Goal: Information Seeking & Learning: Learn about a topic

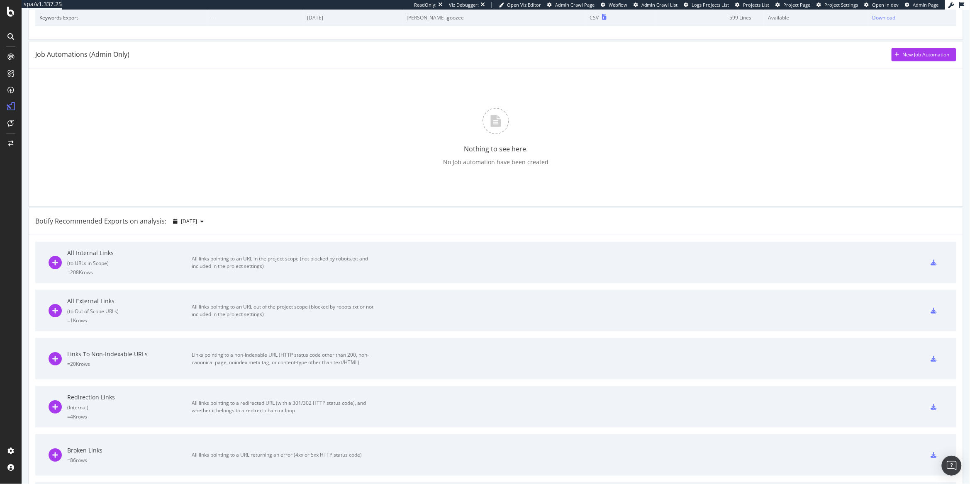
scroll to position [188, 0]
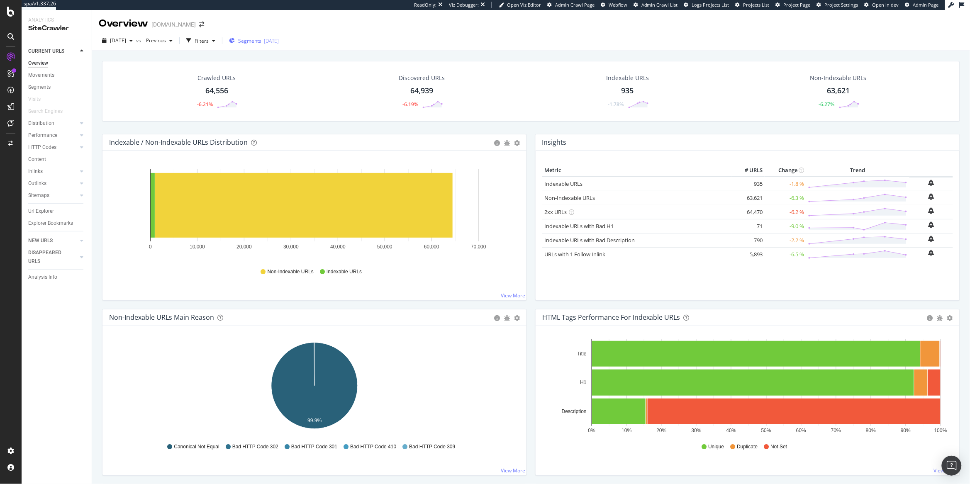
click at [261, 39] on span "Segments" at bounding box center [249, 40] width 23 height 7
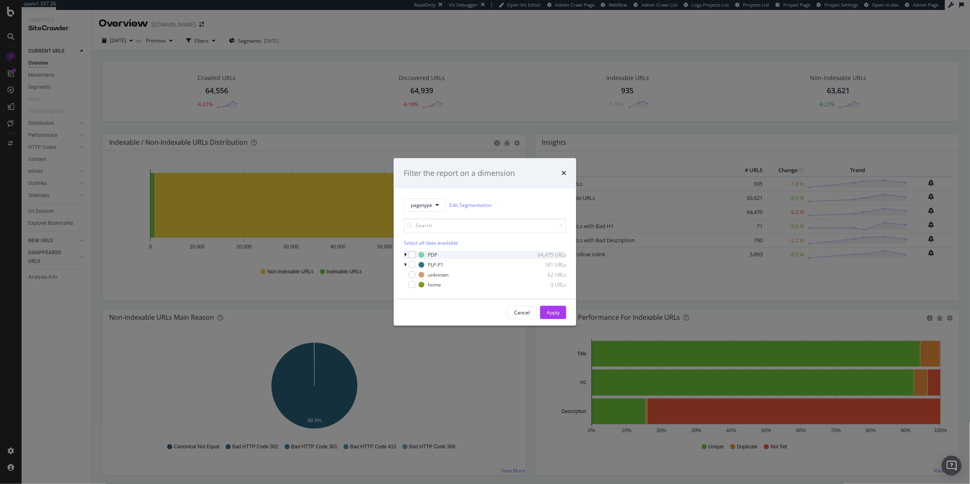
click at [404, 255] on icon "modal" at bounding box center [405, 255] width 2 height 5
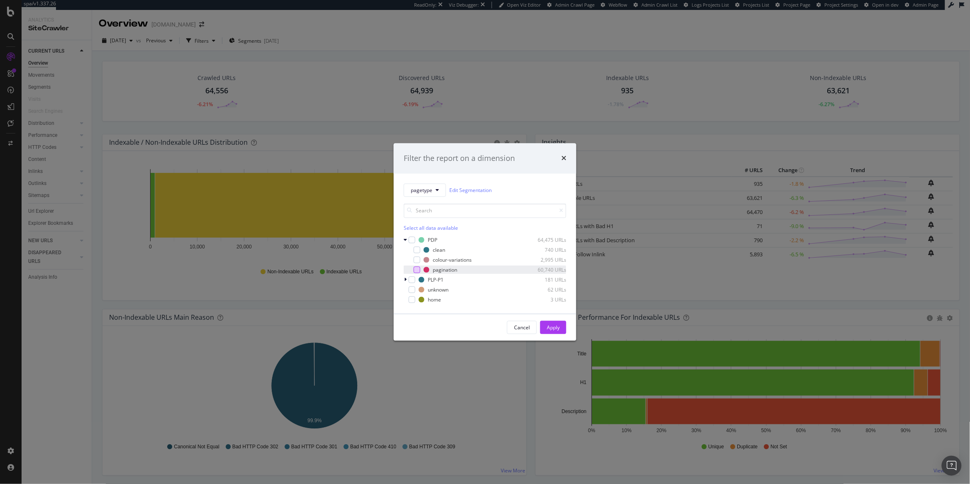
click at [415, 268] on div "modal" at bounding box center [417, 270] width 7 height 7
click at [552, 321] on div "Apply" at bounding box center [553, 327] width 13 height 12
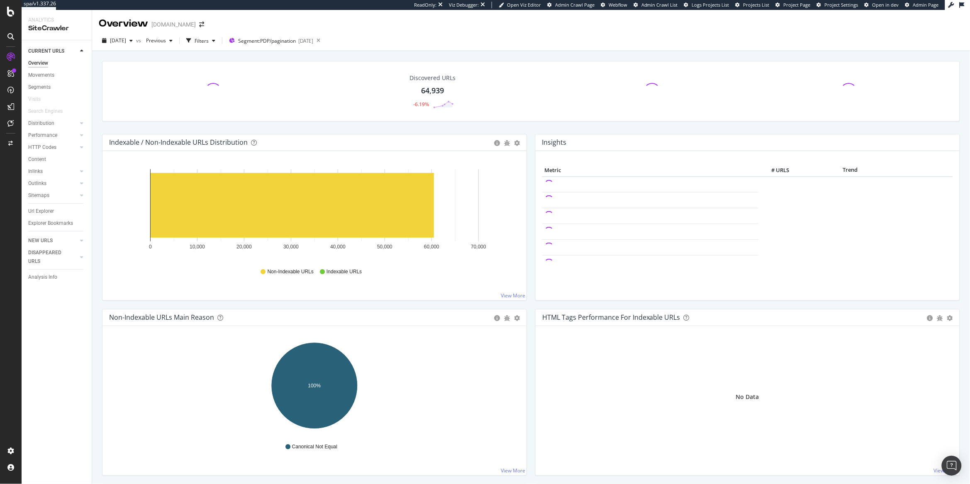
click at [51, 217] on div "Explorer Bookmarks" at bounding box center [59, 223] width 63 height 12
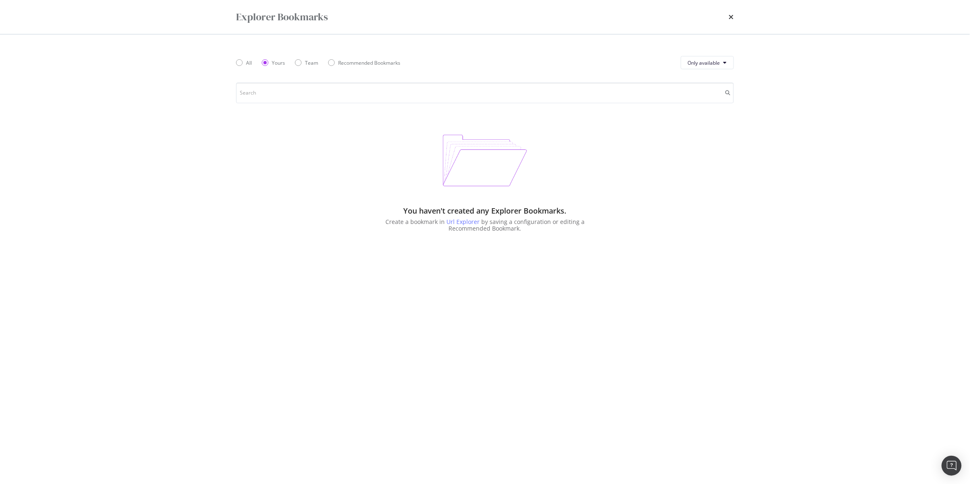
click at [46, 204] on div "Explorer Bookmarks All Yours Team Recommended Bookmarks Only available You have…" at bounding box center [485, 242] width 970 height 484
click at [732, 20] on div "times" at bounding box center [731, 17] width 5 height 14
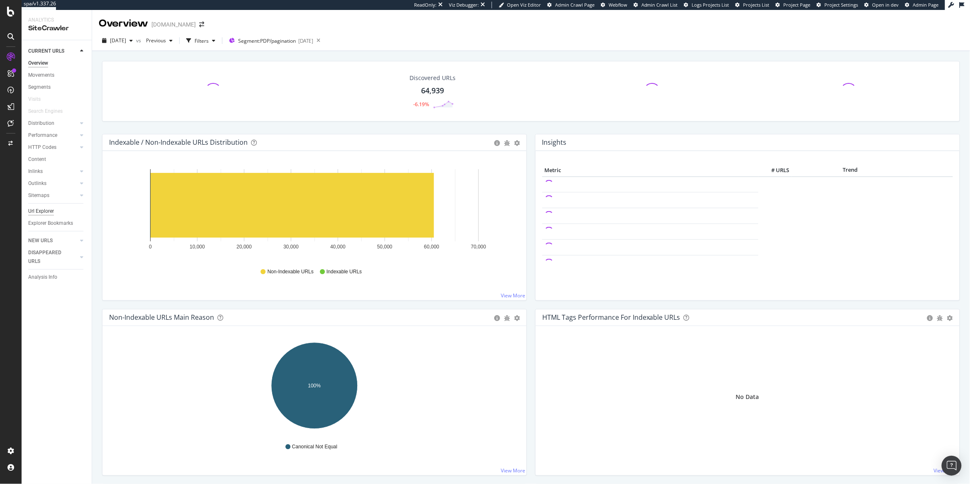
click at [37, 207] on div "Url Explorer" at bounding box center [41, 211] width 26 height 9
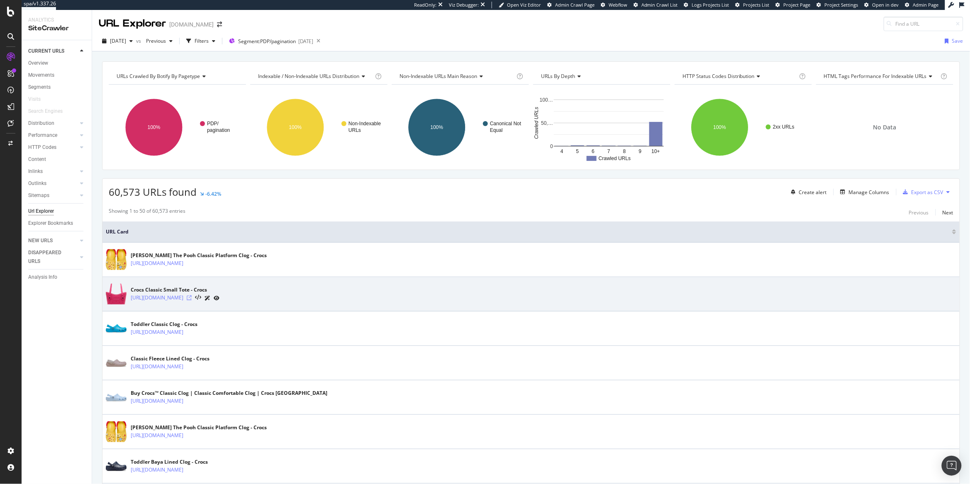
click at [192, 299] on icon at bounding box center [189, 297] width 5 height 5
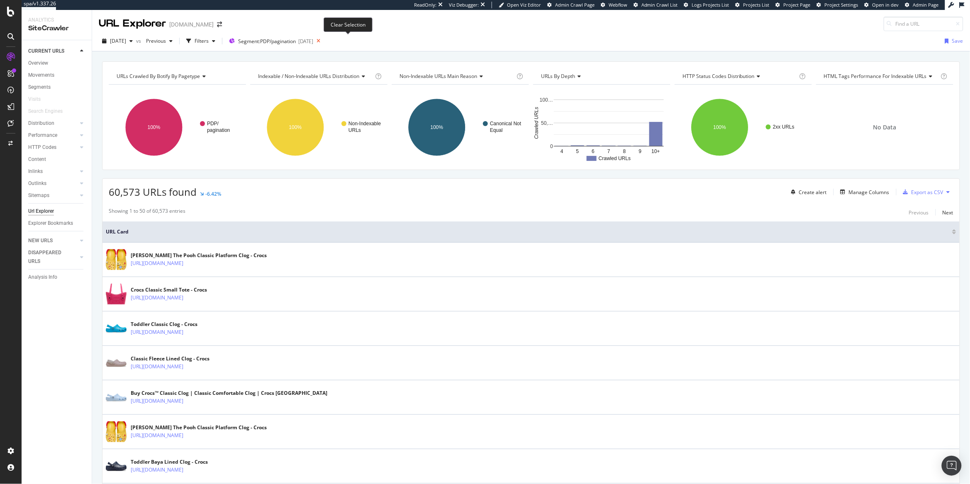
click at [324, 44] on icon at bounding box center [318, 41] width 10 height 12
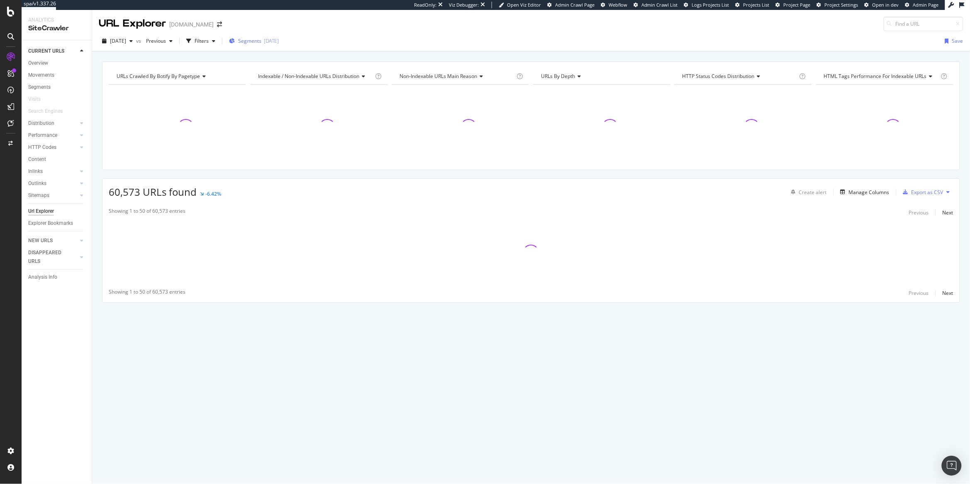
click at [261, 38] on span "Segments" at bounding box center [249, 40] width 23 height 7
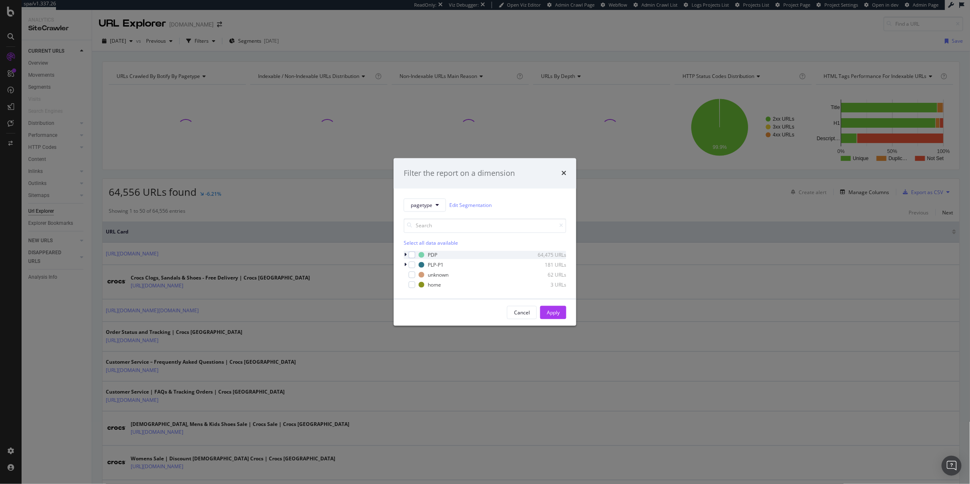
click at [404, 257] on icon "modal" at bounding box center [405, 255] width 2 height 5
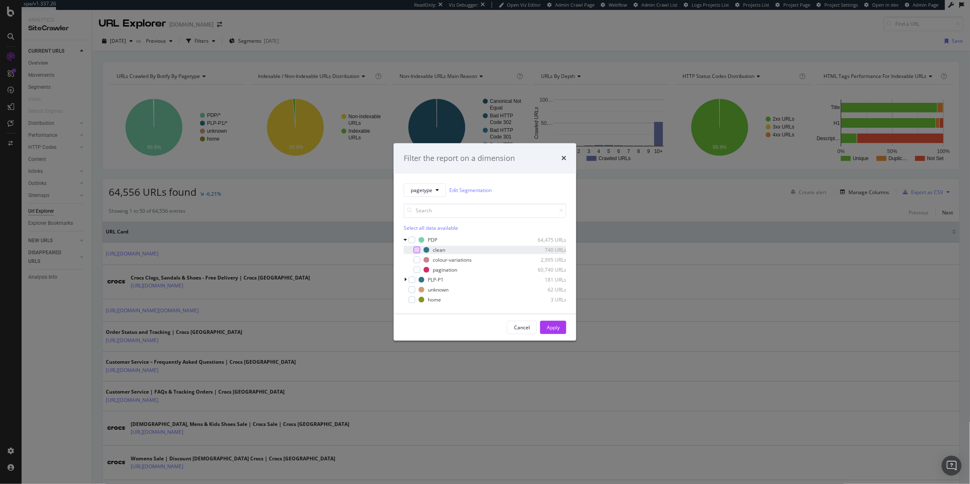
click at [415, 251] on div "modal" at bounding box center [417, 250] width 7 height 7
click at [556, 324] on div "Apply" at bounding box center [553, 327] width 13 height 7
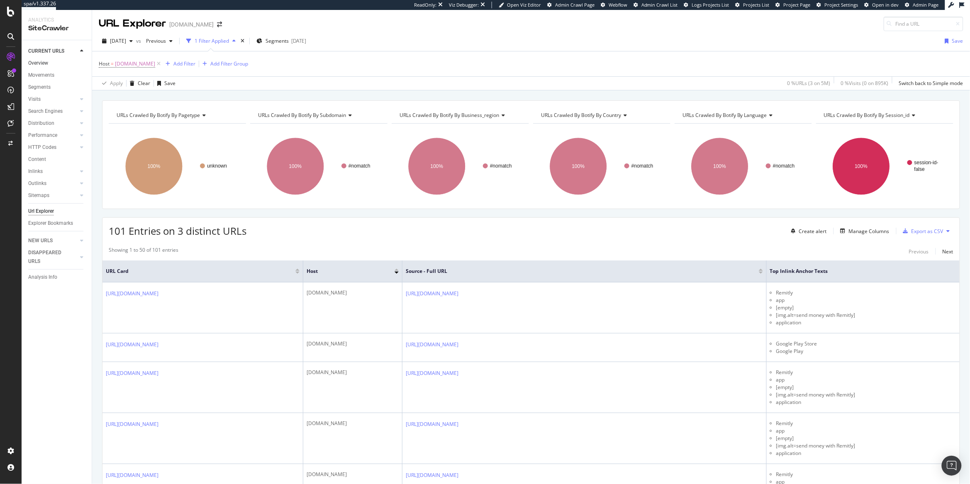
drag, startPoint x: 157, startPoint y: 68, endPoint x: 82, endPoint y: 62, distance: 75.3
click at [158, 68] on icon at bounding box center [158, 64] width 7 height 8
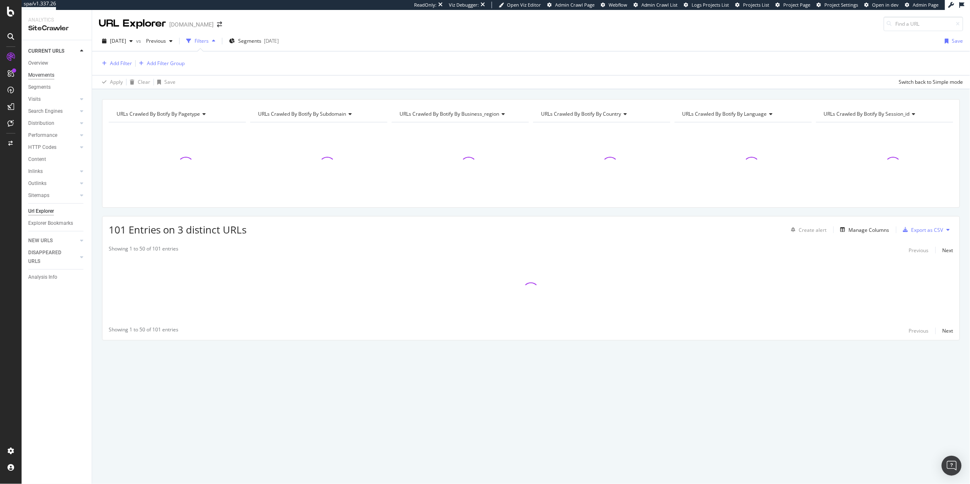
click at [50, 71] on div "Movements" at bounding box center [41, 75] width 26 height 9
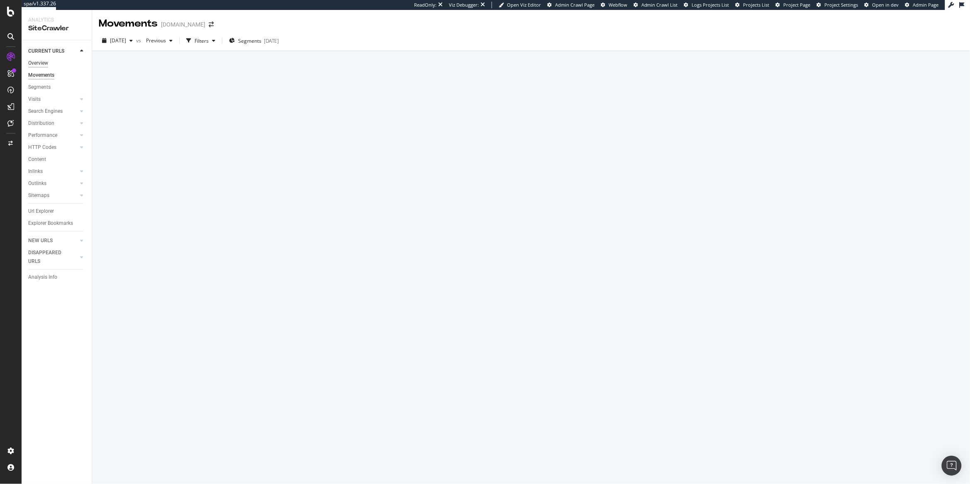
click at [32, 59] on div "Overview" at bounding box center [38, 63] width 20 height 9
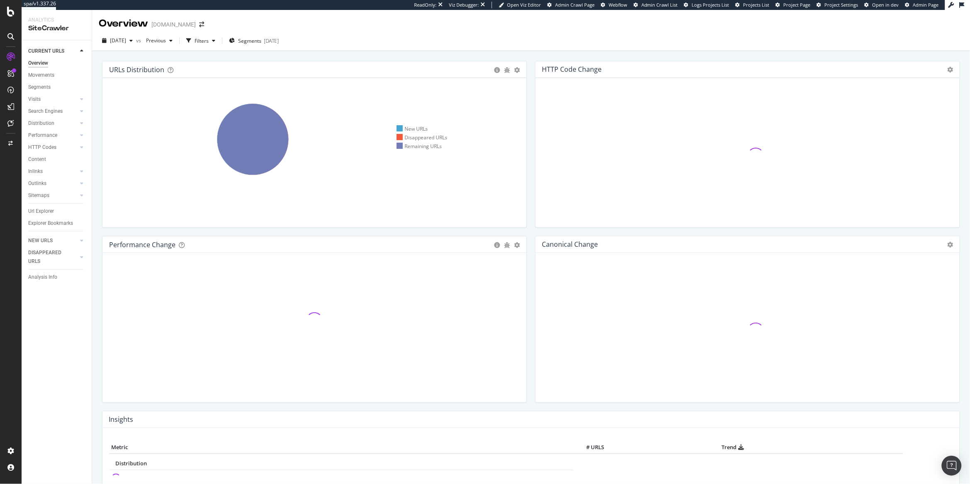
scroll to position [3, 0]
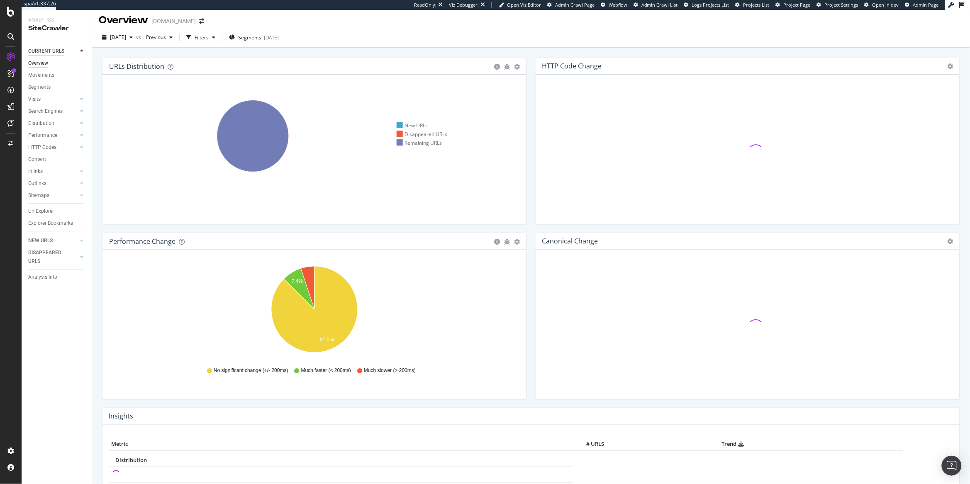
click at [54, 47] on div "CURRENT URLS" at bounding box center [46, 51] width 36 height 9
click at [43, 62] on div "Overview" at bounding box center [38, 63] width 20 height 9
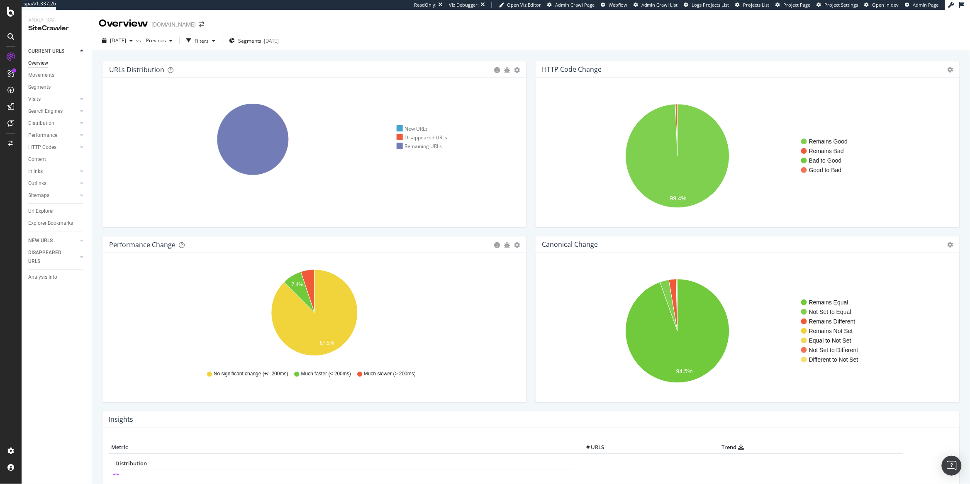
click at [45, 64] on div "Overview" at bounding box center [38, 63] width 20 height 9
click at [54, 111] on div "Search Engines" at bounding box center [45, 111] width 34 height 9
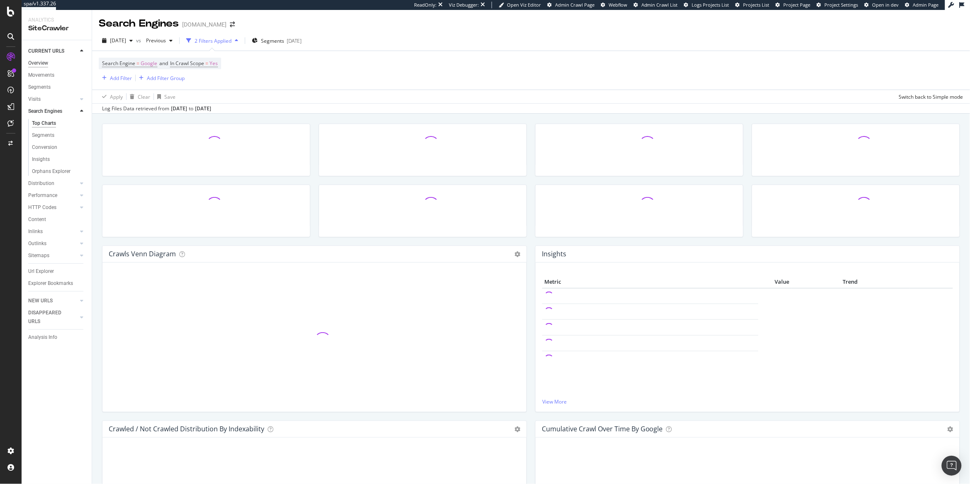
click at [38, 59] on div "Overview" at bounding box center [38, 63] width 20 height 9
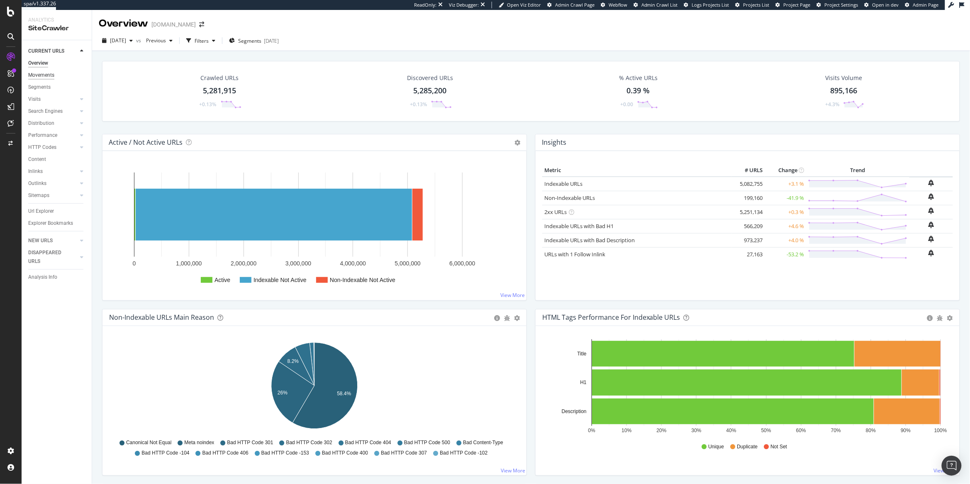
click at [32, 78] on div "Movements" at bounding box center [41, 75] width 26 height 9
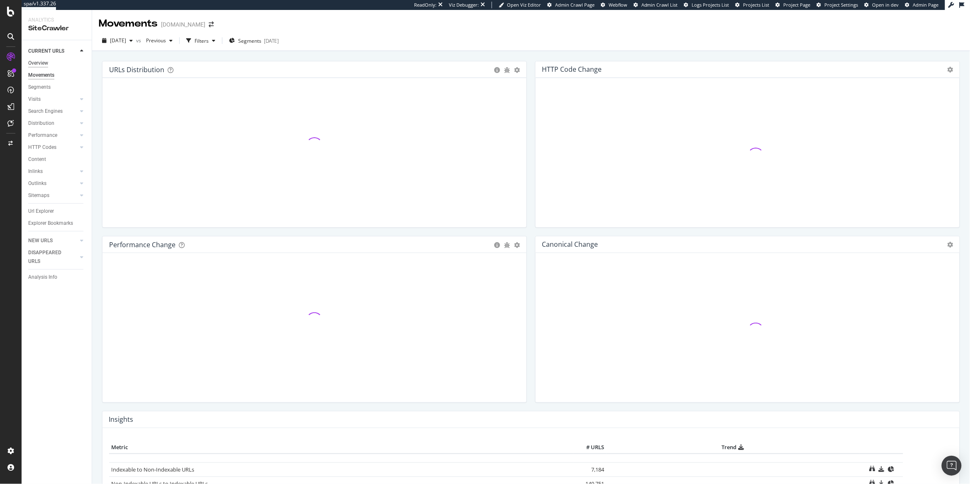
click at [35, 67] on div "Overview" at bounding box center [38, 63] width 20 height 9
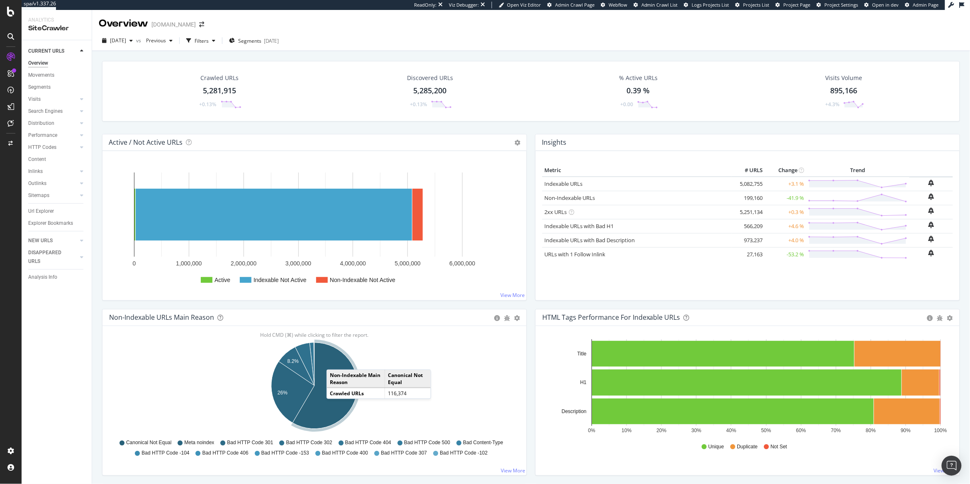
click at [748, 219] on td "566,209" at bounding box center [747, 226] width 33 height 14
click at [52, 110] on div "Search Engines" at bounding box center [45, 111] width 34 height 9
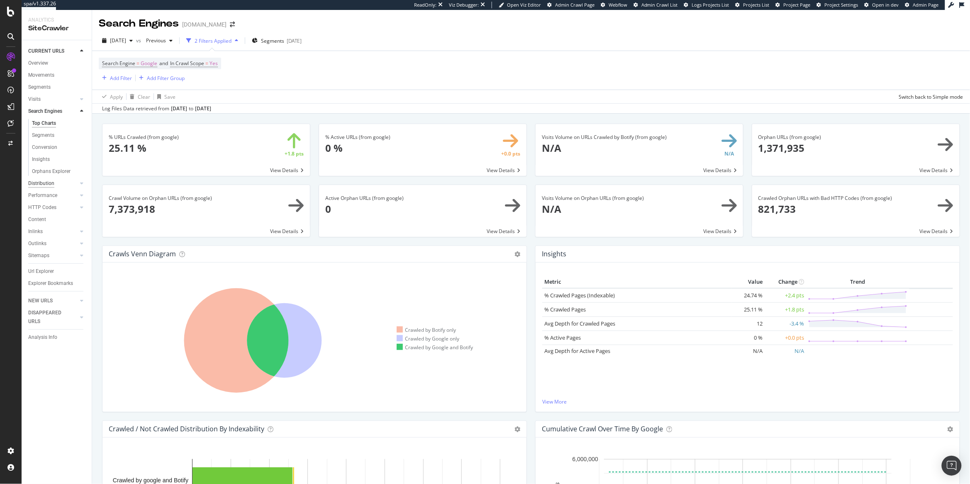
click at [48, 185] on div "Distribution" at bounding box center [41, 183] width 26 height 9
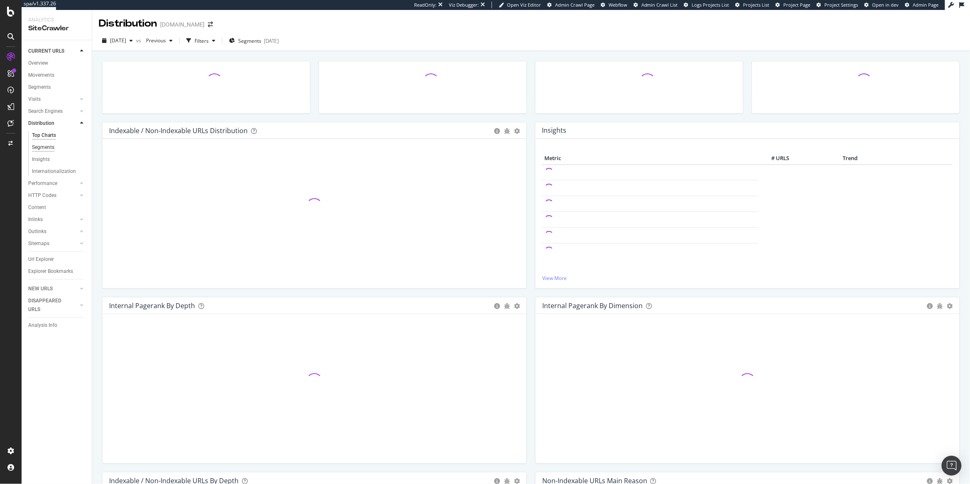
click at [49, 151] on div "Segments" at bounding box center [43, 147] width 22 height 9
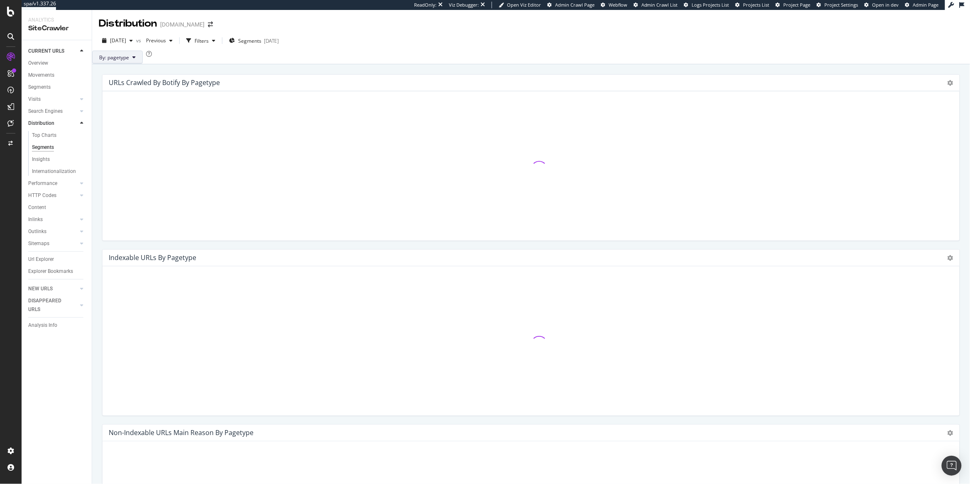
click at [129, 60] on button "By: pagetype" at bounding box center [117, 57] width 51 height 13
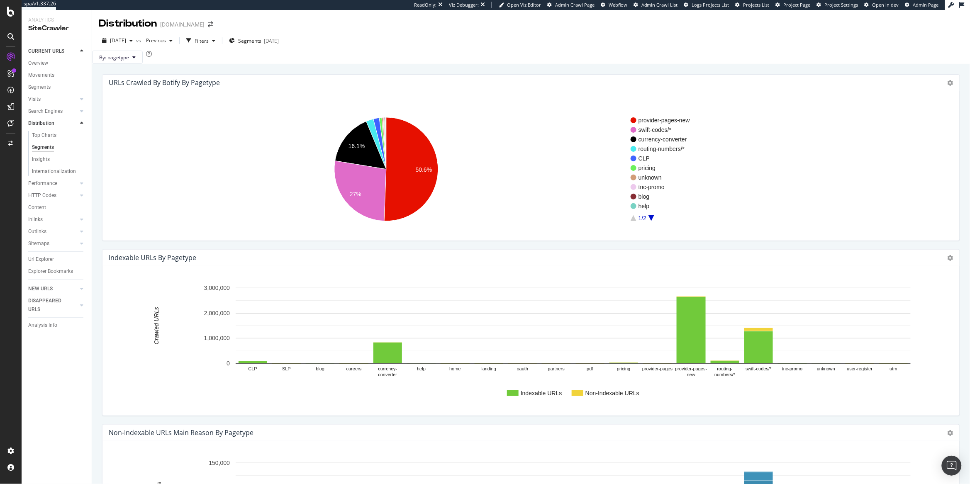
click at [958, 266] on div "Indexable URLs by pagetype Chart (by Value) Chart (by Percentage) Table Expand …" at bounding box center [530, 258] width 857 height 17
click at [953, 261] on icon at bounding box center [950, 258] width 6 height 6
click at [927, 293] on span "Chart (by Percentage)" at bounding box center [916, 287] width 86 height 11
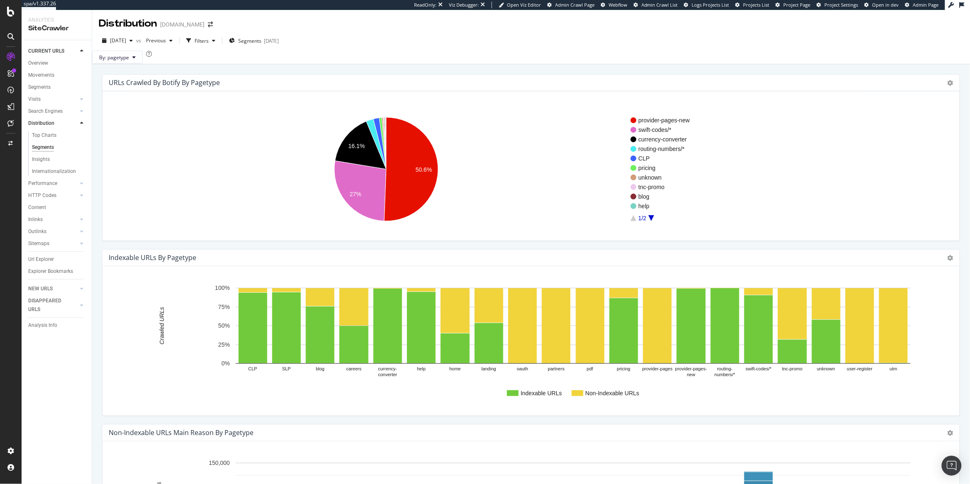
click at [954, 266] on div "Indexable URLs by pagetype Chart (by Value) Chart (by Percentage) Table Expand …" at bounding box center [530, 258] width 857 height 17
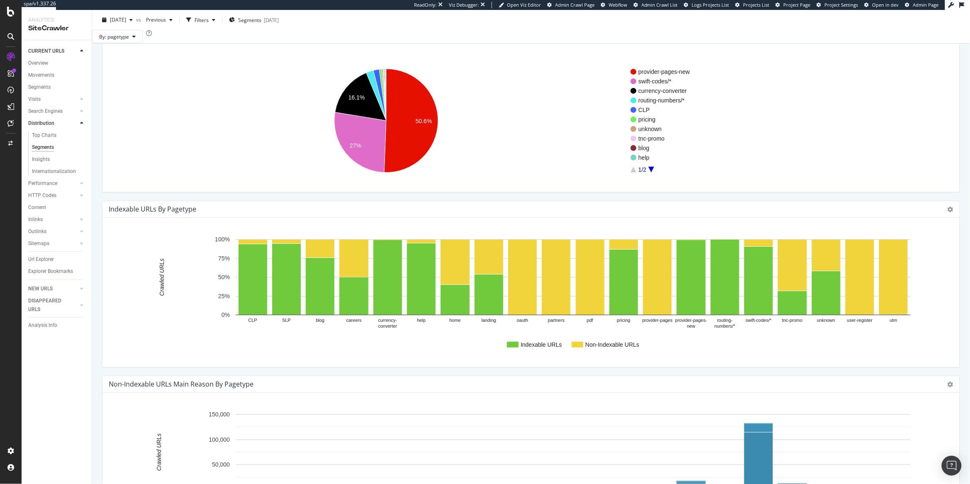
scroll to position [44, 0]
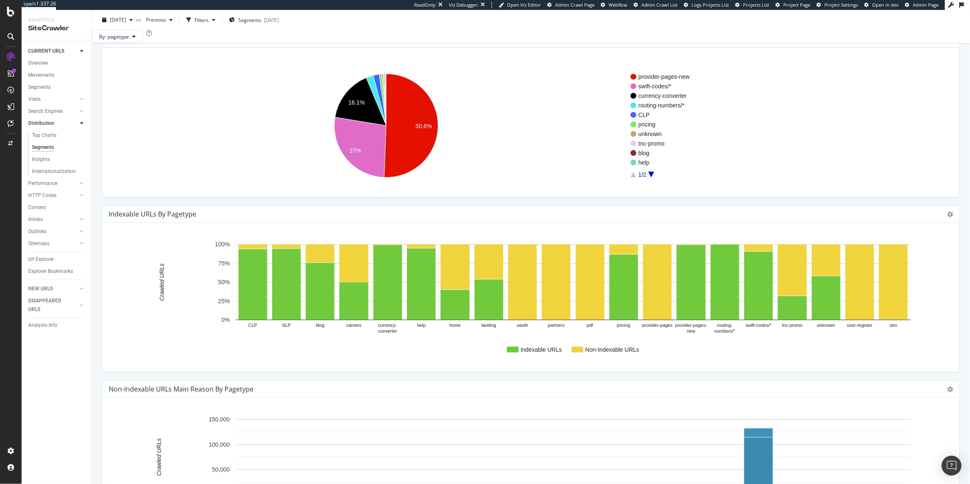
click at [954, 223] on div "Indexable URLs by pagetype Chart (by Value) Chart (by Percentage) Table Expand …" at bounding box center [530, 214] width 857 height 17
click at [951, 217] on icon at bounding box center [950, 215] width 6 height 6
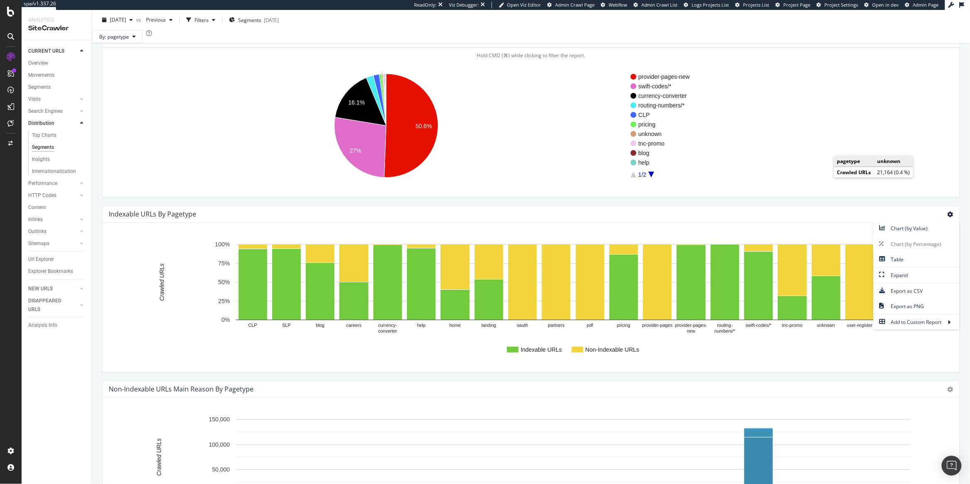
click at [886, 137] on rect "A chart." at bounding box center [770, 134] width 280 height 6
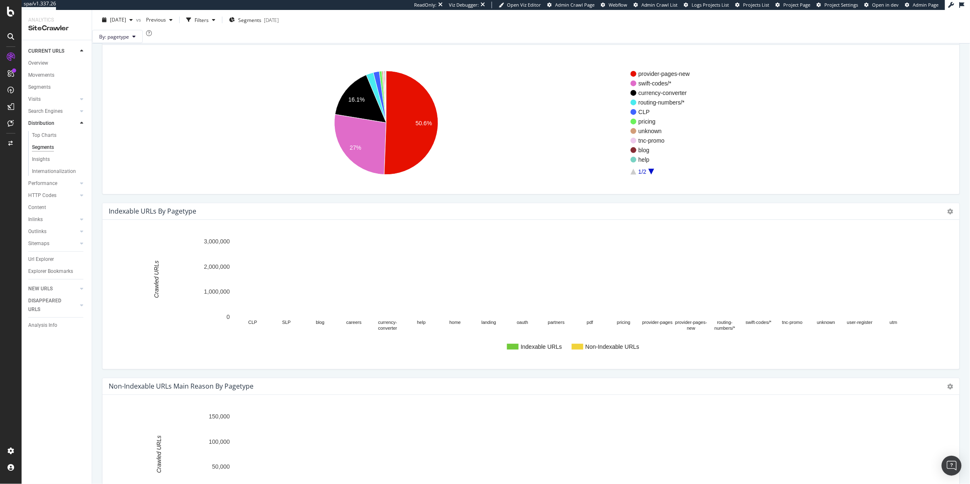
scroll to position [48, 0]
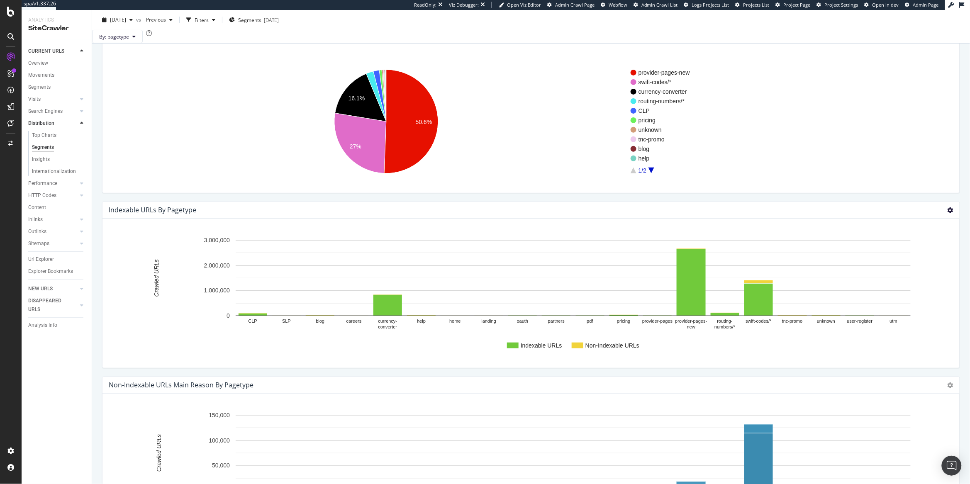
click at [952, 213] on icon at bounding box center [950, 210] width 6 height 6
click at [917, 248] on link "Chart (by Percentage)" at bounding box center [916, 239] width 86 height 15
click at [949, 215] on div "Chart (by Value) Chart (by Percentage) Table Expand Export as CSV Export as PNG…" at bounding box center [950, 210] width 6 height 10
click at [950, 213] on icon at bounding box center [950, 210] width 6 height 6
click at [914, 246] on span "Chart (by Percentage)" at bounding box center [916, 239] width 86 height 11
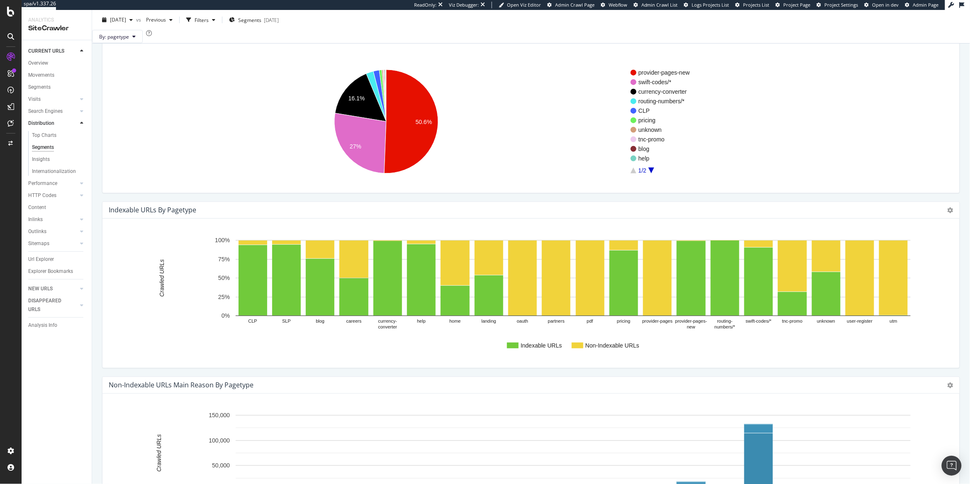
drag, startPoint x: 102, startPoint y: 7, endPoint x: 105, endPoint y: 11, distance: 4.7
click at [102, 9] on div "spa/v1.337.26 ReadOnly: Viz Debugger: Open Viz Editor Admin Crawl Page Webflow …" at bounding box center [496, 242] width 948 height 484
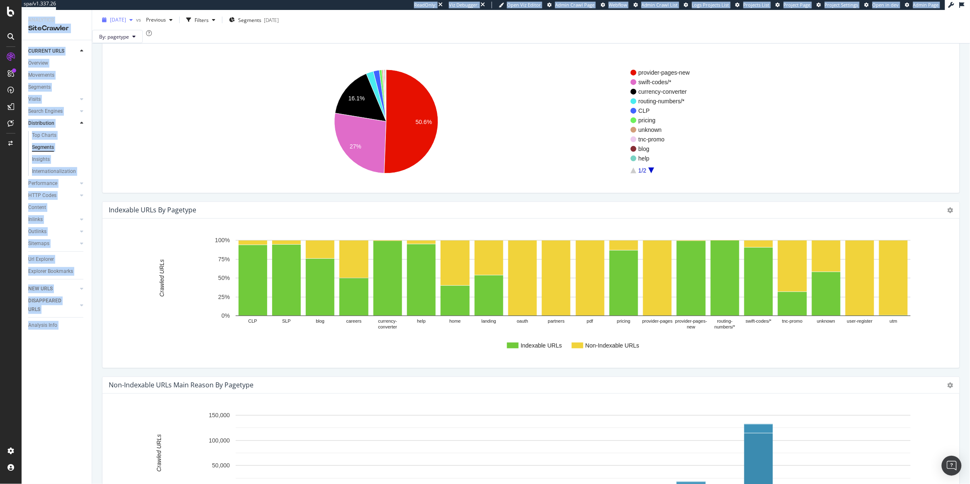
click at [113, 14] on div "[DATE]" at bounding box center [117, 20] width 37 height 12
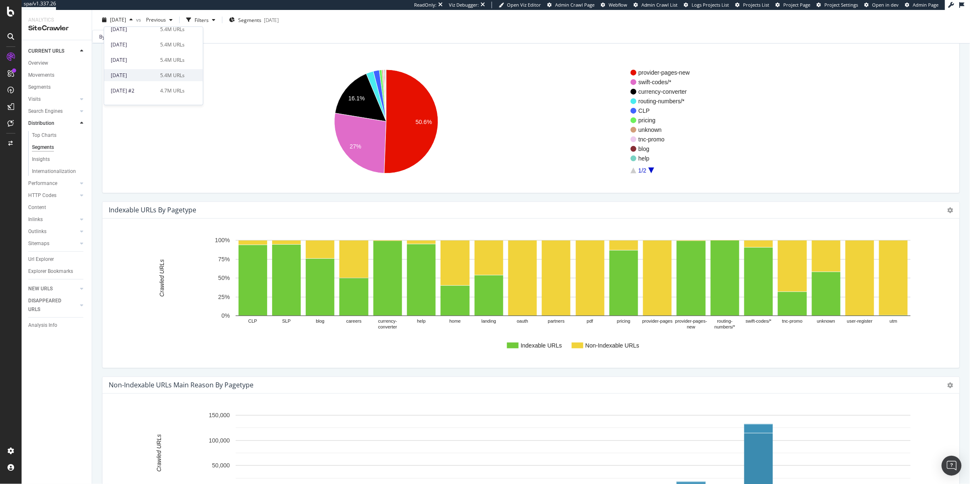
click at [166, 74] on div "5.4M URLs" at bounding box center [172, 74] width 24 height 7
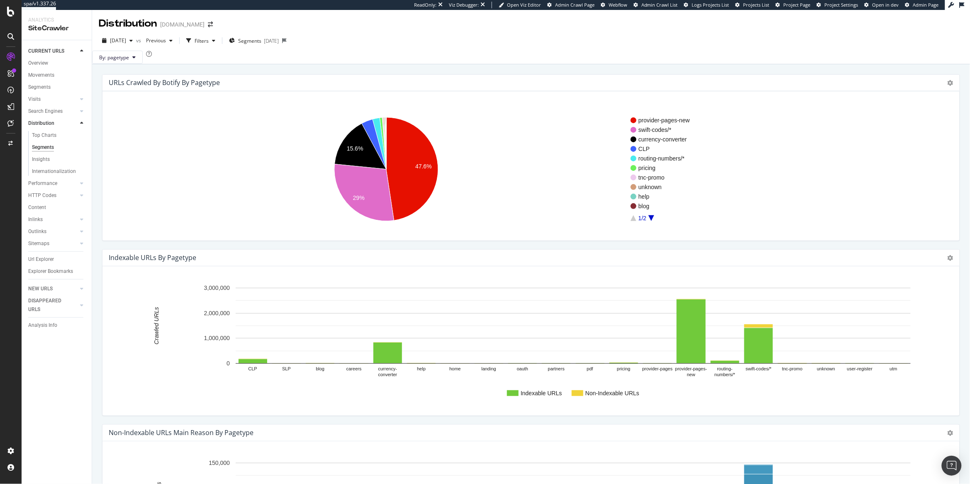
click at [265, 47] on div "2025 Jul. 31st vs Previous Filters Segments 2025-07-04" at bounding box center [531, 42] width 878 height 17
click at [126, 40] on span "2025 Jul. 31st" at bounding box center [118, 40] width 16 height 7
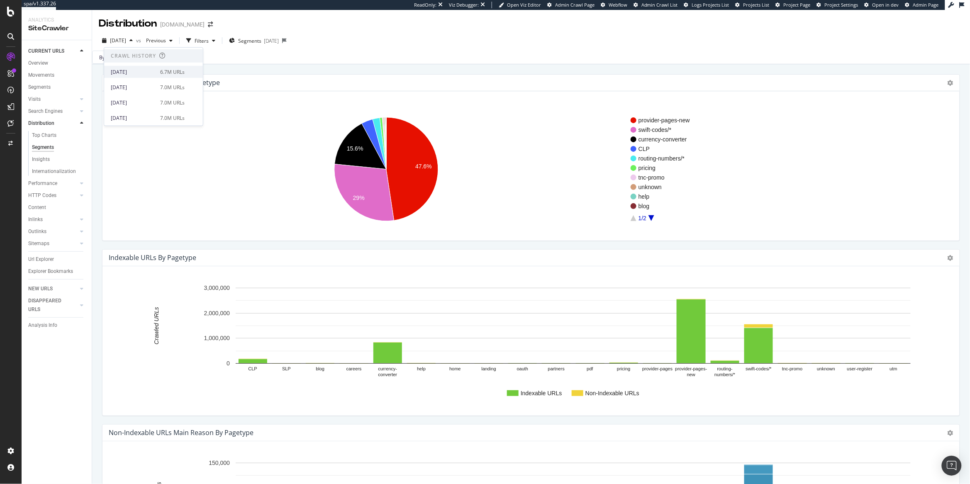
click at [165, 75] on div "2025 Jun. 5th 6.7M URLs" at bounding box center [153, 72] width 99 height 12
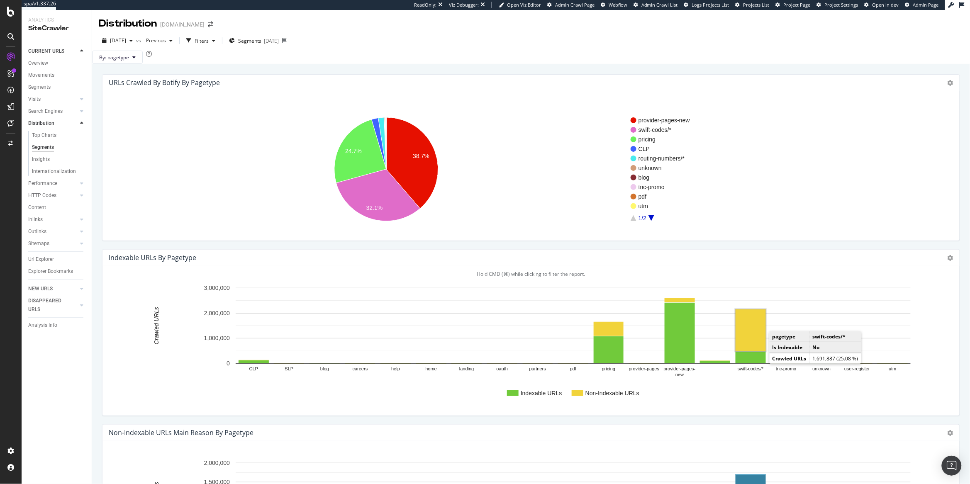
click at [758, 351] on rect "A chart." at bounding box center [750, 330] width 30 height 42
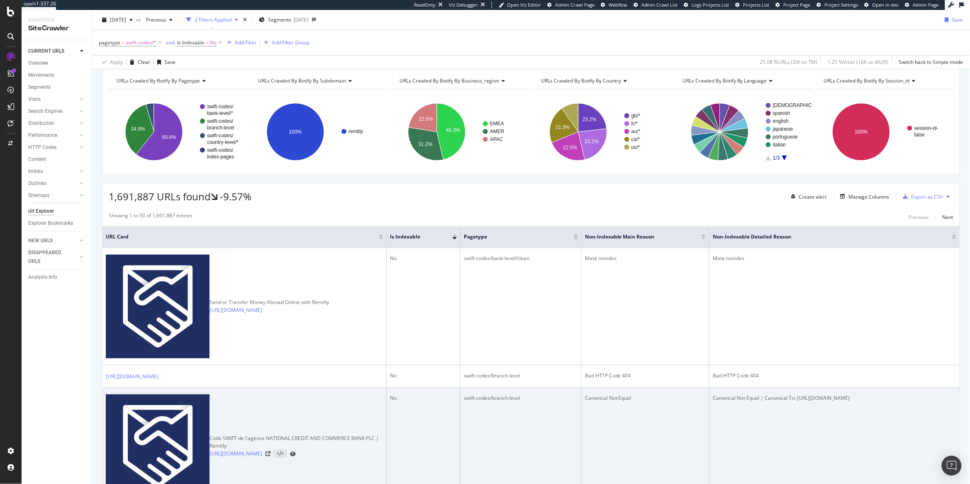
scroll to position [34, 0]
click at [270, 452] on icon at bounding box center [267, 454] width 5 height 5
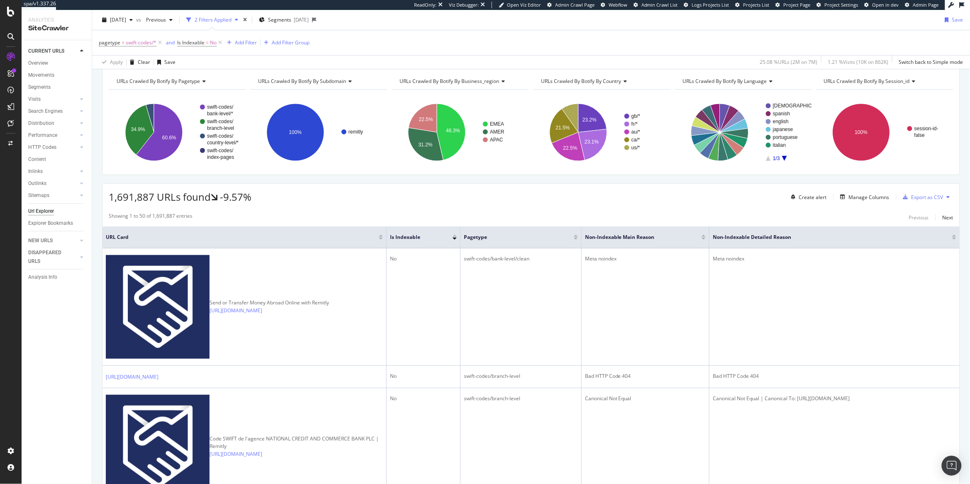
click at [309, 79] on span "URLs Crawled By Botify By subdomain" at bounding box center [302, 81] width 88 height 7
type input "non"
click at [313, 104] on span "Indexable / Non-Indexable URLs distribution" at bounding box center [313, 103] width 100 height 8
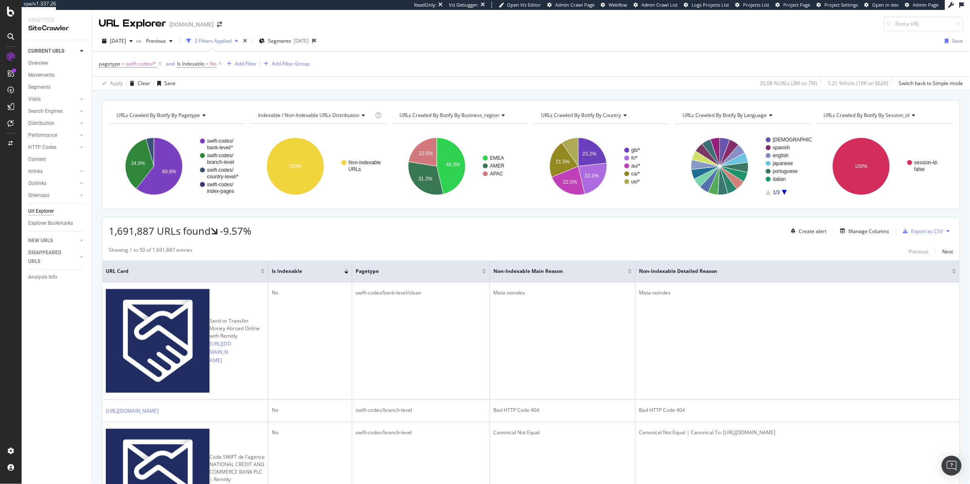
click at [320, 116] on span "Indexable / Non-Indexable URLs distribution" at bounding box center [308, 115] width 101 height 7
type input "deta"
type input "non"
click at [343, 156] on div "Non-Indexable URLs Main Reason" at bounding box center [315, 157] width 116 height 10
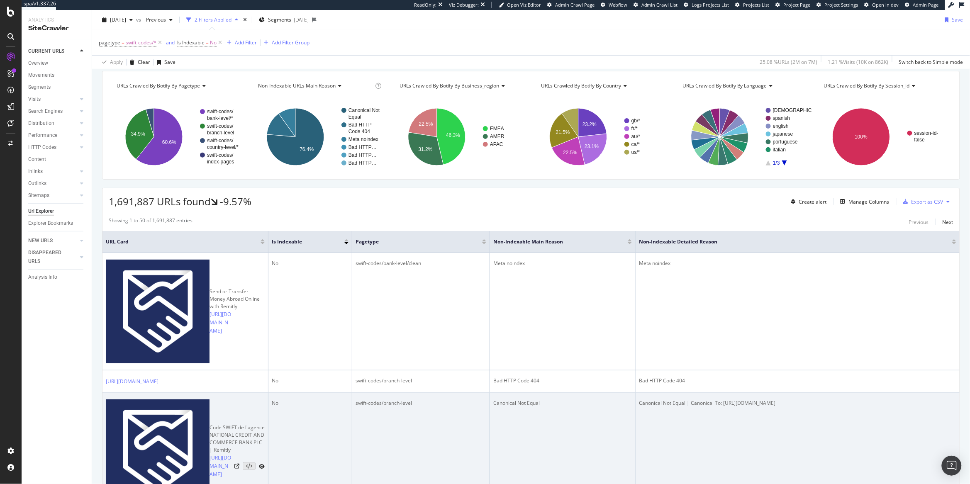
scroll to position [27, 0]
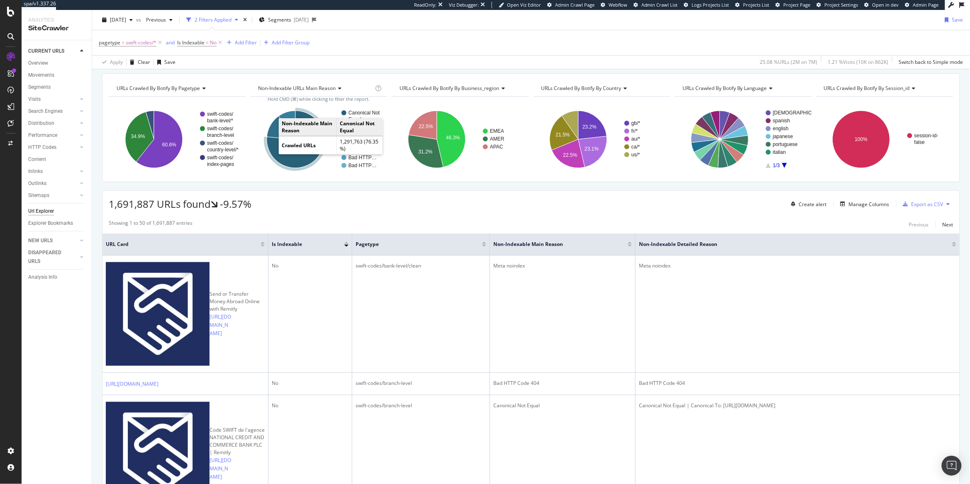
click at [284, 162] on icon "A chart." at bounding box center [295, 139] width 57 height 57
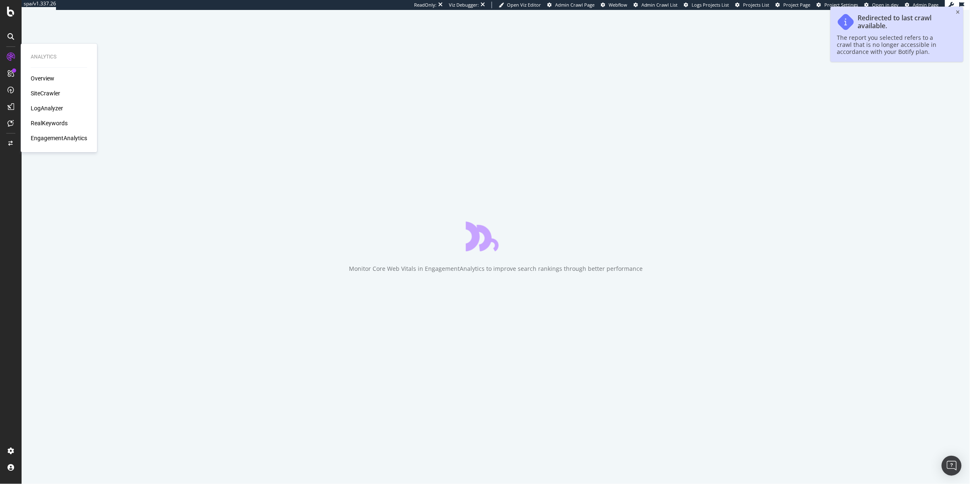
click at [44, 128] on div "Overview SiteCrawler LogAnalyzer RealKeywords EngagementAnalytics" at bounding box center [59, 108] width 56 height 68
click at [47, 124] on div "RealKeywords" at bounding box center [49, 123] width 37 height 8
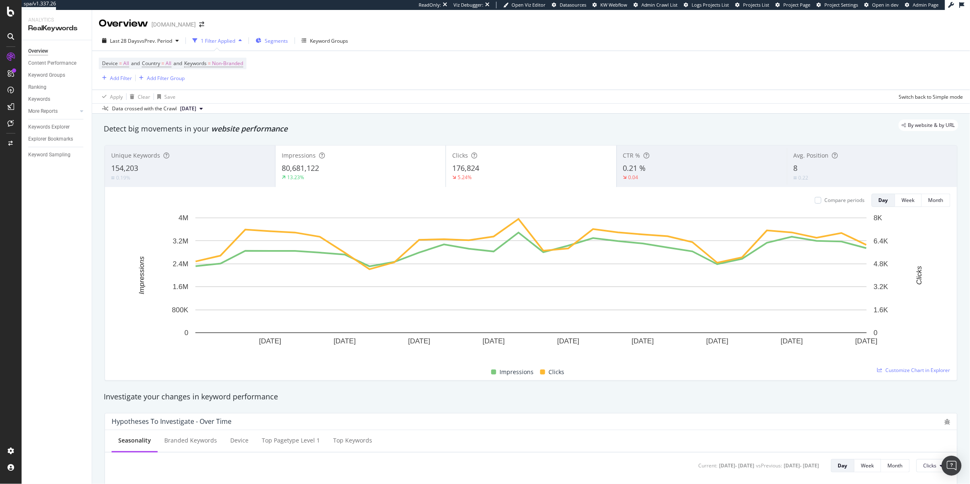
click at [272, 41] on span "Segments" at bounding box center [276, 40] width 23 height 7
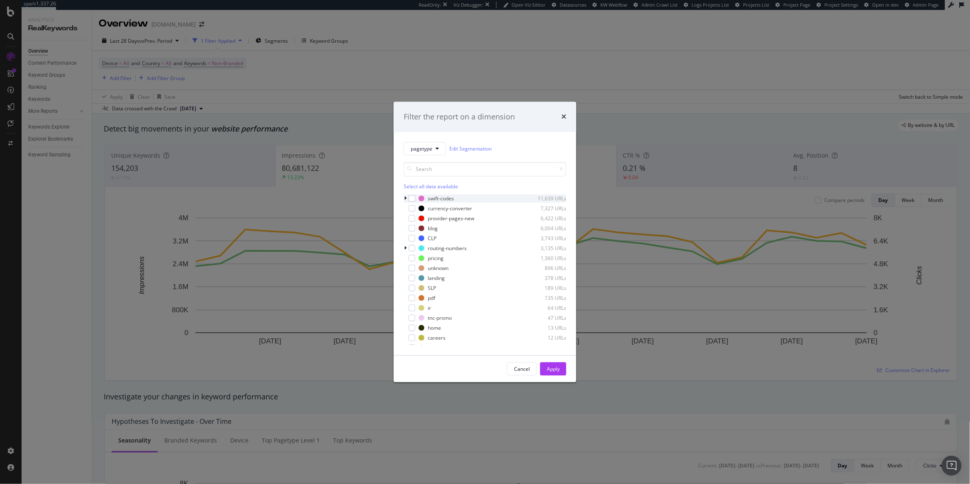
click at [406, 198] on icon "modal" at bounding box center [405, 198] width 2 height 5
click at [406, 198] on icon "modal" at bounding box center [405, 198] width 3 height 5
click at [410, 218] on div "modal" at bounding box center [412, 218] width 7 height 7
click at [557, 368] on div "Apply" at bounding box center [553, 368] width 13 height 7
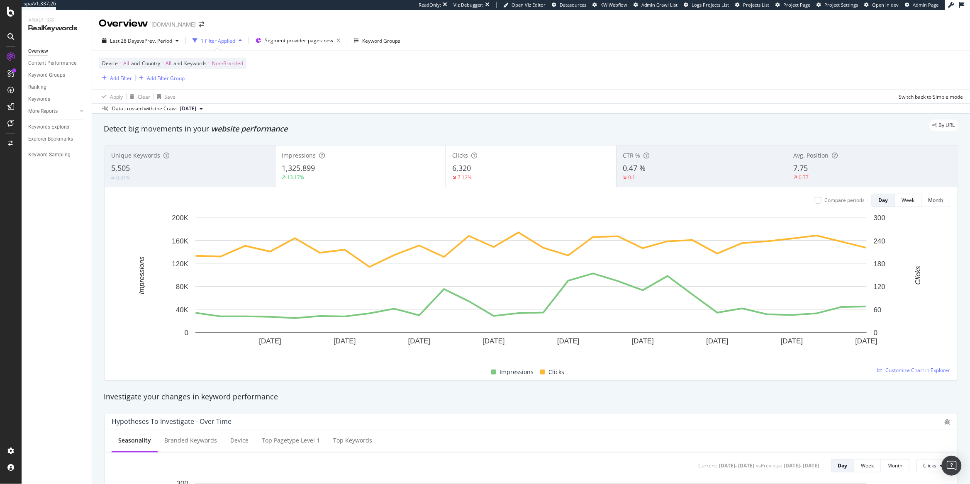
click at [522, 173] on div "6,320" at bounding box center [531, 168] width 158 height 11
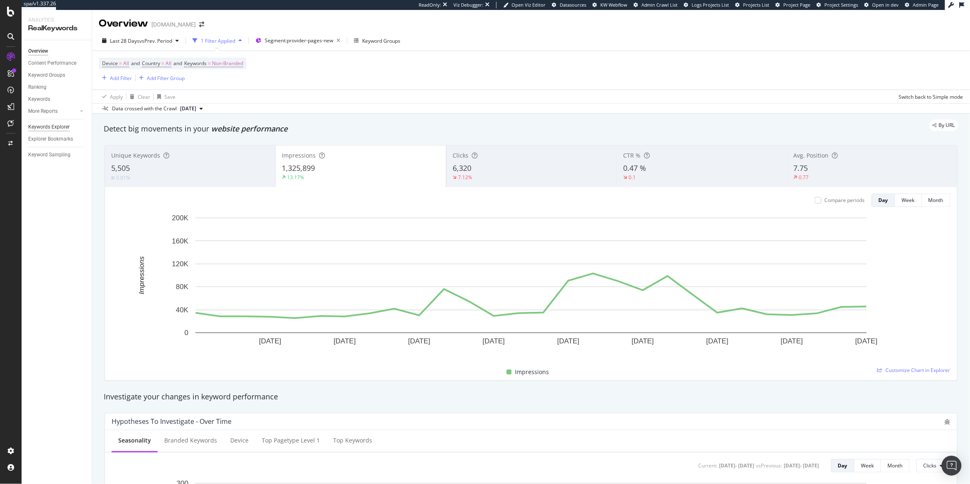
click at [61, 128] on div "Keywords Explorer" at bounding box center [48, 127] width 41 height 9
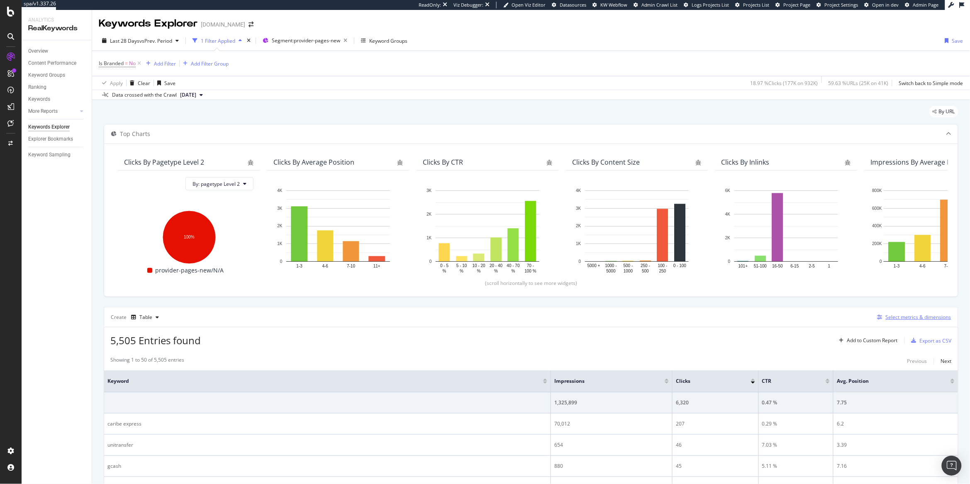
click at [890, 321] on div "Select metrics & dimensions" at bounding box center [918, 317] width 66 height 7
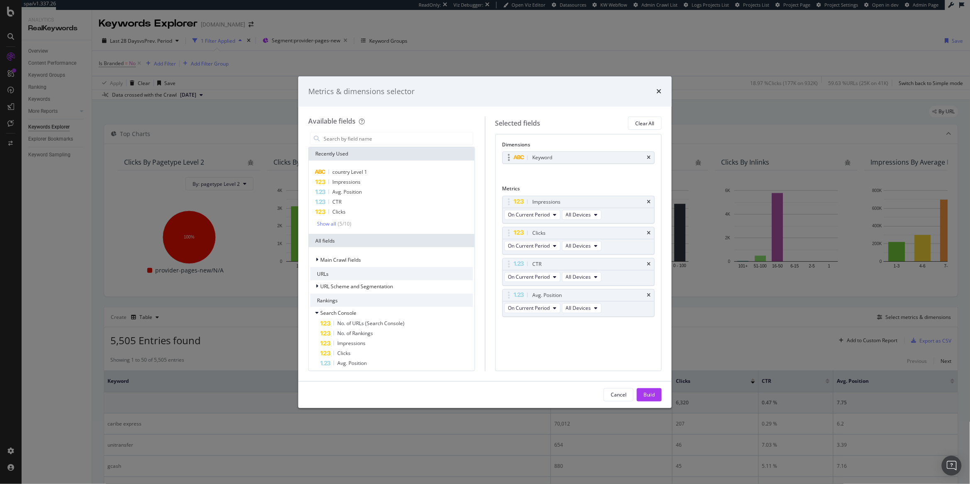
click at [652, 156] on div "Keyword" at bounding box center [579, 158] width 152 height 12
click at [648, 160] on icon "times" at bounding box center [649, 157] width 4 height 5
click at [375, 141] on input "modal" at bounding box center [398, 138] width 150 height 12
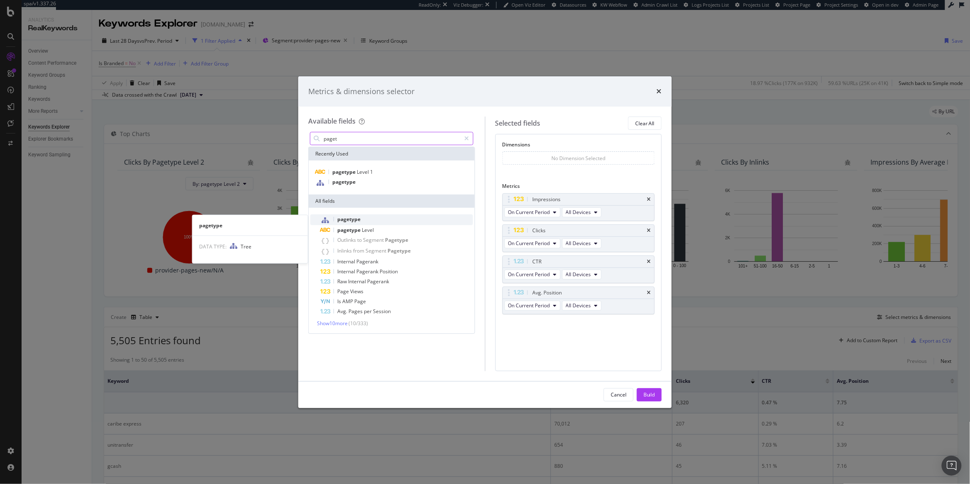
type input "paget"
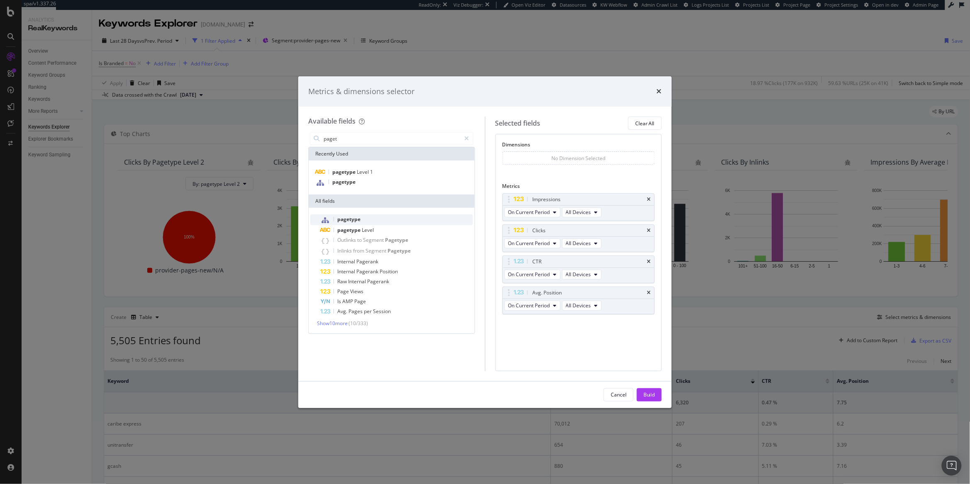
click at [382, 219] on div "pagetype" at bounding box center [396, 219] width 153 height 11
click at [316, 41] on div "Metrics & dimensions selector Available fields paget Recently Used pagetype Lev…" at bounding box center [485, 242] width 970 height 484
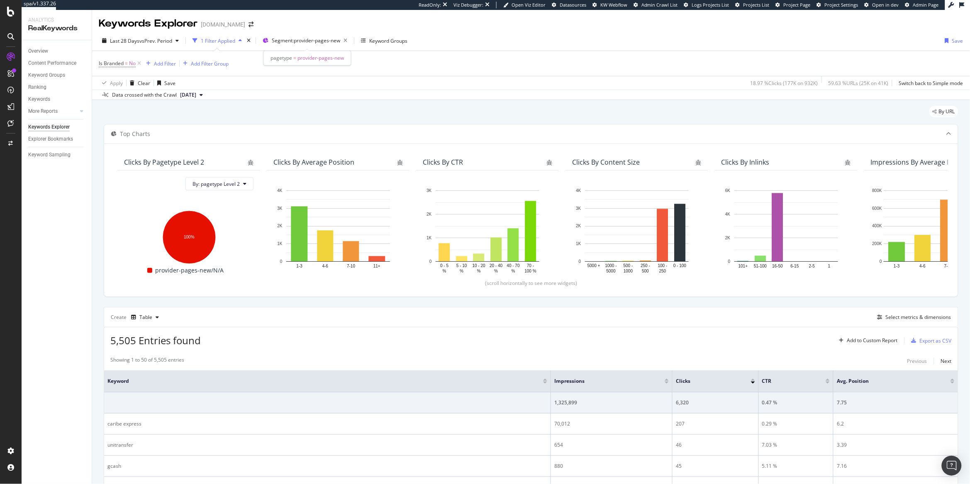
click at [316, 41] on span "Segment: provider-pages-new" at bounding box center [306, 40] width 68 height 7
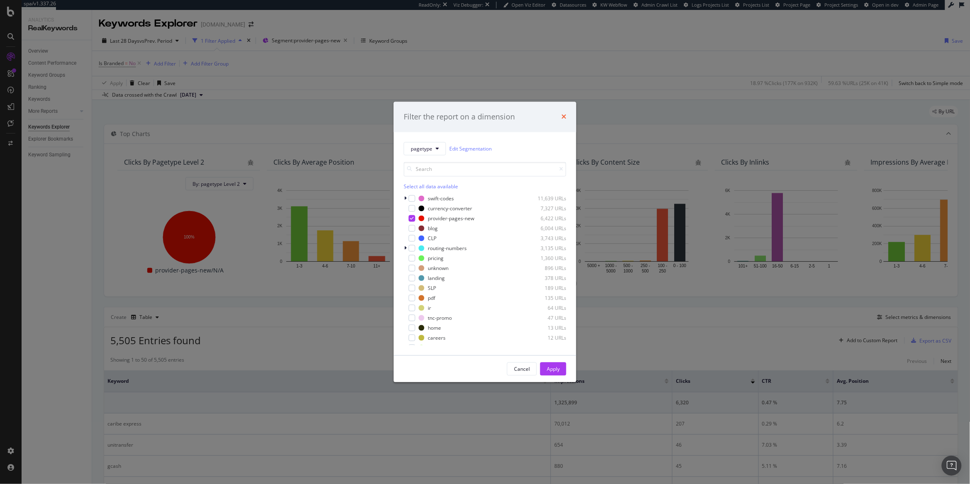
click at [566, 119] on icon "times" at bounding box center [563, 117] width 5 height 7
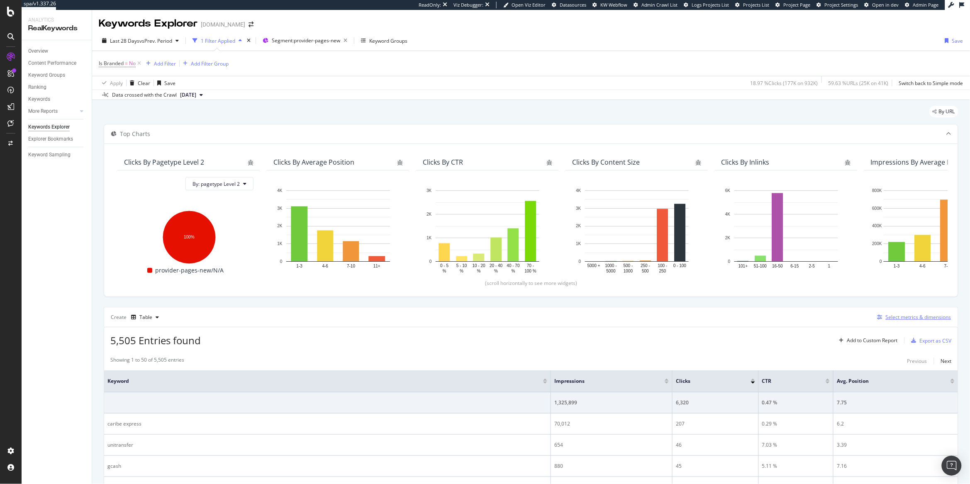
click at [923, 314] on div "Select metrics & dimensions" at bounding box center [918, 317] width 66 height 7
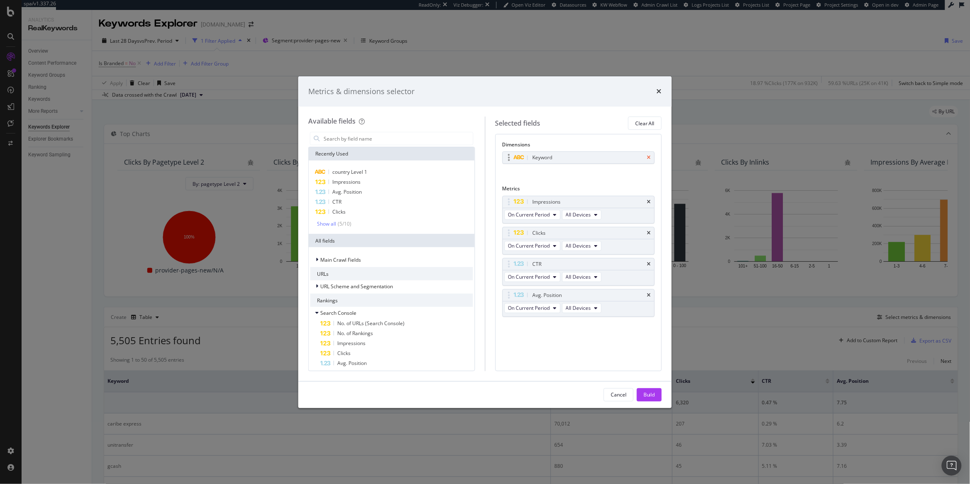
click at [649, 157] on icon "times" at bounding box center [649, 157] width 4 height 5
drag, startPoint x: 349, startPoint y: 128, endPoint x: 349, endPoint y: 139, distance: 10.8
click at [349, 131] on div "Available fields Recently Used country Level 1 Impressions Avg. Position CTR Cl…" at bounding box center [396, 244] width 177 height 254
click at [280, 42] on div "Metrics & dimensions selector Available fields Recently Used country Level 1 Im…" at bounding box center [485, 242] width 970 height 484
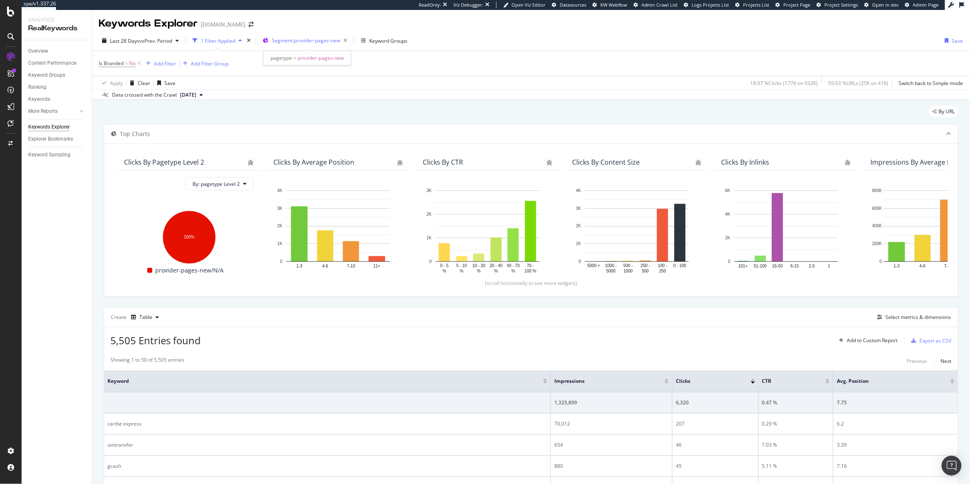
click at [293, 39] on span "Segment: provider-pages-new" at bounding box center [306, 40] width 68 height 7
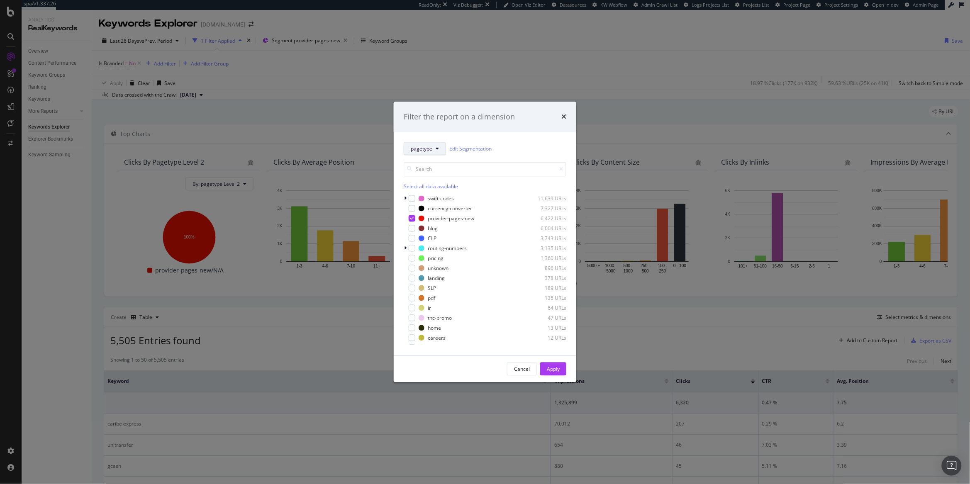
click at [442, 145] on button "pagetype" at bounding box center [425, 148] width 42 height 13
click at [431, 223] on span "country" at bounding box center [438, 224] width 54 height 7
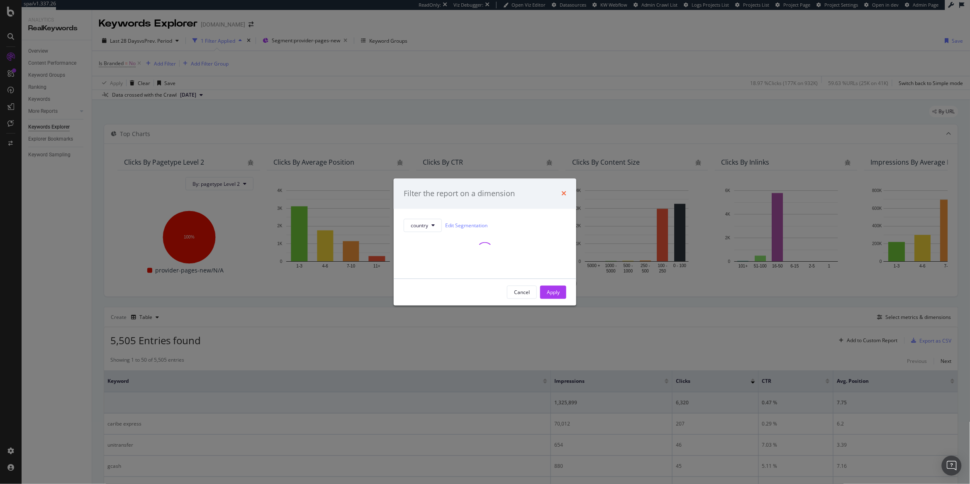
click at [563, 193] on icon "times" at bounding box center [563, 193] width 5 height 7
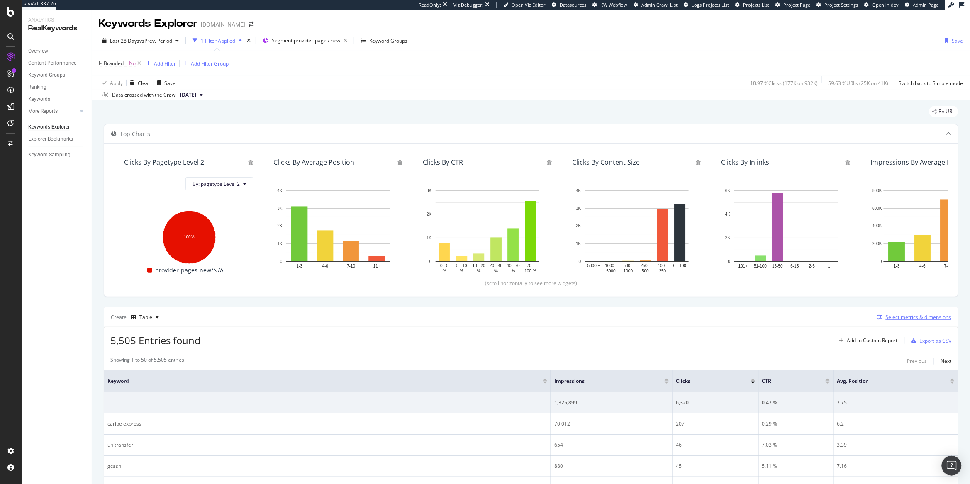
click at [912, 320] on div "Select metrics & dimensions" at bounding box center [918, 317] width 66 height 7
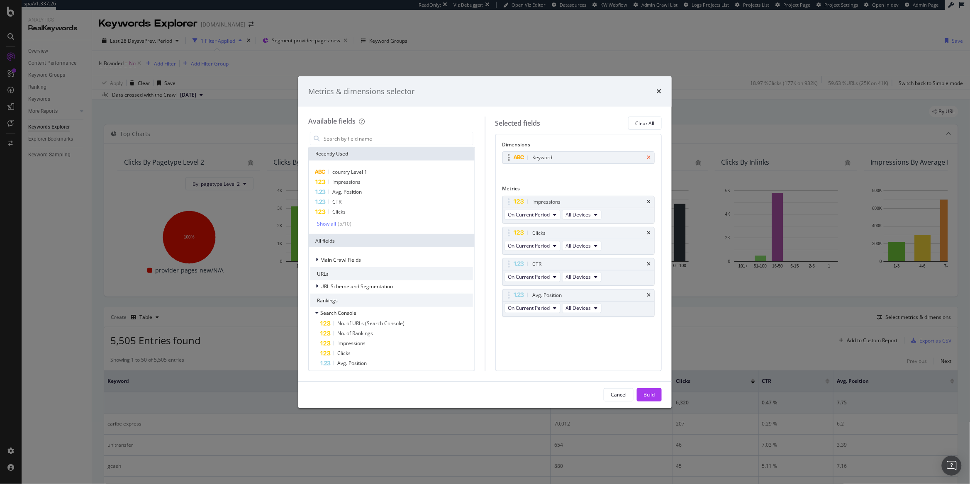
drag, startPoint x: 653, startPoint y: 159, endPoint x: 647, endPoint y: 156, distance: 6.7
click at [652, 159] on div "Keyword" at bounding box center [579, 158] width 152 height 12
click at [652, 158] on div "Keyword" at bounding box center [579, 158] width 152 height 12
click at [650, 158] on icon "times" at bounding box center [649, 157] width 4 height 5
click at [647, 195] on div "Impressions" at bounding box center [579, 200] width 152 height 12
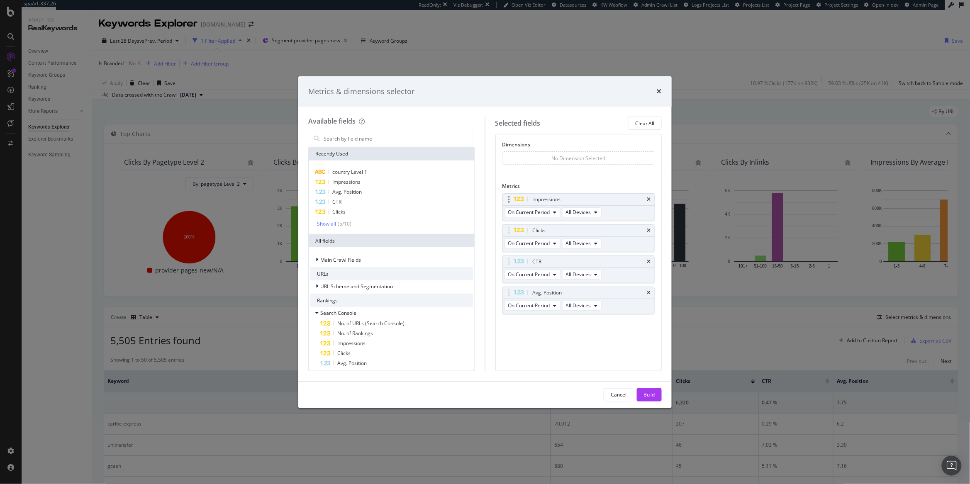
click at [651, 200] on div "Impressions" at bounding box center [579, 200] width 152 height 12
click at [649, 260] on icon "times" at bounding box center [649, 261] width 4 height 5
click at [651, 234] on div "Clicks" at bounding box center [579, 231] width 152 height 12
click at [651, 232] on div "Clicks" at bounding box center [579, 231] width 152 height 12
click at [649, 229] on icon "times" at bounding box center [649, 230] width 4 height 5
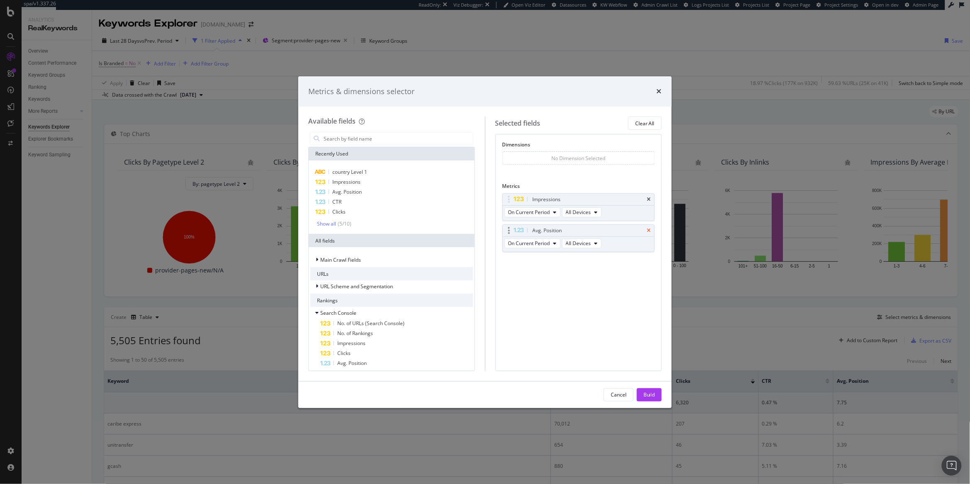
click at [649, 233] on icon "times" at bounding box center [649, 230] width 4 height 5
click at [348, 136] on input "modal" at bounding box center [398, 138] width 150 height 12
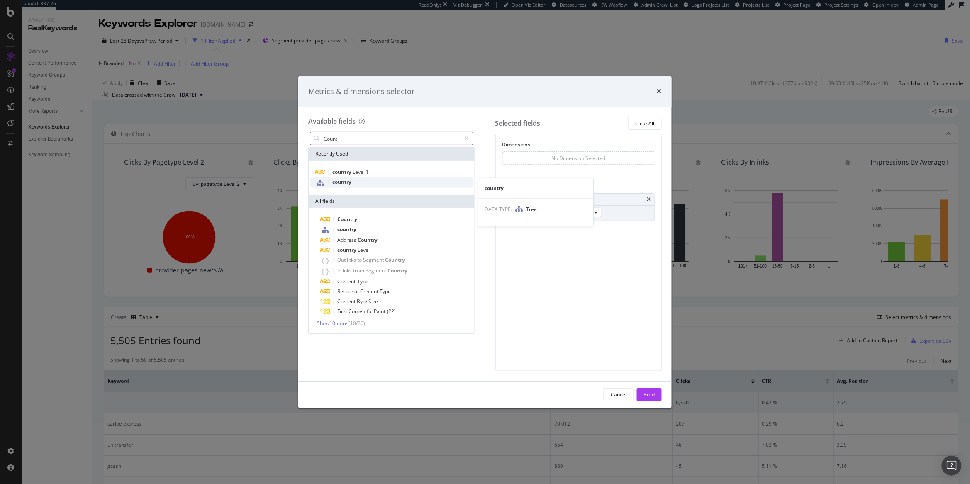
type input "Count"
click at [375, 187] on div "country" at bounding box center [391, 182] width 163 height 11
click at [652, 391] on div "Build" at bounding box center [649, 394] width 12 height 7
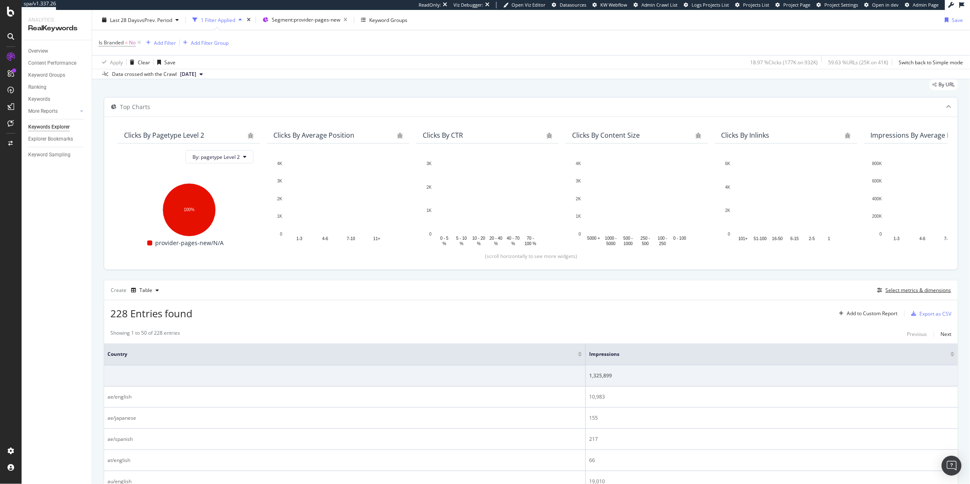
scroll to position [34, 0]
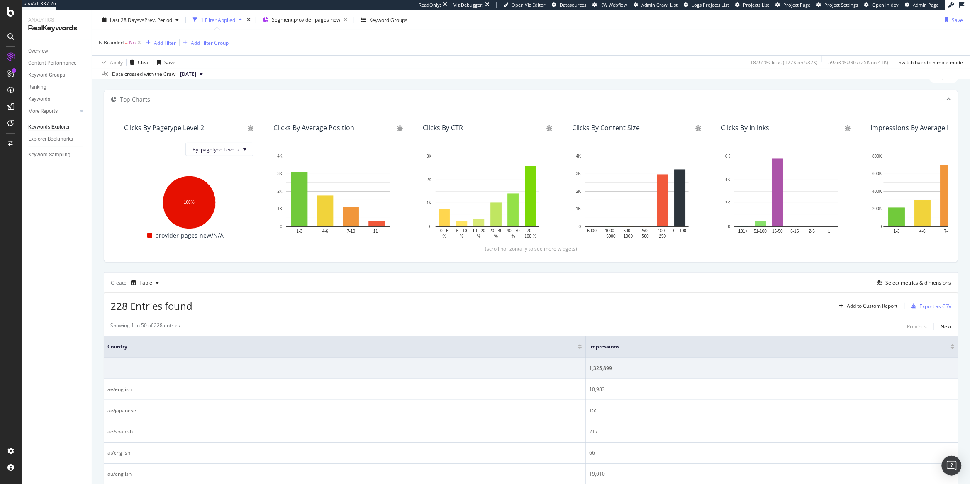
click at [907, 290] on div "Create Table Select metrics & dimensions" at bounding box center [531, 282] width 854 height 20
click at [907, 287] on button "Select metrics & dimensions" at bounding box center [912, 283] width 77 height 10
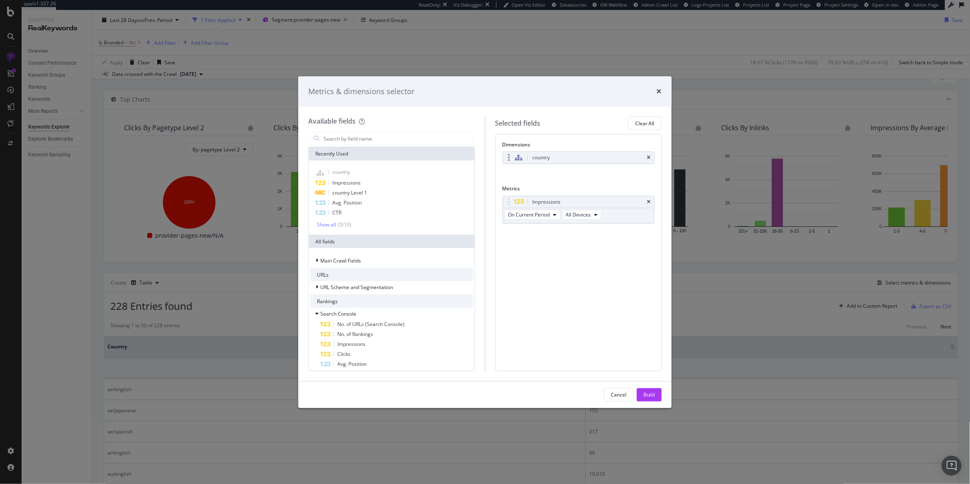
click at [651, 160] on div "country" at bounding box center [579, 158] width 152 height 12
click at [374, 185] on div "Impressions" at bounding box center [391, 183] width 163 height 10
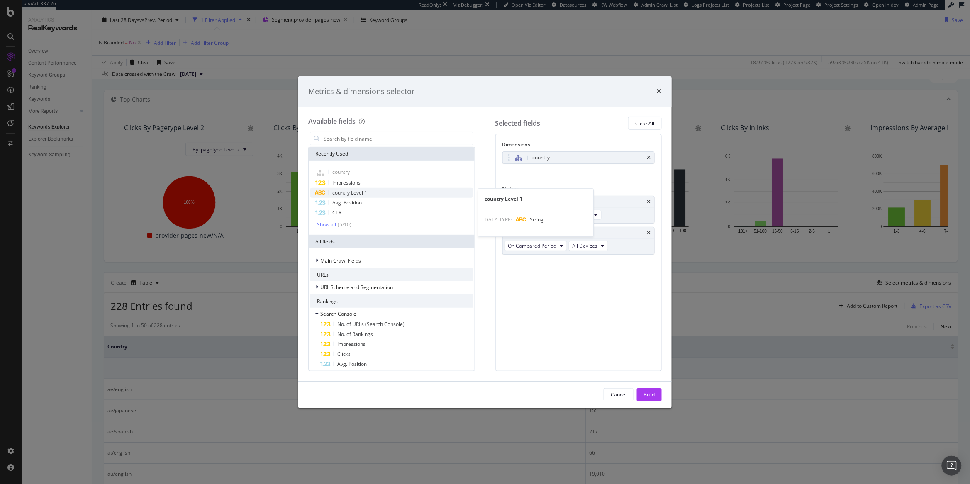
click at [365, 192] on span "country Level 1" at bounding box center [349, 192] width 35 height 7
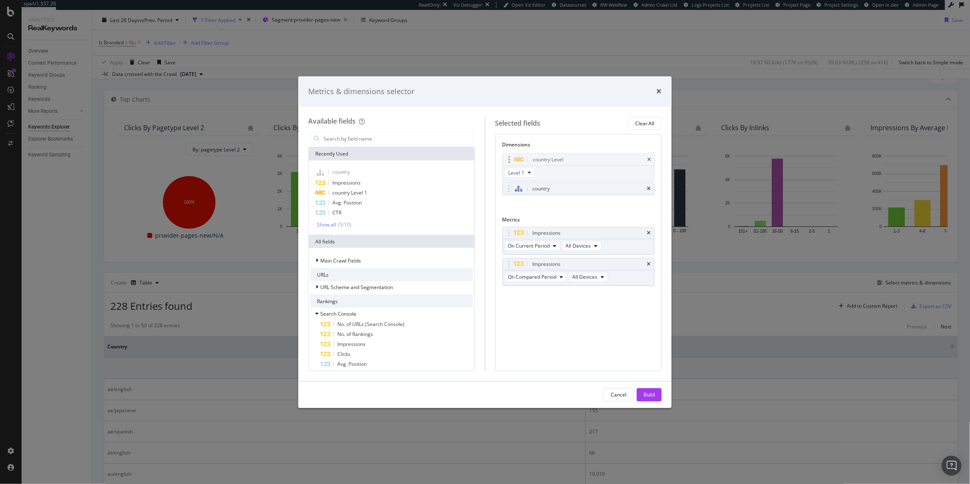
drag, startPoint x: 505, startPoint y: 173, endPoint x: 506, endPoint y: 156, distance: 17.0
click at [506, 156] on body "spa/v1.337.26 ReadOnly: Viz Debugger: Open Viz Editor Datasources KW Webflow Ad…" at bounding box center [485, 242] width 970 height 484
click at [652, 191] on div "country" at bounding box center [579, 189] width 152 height 12
click at [652, 190] on div "country" at bounding box center [579, 189] width 152 height 12
click at [651, 189] on div "country" at bounding box center [579, 189] width 152 height 12
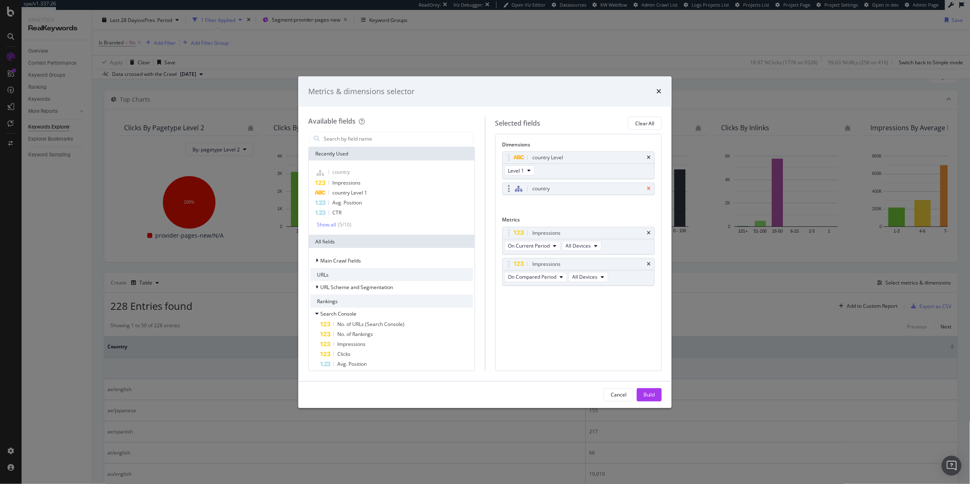
click at [648, 189] on icon "times" at bounding box center [649, 188] width 4 height 5
click at [655, 395] on button "Build" at bounding box center [649, 394] width 25 height 13
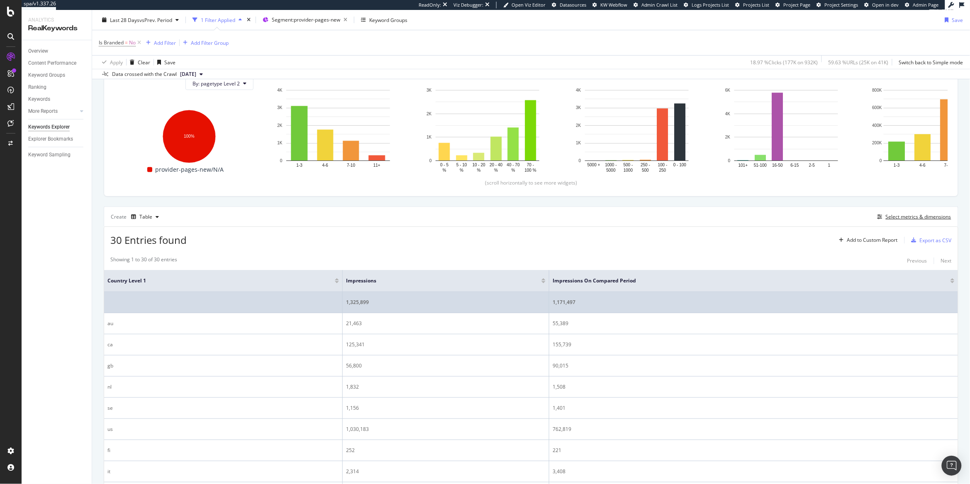
scroll to position [119, 0]
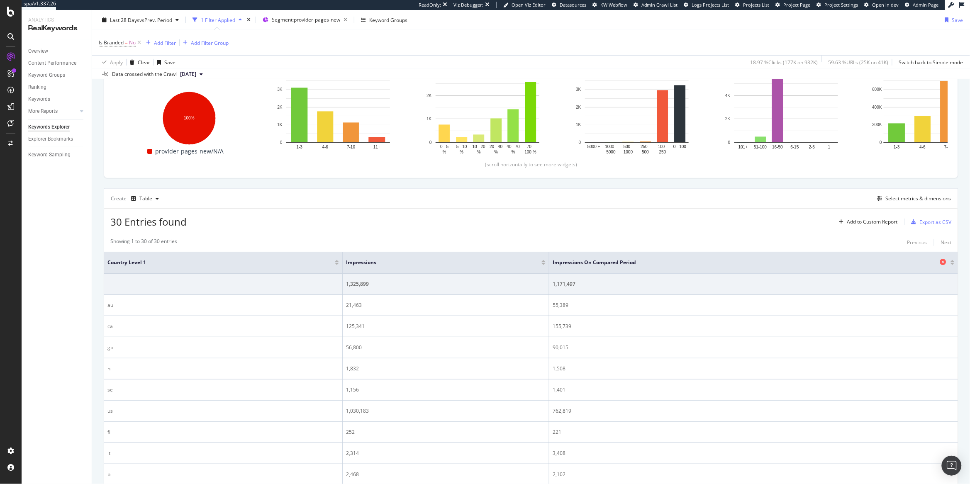
click at [939, 265] on div "Impressions On Compared Period" at bounding box center [751, 262] width 398 height 8
click at [945, 263] on icon at bounding box center [943, 262] width 6 height 6
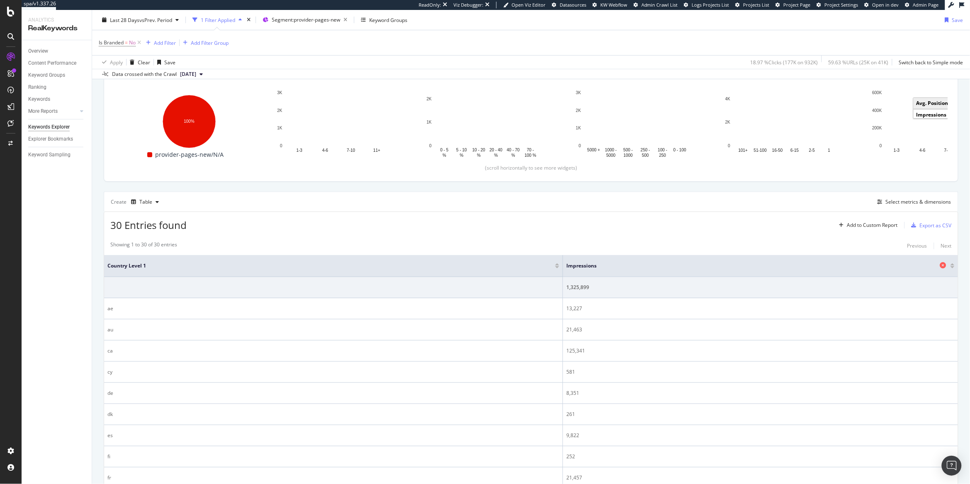
scroll to position [117, 0]
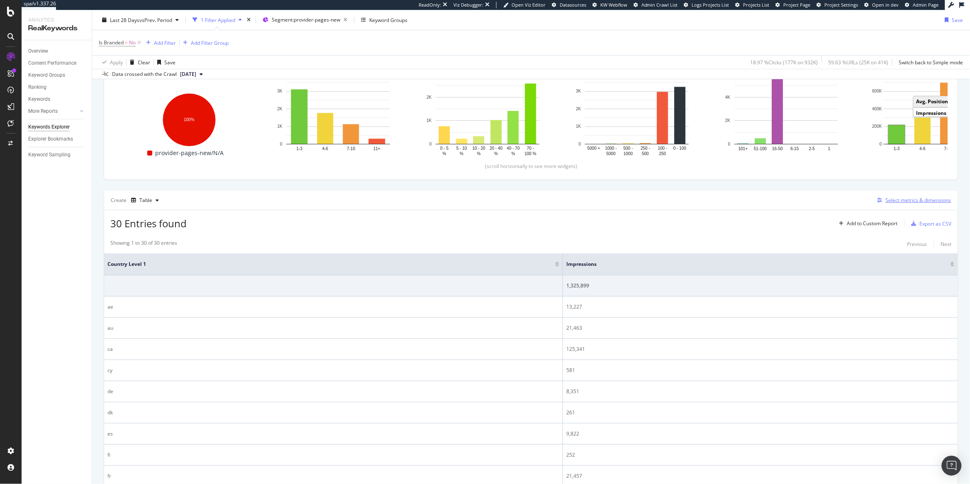
click at [898, 201] on div "Select metrics & dimensions" at bounding box center [918, 200] width 66 height 7
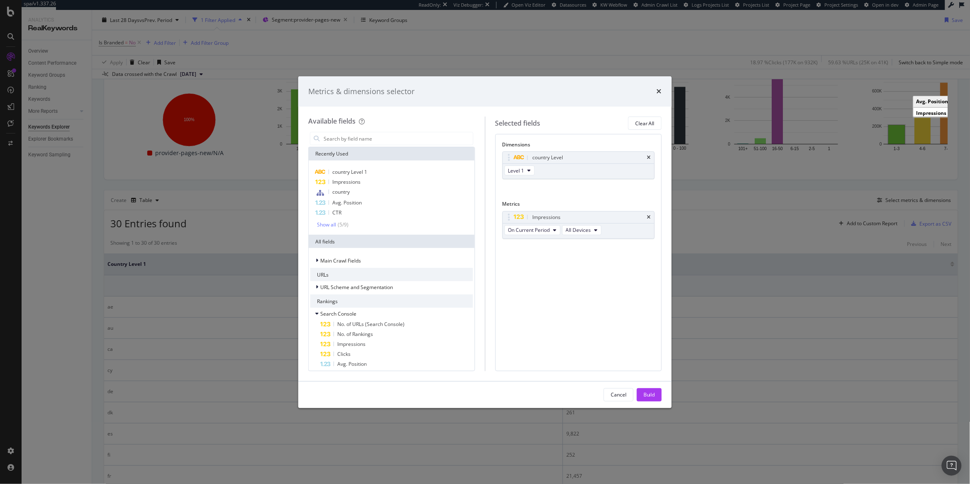
click at [742, 207] on div "Metrics & dimensions selector Available fields Recently Used country Level 1 Im…" at bounding box center [485, 242] width 970 height 484
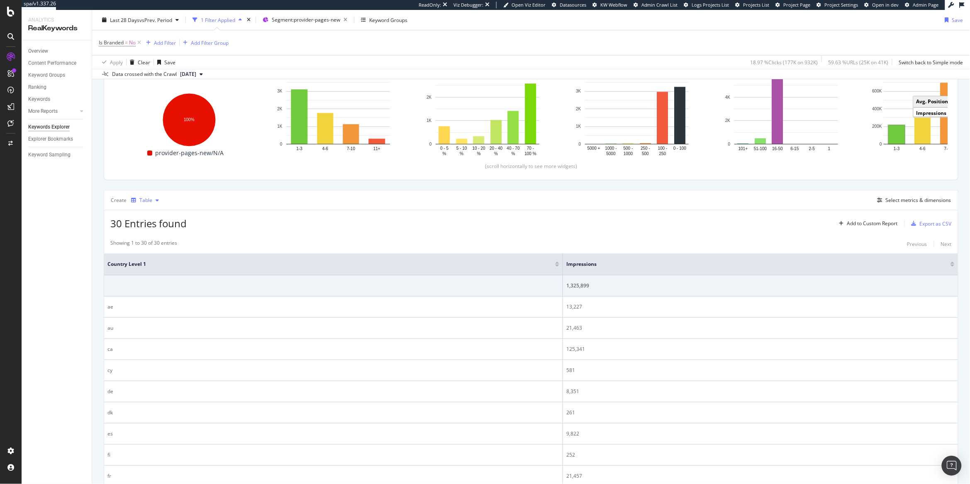
click at [142, 202] on div "Table" at bounding box center [145, 200] width 13 height 5
click at [153, 229] on div "Trend" at bounding box center [155, 228] width 14 height 7
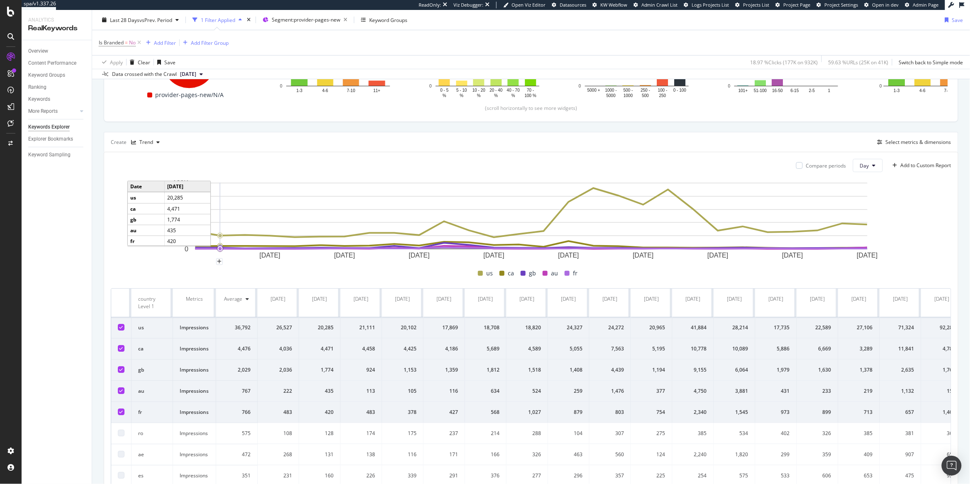
scroll to position [138, 0]
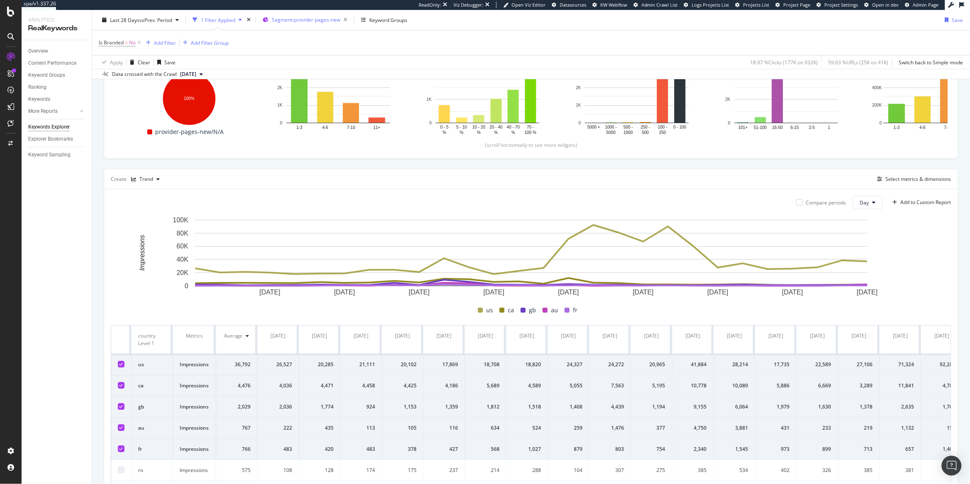
click at [311, 18] on span "Segment: provider-pages-new" at bounding box center [306, 19] width 68 height 7
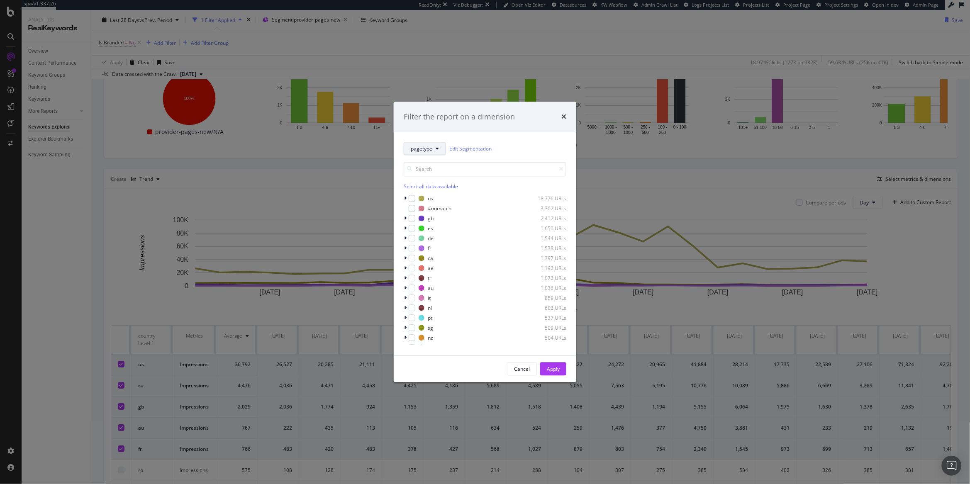
click at [414, 153] on button "pagetype" at bounding box center [425, 148] width 42 height 13
click at [411, 178] on span "pagetype" at bounding box center [438, 178] width 54 height 7
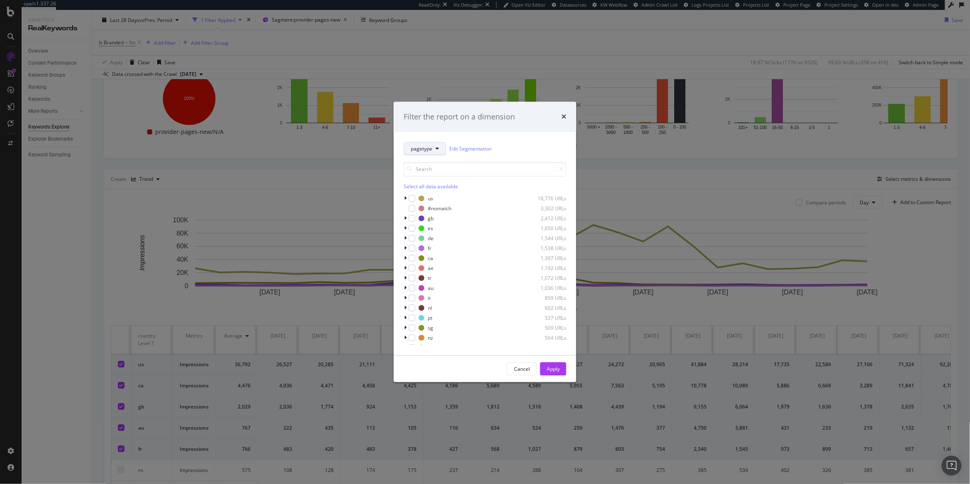
click at [421, 146] on span "pagetype" at bounding box center [422, 148] width 22 height 7
click at [440, 188] on div "subdomain" at bounding box center [437, 194] width 67 height 12
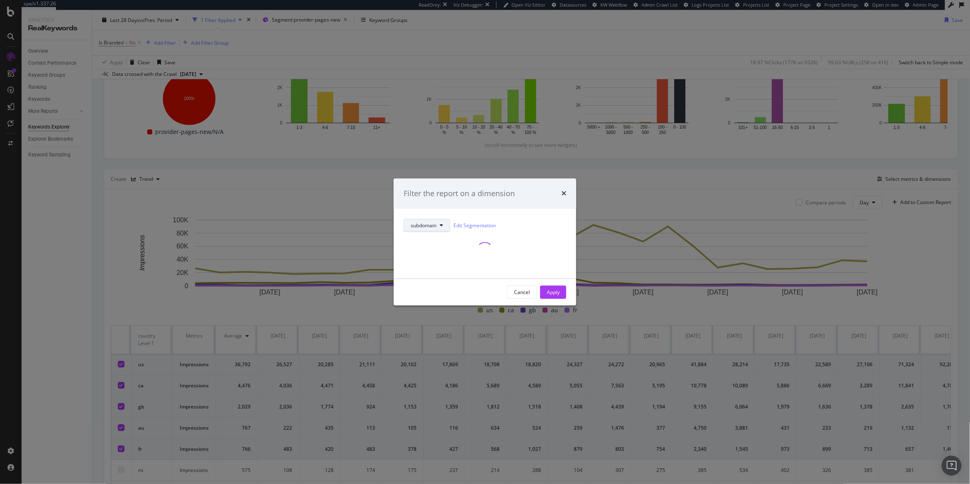
click at [427, 225] on span "subdomain" at bounding box center [424, 225] width 26 height 7
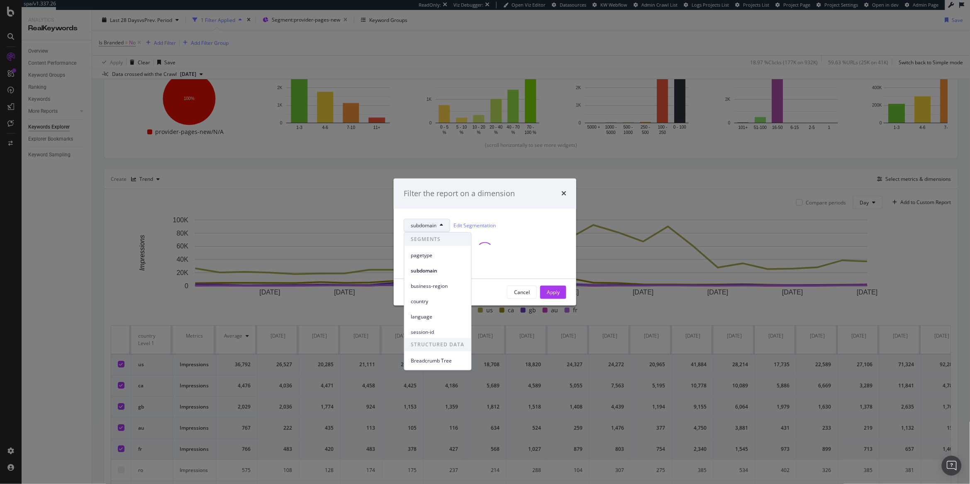
click at [423, 247] on div "pagetype" at bounding box center [437, 253] width 67 height 15
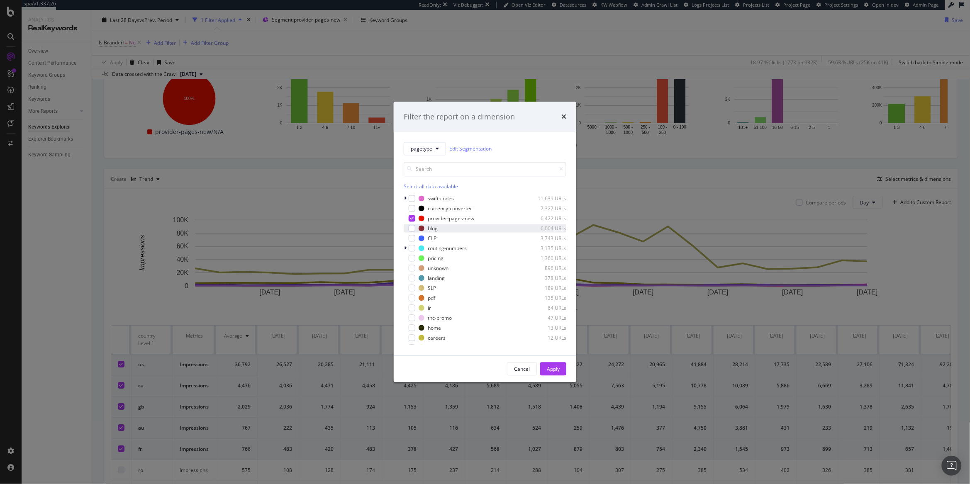
click at [426, 232] on div "blog 6,004 URLs" at bounding box center [485, 228] width 163 height 8
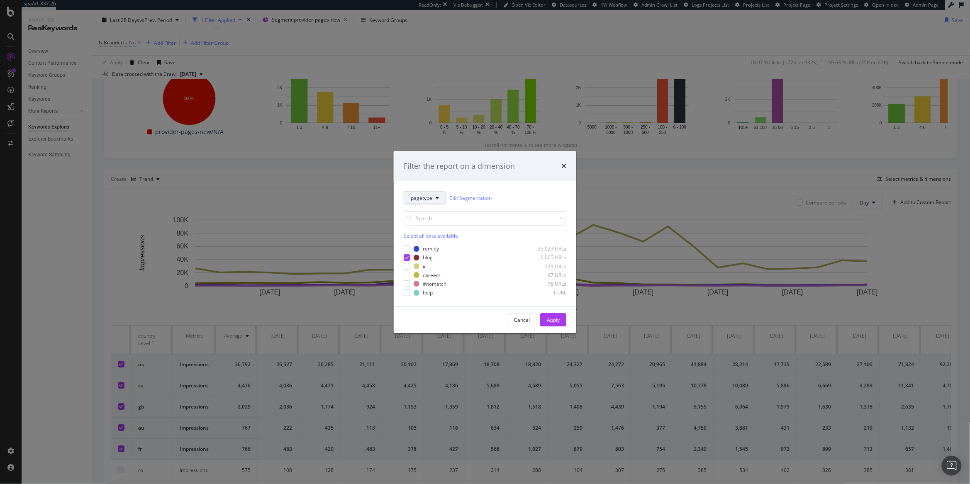
click at [423, 196] on span "pagetype" at bounding box center [422, 198] width 22 height 7
click at [423, 225] on span "pagetype" at bounding box center [438, 227] width 54 height 7
click at [400, 258] on div "pagetype Edit Segmentation Select all data available remitly 35,023 URLs blog 6…" at bounding box center [485, 243] width 182 height 125
click at [405, 258] on icon "modal" at bounding box center [407, 257] width 4 height 4
click at [417, 199] on span "pagetype" at bounding box center [422, 198] width 22 height 7
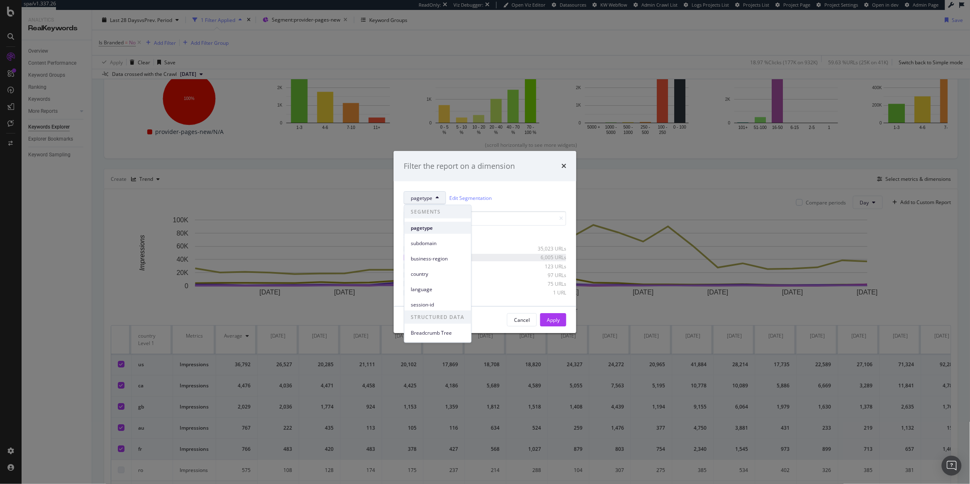
click at [426, 232] on div "pagetype" at bounding box center [437, 228] width 67 height 12
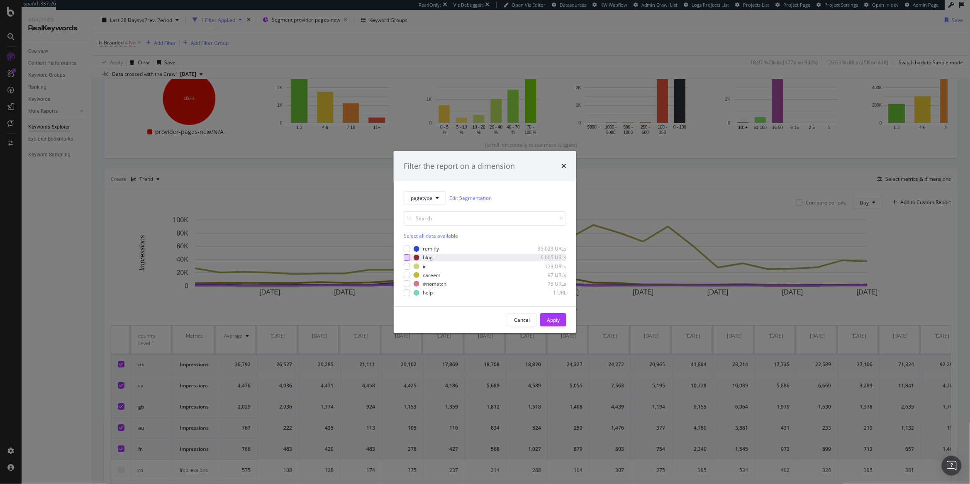
click at [426, 207] on div "Select all data available remitly 35,023 URLs blog 6,005 URLs ir 123 URLs caree…" at bounding box center [485, 250] width 163 height 92
click at [426, 200] on span "pagetype" at bounding box center [422, 198] width 22 height 7
click at [418, 255] on span "business-region" at bounding box center [438, 258] width 54 height 7
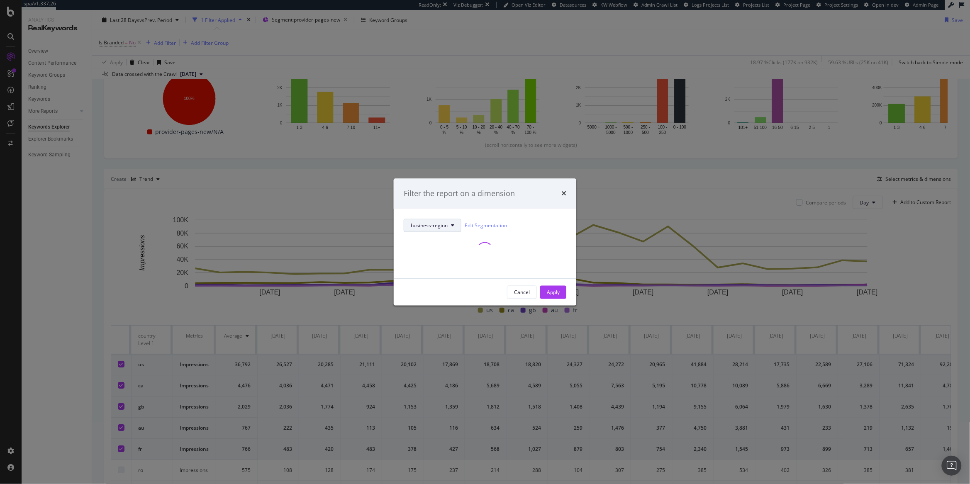
click at [421, 227] on span "business-region" at bounding box center [429, 225] width 37 height 7
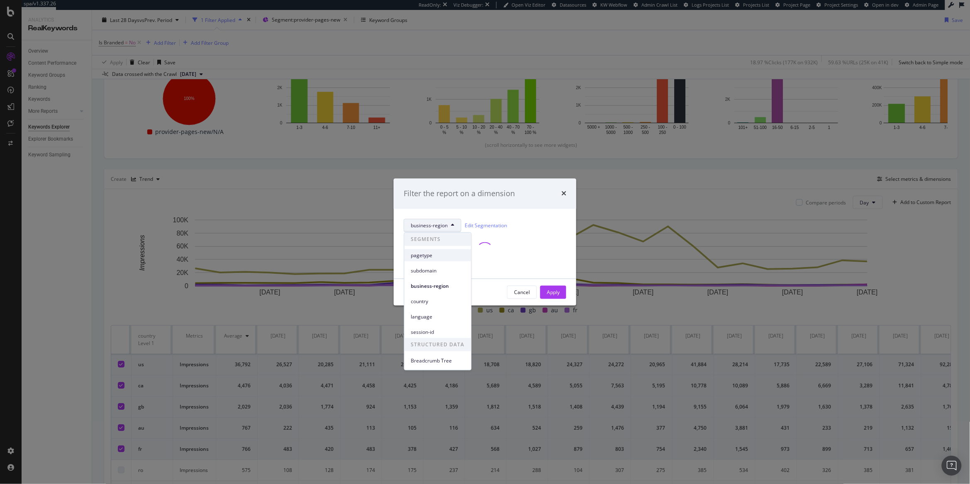
click at [418, 258] on span "pagetype" at bounding box center [438, 255] width 54 height 7
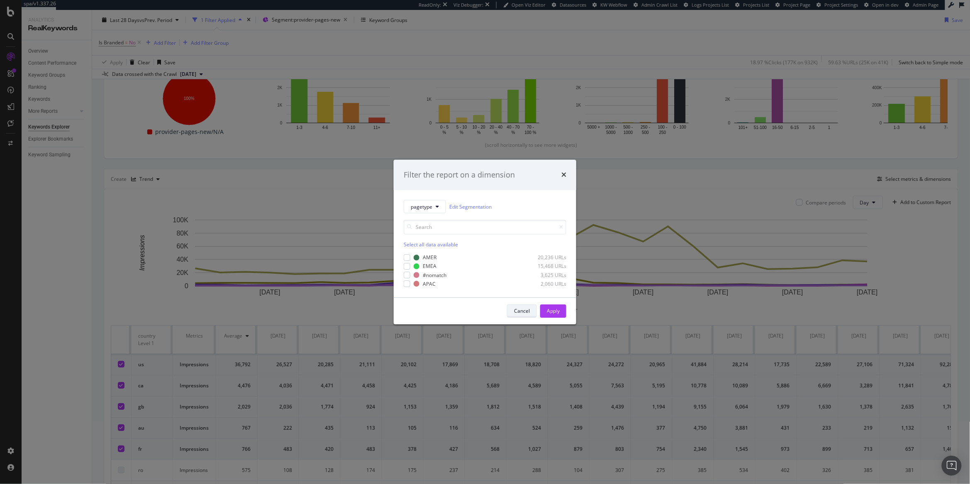
click at [520, 316] on div "Cancel" at bounding box center [522, 311] width 16 height 12
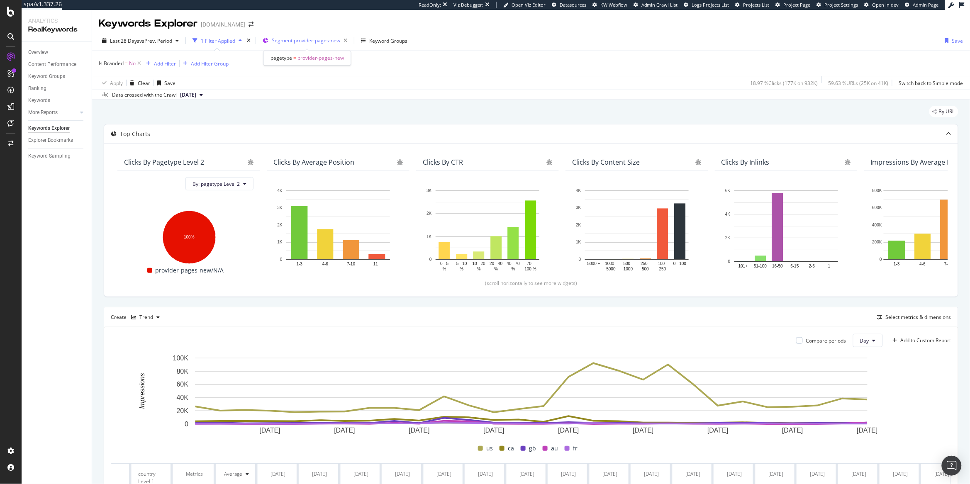
click at [326, 42] on span "Segment: provider-pages-new" at bounding box center [306, 40] width 68 height 7
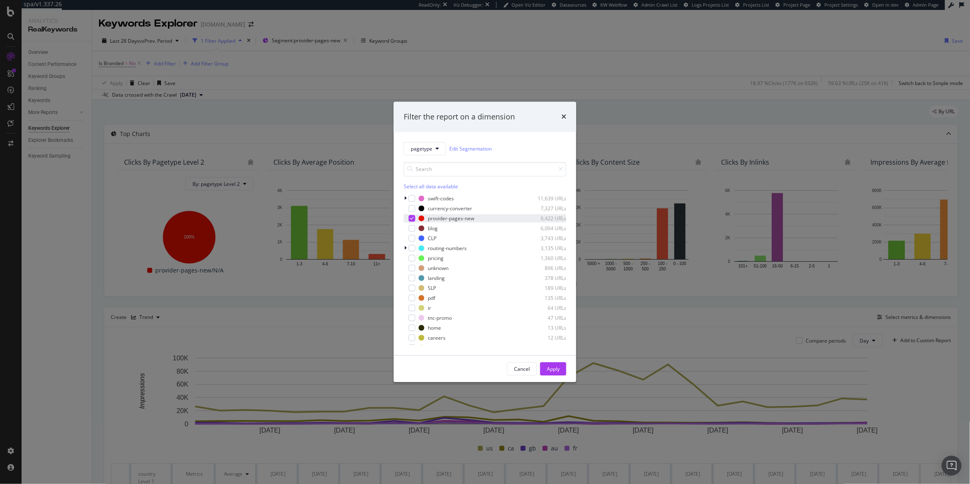
click at [414, 217] on icon "modal" at bounding box center [412, 219] width 4 height 4
click at [413, 197] on div "modal" at bounding box center [412, 198] width 7 height 7
click at [404, 196] on icon "modal" at bounding box center [405, 198] width 2 height 5
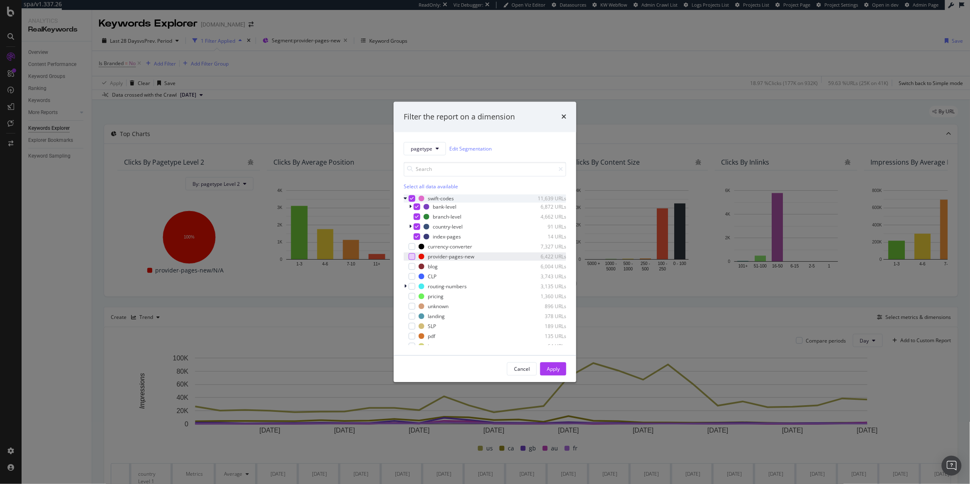
click at [404, 197] on icon "modal" at bounding box center [405, 198] width 3 height 5
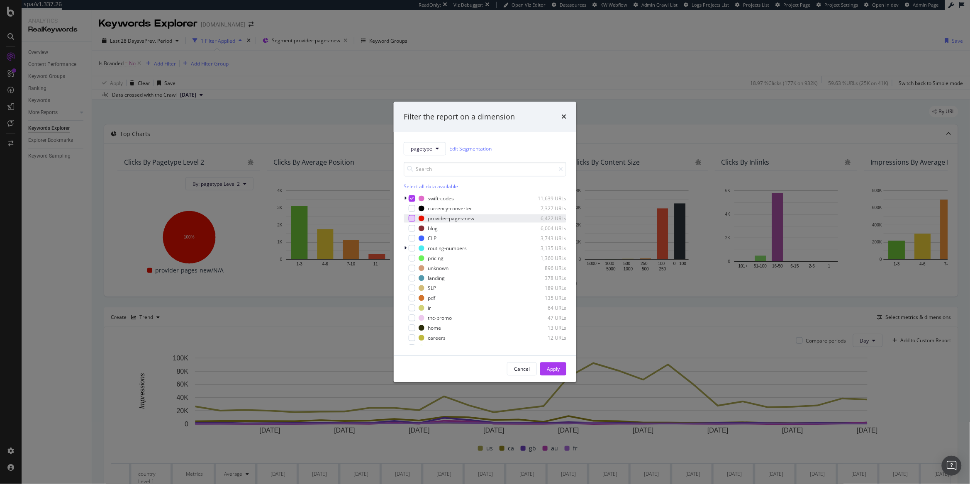
click at [547, 361] on div "Cancel Apply" at bounding box center [485, 369] width 182 height 27
click at [547, 365] on div "Apply" at bounding box center [553, 369] width 13 height 12
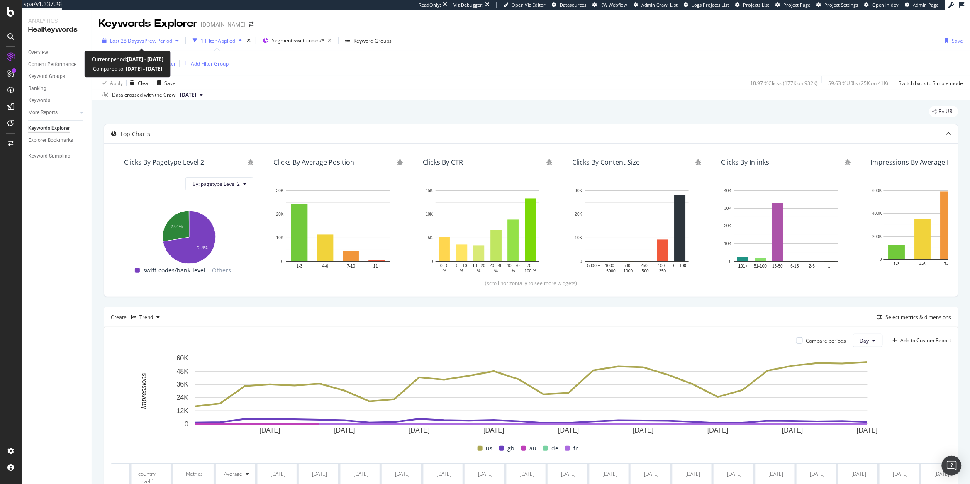
click at [137, 47] on div "Last 28 Days vs Prev. Period" at bounding box center [140, 40] width 83 height 12
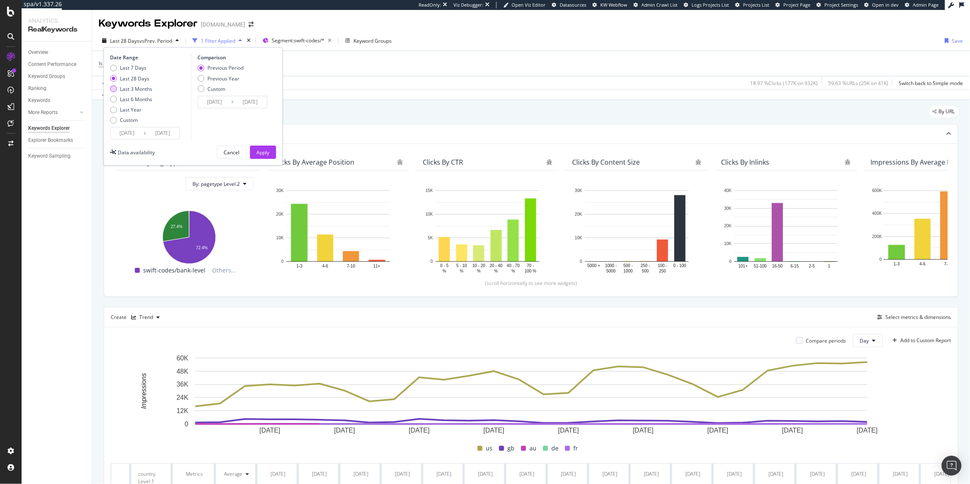
click at [135, 90] on div "Last 3 Months" at bounding box center [136, 88] width 32 height 7
type input "2025/06/13"
type input "2025/03/13"
type input "2025/06/12"
click at [275, 150] on button "Apply" at bounding box center [263, 152] width 26 height 13
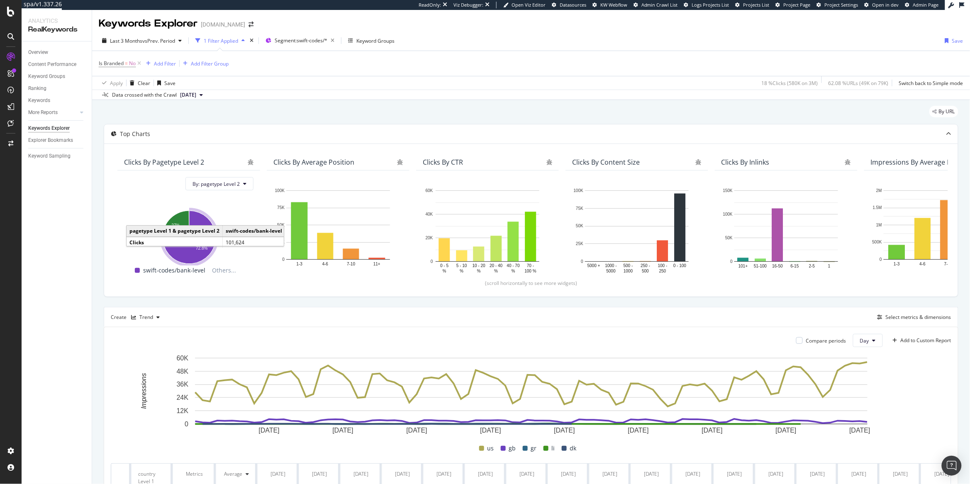
click at [592, 97] on div "Data crossed with the Crawl 2025 Sep. 11th" at bounding box center [531, 95] width 878 height 10
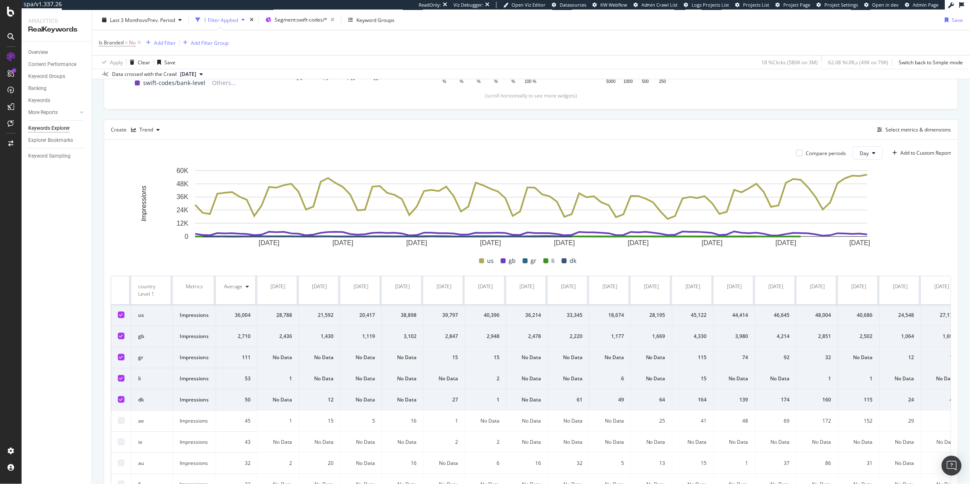
scroll to position [168, 0]
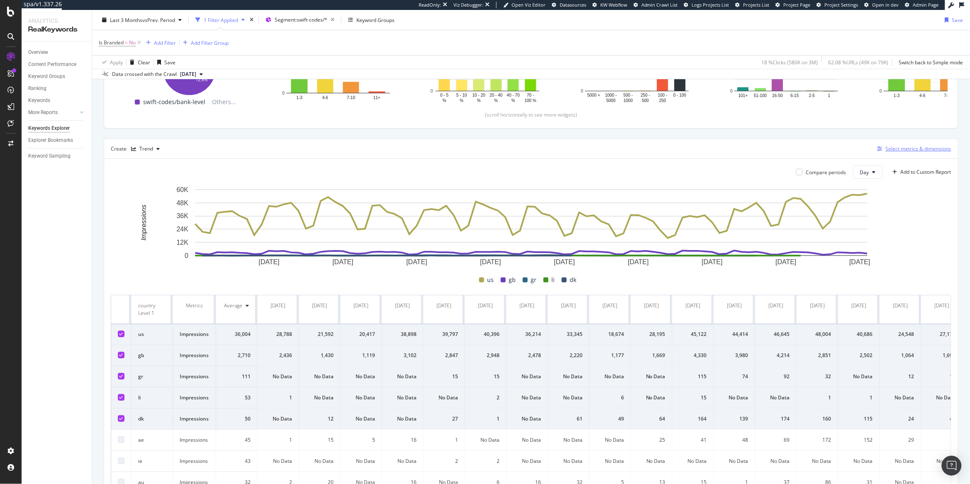
click at [890, 146] on div "Select metrics & dimensions" at bounding box center [918, 148] width 66 height 7
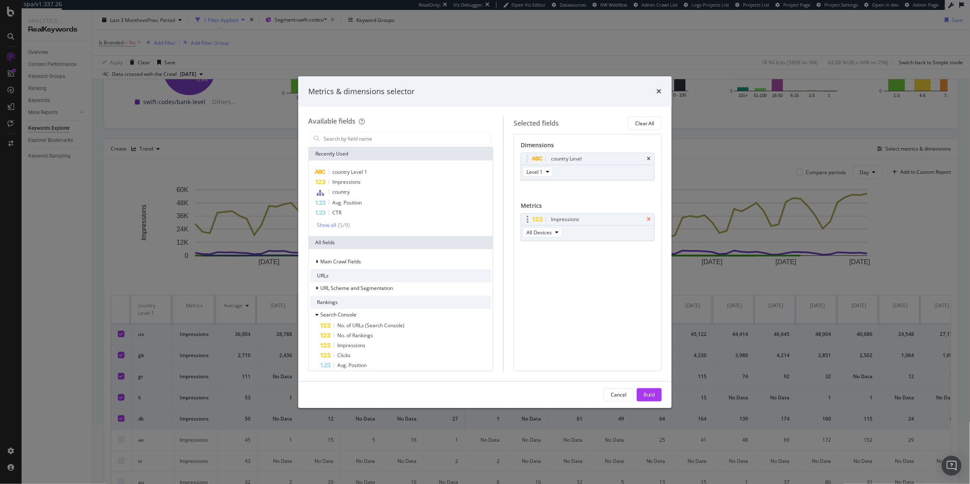
click at [648, 221] on icon "times" at bounding box center [649, 219] width 4 height 5
click at [384, 136] on input "modal" at bounding box center [407, 138] width 168 height 12
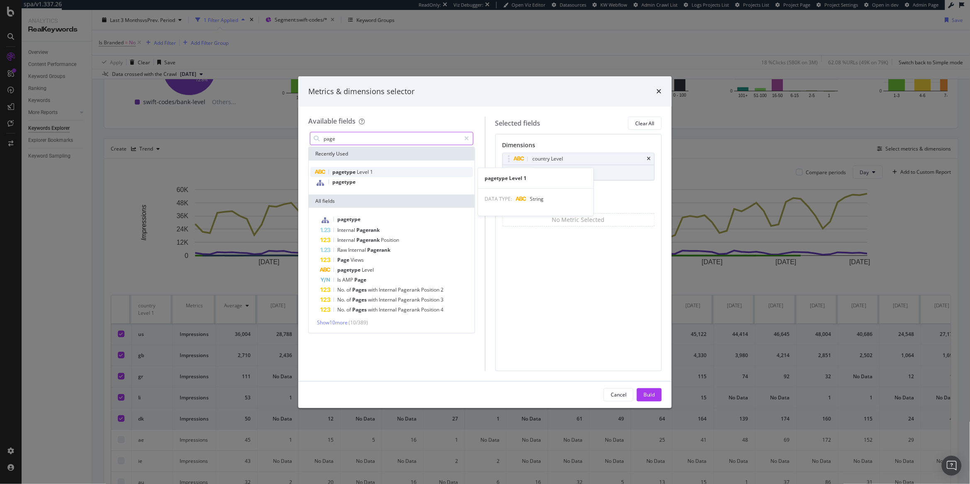
type input "page"
click at [369, 170] on span "Level" at bounding box center [363, 171] width 13 height 7
click at [650, 158] on icon "times" at bounding box center [649, 158] width 4 height 5
click at [648, 397] on div "Build" at bounding box center [649, 394] width 12 height 7
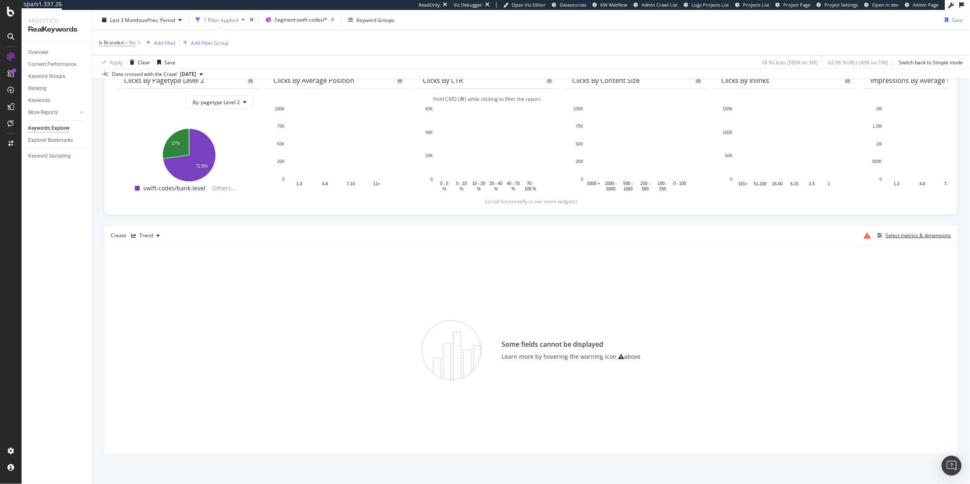
scroll to position [82, 0]
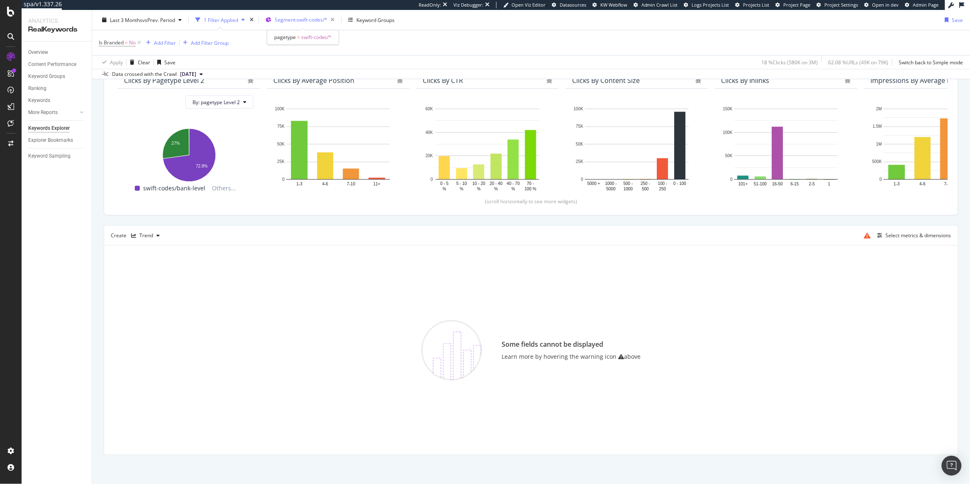
click at [294, 25] on div "Segment: swift-codes/*" at bounding box center [306, 20] width 63 height 12
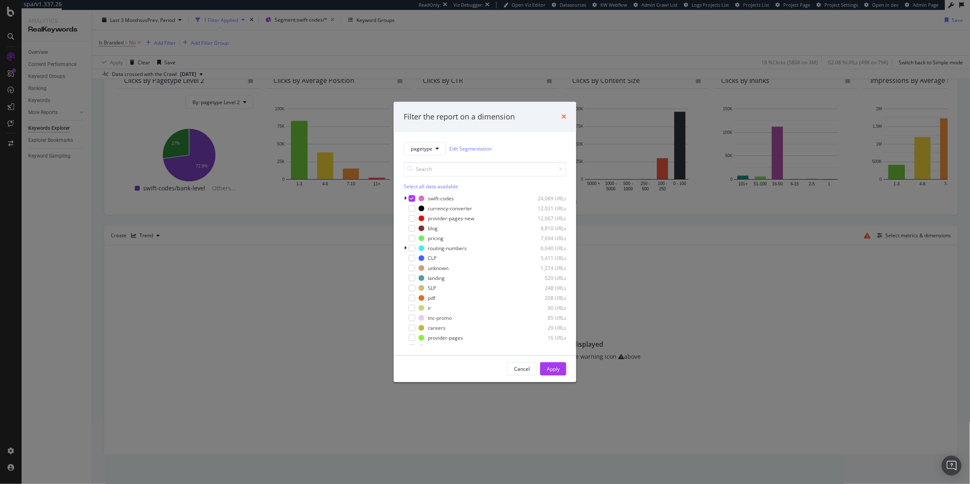
click at [564, 115] on icon "times" at bounding box center [563, 117] width 5 height 7
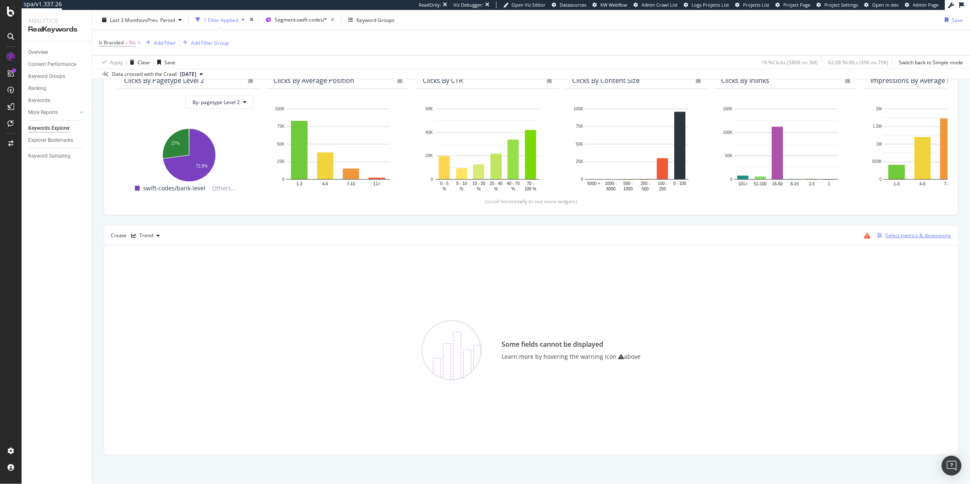
click at [888, 236] on div "Select metrics & dimensions" at bounding box center [918, 235] width 66 height 7
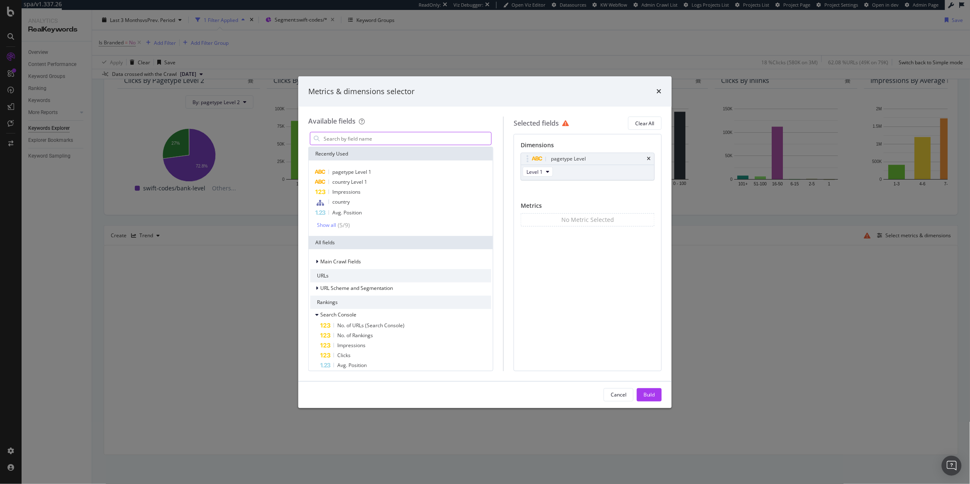
click at [375, 140] on input "modal" at bounding box center [407, 138] width 168 height 12
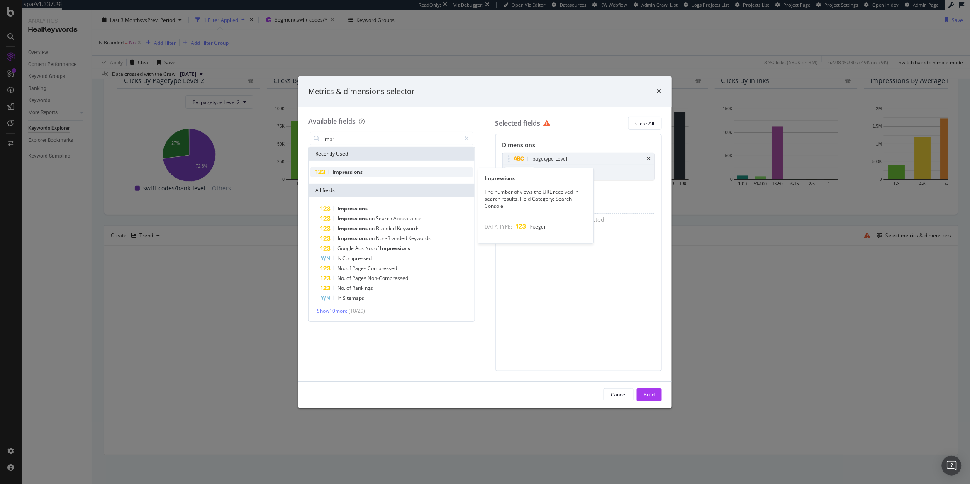
type input "impr"
click at [346, 173] on span "Impressions" at bounding box center [347, 171] width 30 height 7
click at [528, 234] on span "All Devices" at bounding box center [520, 232] width 25 height 7
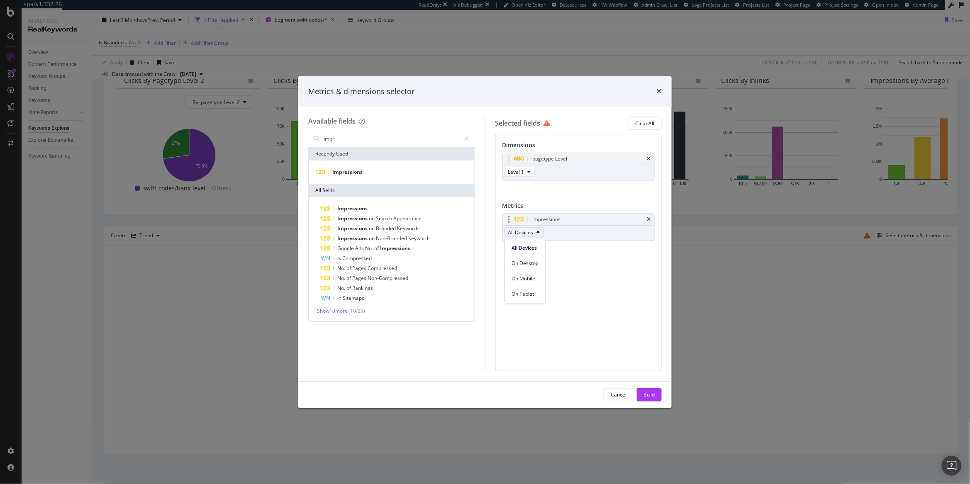
click at [528, 234] on span "All Devices" at bounding box center [520, 232] width 25 height 7
click at [654, 395] on div "Build" at bounding box center [649, 394] width 12 height 7
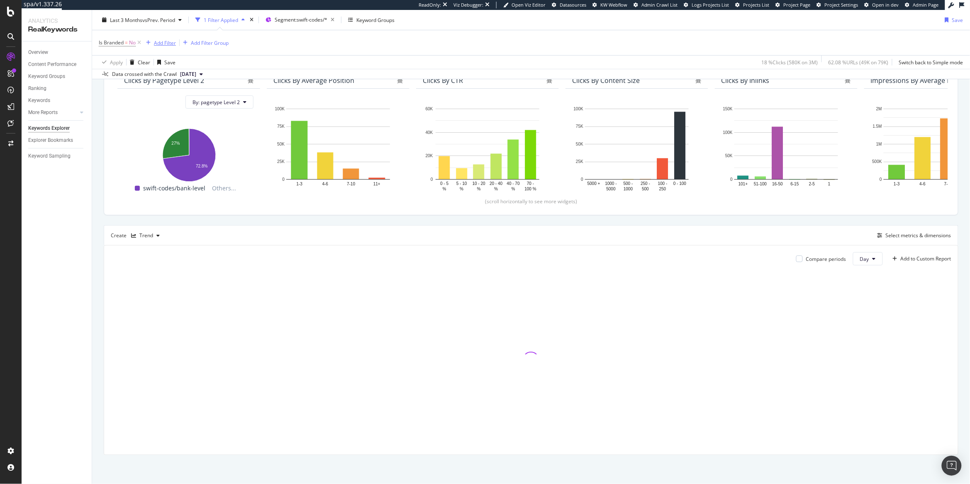
click at [158, 40] on div "Add Filter" at bounding box center [165, 42] width 22 height 7
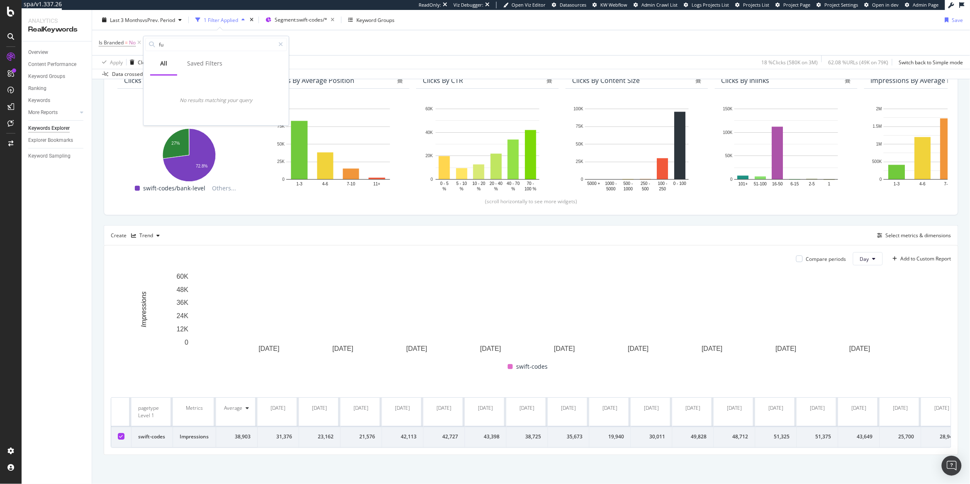
type input "f"
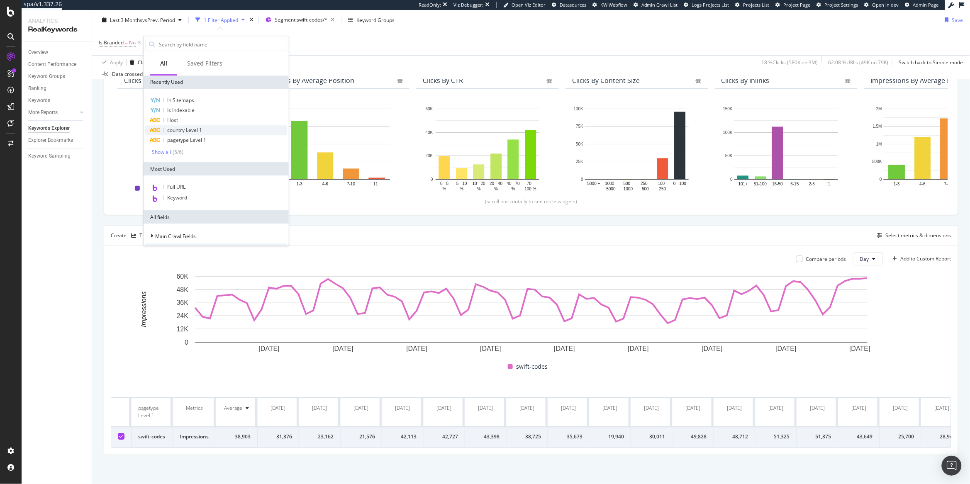
click at [236, 134] on div "country Level 1" at bounding box center [216, 130] width 142 height 10
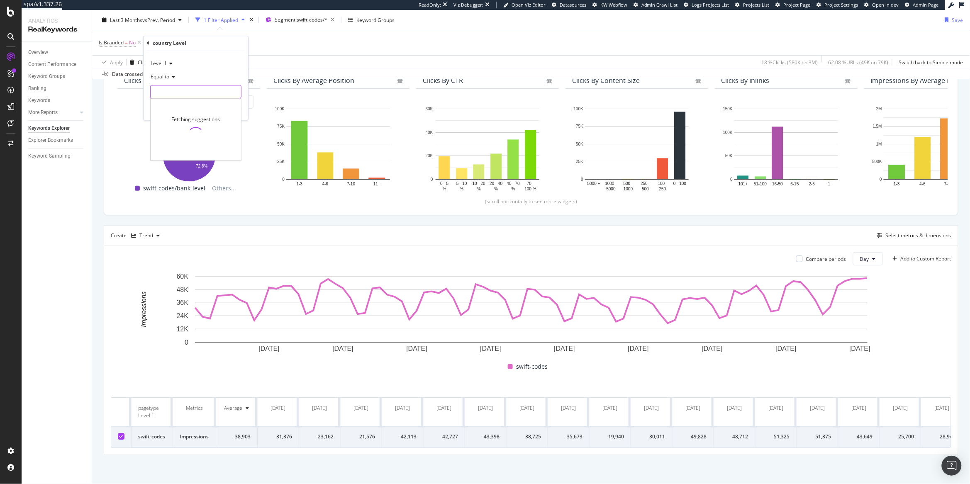
click at [165, 93] on input "text" at bounding box center [196, 91] width 90 height 13
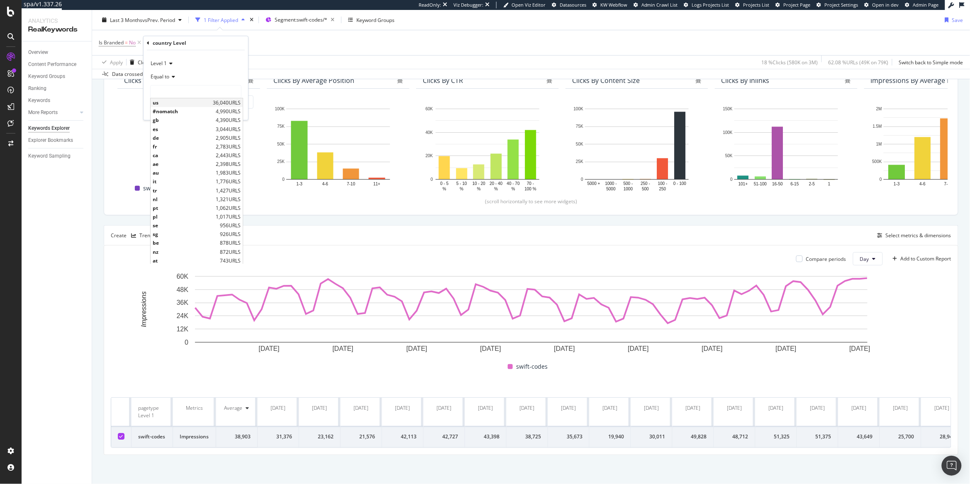
click at [168, 105] on span "us" at bounding box center [182, 102] width 58 height 7
type input "us"
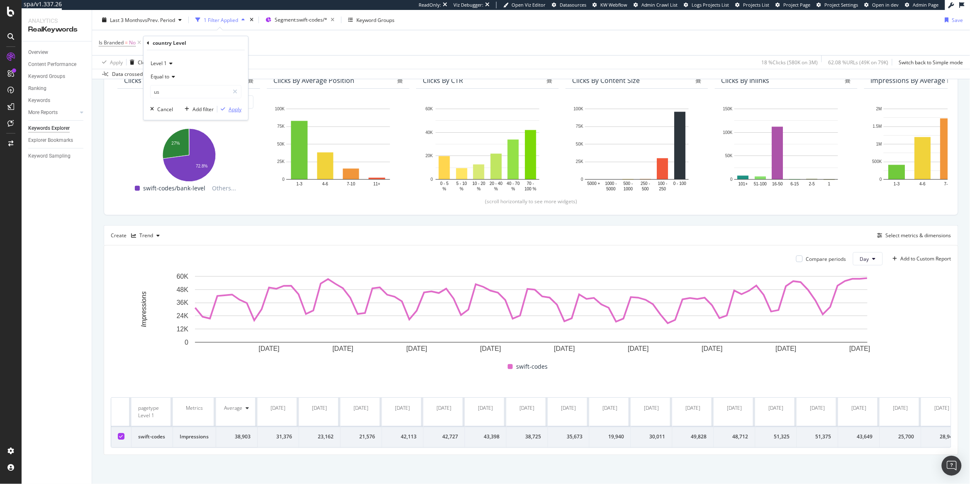
click at [233, 108] on div "Apply" at bounding box center [235, 109] width 13 height 7
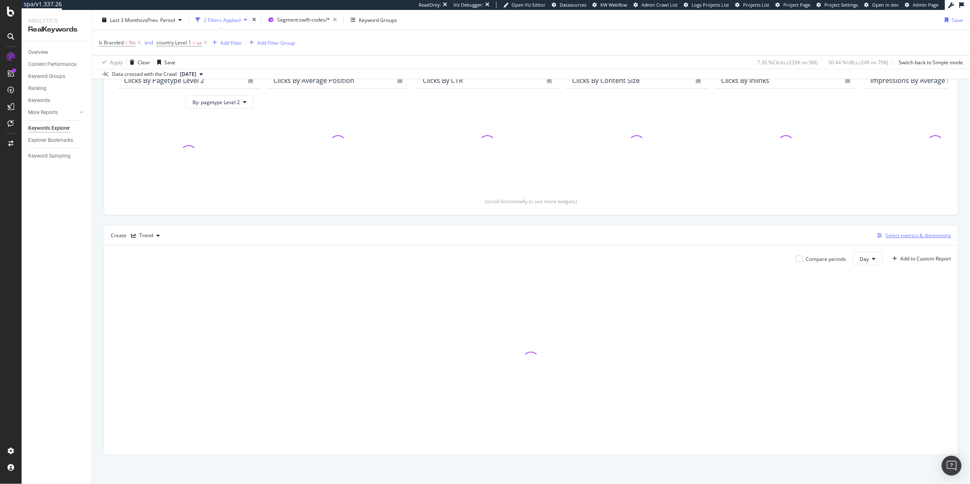
click at [896, 235] on div "Select metrics & dimensions" at bounding box center [918, 235] width 66 height 7
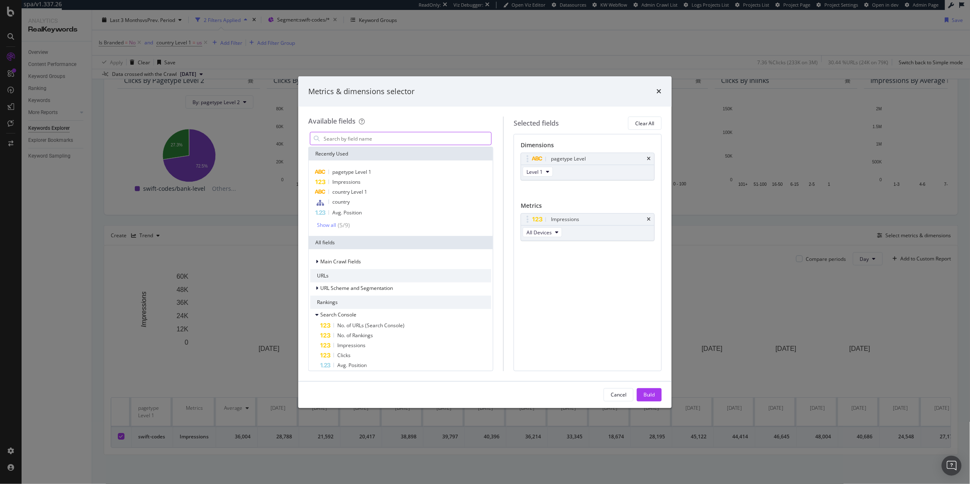
click at [377, 141] on input "modal" at bounding box center [407, 138] width 168 height 12
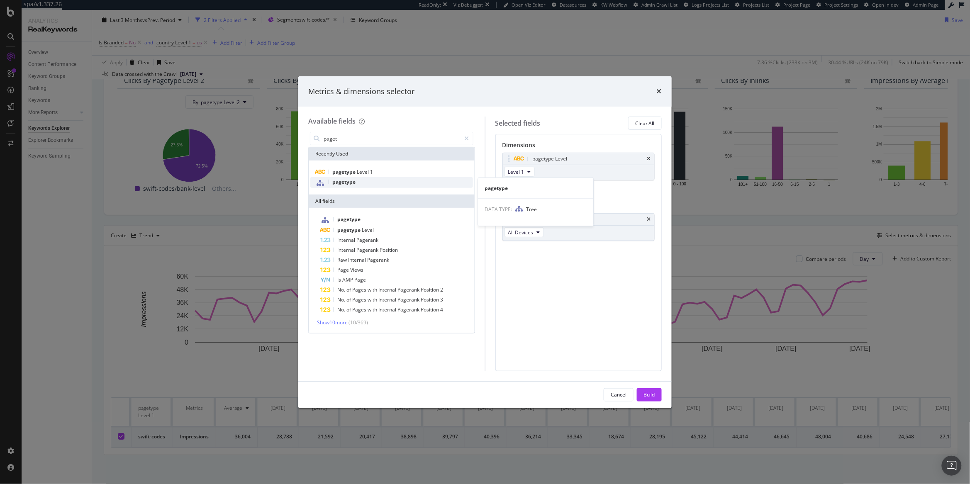
type input "paget"
click at [371, 186] on div "pagetype" at bounding box center [391, 182] width 163 height 11
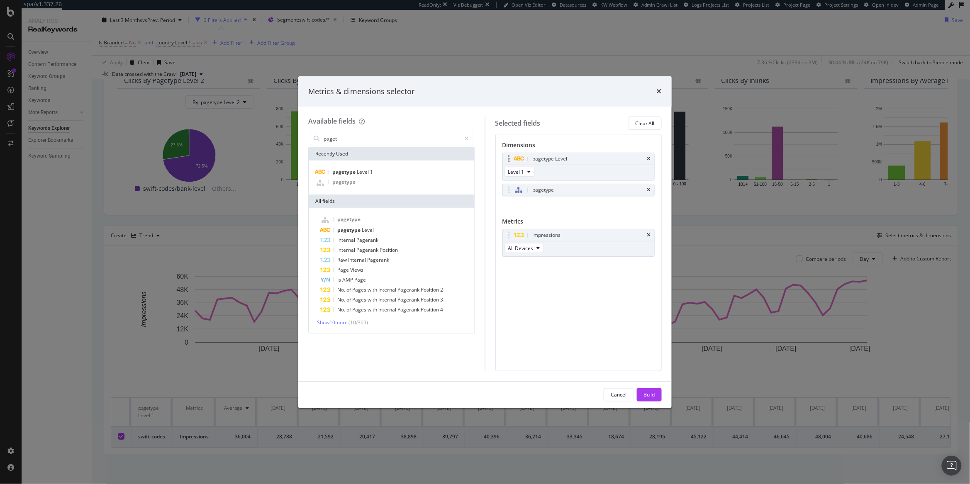
click at [649, 162] on div "pagetype Level" at bounding box center [579, 159] width 152 height 12
click at [650, 159] on icon "times" at bounding box center [649, 158] width 4 height 5
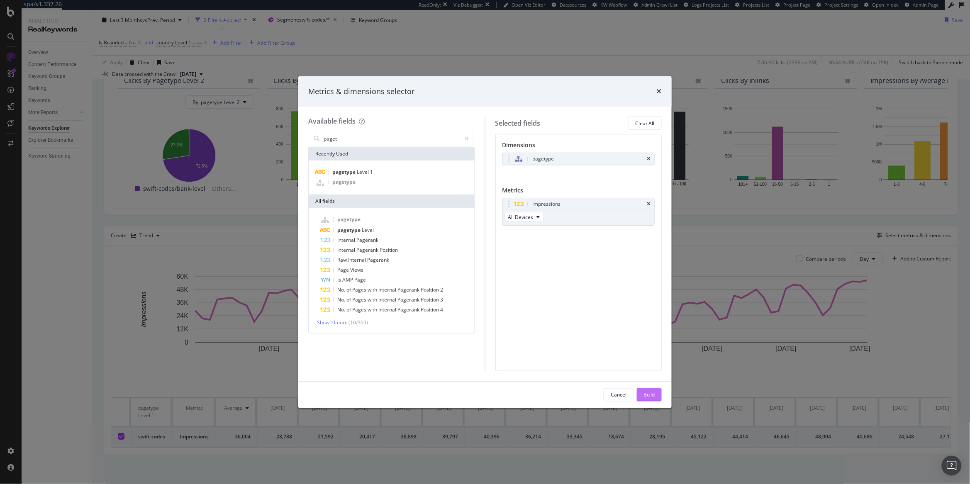
click at [654, 401] on button "Build" at bounding box center [649, 394] width 25 height 13
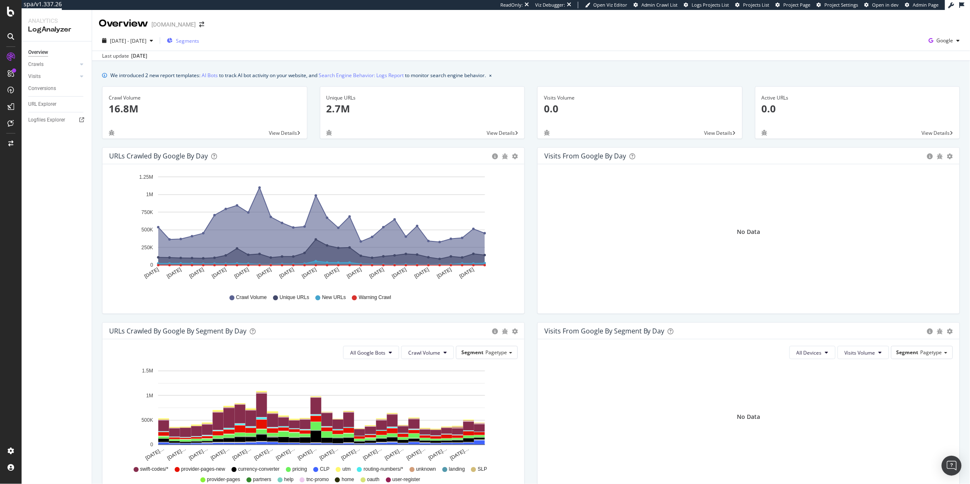
click at [199, 41] on span "Segments" at bounding box center [187, 40] width 23 height 7
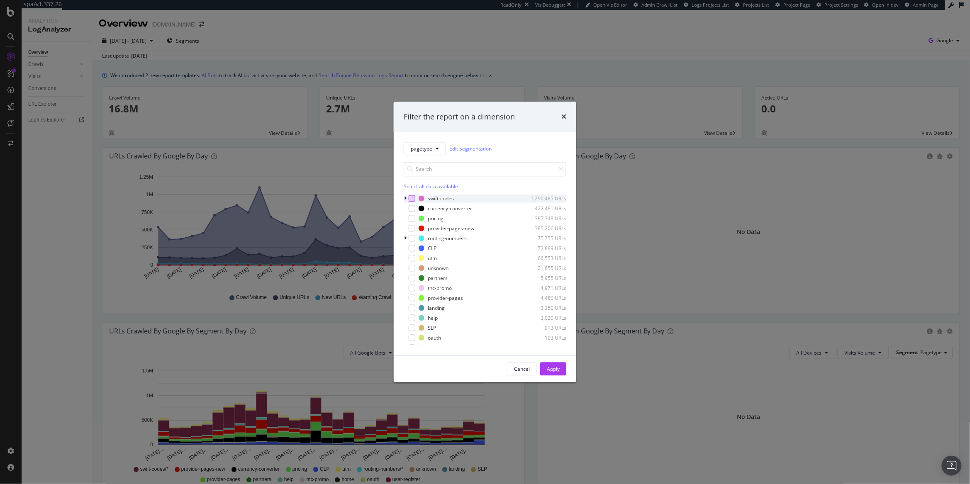
click at [410, 198] on div "modal" at bounding box center [412, 198] width 7 height 7
click at [560, 368] on button "Apply" at bounding box center [553, 368] width 26 height 13
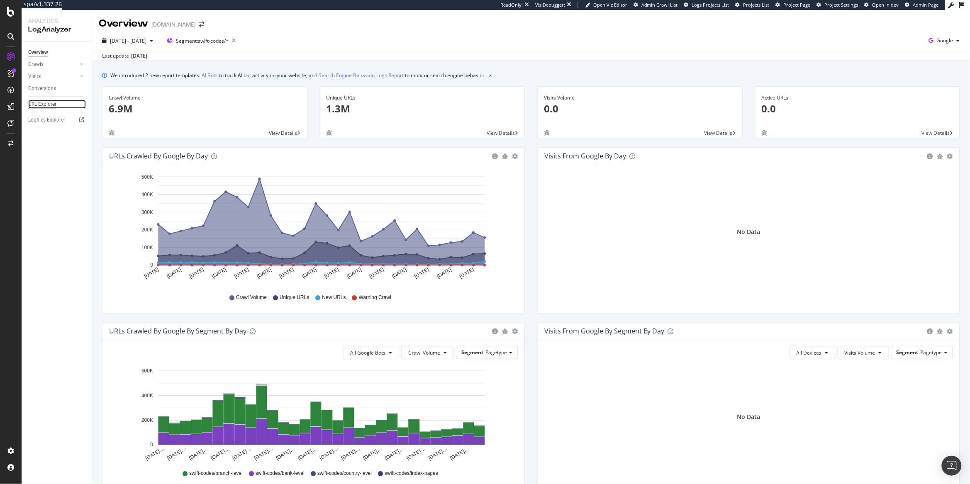
click at [44, 104] on div "URL Explorer" at bounding box center [42, 104] width 28 height 9
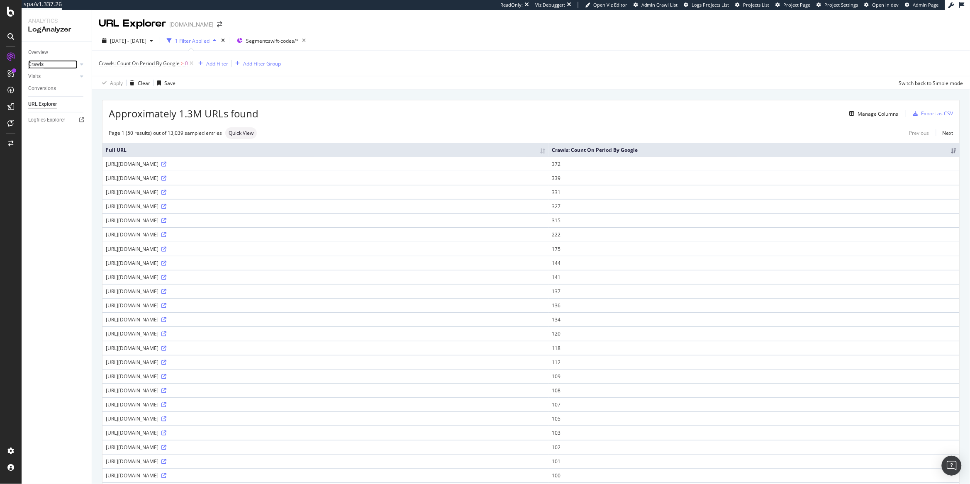
click at [32, 63] on div "Crawls" at bounding box center [35, 64] width 15 height 9
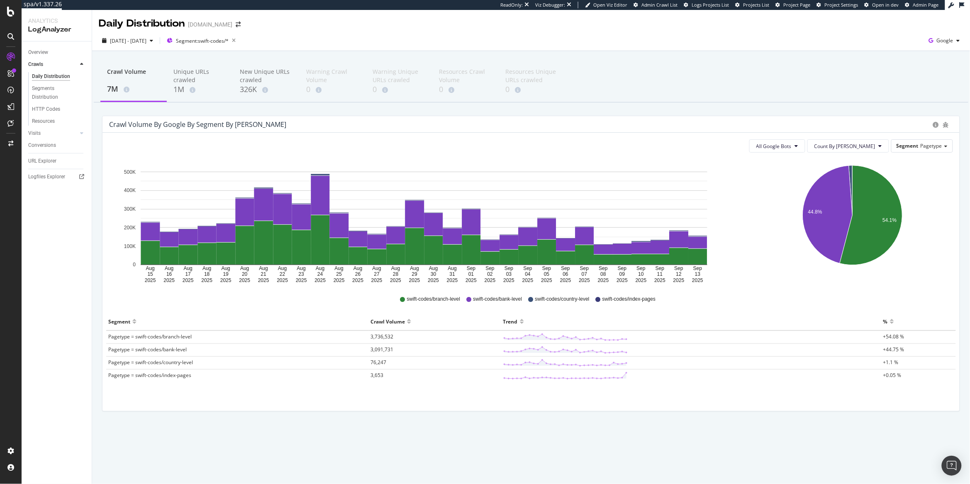
click at [776, 139] on div "All Google Bots Count By Day Segment Pagetype Hold CMD (⌘) while clicking to fi…" at bounding box center [530, 272] width 857 height 278
click at [776, 151] on div "Segment Pagetype" at bounding box center [921, 146] width 61 height 12
click at [686, 168] on icon "[DATE] [DATE] [DATE] [DATE] [DATE] [DATE] [DATE] [DATE] [DATE] [DATE] [DATE] [D…" at bounding box center [424, 221] width 630 height 124
click at [48, 122] on div "RealKeywords" at bounding box center [49, 123] width 37 height 8
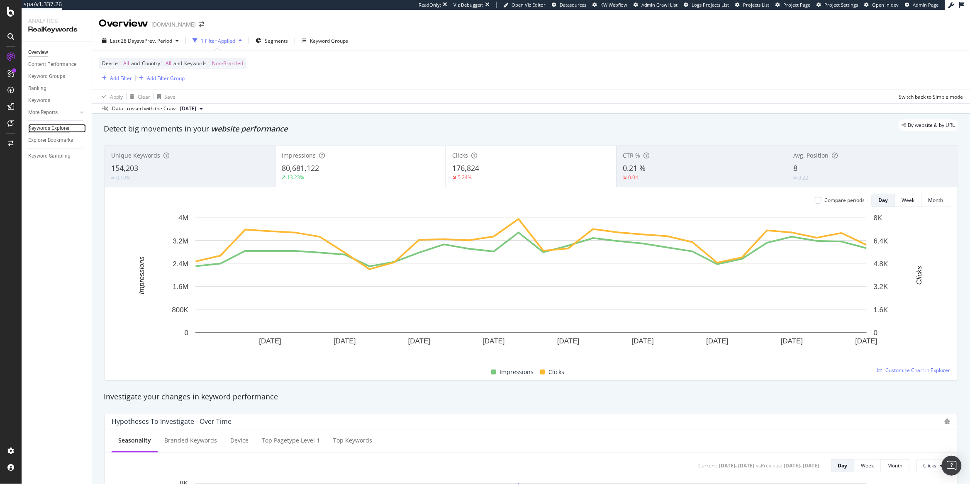
click at [63, 128] on div "Keywords Explorer" at bounding box center [48, 128] width 41 height 9
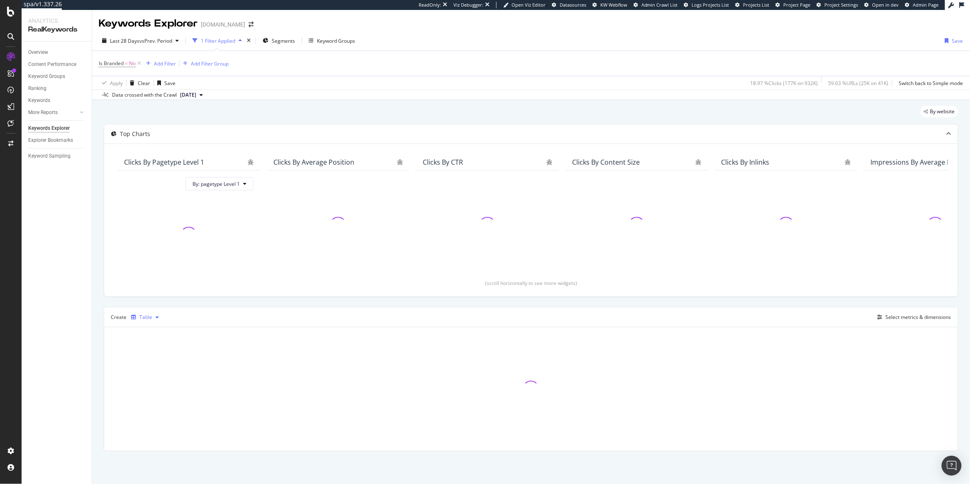
click at [134, 319] on icon "button" at bounding box center [133, 317] width 5 height 5
click at [161, 347] on div "Trend" at bounding box center [155, 345] width 14 height 7
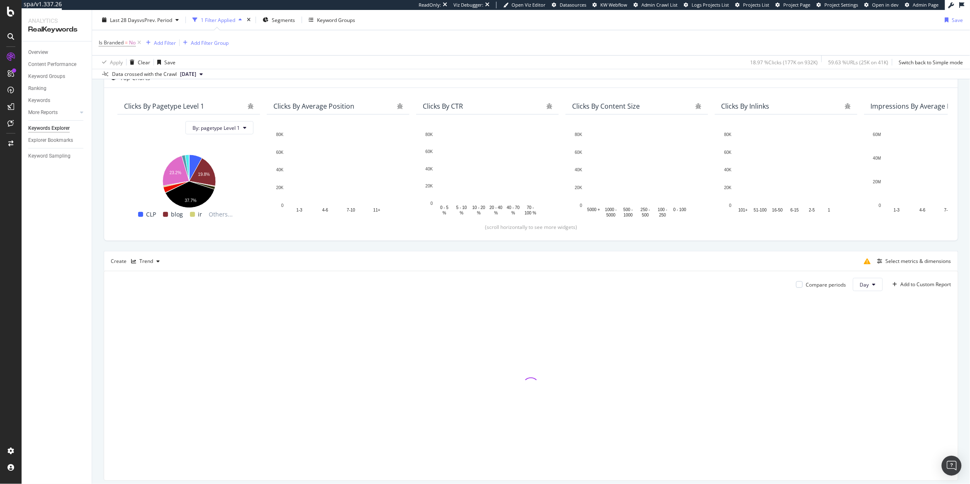
scroll to position [37, 0]
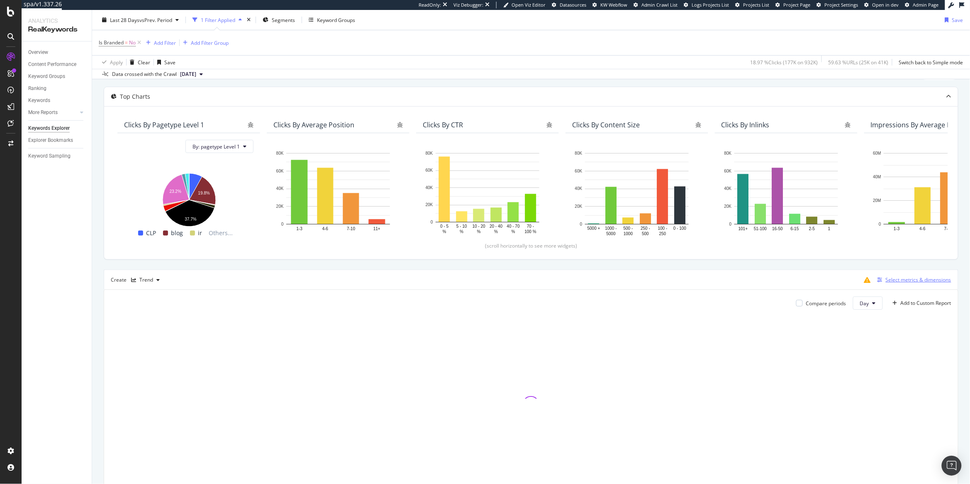
click at [776, 281] on div "Select metrics & dimensions" at bounding box center [918, 279] width 66 height 7
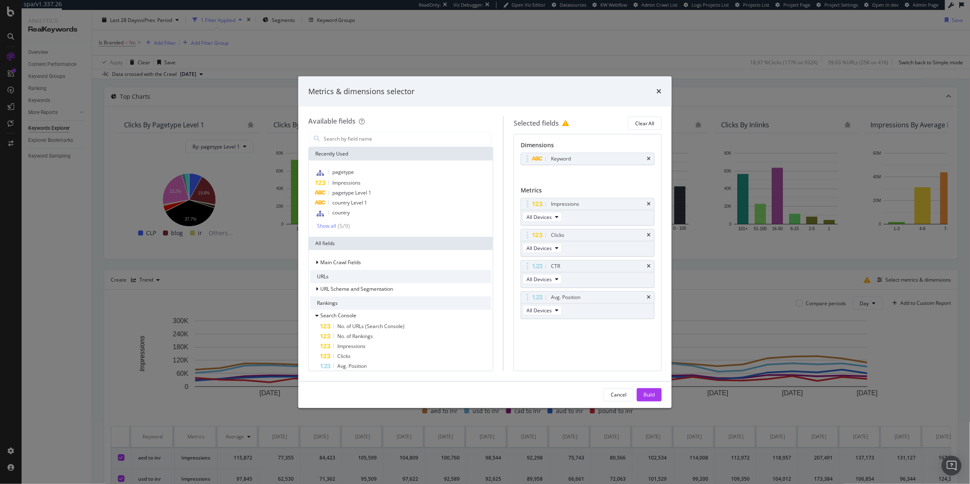
click at [742, 296] on div "Metrics & dimensions selector Available fields Recently Used pagetype Impressio…" at bounding box center [485, 242] width 970 height 484
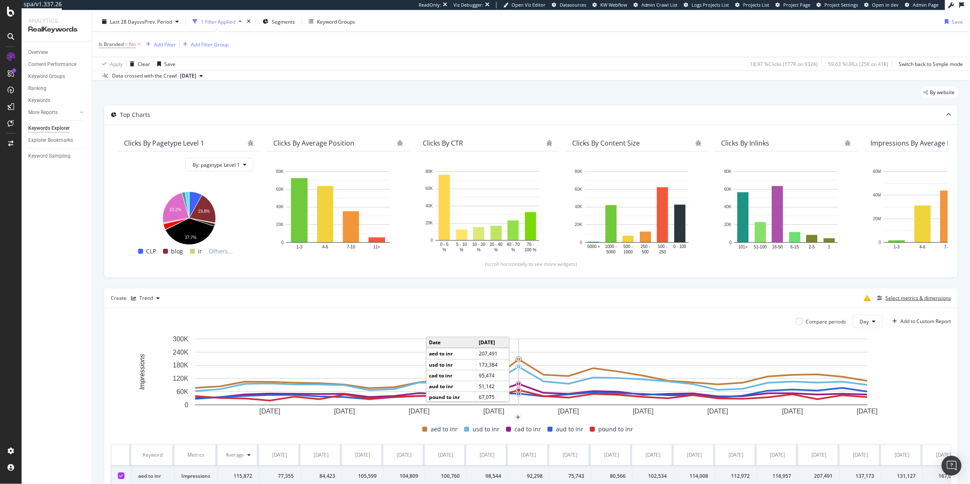
scroll to position [17, 0]
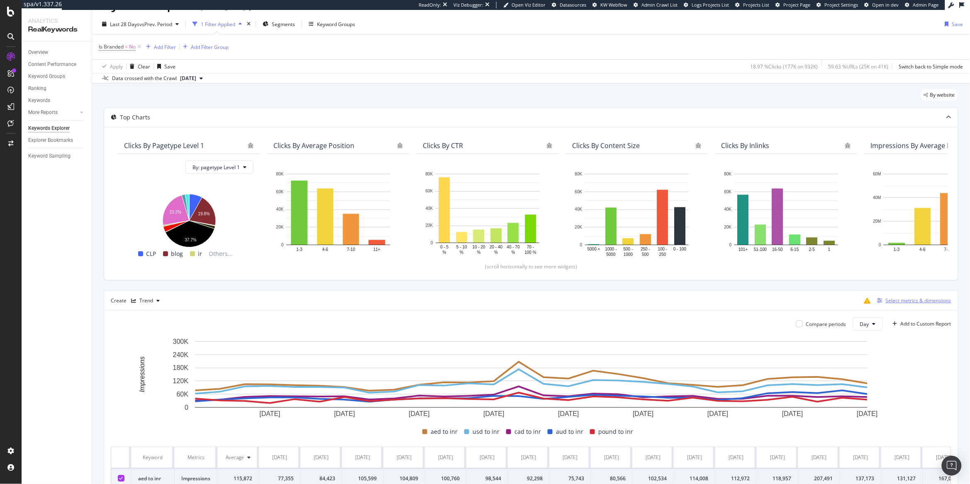
click at [776, 300] on div "Select metrics & dimensions" at bounding box center [918, 300] width 66 height 7
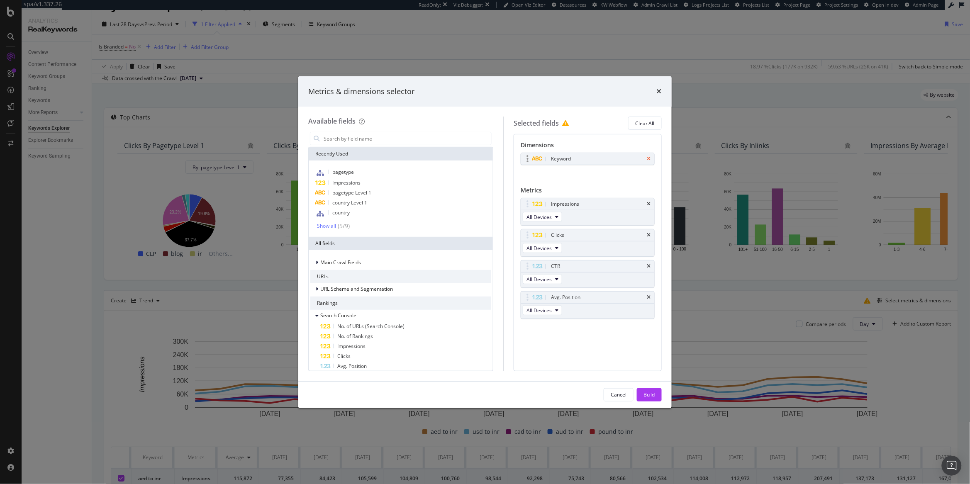
click at [648, 159] on icon "times" at bounding box center [649, 158] width 4 height 5
click at [331, 134] on input "modal" at bounding box center [407, 138] width 168 height 12
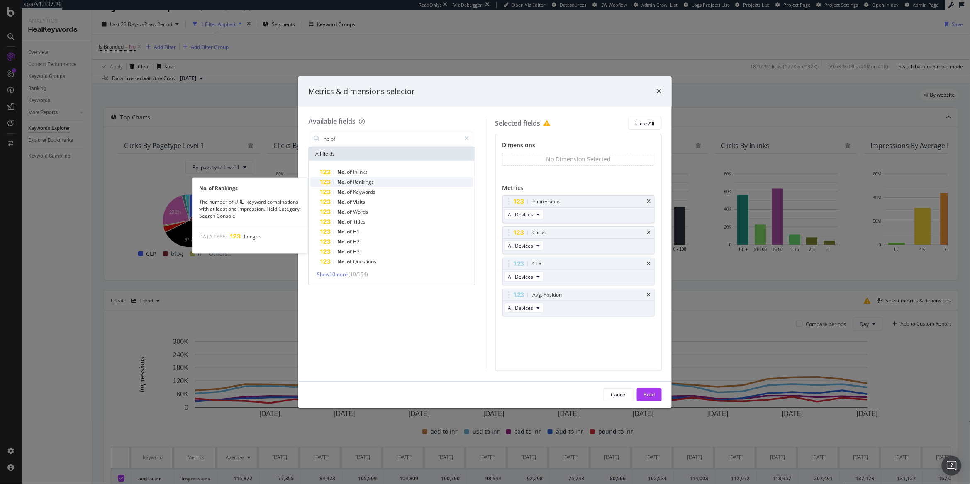
click at [374, 182] on span "Rankings" at bounding box center [363, 181] width 21 height 7
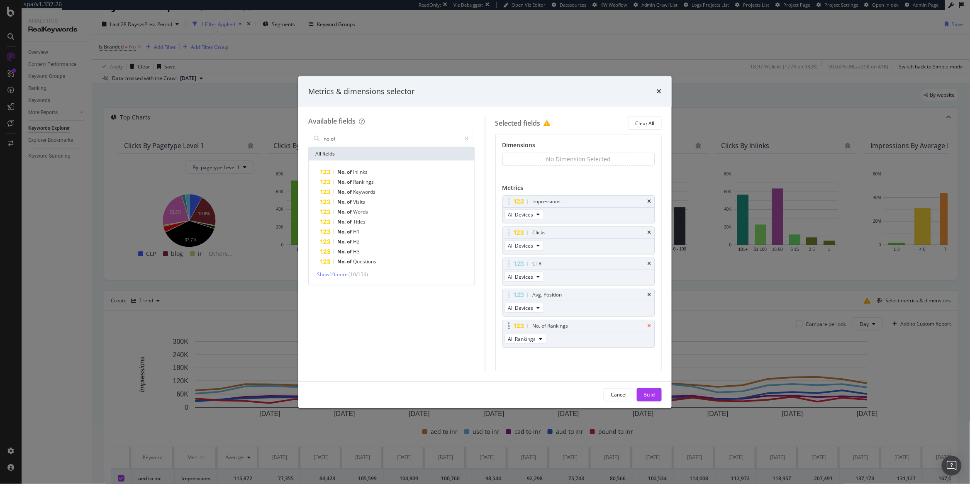
click at [648, 327] on icon "times" at bounding box center [649, 326] width 4 height 5
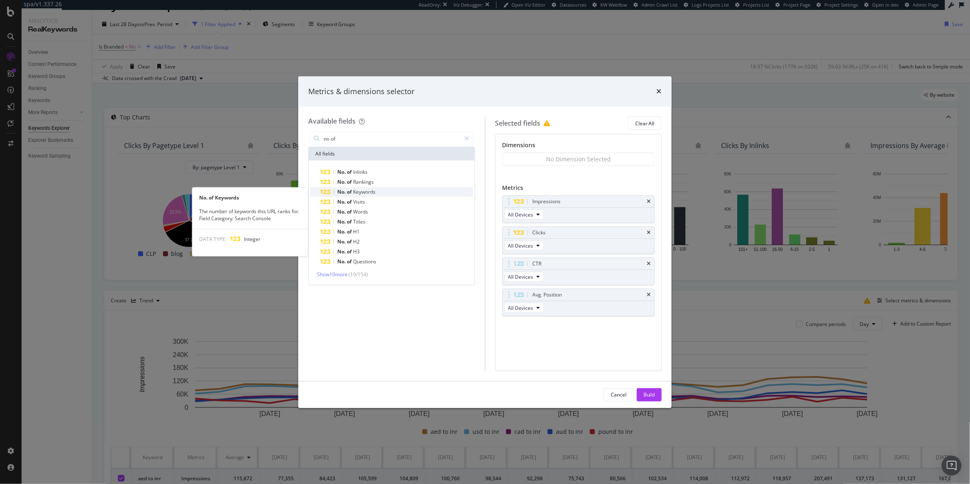
click at [374, 194] on span "Keywords" at bounding box center [364, 191] width 22 height 7
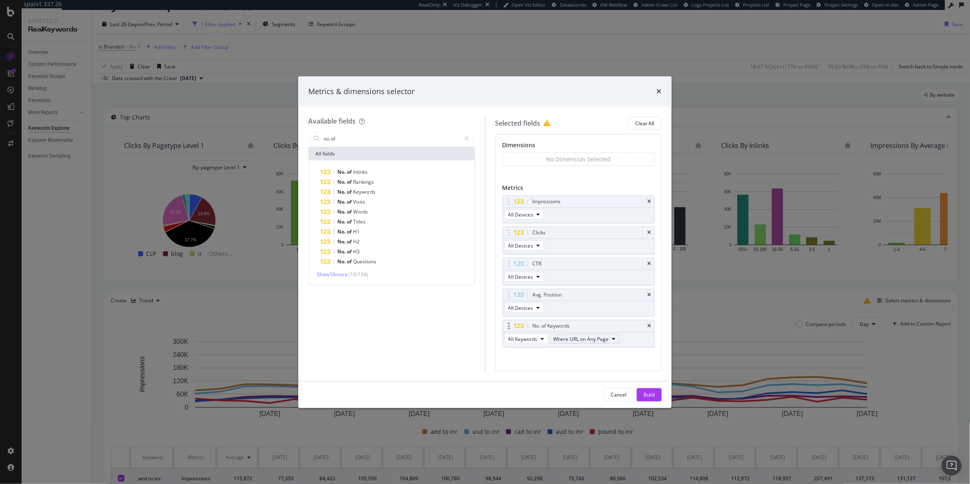
click at [577, 343] on span "Where URL on Any Page" at bounding box center [581, 339] width 56 height 7
click at [587, 365] on div "Where URL on Page 1" at bounding box center [585, 371] width 71 height 12
drag, startPoint x: 510, startPoint y: 328, endPoint x: 518, endPoint y: 204, distance: 124.7
click at [518, 204] on body "spa/v1.337.26 ReadOnly: Viz Debugger: Open Viz Editor Datasources KW Webflow Ad…" at bounding box center [485, 242] width 970 height 484
click at [647, 236] on div "Impressions" at bounding box center [579, 233] width 152 height 12
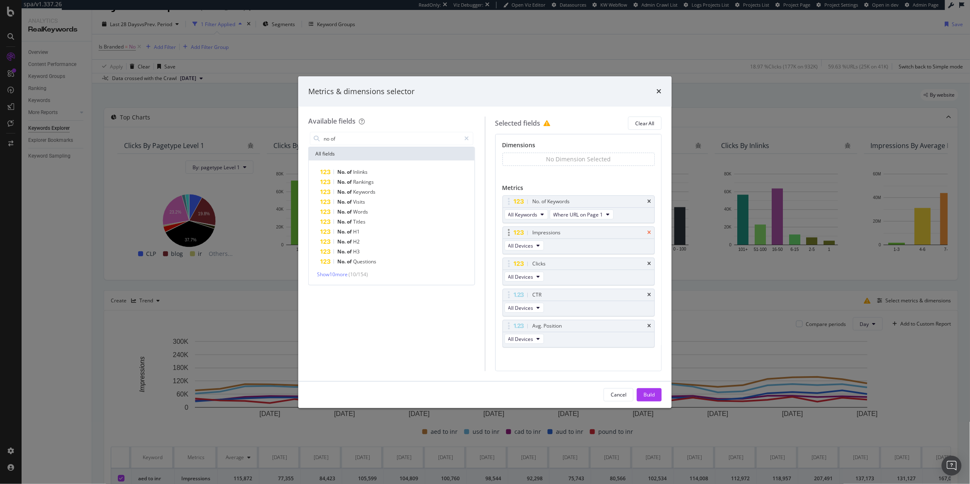
click at [648, 231] on icon "times" at bounding box center [649, 232] width 4 height 5
click at [650, 235] on icon "times" at bounding box center [649, 232] width 4 height 5
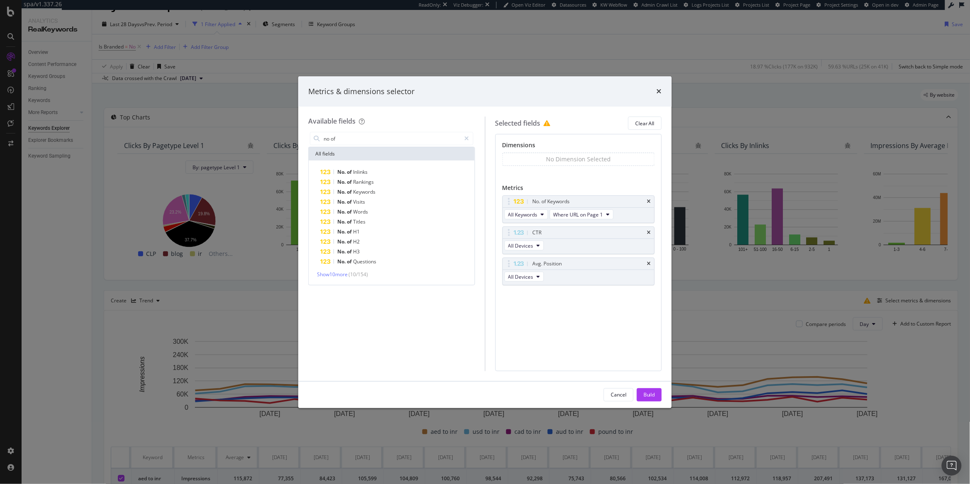
click at [650, 235] on icon "times" at bounding box center [649, 232] width 4 height 5
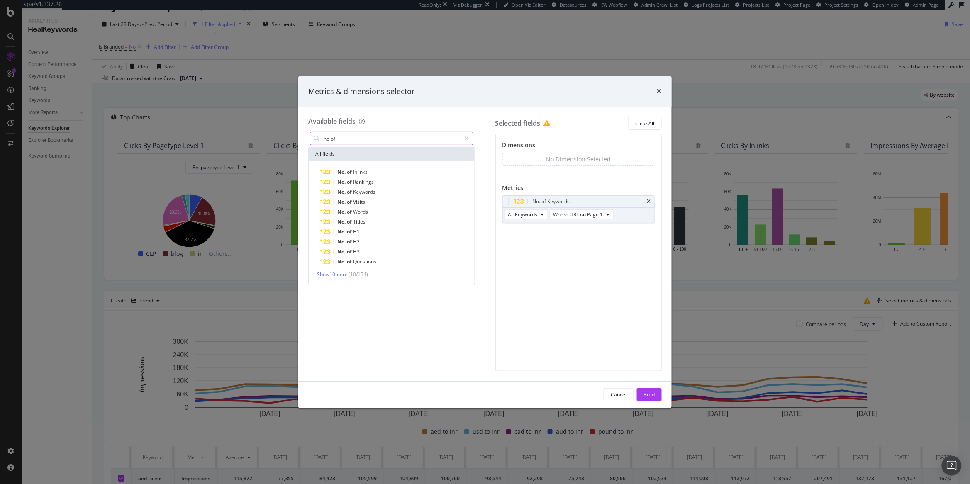
click at [376, 139] on input "no of" at bounding box center [392, 138] width 138 height 12
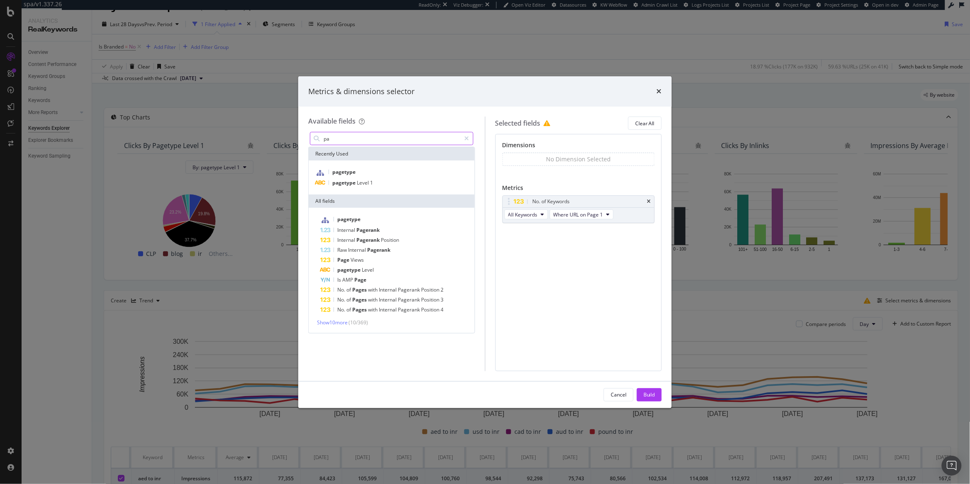
type input "p"
type input "pag"
click at [362, 171] on div "pagetype" at bounding box center [391, 172] width 163 height 11
click at [515, 218] on span "All Keywords" at bounding box center [522, 217] width 29 height 7
click at [531, 234] on span "All Keywords" at bounding box center [531, 232] width 41 height 7
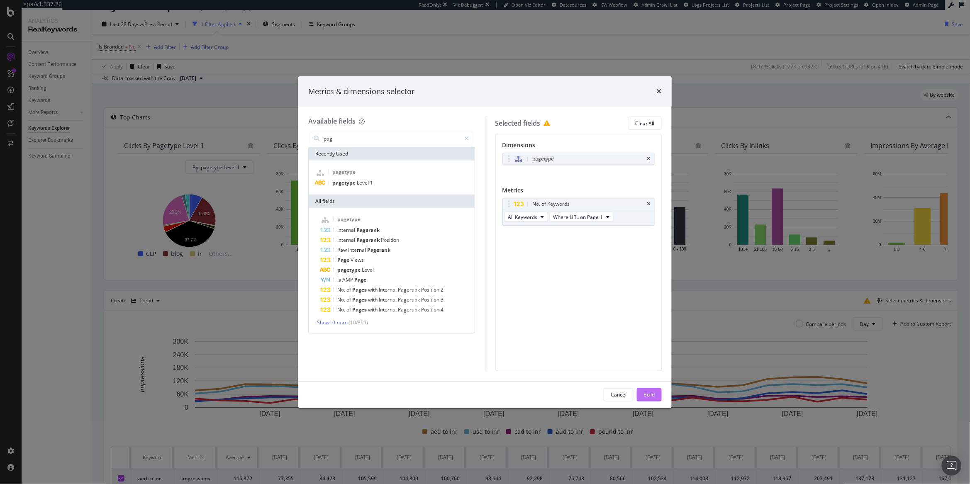
click at [656, 387] on button "Build" at bounding box center [649, 394] width 25 height 13
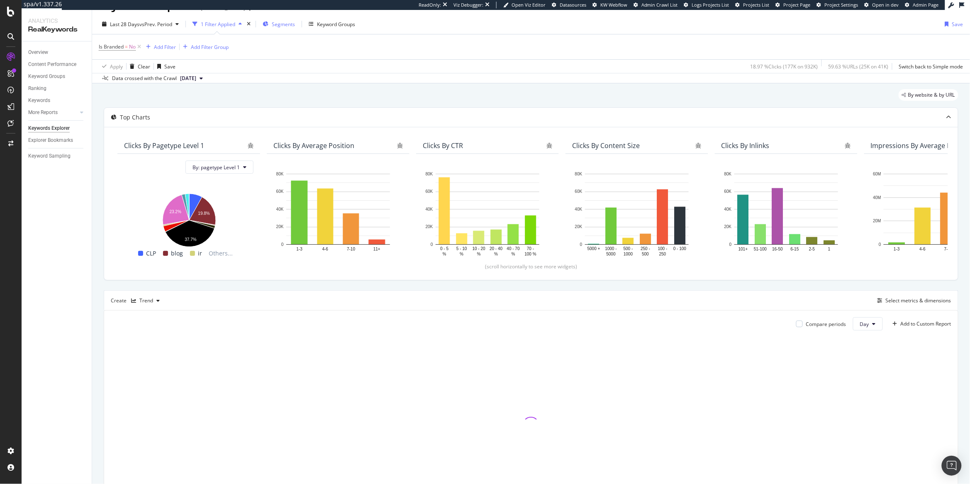
click at [281, 27] on div "Segments" at bounding box center [283, 24] width 23 height 7
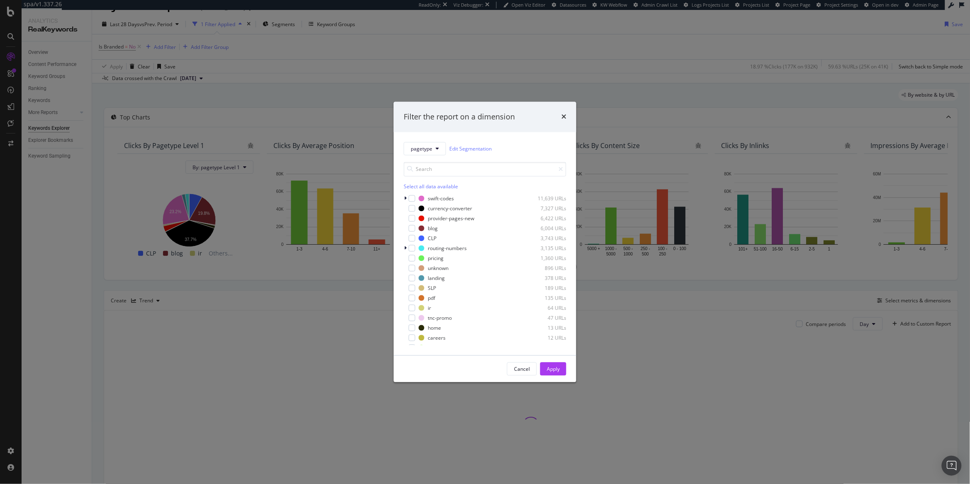
click at [569, 116] on div "Filter the report on a dimension" at bounding box center [485, 117] width 182 height 31
click at [564, 116] on icon "times" at bounding box center [563, 117] width 5 height 7
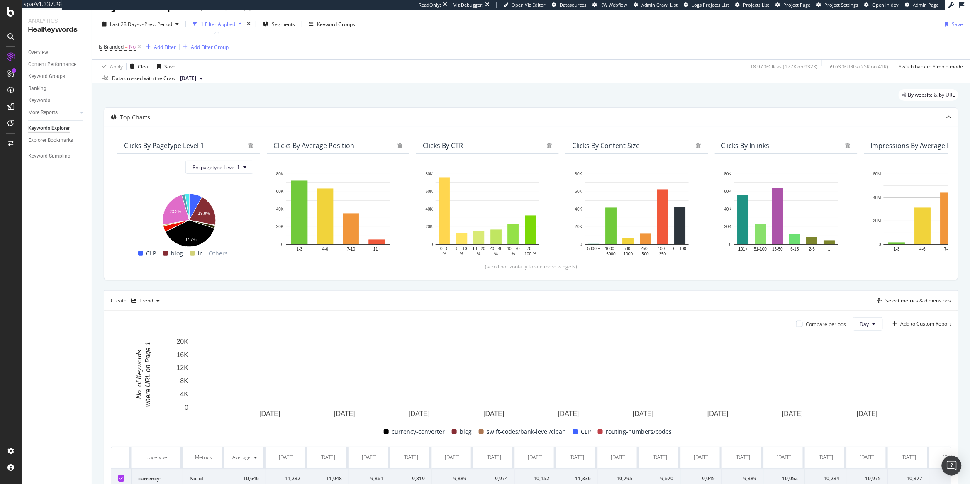
drag, startPoint x: 275, startPoint y: 10, endPoint x: 275, endPoint y: 15, distance: 5.8
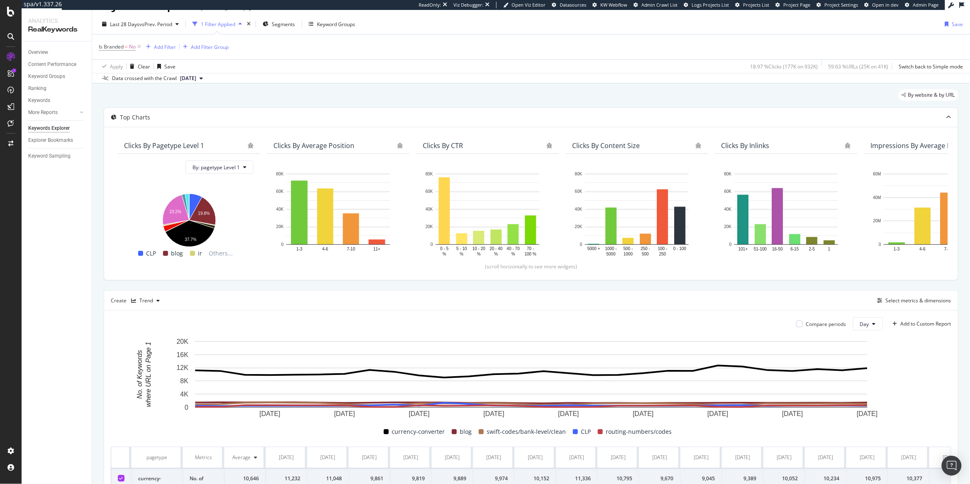
click at [275, 14] on div "Keywords Explorer remitly.com Last 28 Days vs Prev. Period 1 Filter Applied Seg…" at bounding box center [531, 247] width 878 height 474
click at [275, 27] on span "Segments" at bounding box center [283, 24] width 23 height 7
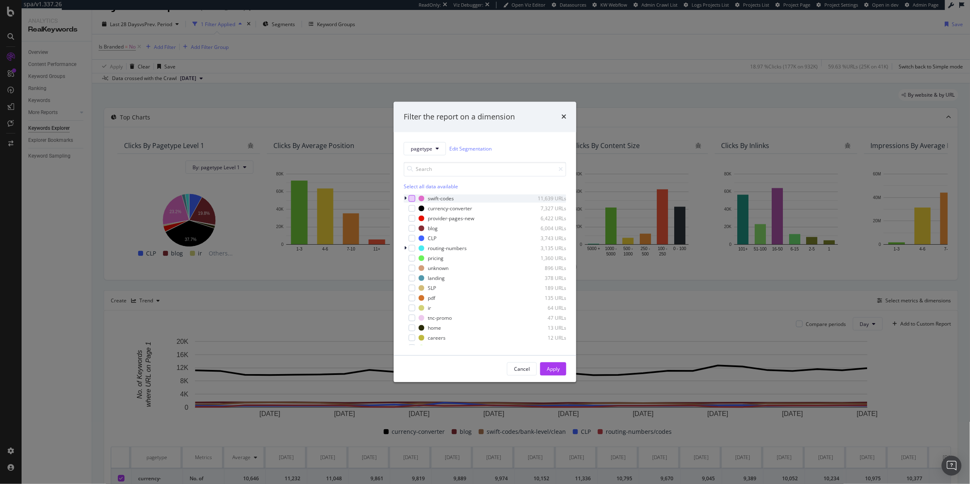
click at [410, 198] on div "modal" at bounding box center [412, 198] width 7 height 7
click at [556, 368] on div "Apply" at bounding box center [553, 368] width 13 height 7
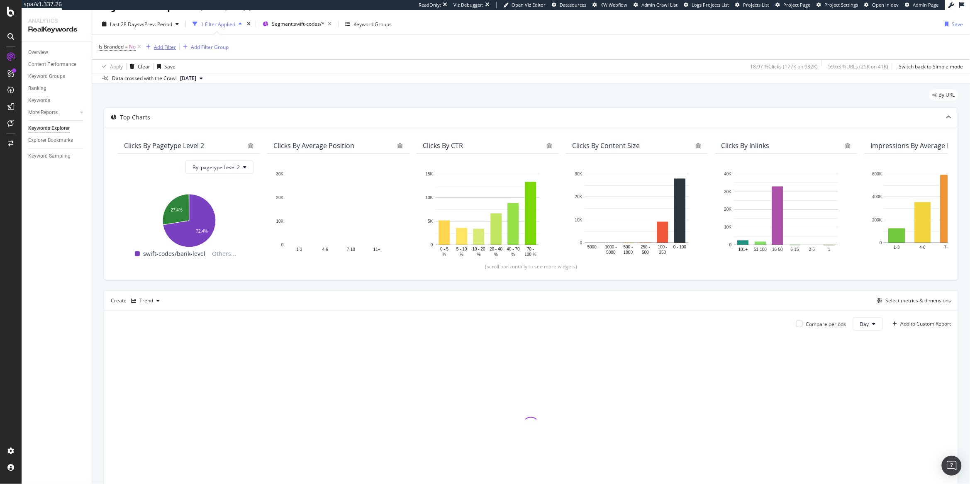
click at [160, 44] on div "Add Filter" at bounding box center [165, 47] width 22 height 7
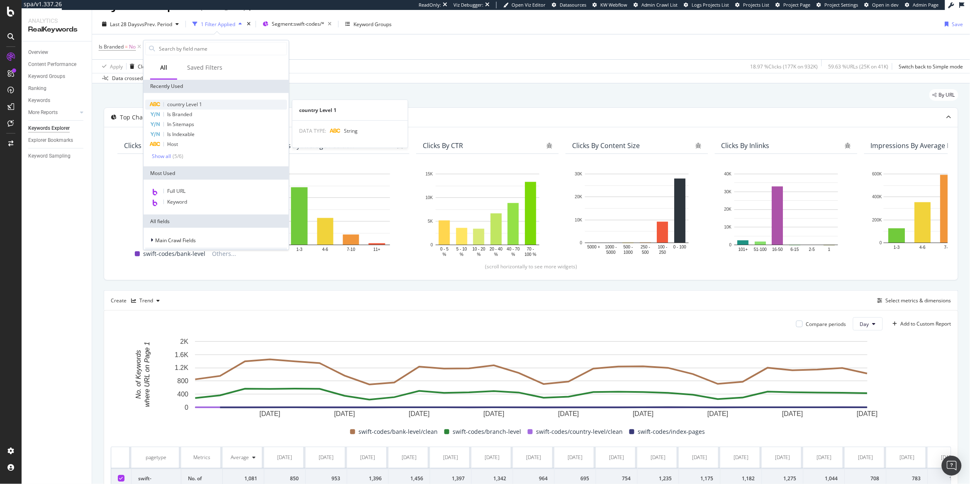
click at [207, 104] on div "country Level 1" at bounding box center [216, 105] width 142 height 10
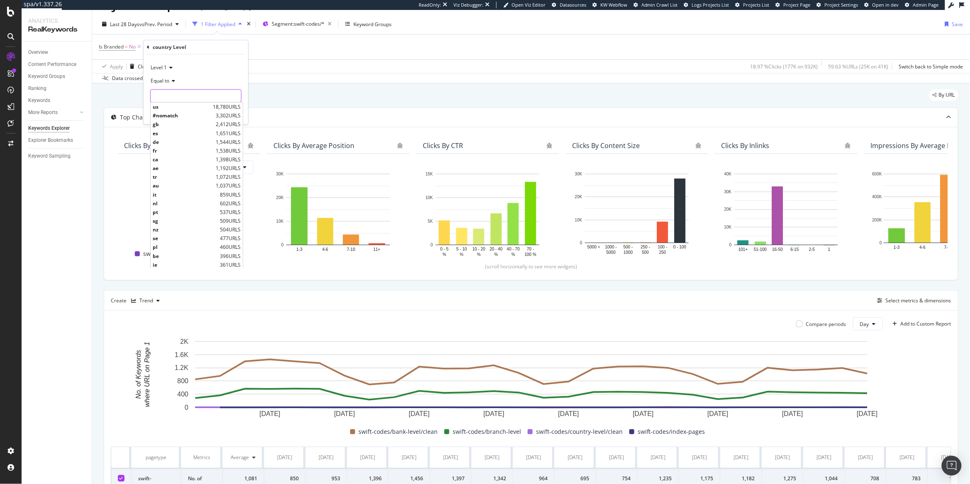
click at [196, 100] on input "text" at bounding box center [196, 95] width 90 height 13
click at [159, 110] on span "us" at bounding box center [182, 106] width 58 height 7
type input "us"
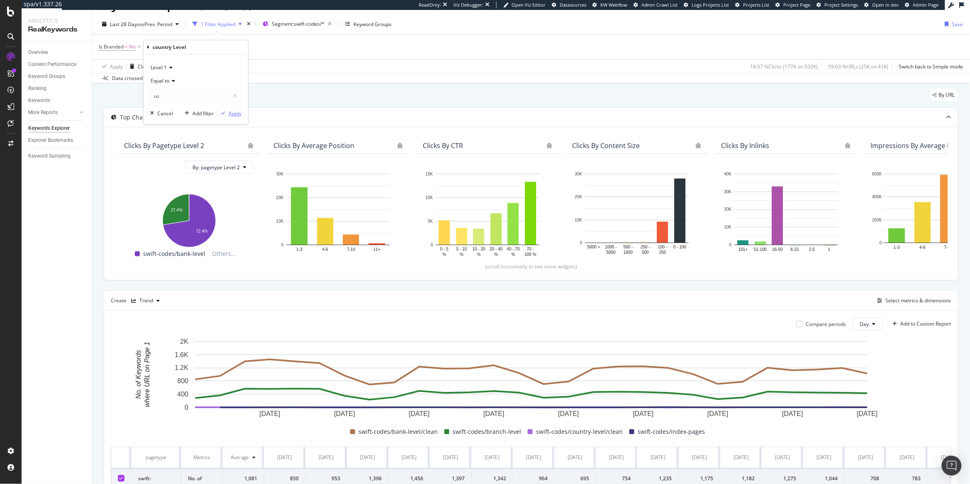
click at [231, 116] on div "Apply" at bounding box center [235, 113] width 13 height 7
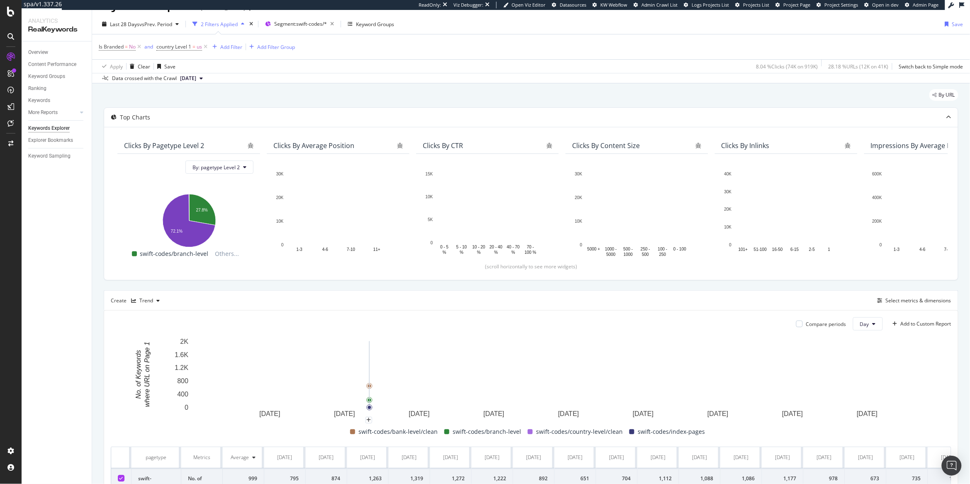
scroll to position [39, 0]
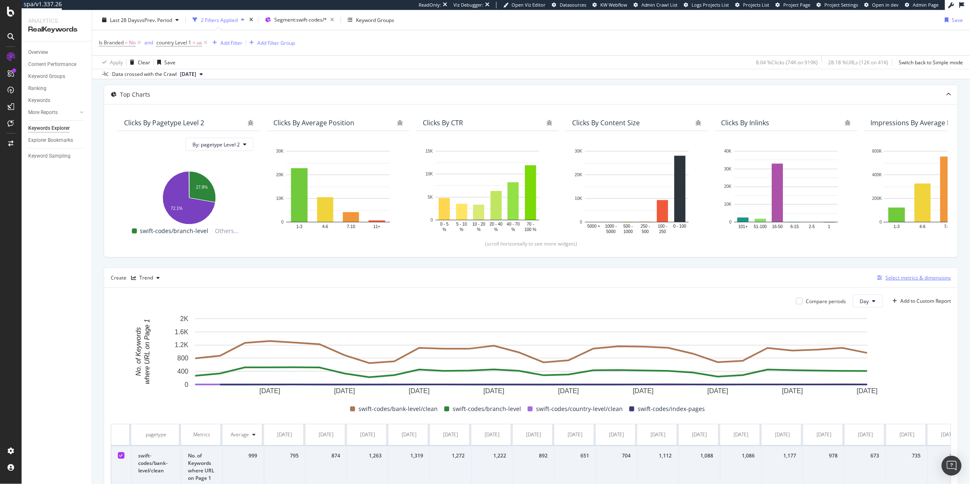
click at [776, 280] on div "Select metrics & dimensions" at bounding box center [918, 277] width 66 height 7
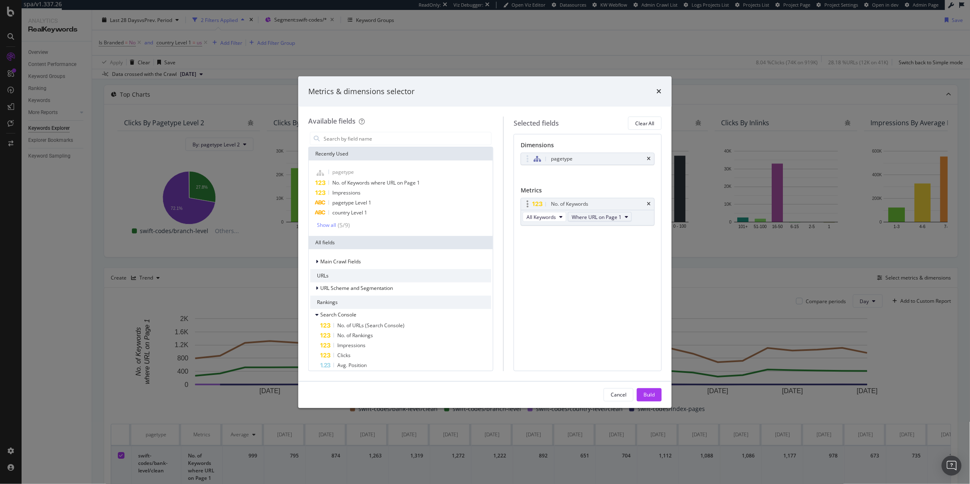
click at [614, 215] on span "Where URL on Page 1" at bounding box center [597, 217] width 50 height 7
click at [613, 233] on span "Where URL on Any Page" at bounding box center [605, 232] width 56 height 7
click at [645, 387] on div "Cancel Build" at bounding box center [484, 395] width 373 height 27
click at [649, 387] on div "Build" at bounding box center [649, 394] width 12 height 7
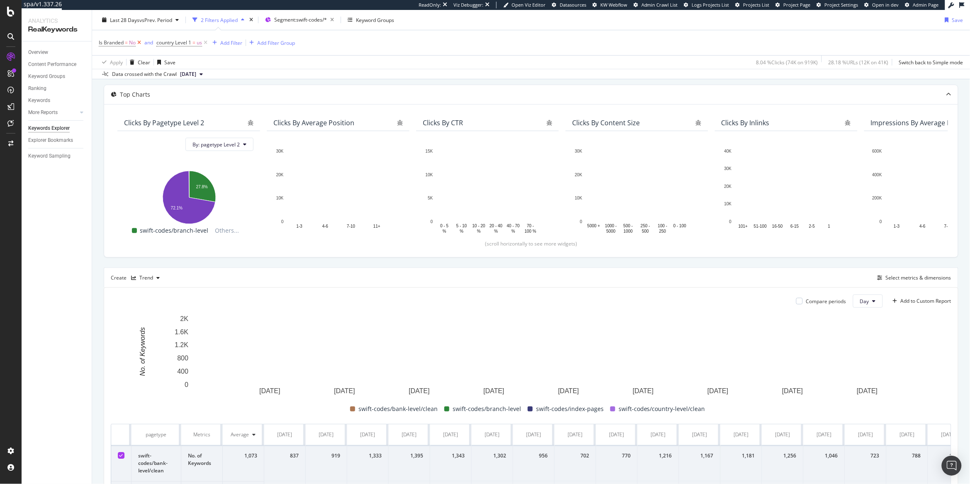
click at [141, 43] on icon at bounding box center [139, 43] width 7 height 8
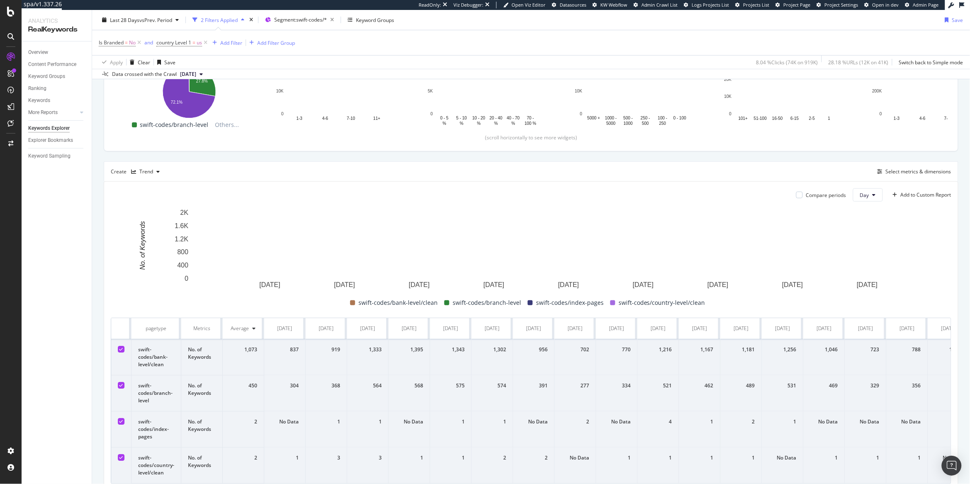
scroll to position [157, 0]
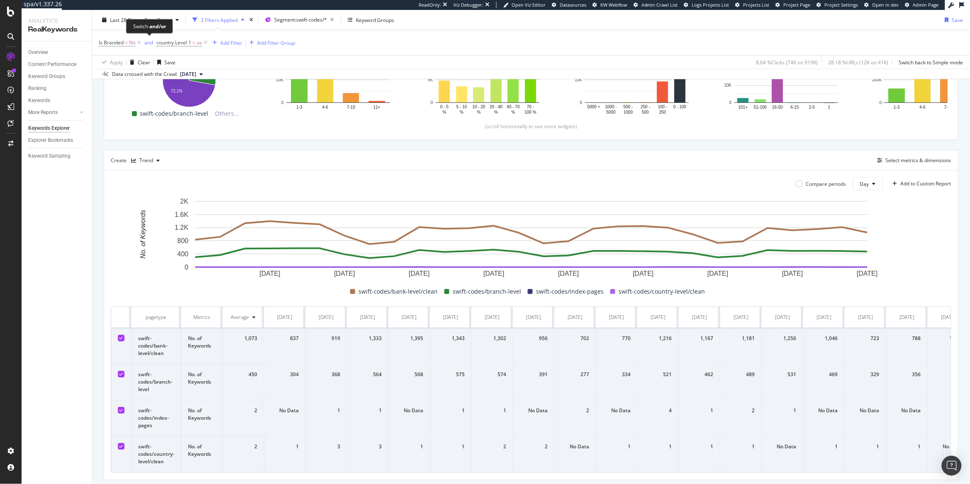
click at [132, 23] on div "Switch and/or" at bounding box center [149, 26] width 47 height 15
click at [115, 21] on span "Last 28 Days" at bounding box center [124, 19] width 29 height 7
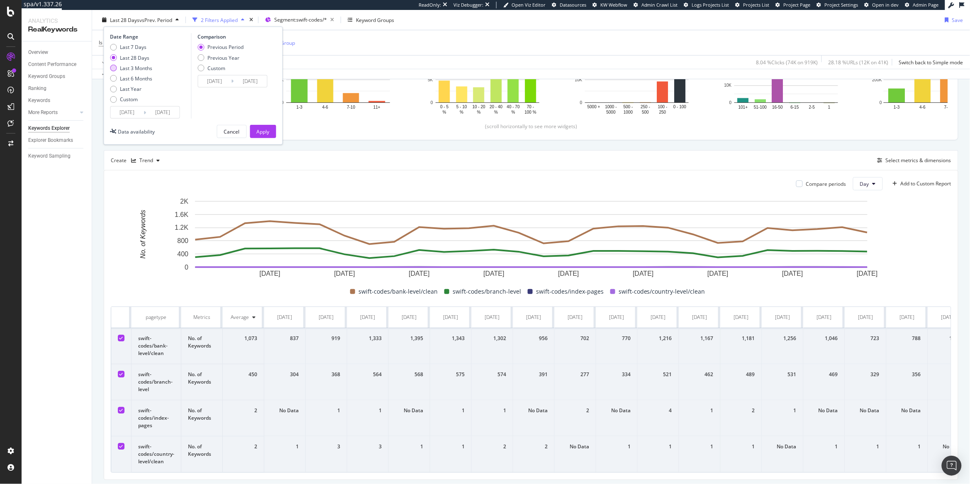
click at [141, 66] on div "Last 3 Months" at bounding box center [136, 67] width 32 height 7
type input "2025/06/13"
type input "2025/03/13"
type input "2025/06/12"
click at [257, 129] on div "Apply" at bounding box center [263, 131] width 13 height 7
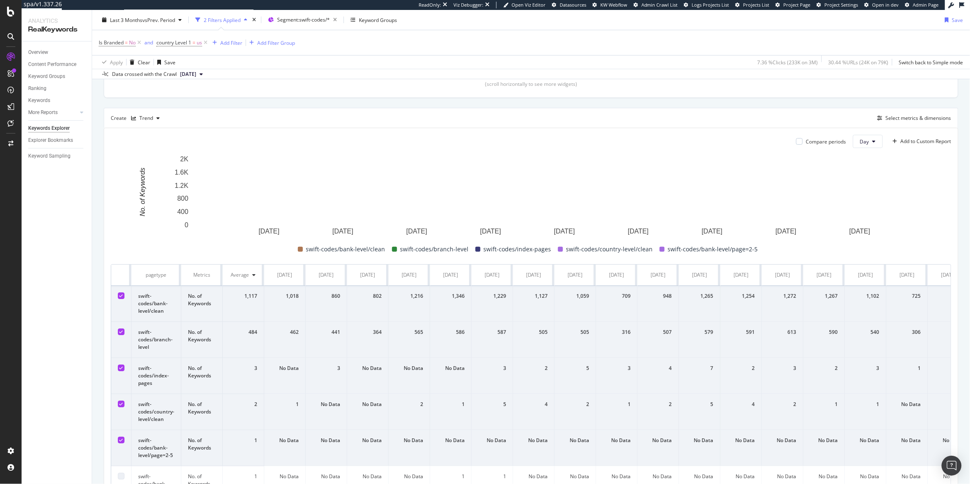
scroll to position [199, 0]
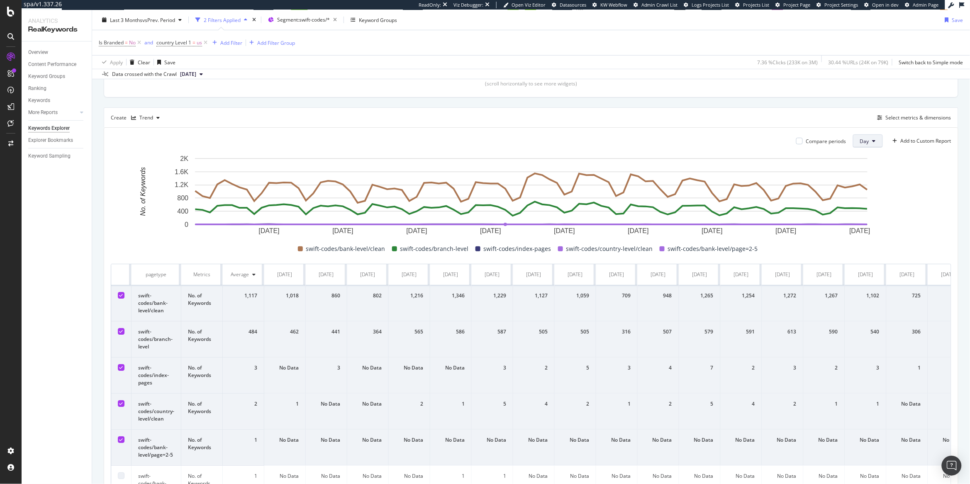
click at [776, 147] on button "Day" at bounding box center [868, 140] width 30 height 13
click at [776, 171] on span "Week" at bounding box center [866, 173] width 15 height 7
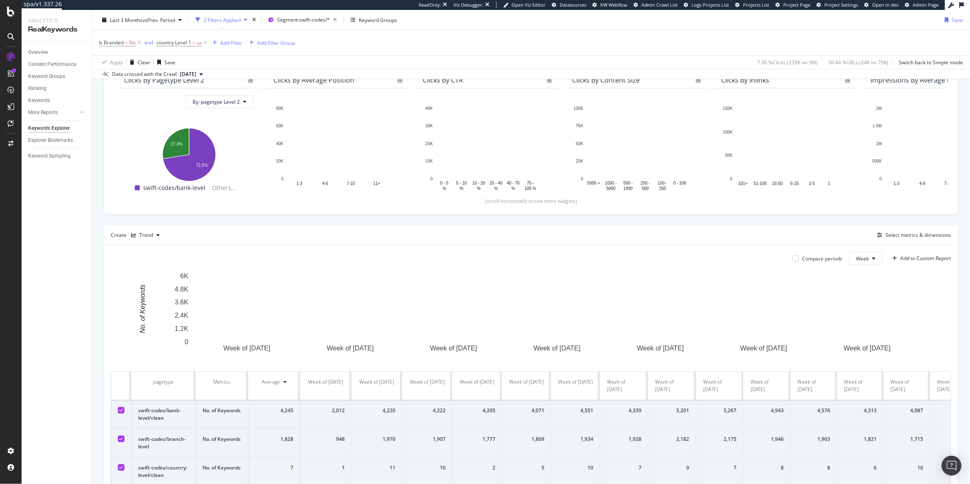
scroll to position [199, 0]
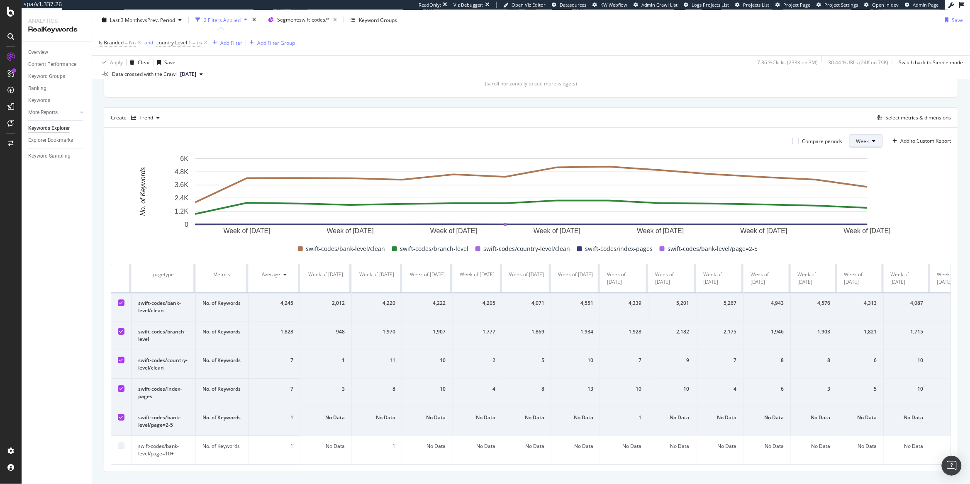
click at [776, 138] on button "Week" at bounding box center [866, 140] width 34 height 13
click at [776, 159] on span "Day" at bounding box center [863, 157] width 15 height 7
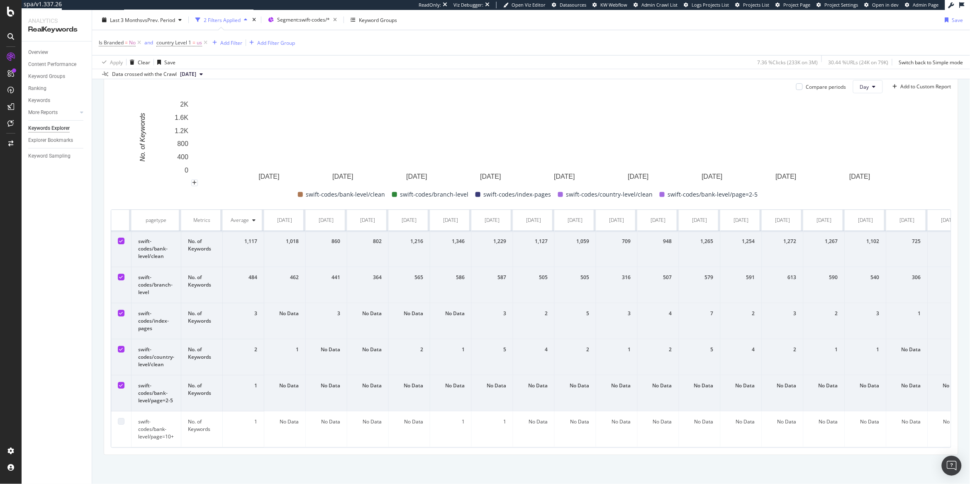
scroll to position [197, 0]
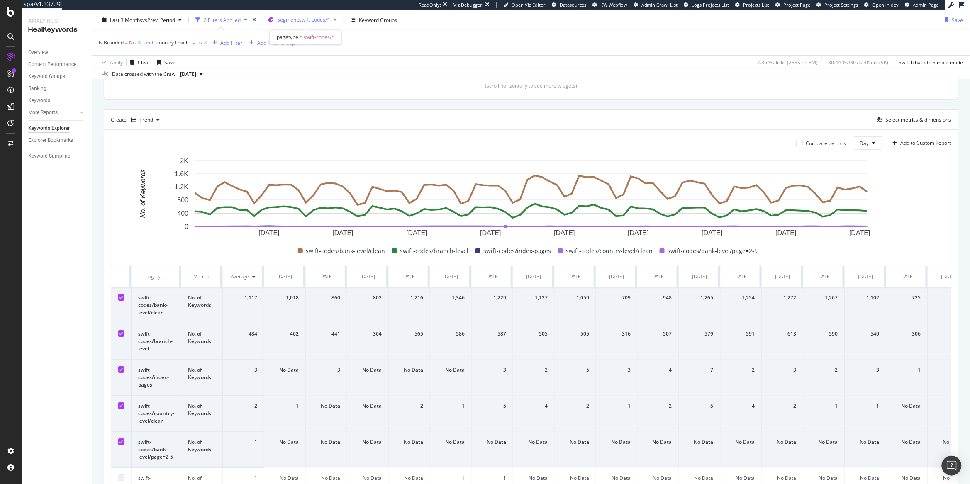
click at [284, 20] on span "Segment: swift-codes/*" at bounding box center [303, 19] width 53 height 7
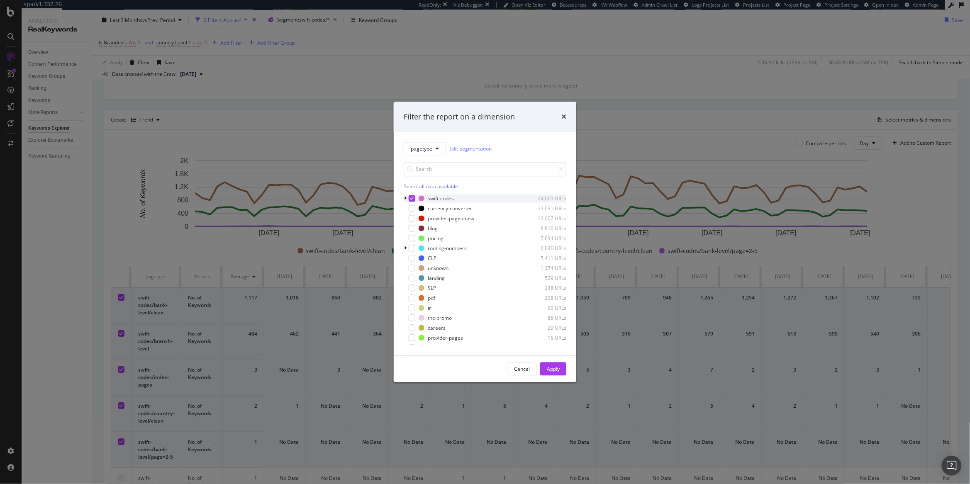
click at [404, 199] on icon "modal" at bounding box center [405, 198] width 2 height 5
click at [404, 199] on icon "modal" at bounding box center [405, 198] width 3 height 5
click at [116, 209] on div "Filter the report on a dimension pagetype Edit Segmentation Select all data ava…" at bounding box center [485, 242] width 970 height 484
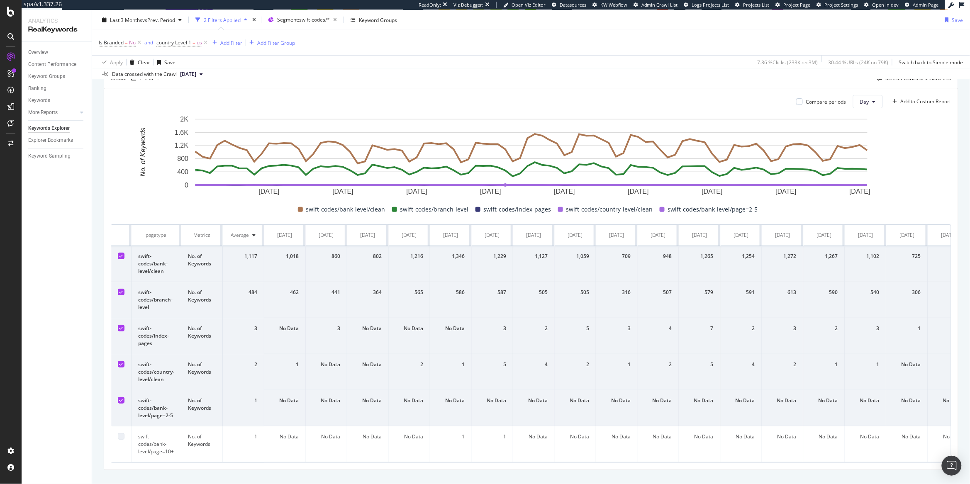
scroll to position [255, 0]
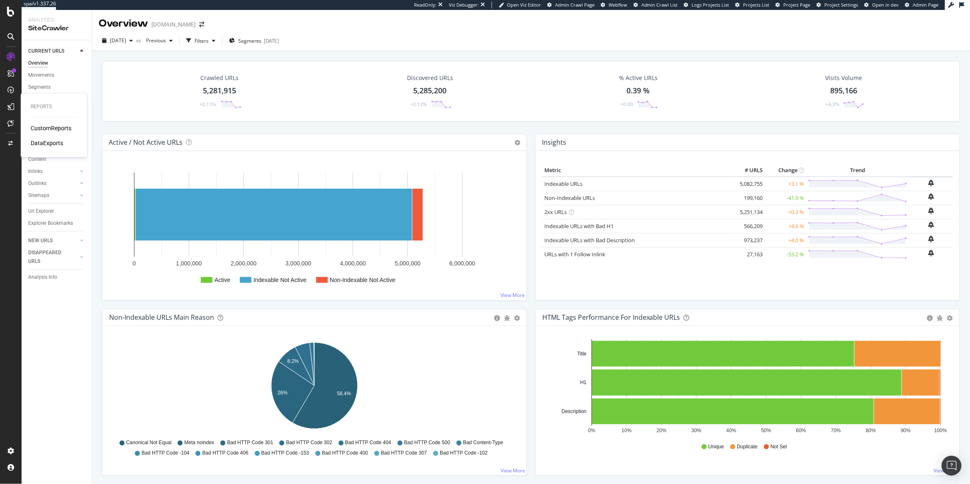
click at [46, 126] on div "CustomReports" at bounding box center [51, 128] width 41 height 8
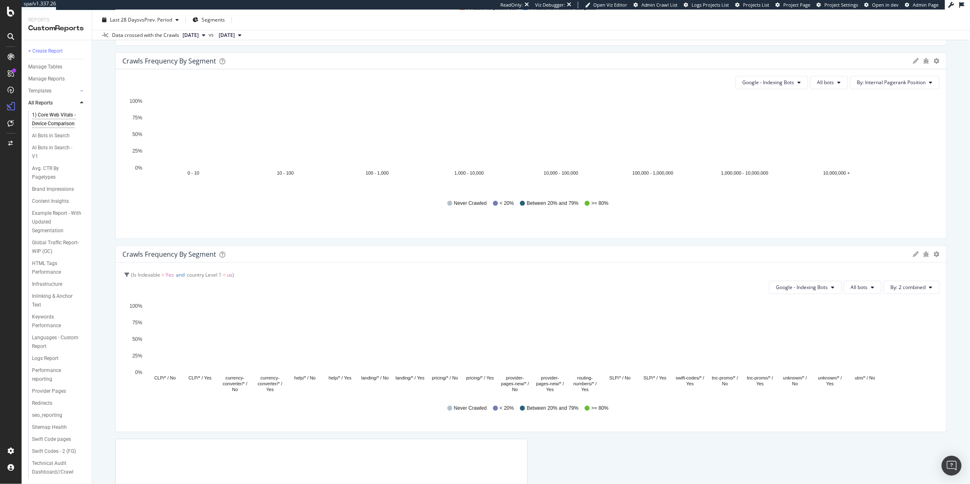
scroll to position [1383, 0]
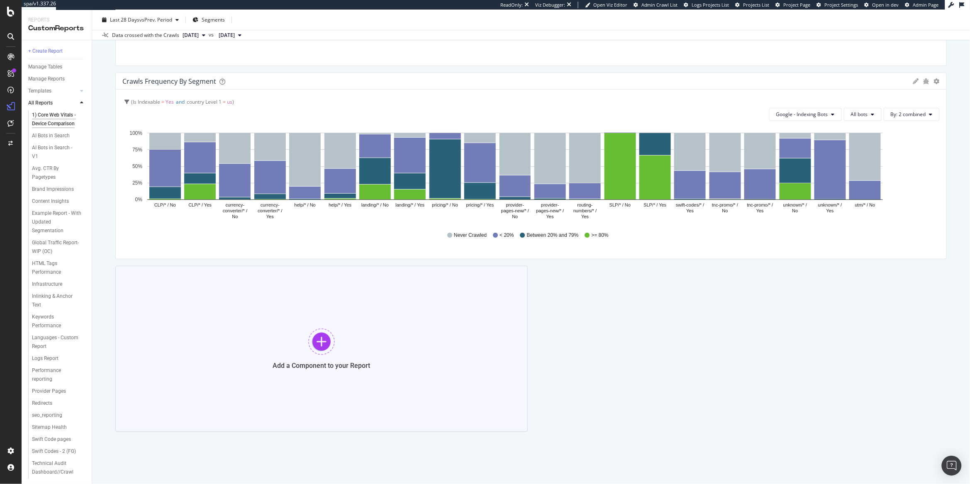
click at [297, 348] on div "Add a Component to your Report" at bounding box center [321, 349] width 412 height 166
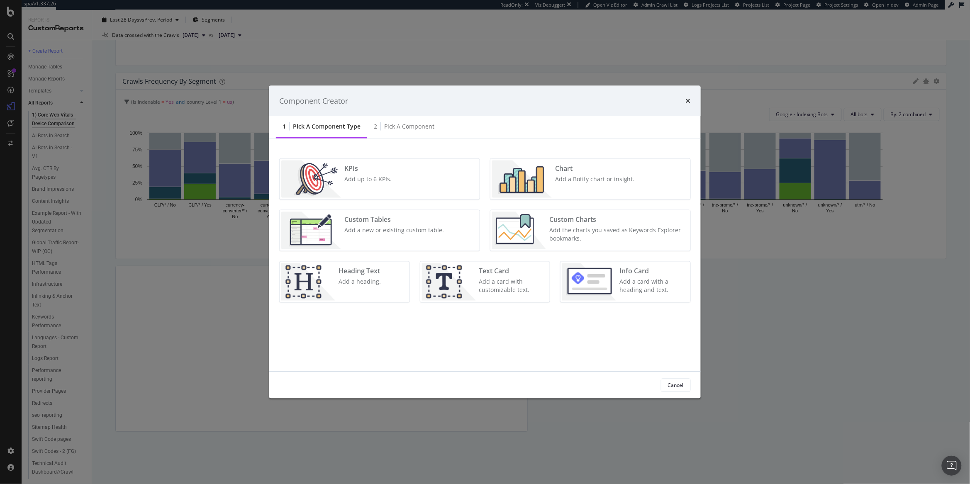
click at [583, 179] on div "Add a Botify chart or insight." at bounding box center [595, 179] width 80 height 8
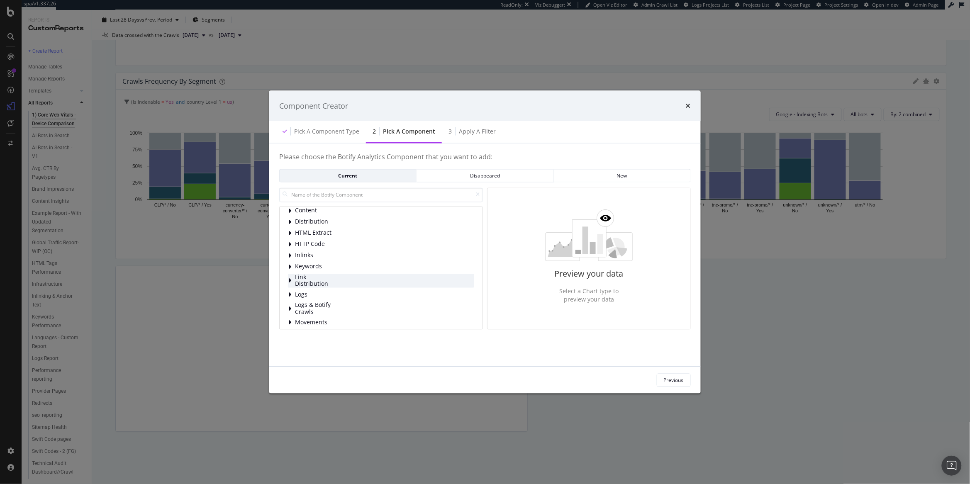
scroll to position [54, 0]
click at [360, 192] on input "modal" at bounding box center [381, 194] width 204 height 15
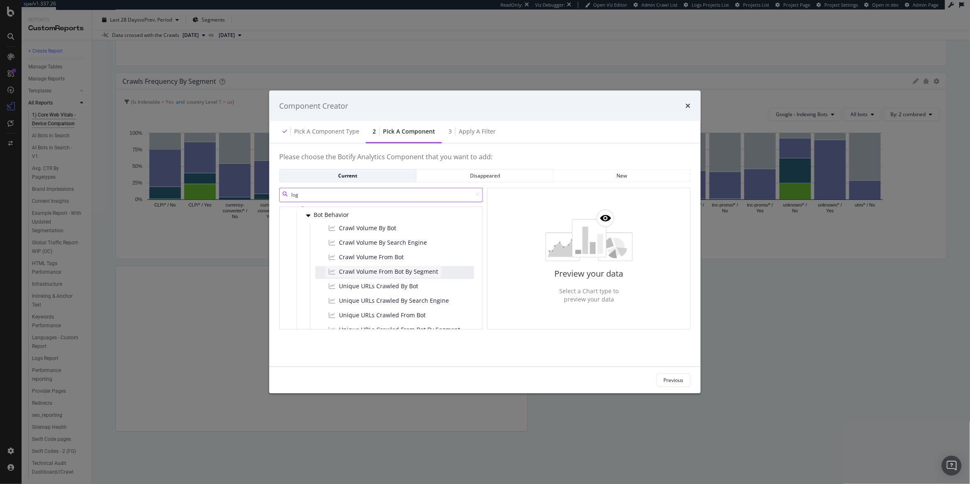
scroll to position [13, 0]
type input "log"
click at [423, 271] on span "Crawl Volume From Bot By Segment" at bounding box center [388, 269] width 99 height 8
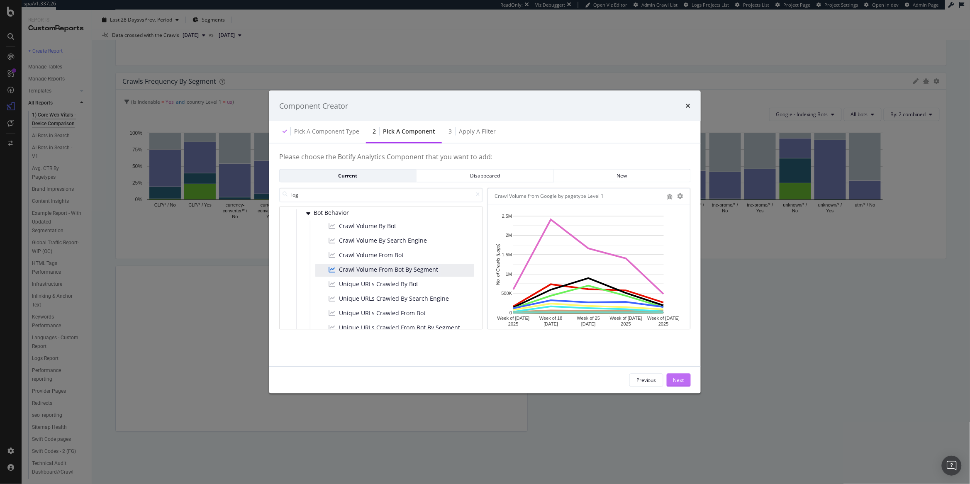
click at [681, 380] on div "Next" at bounding box center [678, 380] width 11 height 7
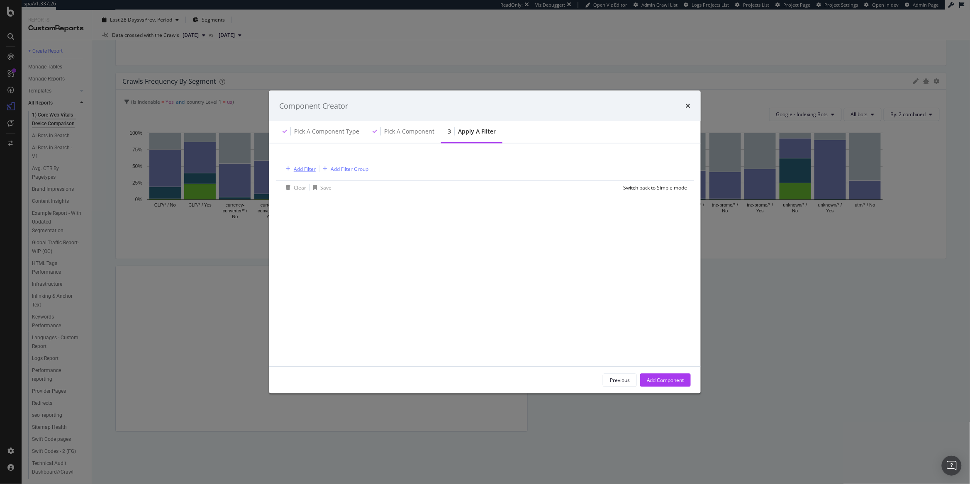
click at [297, 165] on div "Add Filter" at bounding box center [305, 168] width 22 height 7
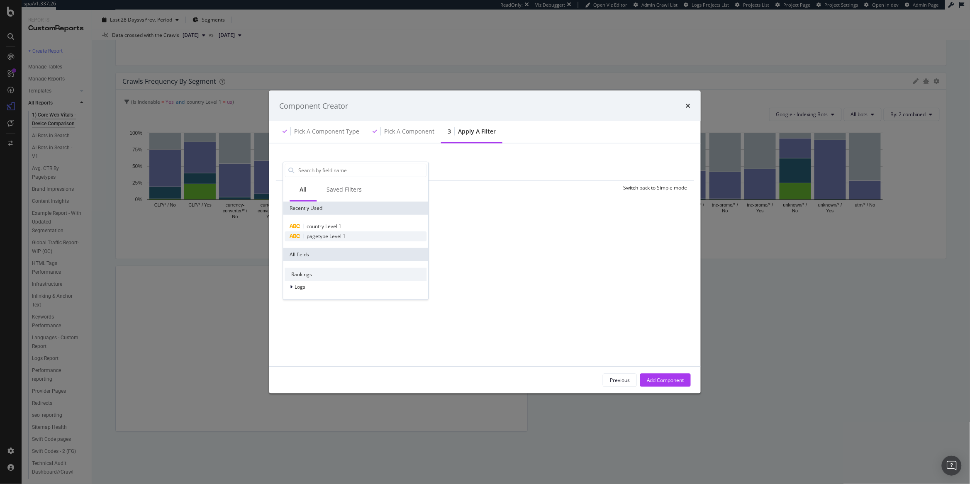
click at [351, 234] on div "pagetype Level 1" at bounding box center [356, 236] width 142 height 10
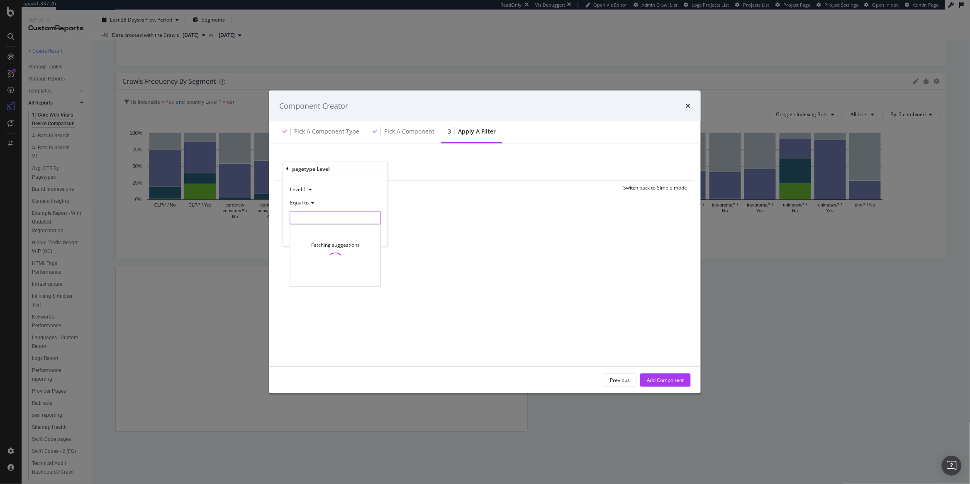
click at [300, 222] on input "modal" at bounding box center [335, 217] width 90 height 13
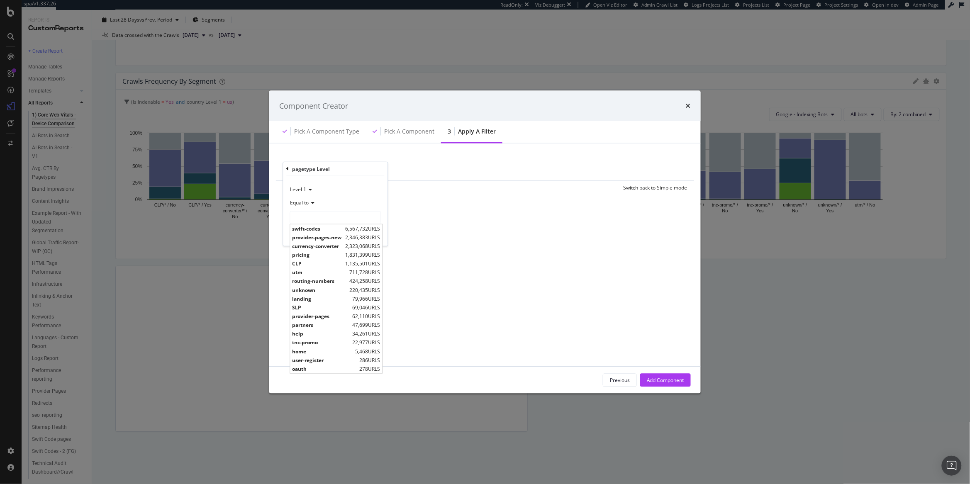
click at [302, 185] on div "Level 1" at bounding box center [335, 189] width 91 height 13
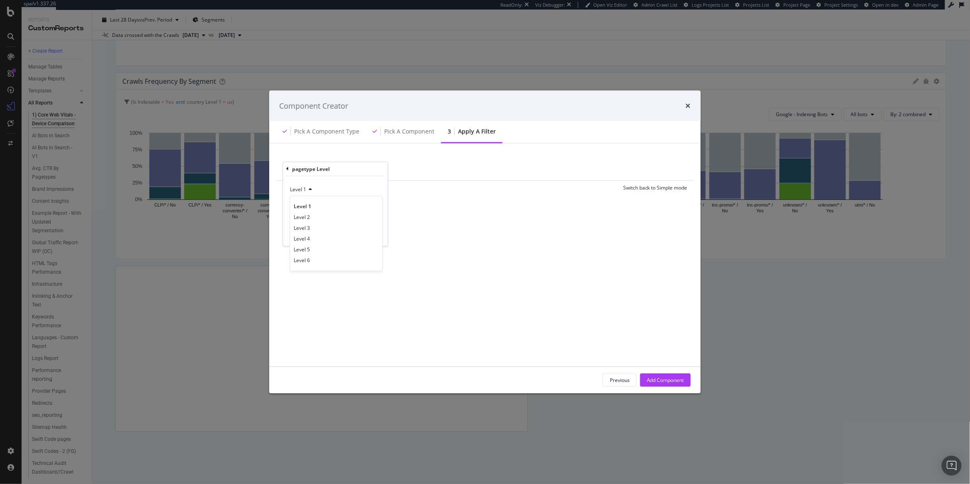
click at [302, 189] on span "Level 1" at bounding box center [298, 189] width 16 height 7
click at [287, 168] on icon "modal" at bounding box center [288, 168] width 2 height 5
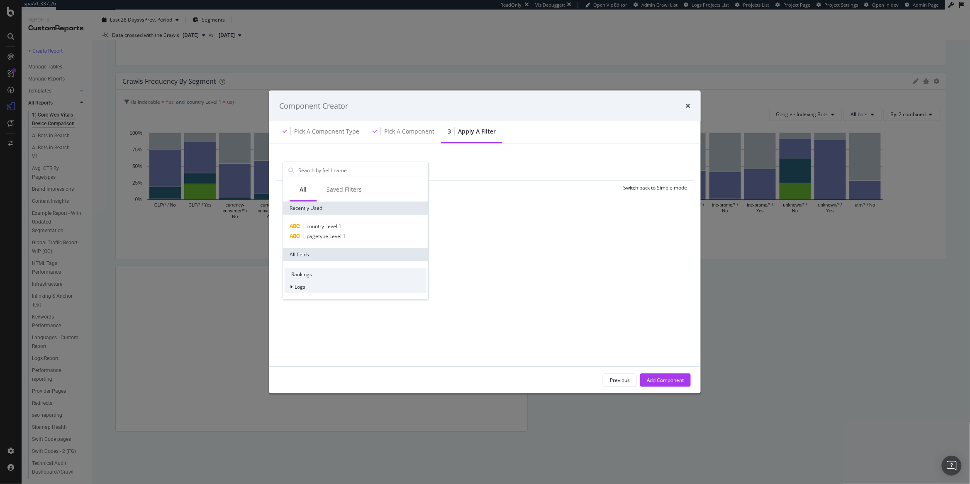
click at [292, 288] on icon "modal" at bounding box center [291, 286] width 2 height 5
click at [298, 301] on div "modal" at bounding box center [297, 298] width 5 height 8
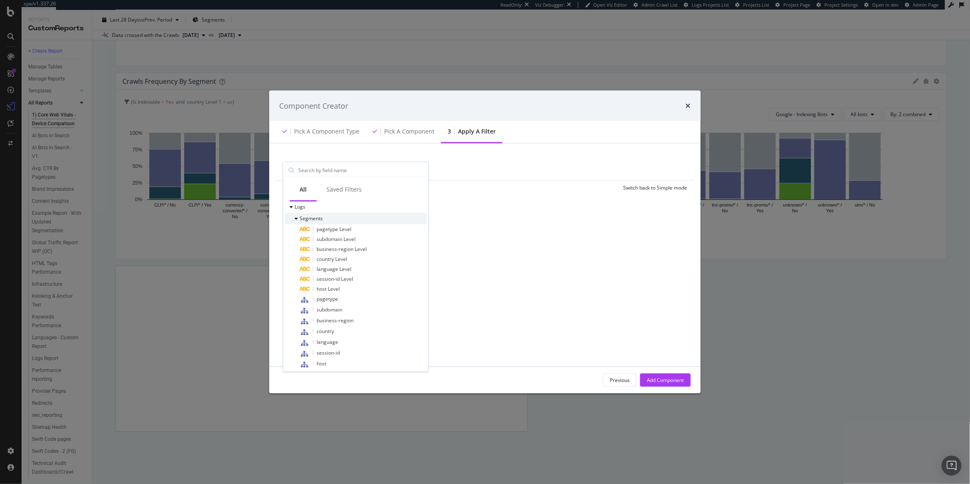
scroll to position [82, 0]
click at [345, 296] on div "pagetype" at bounding box center [363, 297] width 127 height 11
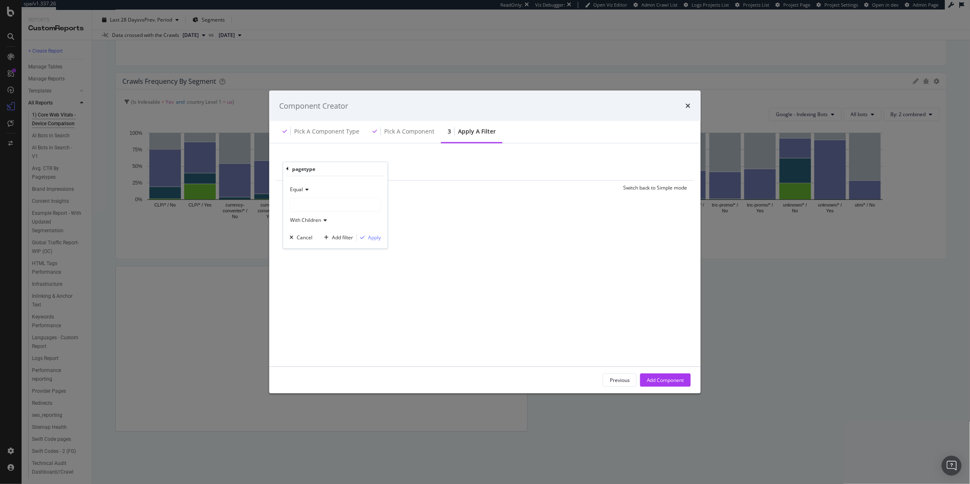
click at [314, 200] on div "modal" at bounding box center [335, 204] width 90 height 13
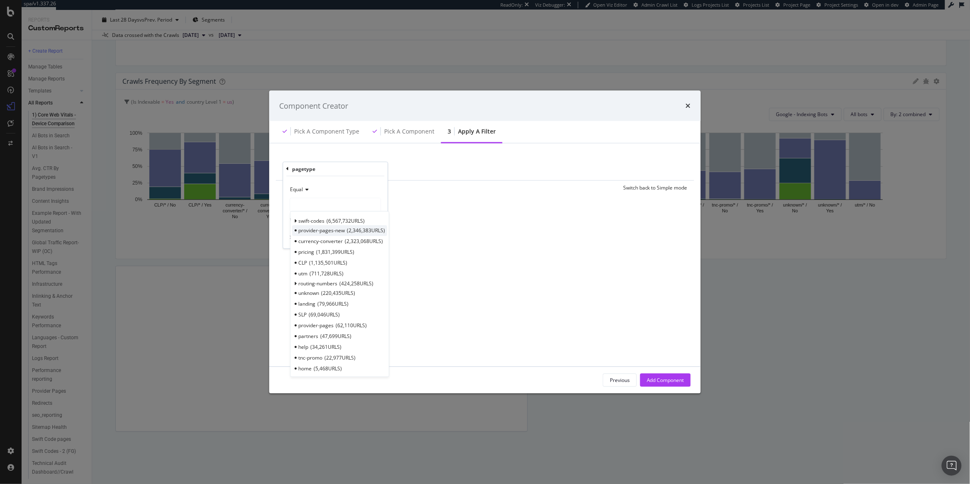
click at [370, 229] on span "2,346,383 URLS" at bounding box center [366, 230] width 38 height 7
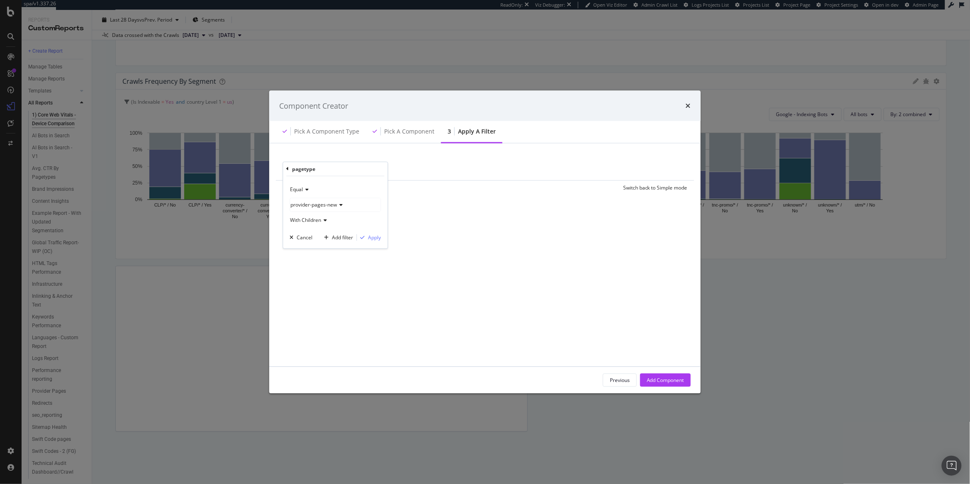
click at [295, 198] on div "provider-pages-new" at bounding box center [335, 205] width 91 height 14
click at [291, 169] on div "pagetype" at bounding box center [336, 169] width 98 height 14
click at [289, 169] on icon "modal" at bounding box center [288, 168] width 2 height 5
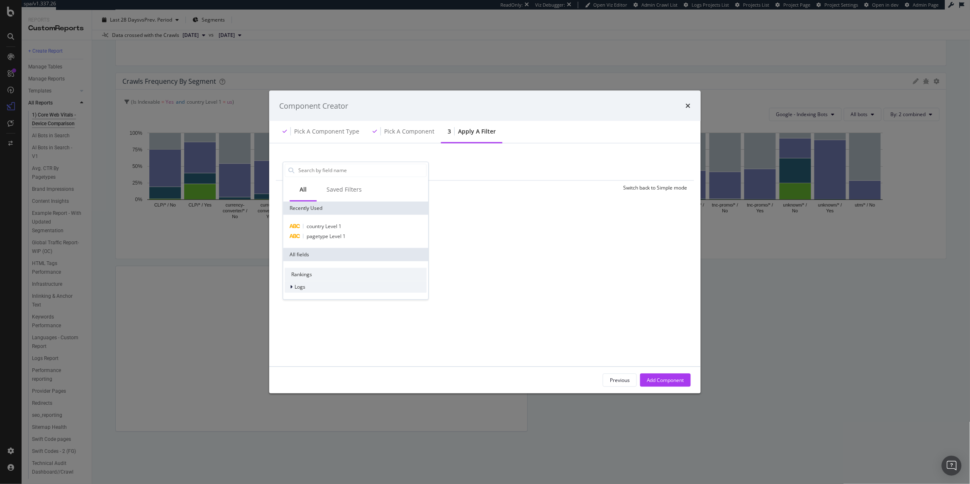
click at [334, 286] on div "Logs" at bounding box center [356, 287] width 142 height 12
click at [316, 299] on span "Segments" at bounding box center [311, 298] width 23 height 7
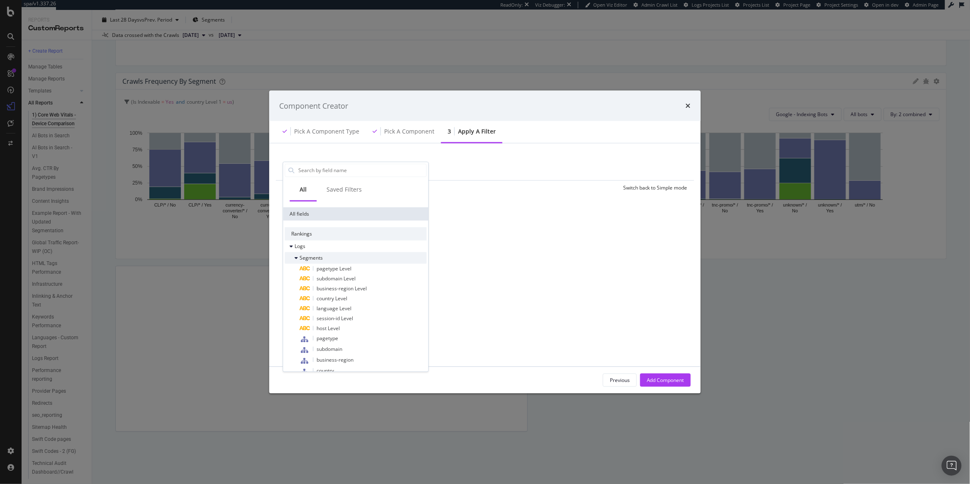
scroll to position [84, 0]
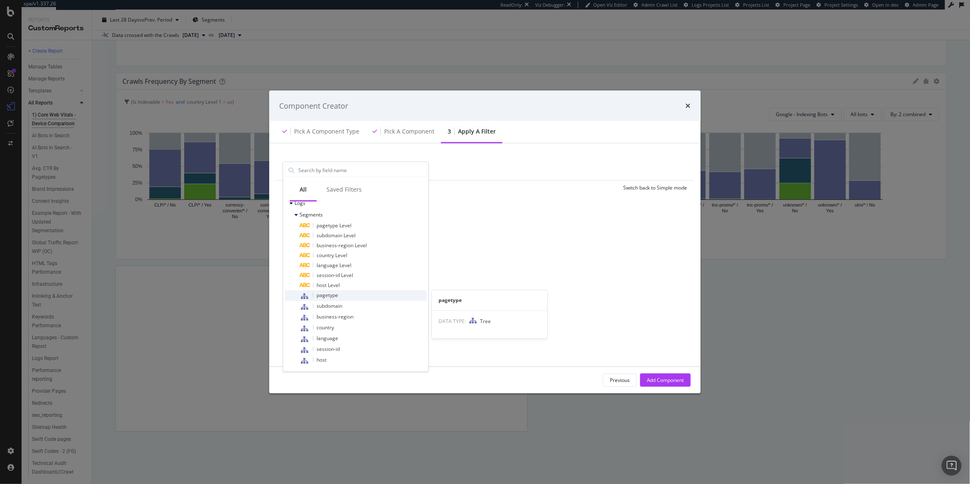
click at [364, 296] on div "pagetype" at bounding box center [363, 295] width 127 height 11
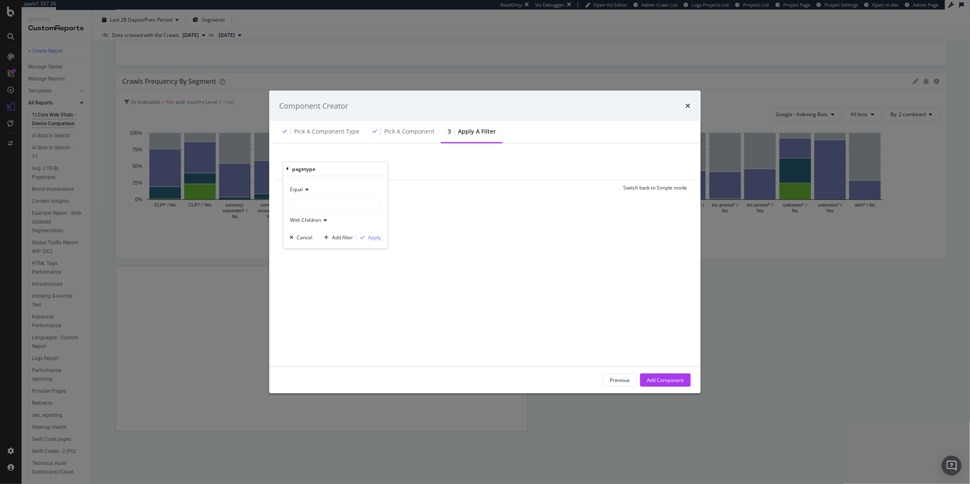
click at [324, 208] on div "modal" at bounding box center [335, 204] width 90 height 13
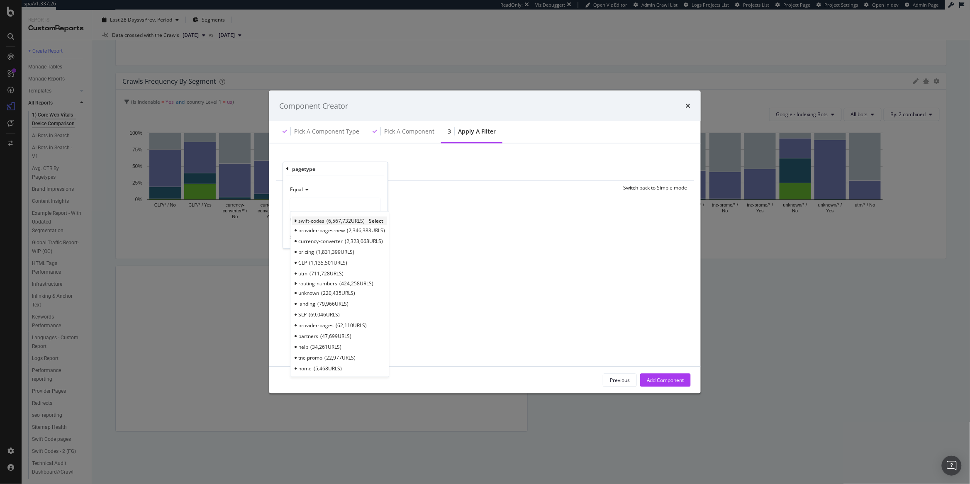
click at [377, 221] on span "Select" at bounding box center [376, 220] width 15 height 7
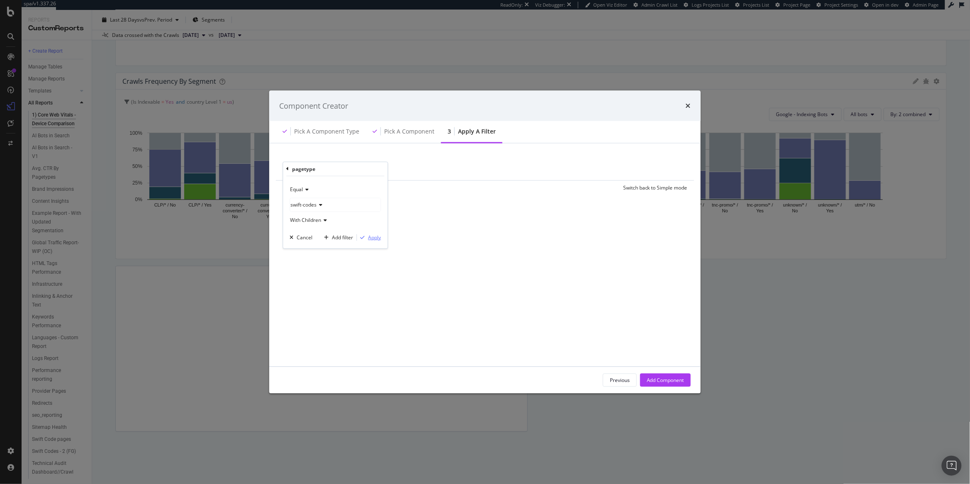
click at [371, 238] on div "Apply" at bounding box center [374, 237] width 13 height 7
click at [658, 380] on div "Add Component" at bounding box center [665, 380] width 37 height 7
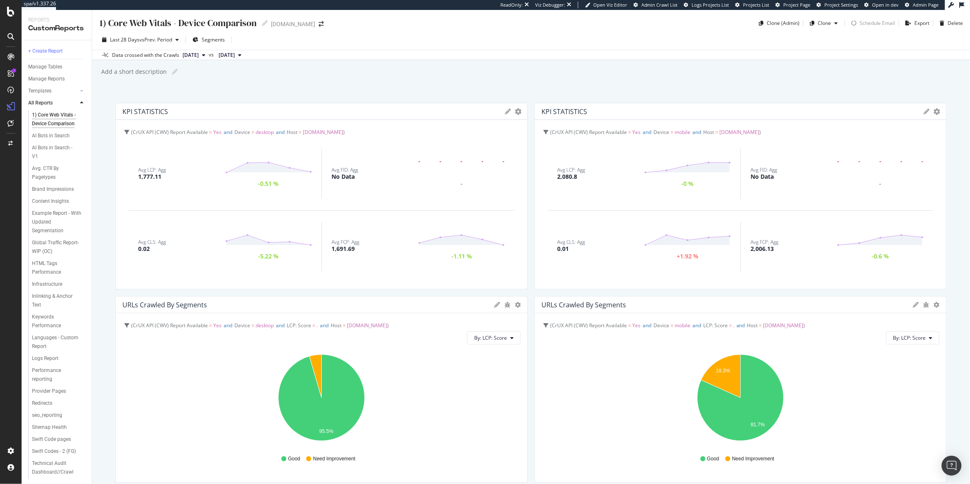
scroll to position [1404, 0]
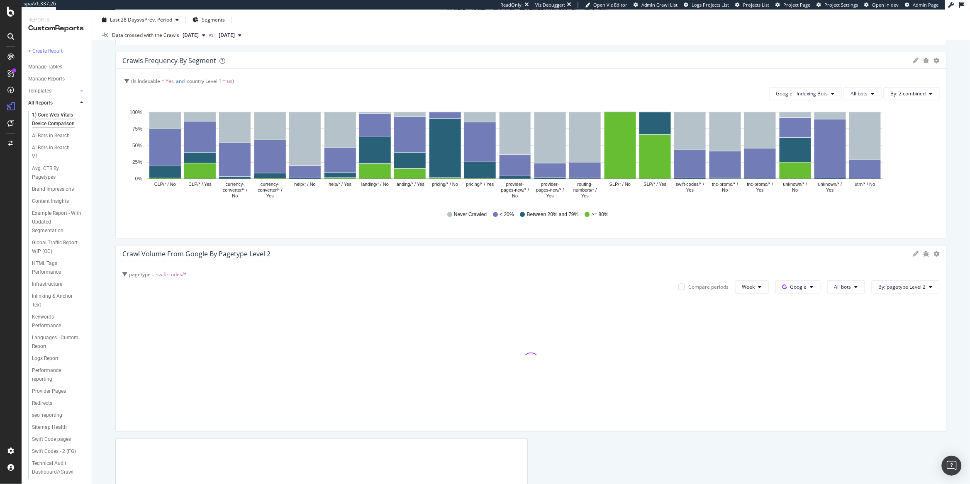
drag, startPoint x: 525, startPoint y: 323, endPoint x: 995, endPoint y: 331, distance: 470.0
click at [776, 331] on html "spa/v1.337.26 ReadOnly: Viz Debugger: Open Viz Editor Admin Crawl List Logs Pro…" at bounding box center [485, 242] width 970 height 484
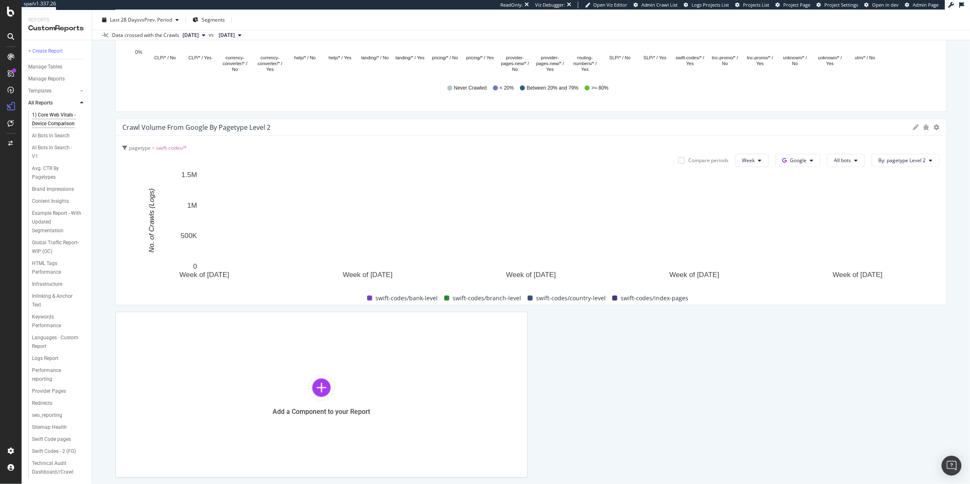
scroll to position [1517, 0]
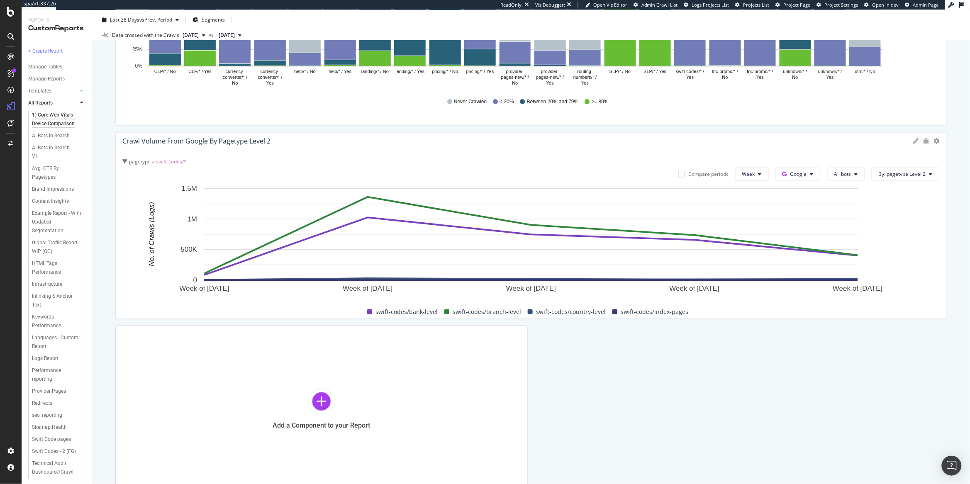
click at [776, 142] on icon at bounding box center [916, 141] width 6 height 6
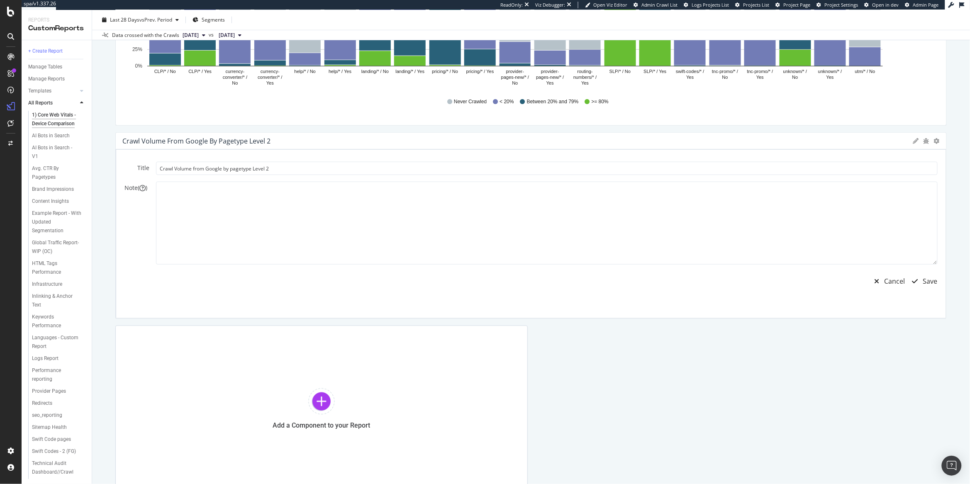
click at [776, 139] on div "Crawl Volume from Google by pagetype Level 2" at bounding box center [531, 141] width 830 height 17
click at [776, 138] on icon at bounding box center [916, 141] width 6 height 6
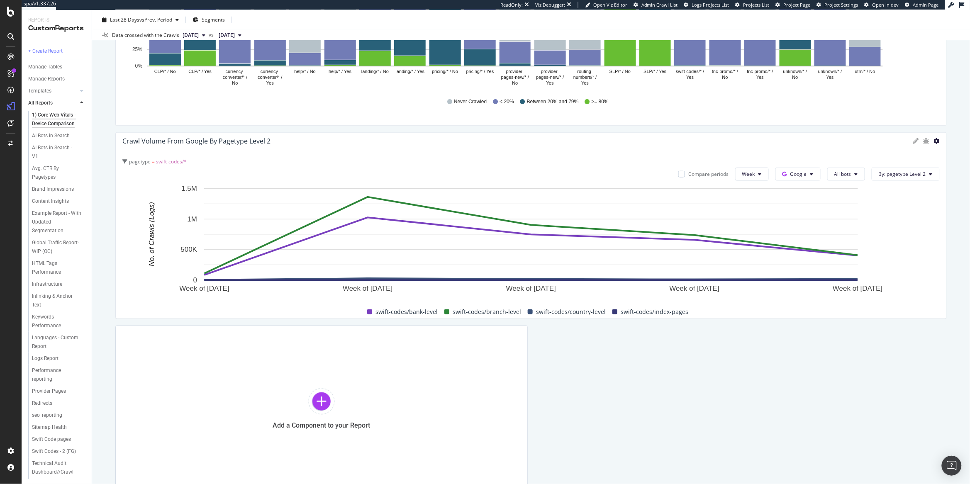
click at [776, 140] on icon at bounding box center [937, 141] width 6 height 6
click at [776, 173] on span "Edit Filter" at bounding box center [895, 171] width 62 height 7
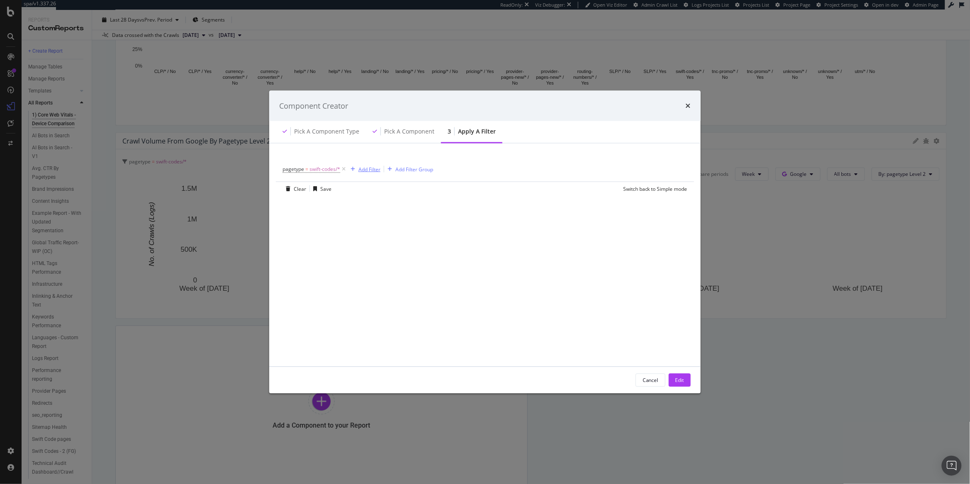
click at [365, 168] on div "Add Filter" at bounding box center [369, 168] width 22 height 7
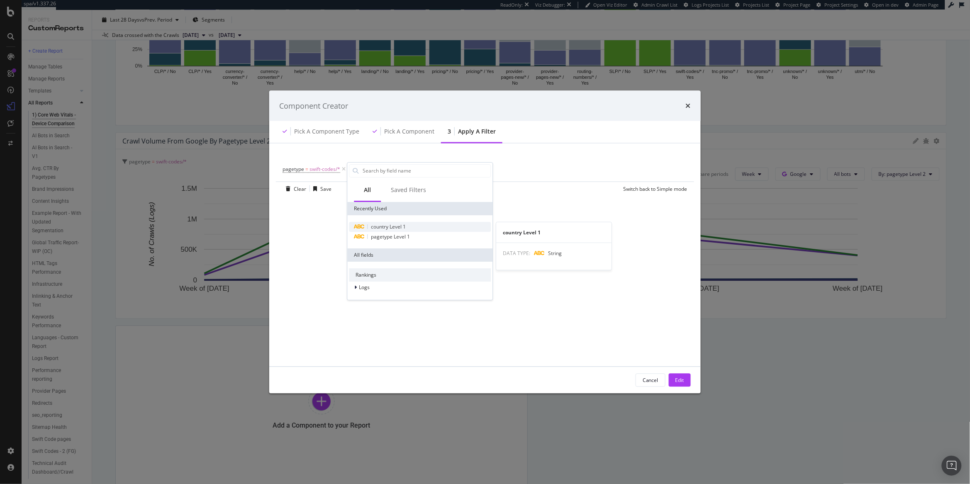
click at [390, 229] on span "country Level 1" at bounding box center [388, 226] width 35 height 7
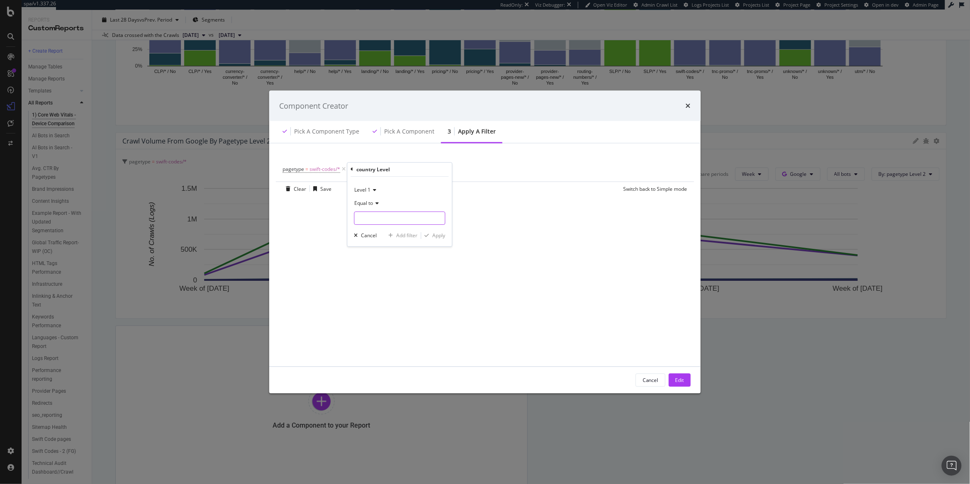
click at [360, 221] on input "modal" at bounding box center [400, 218] width 90 height 13
click at [381, 230] on span "us" at bounding box center [382, 229] width 51 height 7
type input "us"
click at [441, 234] on div "Apply" at bounding box center [439, 235] width 13 height 7
click at [679, 377] on div "Edit" at bounding box center [679, 380] width 9 height 7
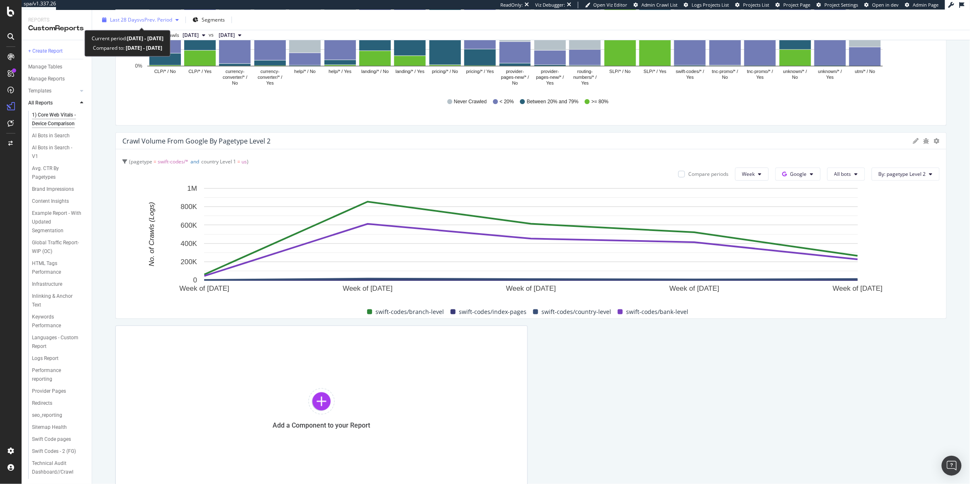
click at [141, 15] on div "Last 28 Days vs Prev. Period" at bounding box center [140, 20] width 83 height 12
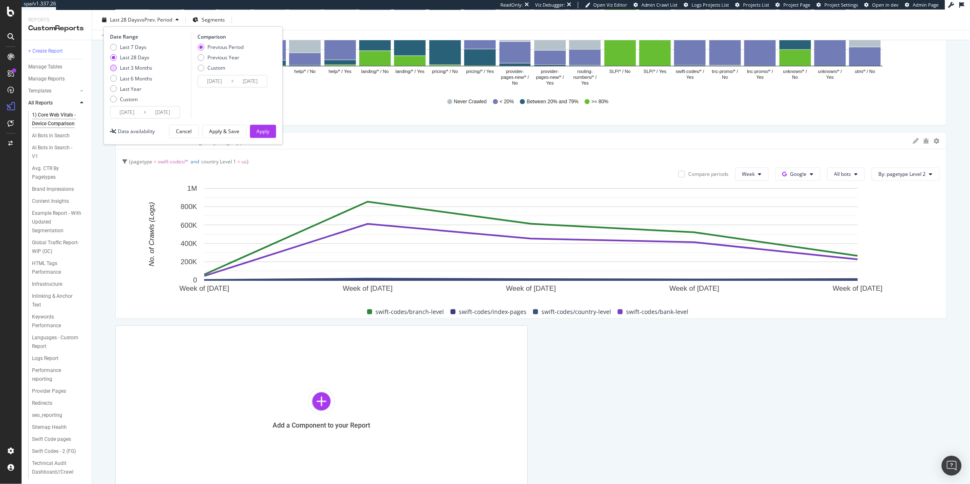
click at [130, 66] on div "Last 3 Months" at bounding box center [136, 67] width 32 height 7
type input "2025/06/14"
type input "2025/03/14"
type input "2025/06/13"
click at [264, 131] on div "Apply" at bounding box center [263, 131] width 13 height 7
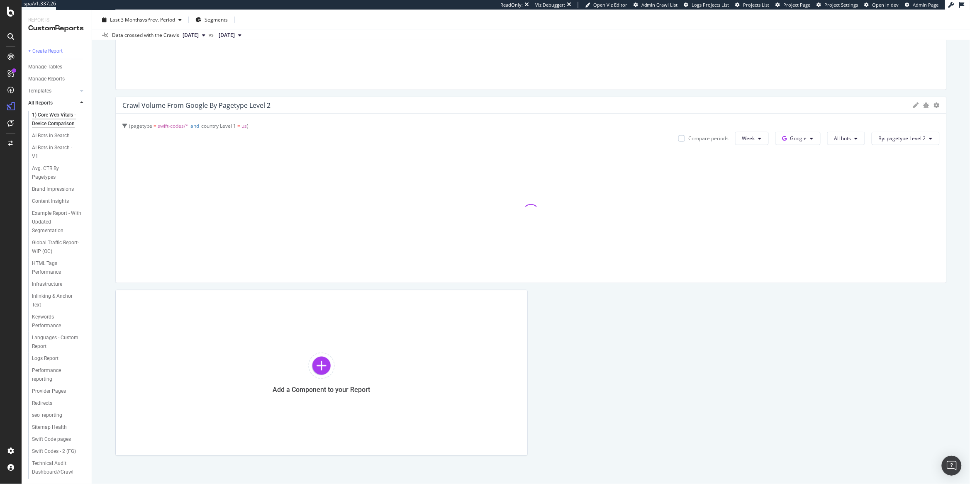
scroll to position [1547, 0]
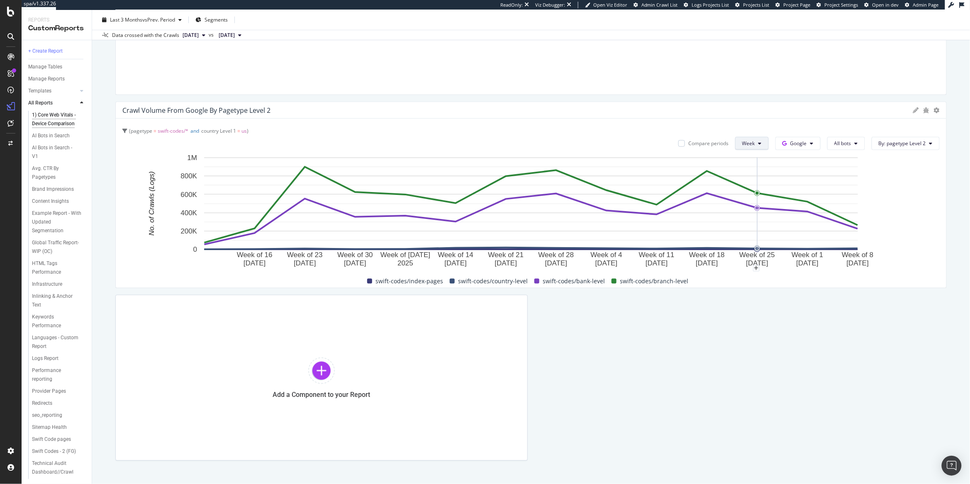
click at [754, 136] on div "pagetype = swift-codes/* and country Level 1 = us" at bounding box center [530, 131] width 817 height 12
click at [747, 146] on span "Week" at bounding box center [748, 143] width 13 height 7
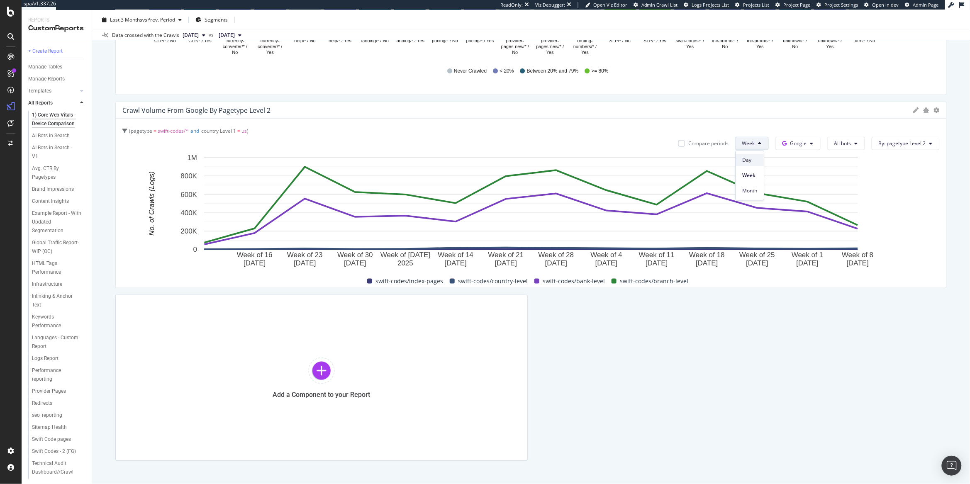
click at [741, 158] on div "Day" at bounding box center [750, 160] width 28 height 12
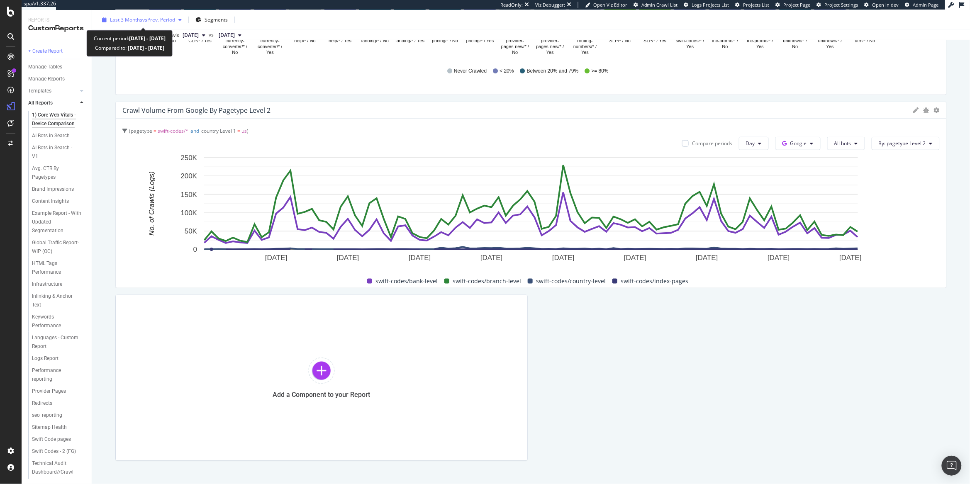
click at [142, 20] on span "vs Prev. Period" at bounding box center [158, 19] width 33 height 7
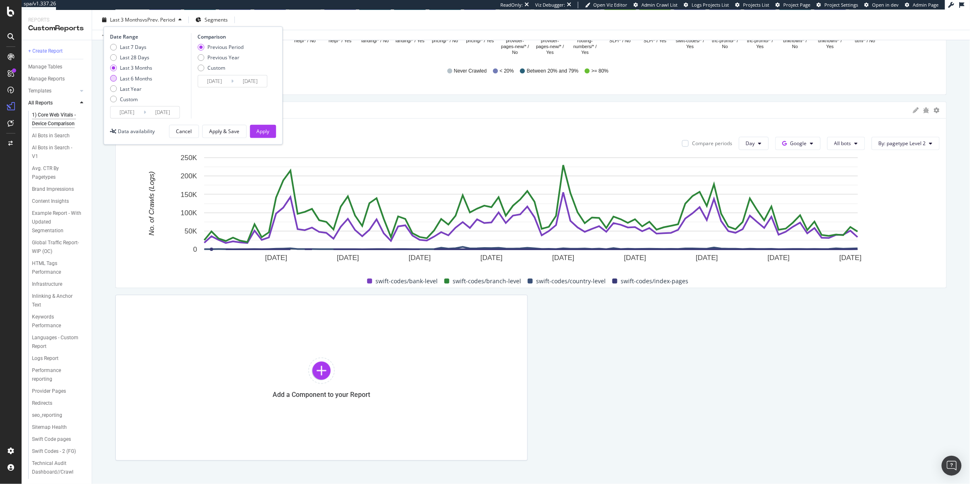
click at [137, 78] on div "Last 6 Months" at bounding box center [136, 78] width 32 height 7
type input "2025/03/14"
type input "2024/09/10"
type input "2025/03/13"
click at [254, 132] on button "Apply" at bounding box center [263, 131] width 26 height 13
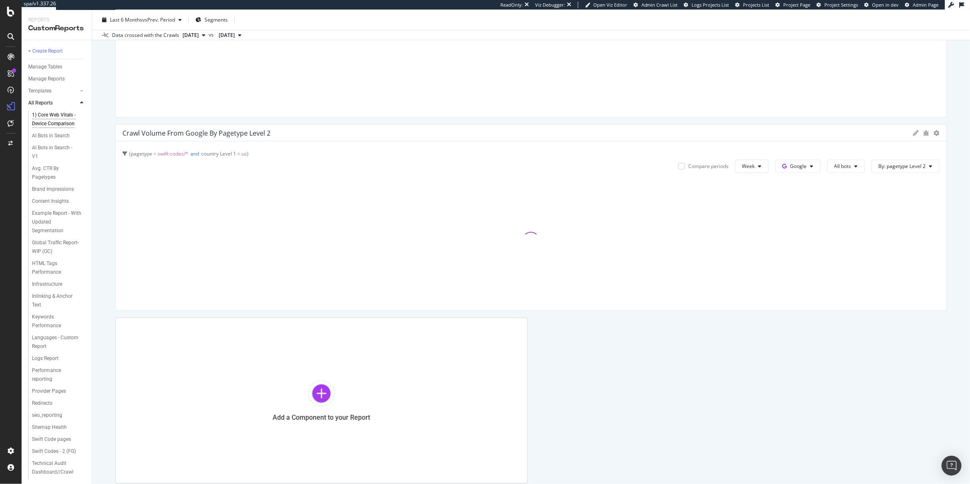
scroll to position [1576, 0]
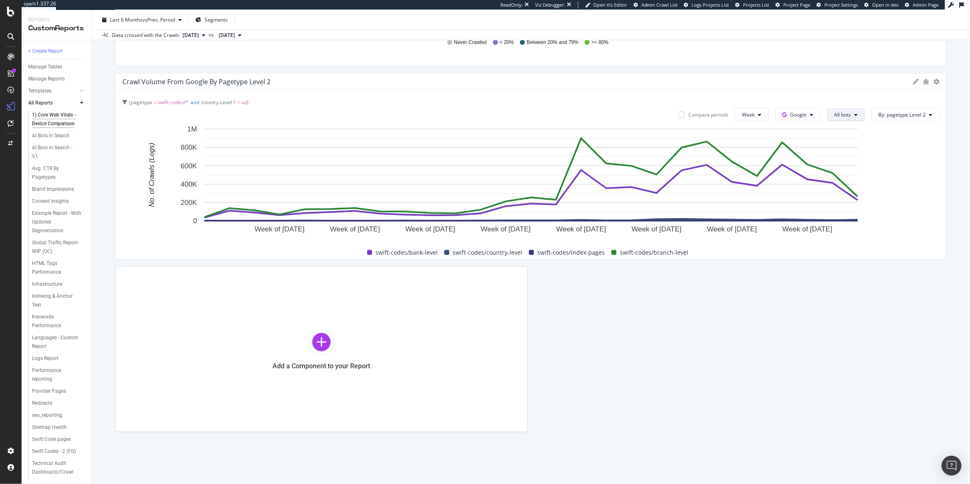
click at [776, 117] on span "All bots" at bounding box center [842, 114] width 17 height 7
click at [776, 165] on span "Search bots" at bounding box center [864, 161] width 60 height 7
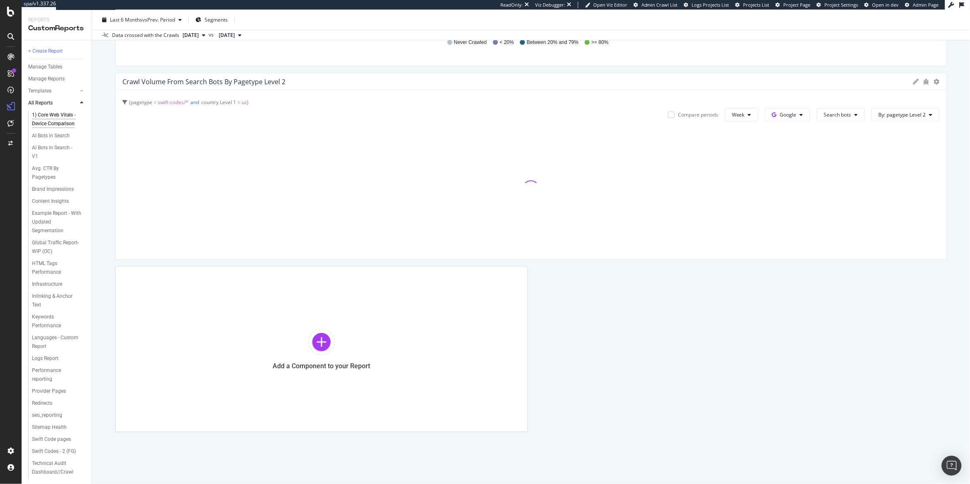
click at [776, 163] on div at bounding box center [530, 189] width 817 height 128
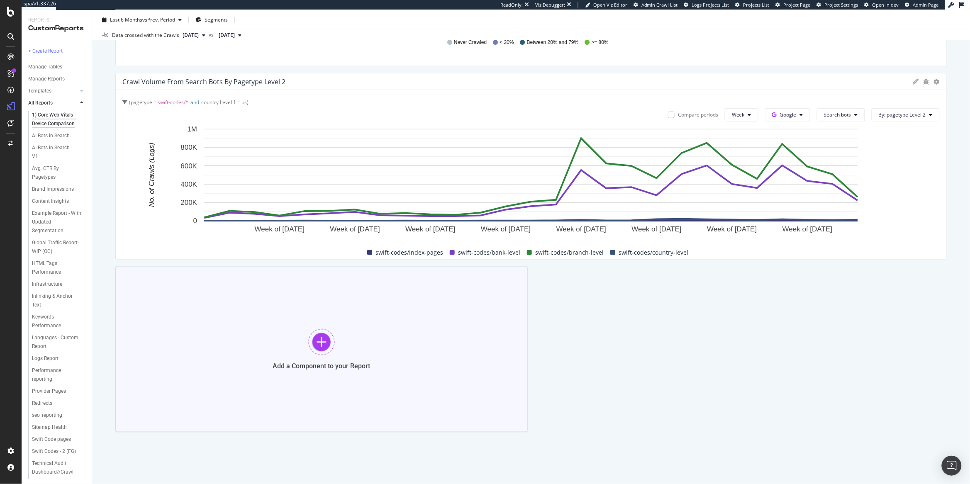
click at [325, 342] on div at bounding box center [321, 342] width 27 height 27
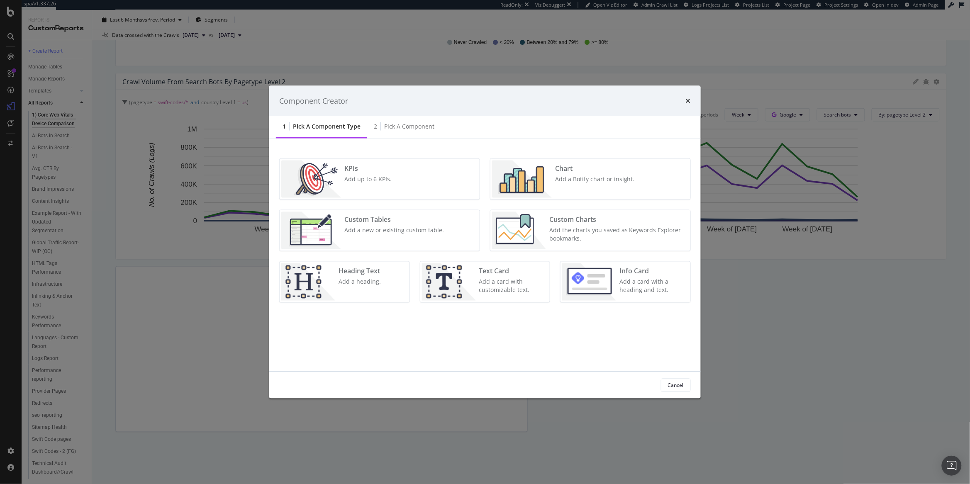
click at [574, 193] on div "Chart Add a Botify chart or insight." at bounding box center [595, 179] width 86 height 37
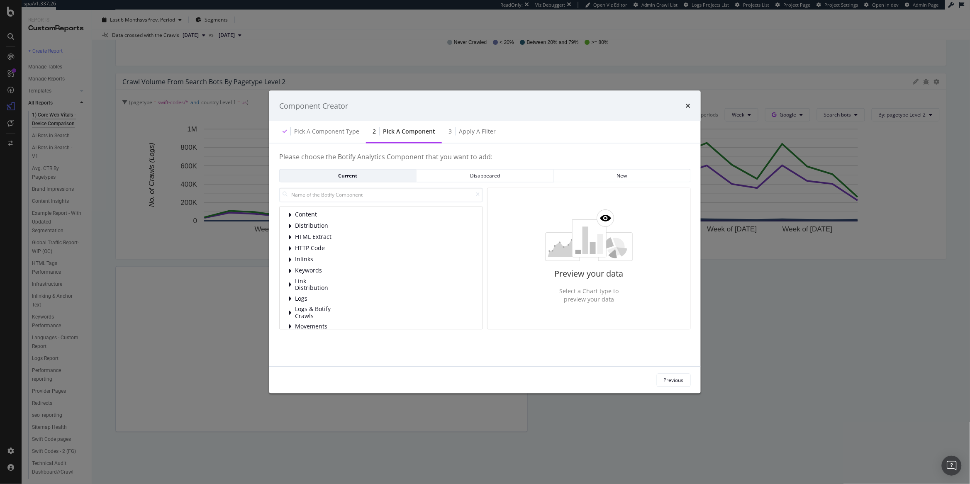
click at [321, 202] on div "Content Distribution HTML Extract HTTP Code Inlinks Keywords Link Distribution …" at bounding box center [381, 258] width 204 height 142
click at [320, 199] on input "modal" at bounding box center [381, 194] width 204 height 15
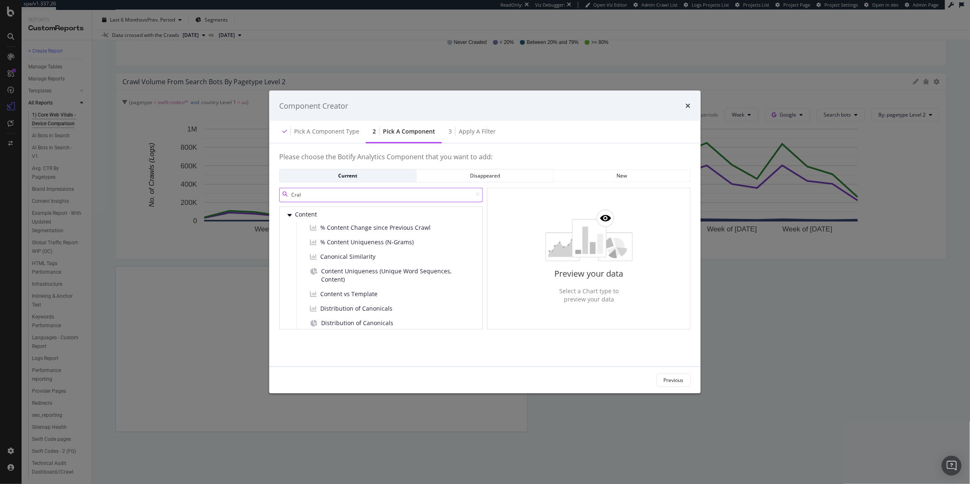
type input "Cralw"
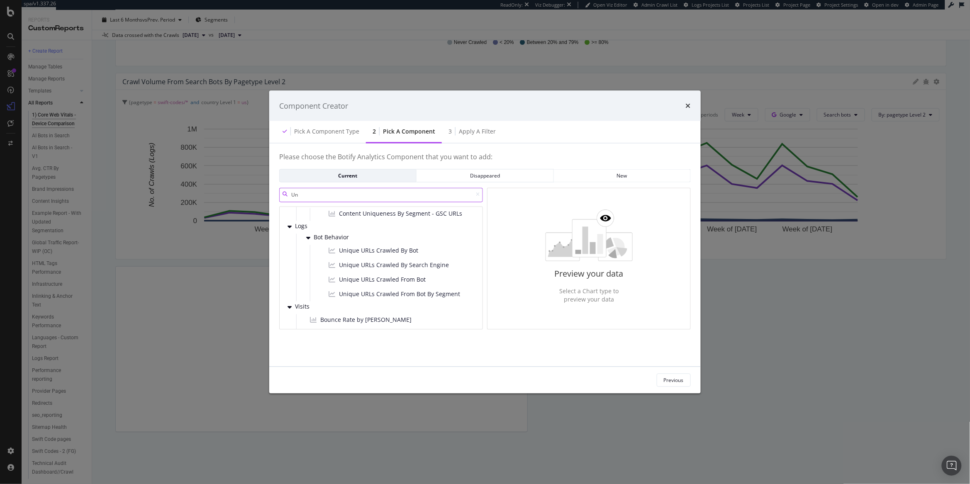
scroll to position [76, 0]
type input "Un"
click at [395, 291] on span "Unique URLs Crawled From Bot By Segment" at bounding box center [399, 292] width 121 height 8
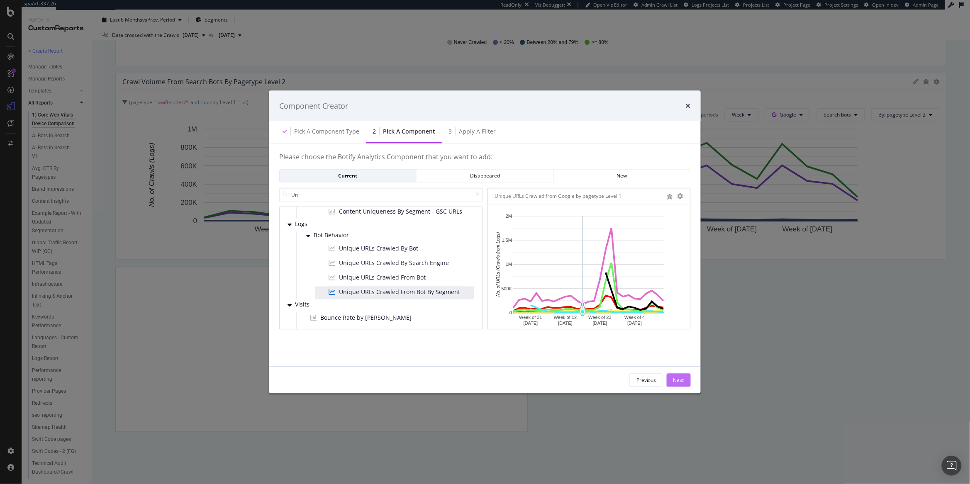
click at [681, 383] on div "Next" at bounding box center [678, 380] width 11 height 7
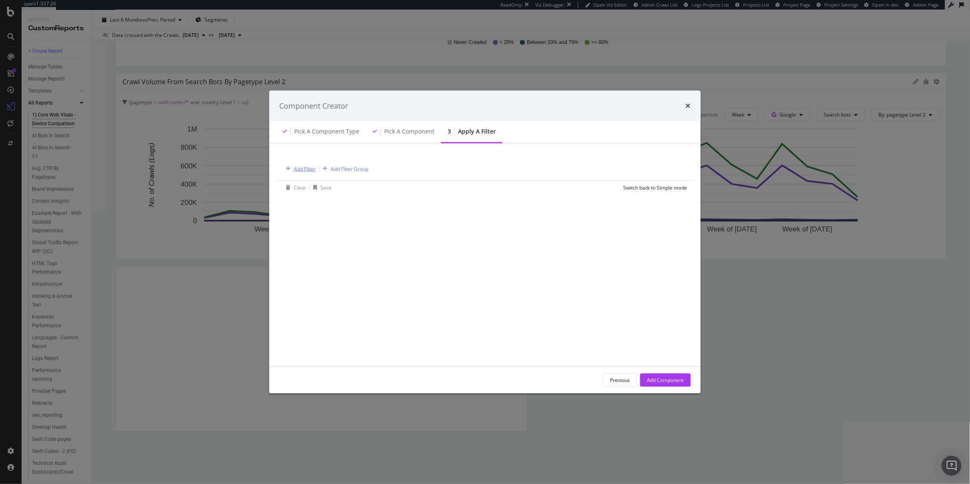
click at [310, 173] on button "Add Filter" at bounding box center [298, 169] width 33 height 10
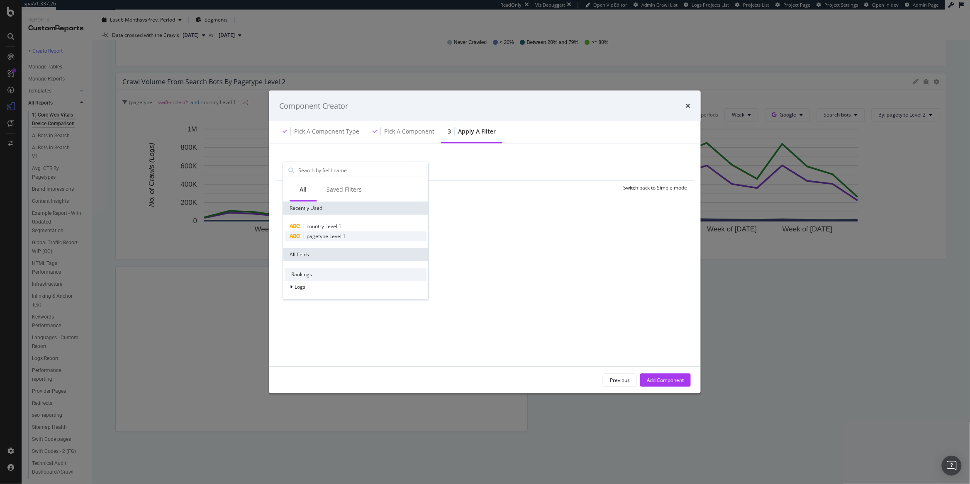
click at [325, 234] on span "pagetype Level 1" at bounding box center [326, 235] width 39 height 7
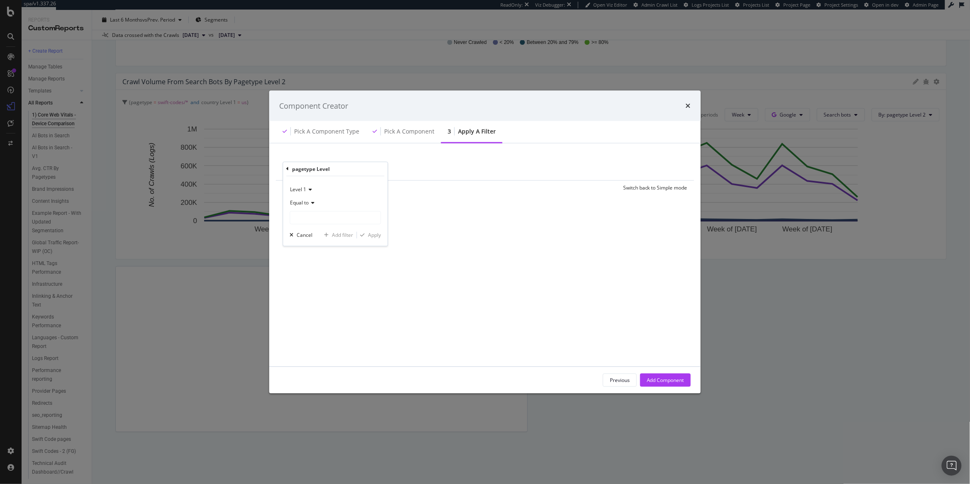
click at [289, 169] on div "pagetype Level" at bounding box center [336, 169] width 98 height 14
click at [288, 169] on icon "modal" at bounding box center [288, 168] width 2 height 5
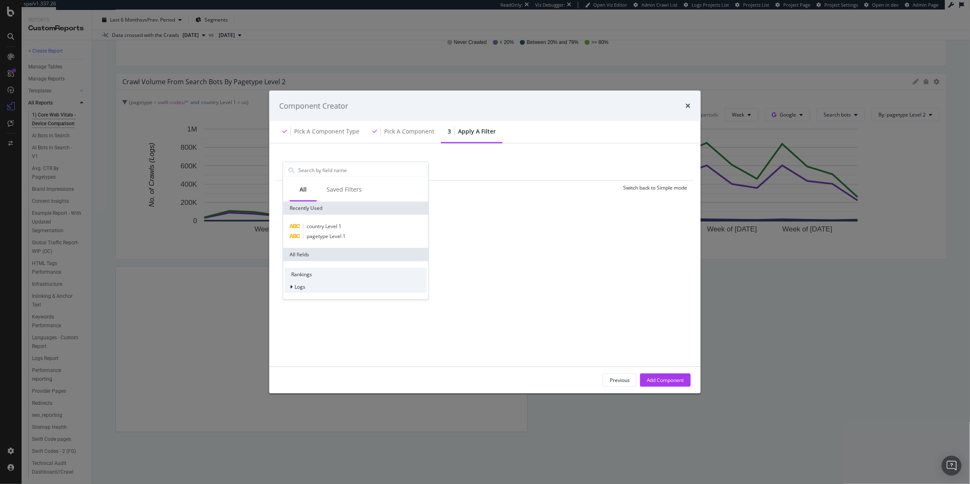
click at [292, 283] on div "modal" at bounding box center [292, 286] width 5 height 8
click at [295, 298] on icon "modal" at bounding box center [296, 298] width 2 height 5
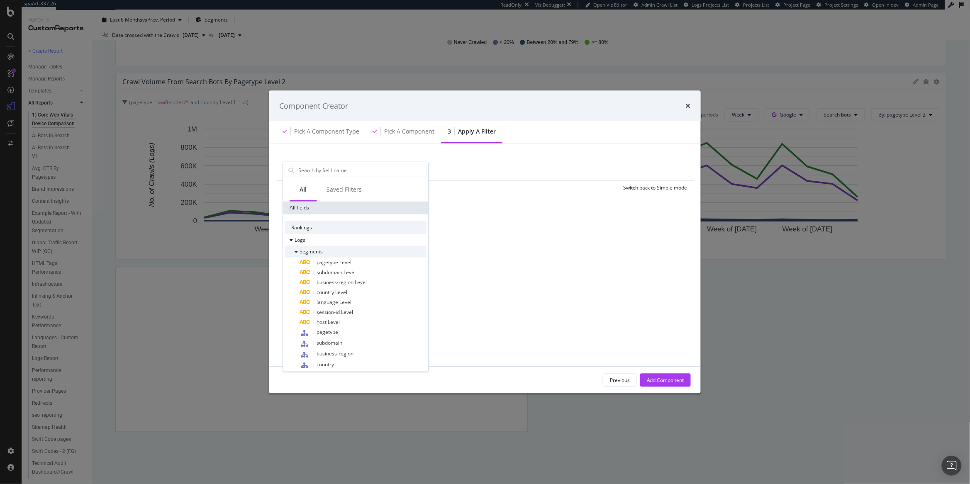
scroll to position [48, 0]
click at [335, 331] on span "pagetype" at bounding box center [328, 330] width 22 height 7
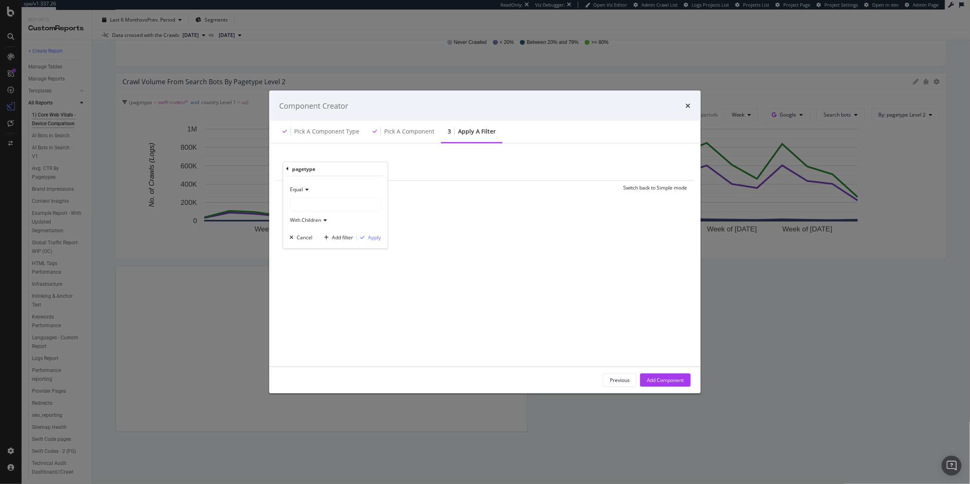
click at [321, 198] on div "modal" at bounding box center [335, 204] width 90 height 13
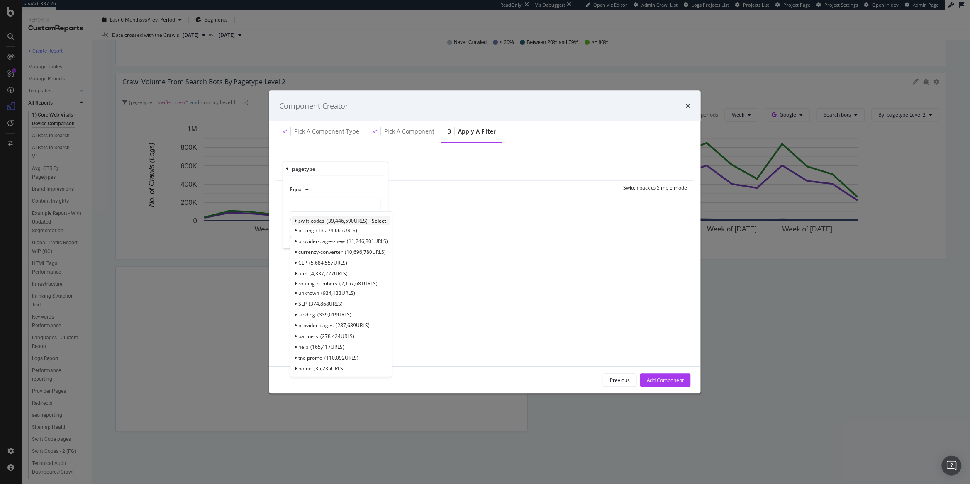
click at [343, 221] on span "39,446,590 URLS" at bounding box center [347, 220] width 41 height 7
click at [373, 220] on span "Select" at bounding box center [379, 220] width 15 height 7
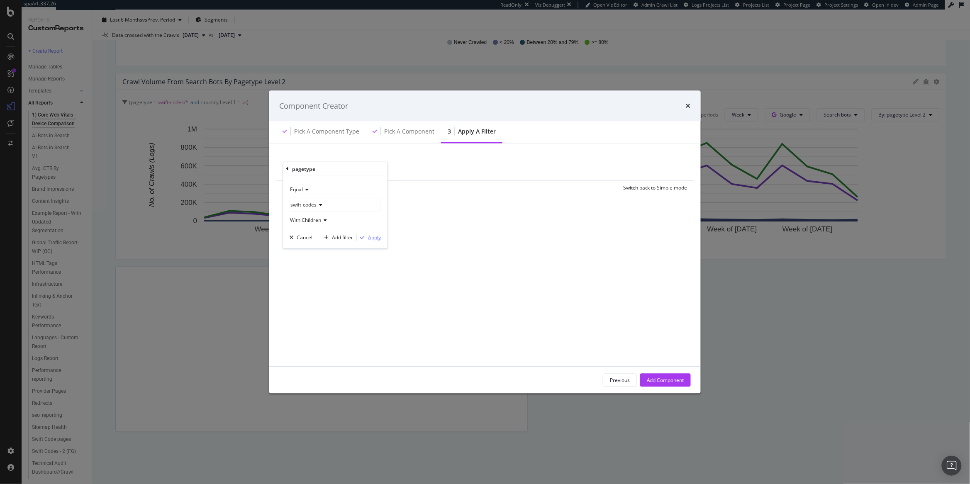
click at [375, 236] on div "Apply" at bounding box center [374, 237] width 13 height 7
click at [375, 167] on div "Add Filter" at bounding box center [369, 168] width 22 height 7
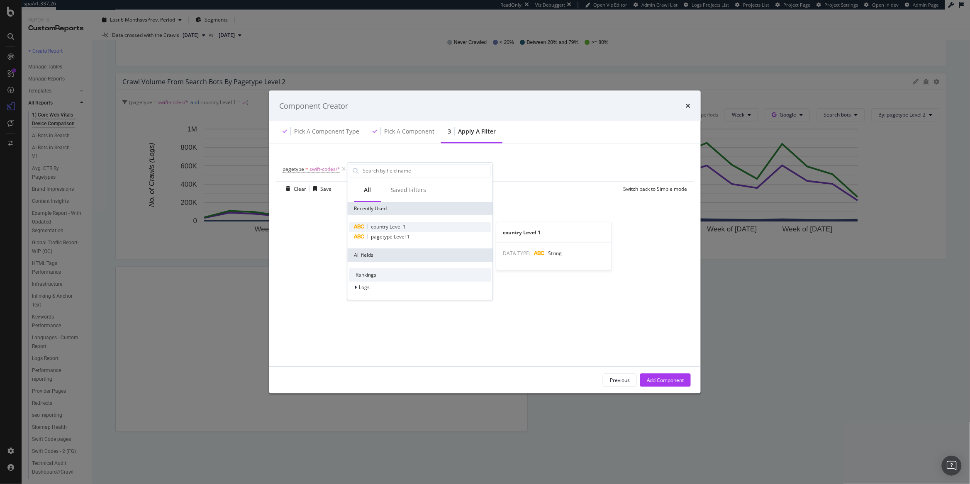
click at [393, 225] on span "country Level 1" at bounding box center [388, 226] width 35 height 7
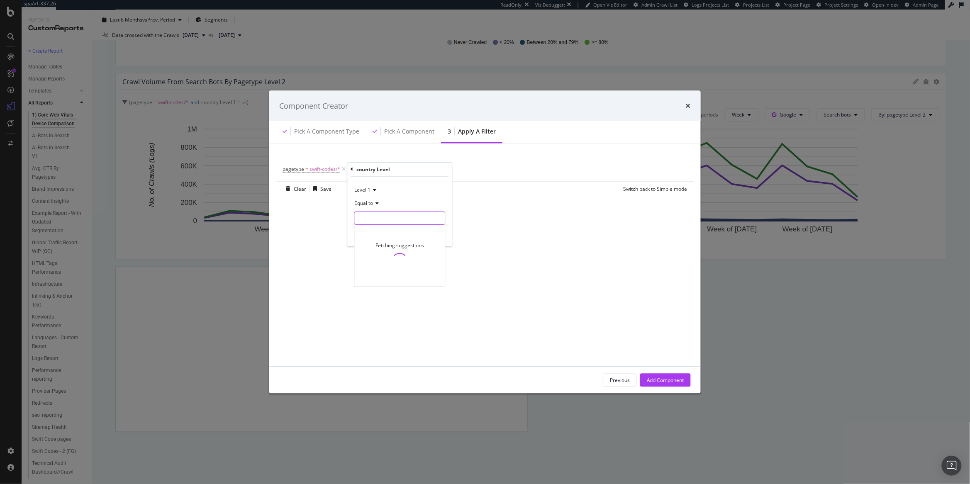
click at [370, 221] on input "modal" at bounding box center [400, 218] width 90 height 13
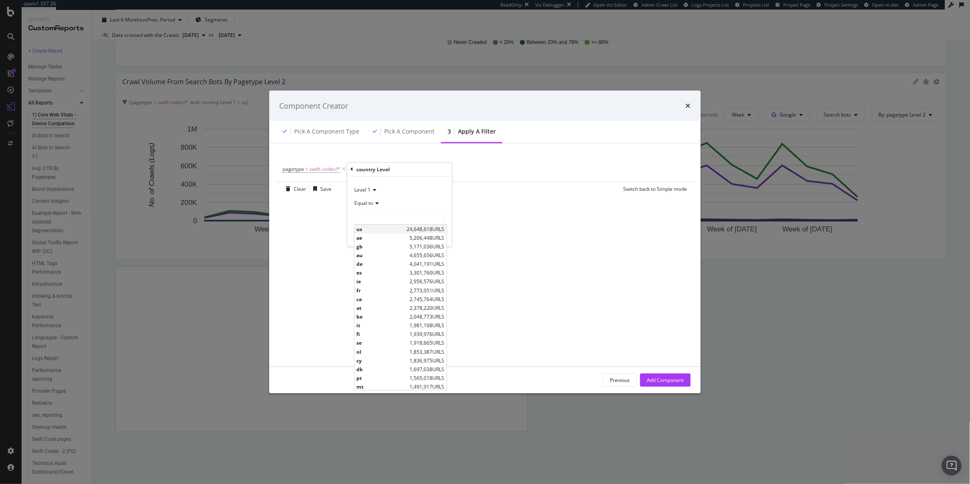
click at [362, 232] on span "us" at bounding box center [381, 229] width 48 height 7
type input "us"
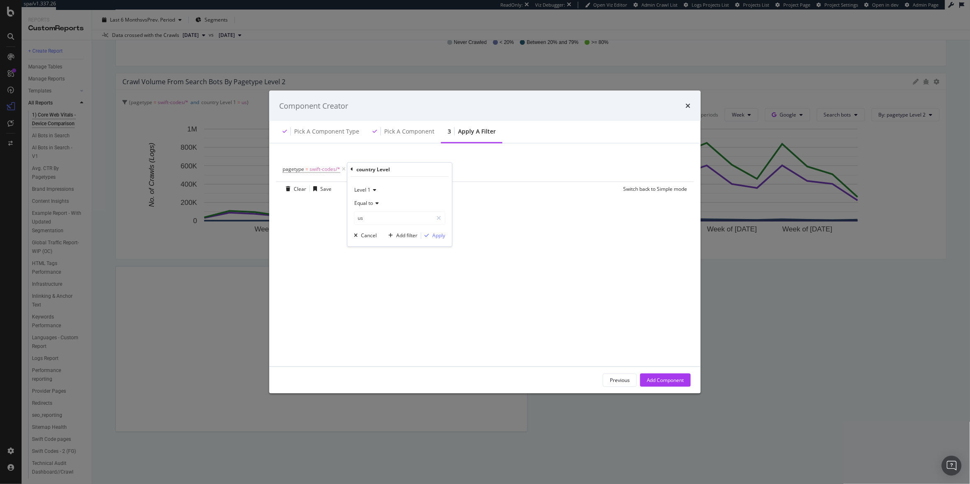
click at [441, 241] on div "Level 1 Equal to us us Cancel Add filter Apply" at bounding box center [400, 212] width 105 height 70
click at [438, 237] on div "Apply" at bounding box center [439, 235] width 13 height 7
click at [651, 378] on div "Add Component" at bounding box center [665, 380] width 37 height 7
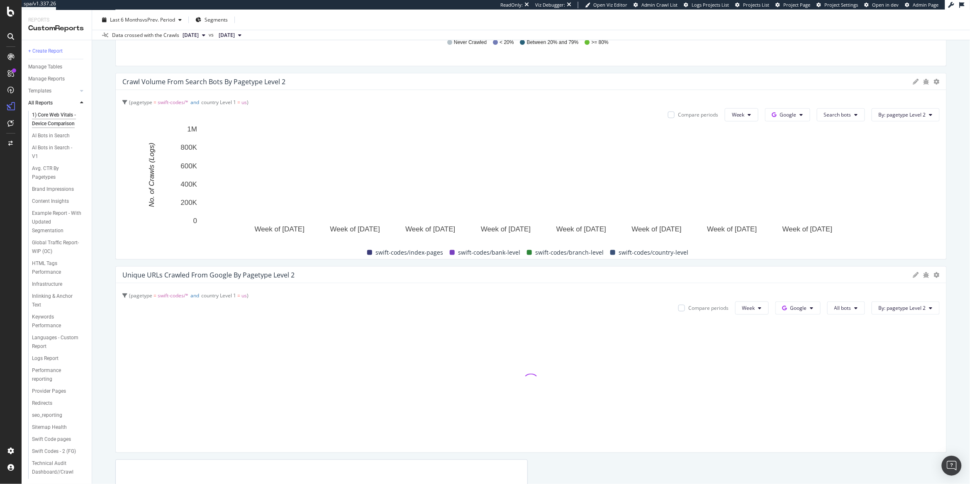
drag, startPoint x: 523, startPoint y: 352, endPoint x: 975, endPoint y: 358, distance: 452.5
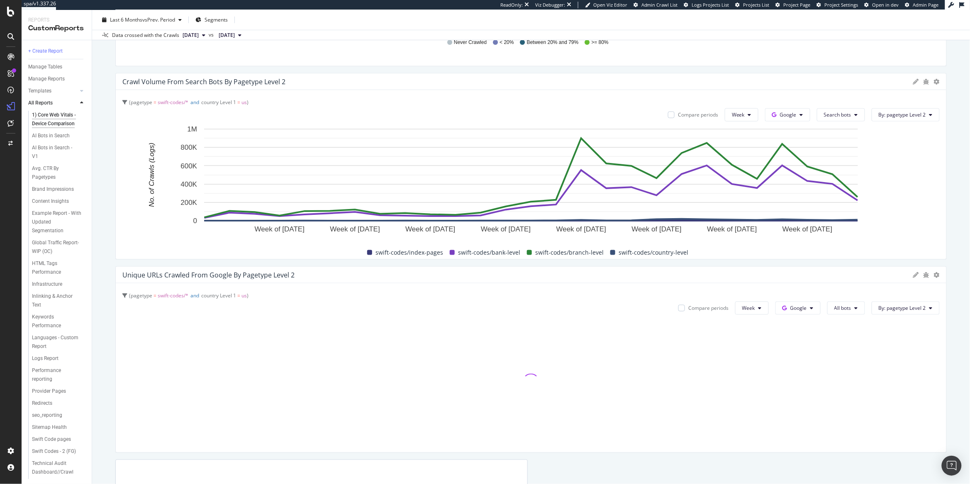
click at [776, 358] on html "spa/v1.337.26 ReadOnly: Viz Debugger: Open Viz Editor Admin Crawl List Logs Pro…" at bounding box center [485, 242] width 970 height 484
click at [776, 309] on span "All bots" at bounding box center [842, 307] width 17 height 7
click at [776, 351] on span "Search bots" at bounding box center [864, 354] width 60 height 7
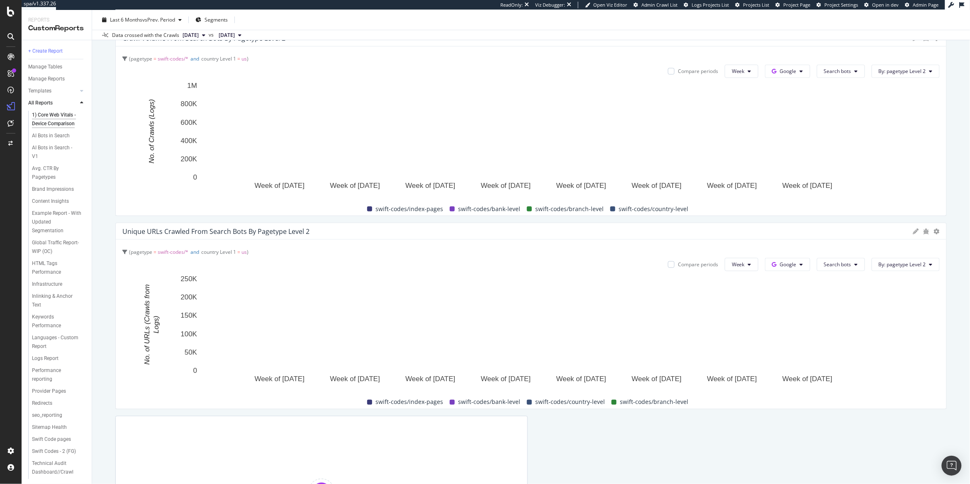
scroll to position [1619, 0]
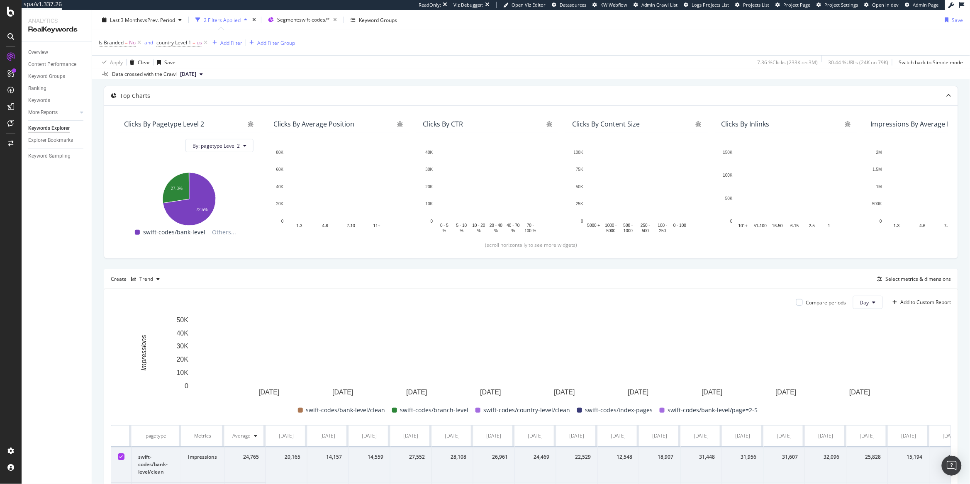
scroll to position [41, 0]
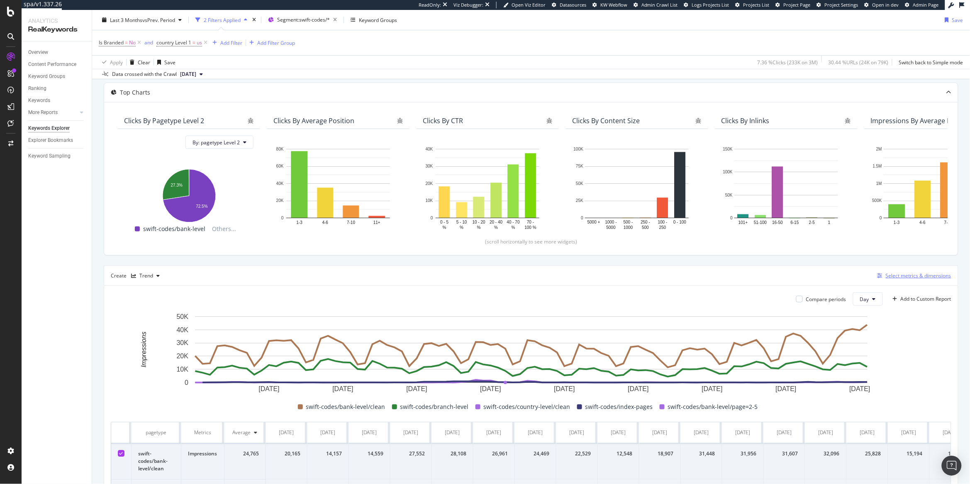
click at [918, 279] on div "Select metrics & dimensions" at bounding box center [918, 275] width 66 height 7
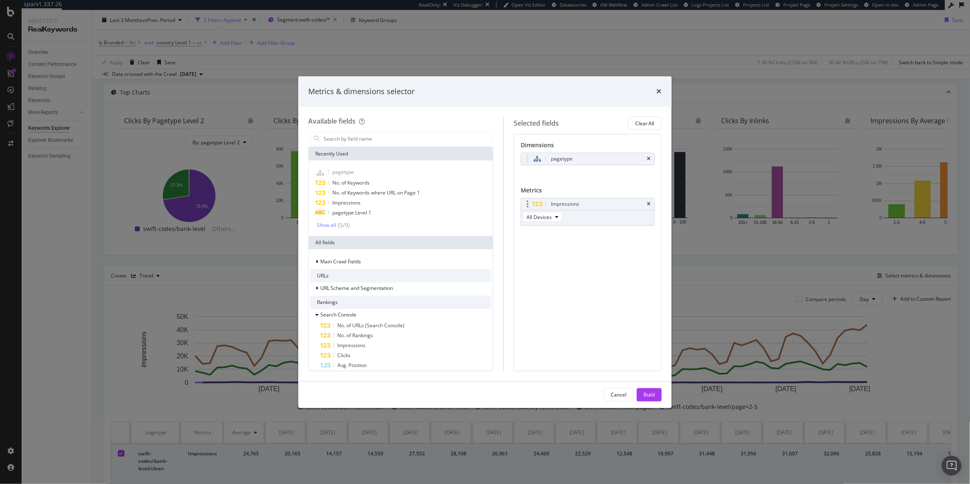
click at [653, 205] on div "Impressions" at bounding box center [587, 204] width 133 height 12
click at [650, 204] on icon "times" at bounding box center [649, 204] width 4 height 5
click at [362, 141] on input "modal" at bounding box center [407, 138] width 168 height 12
type input "q"
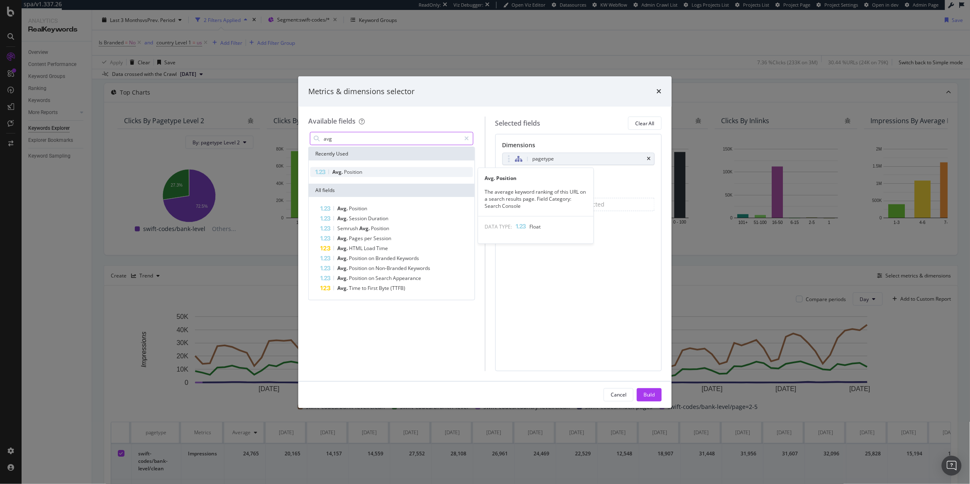
type input "avg"
click at [388, 169] on div "Avg. Position" at bounding box center [391, 172] width 163 height 10
click at [652, 396] on div "Build" at bounding box center [649, 394] width 12 height 7
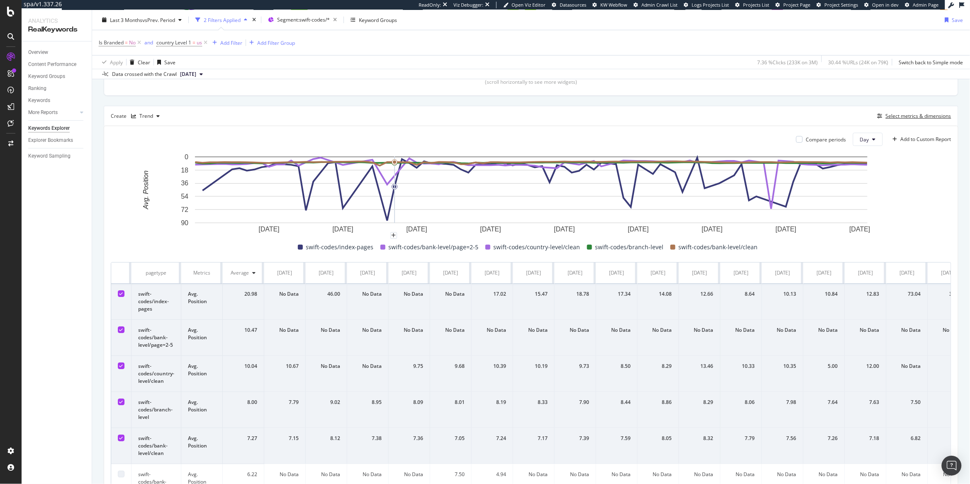
scroll to position [255, 0]
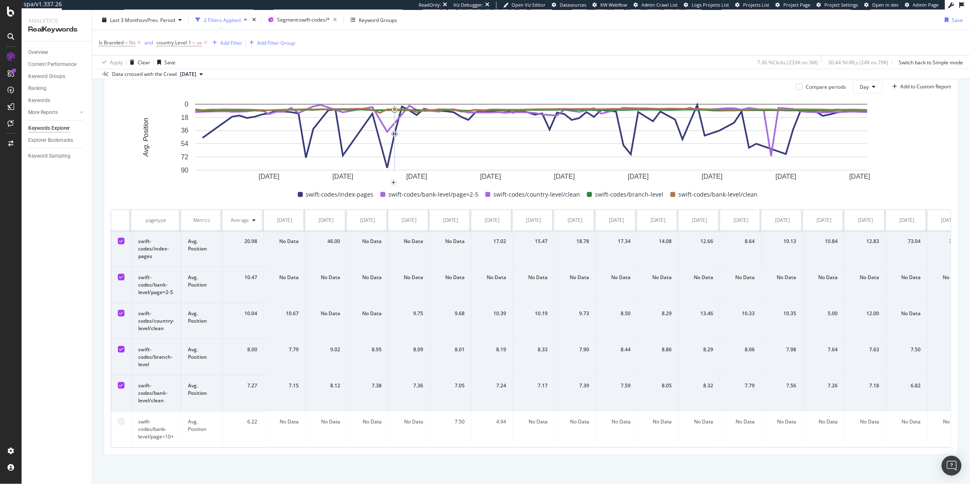
click at [122, 389] on td at bounding box center [121, 393] width 20 height 36
click at [121, 386] on icon at bounding box center [121, 385] width 4 height 4
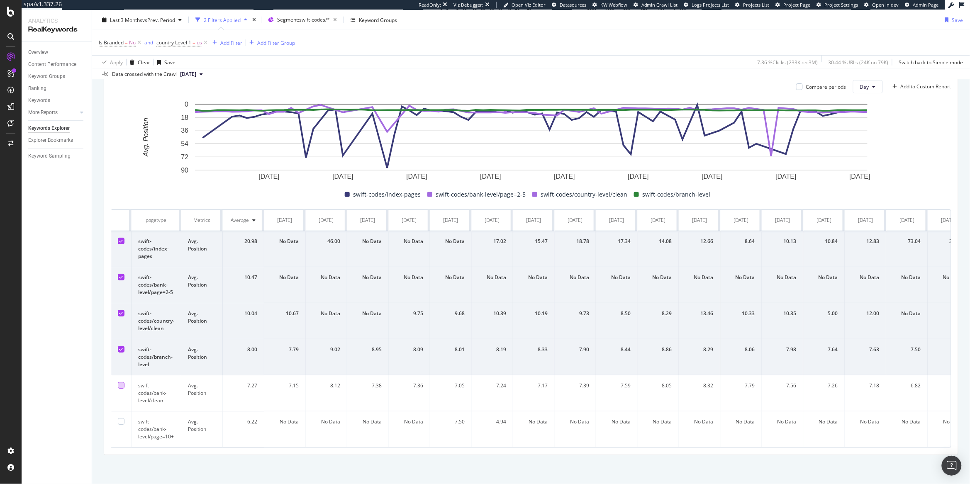
click at [119, 238] on div at bounding box center [121, 241] width 7 height 7
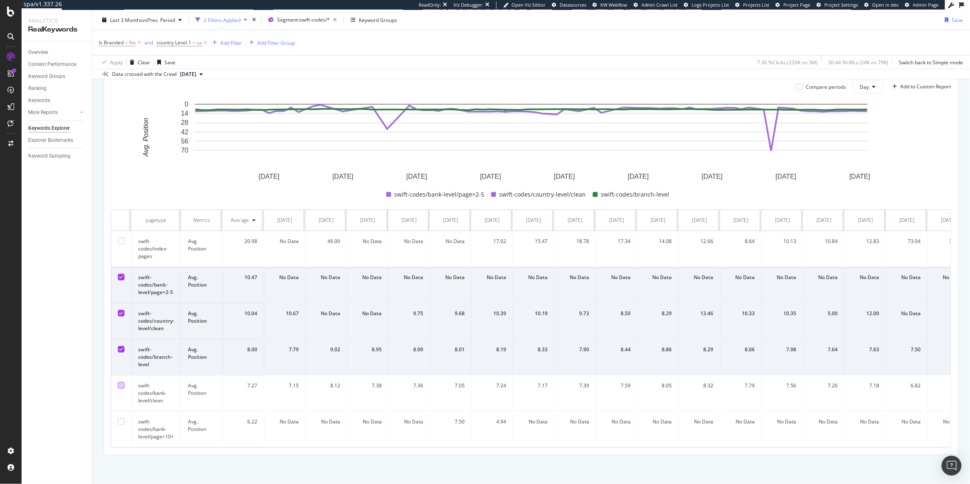
click at [121, 275] on icon at bounding box center [121, 277] width 4 height 4
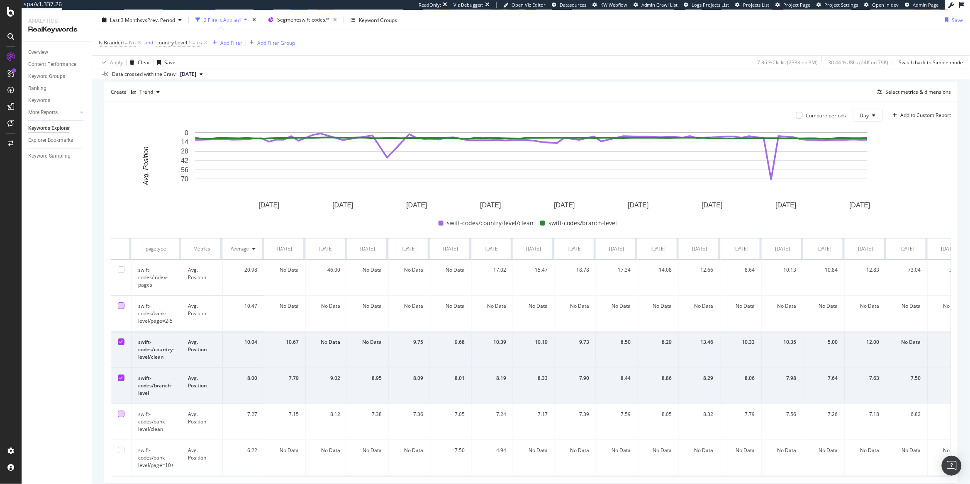
scroll to position [224, 0]
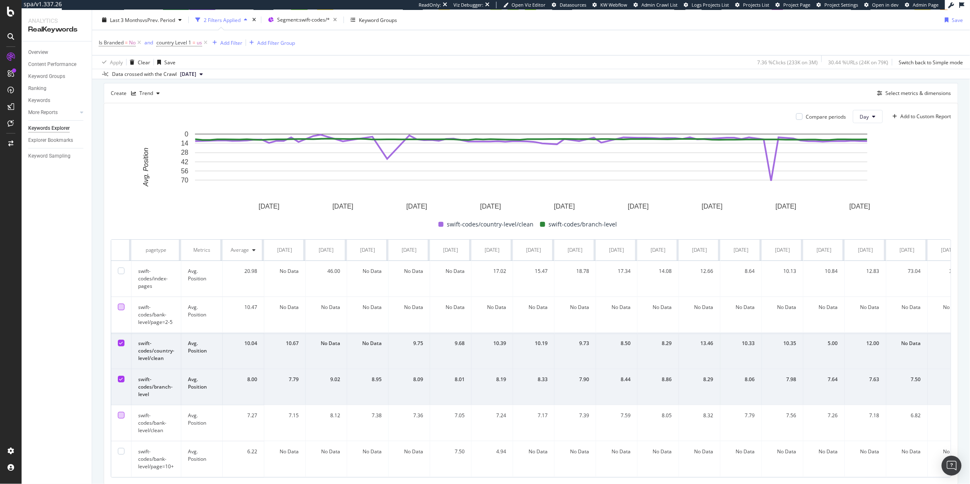
click at [119, 377] on div at bounding box center [121, 379] width 7 height 7
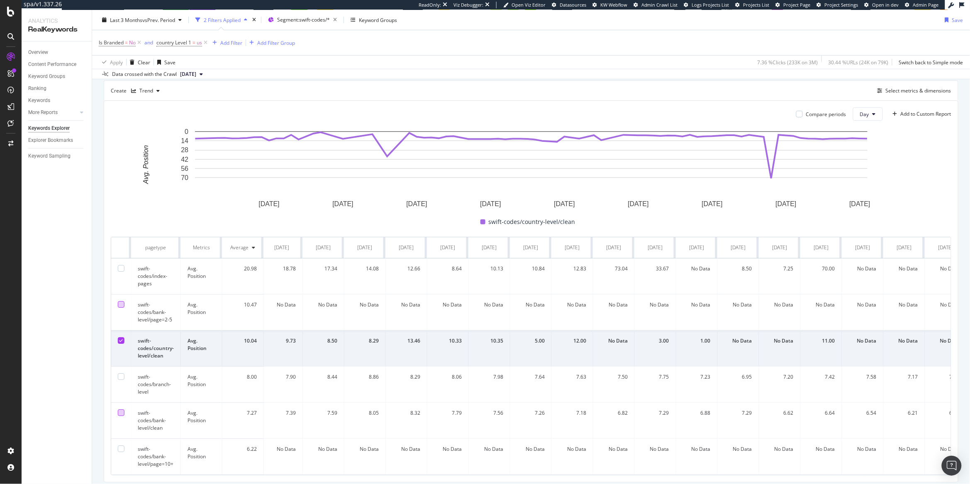
scroll to position [0, 297]
click at [130, 414] on td at bounding box center [121, 421] width 20 height 36
click at [125, 416] on td at bounding box center [121, 421] width 20 height 36
click at [122, 414] on div at bounding box center [121, 412] width 7 height 7
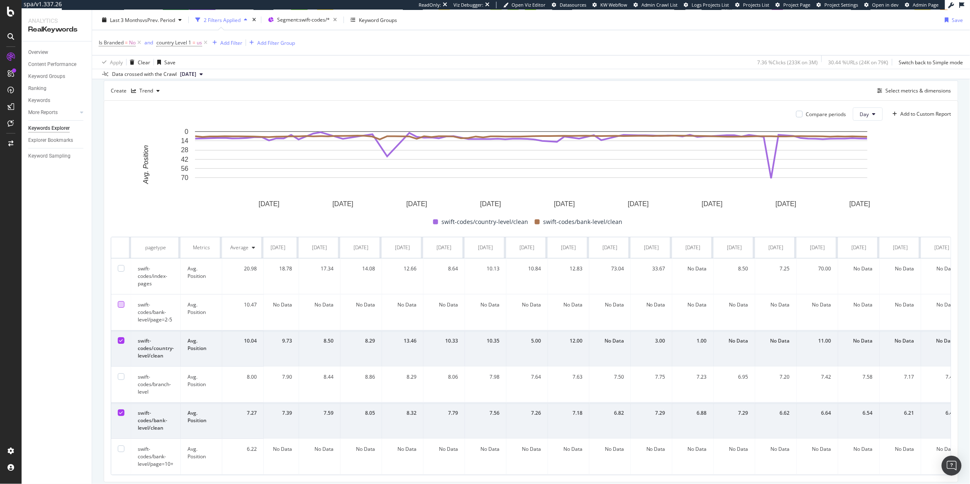
click at [124, 339] on td at bounding box center [121, 349] width 20 height 36
click at [119, 343] on icon at bounding box center [121, 340] width 4 height 4
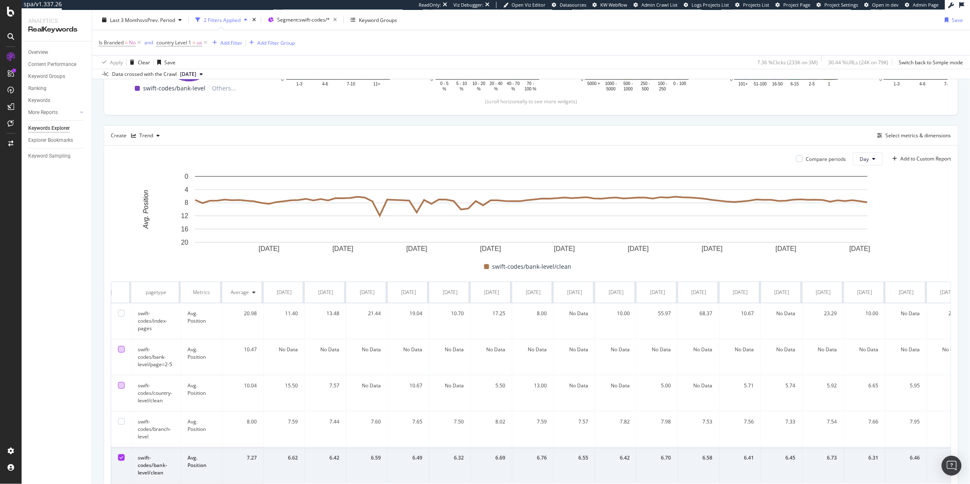
scroll to position [0, 0]
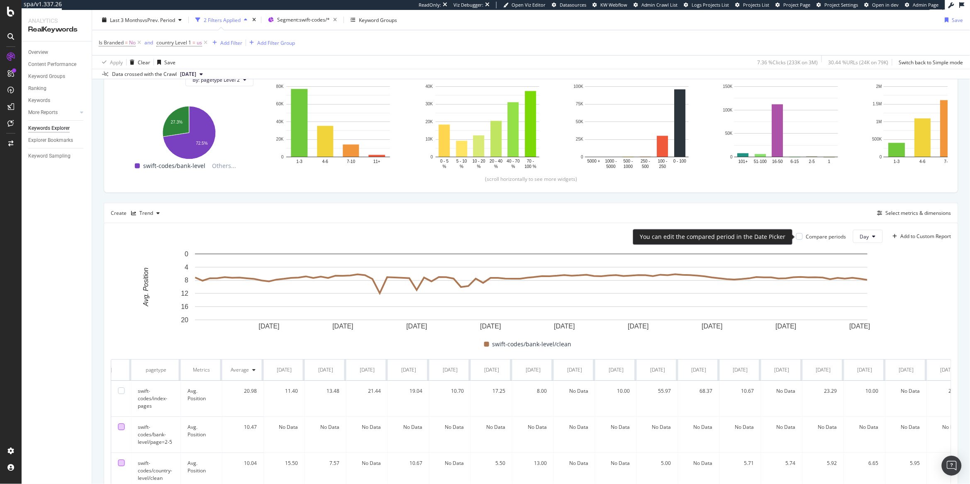
click at [804, 238] on div "Compare periods" at bounding box center [821, 236] width 50 height 7
click at [800, 238] on div at bounding box center [799, 236] width 7 height 7
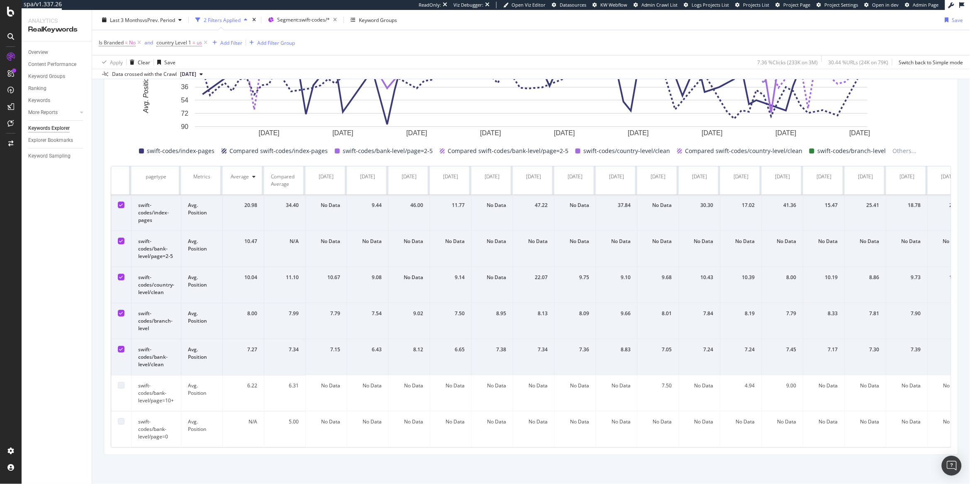
scroll to position [293, 0]
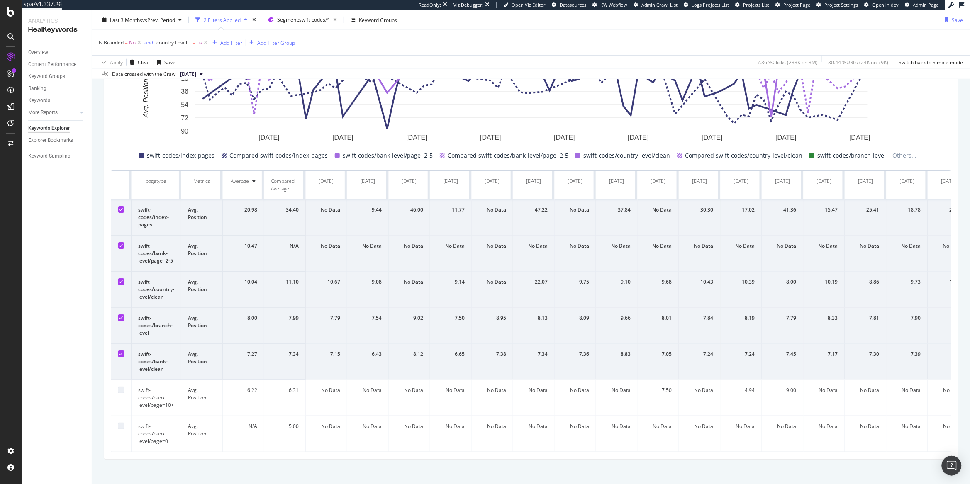
click at [120, 212] on icon at bounding box center [121, 209] width 4 height 4
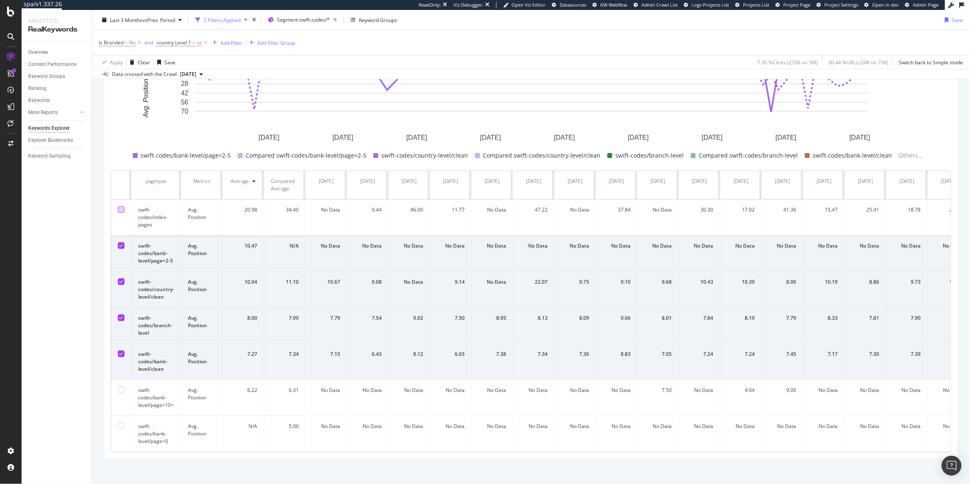
click at [117, 241] on td at bounding box center [121, 254] width 20 height 36
click at [118, 244] on div at bounding box center [121, 245] width 7 height 7
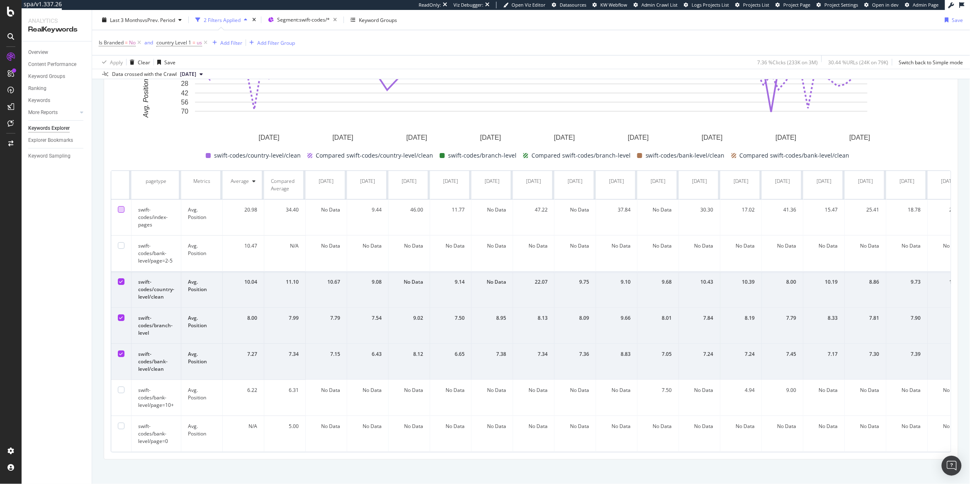
click at [125, 277] on td at bounding box center [121, 290] width 20 height 36
click at [122, 284] on icon at bounding box center [121, 282] width 4 height 4
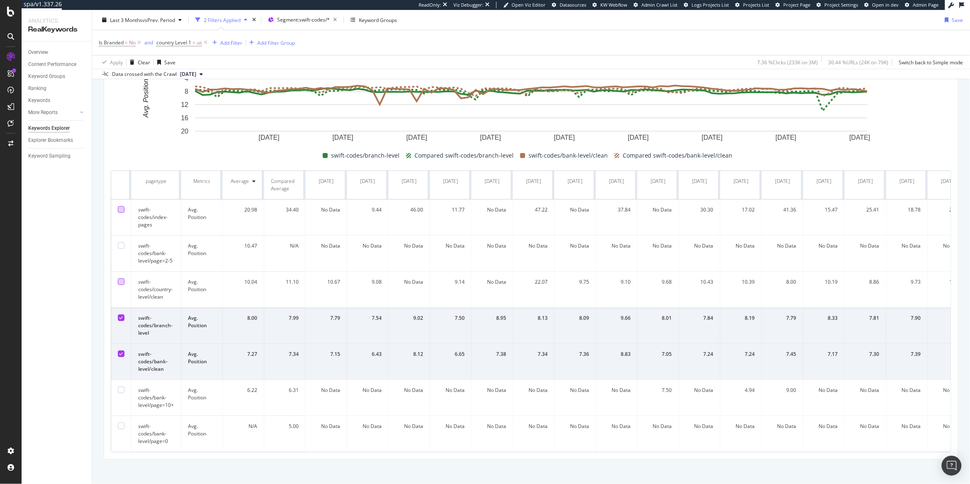
click at [124, 327] on td at bounding box center [121, 326] width 20 height 36
click at [122, 318] on icon at bounding box center [121, 318] width 4 height 4
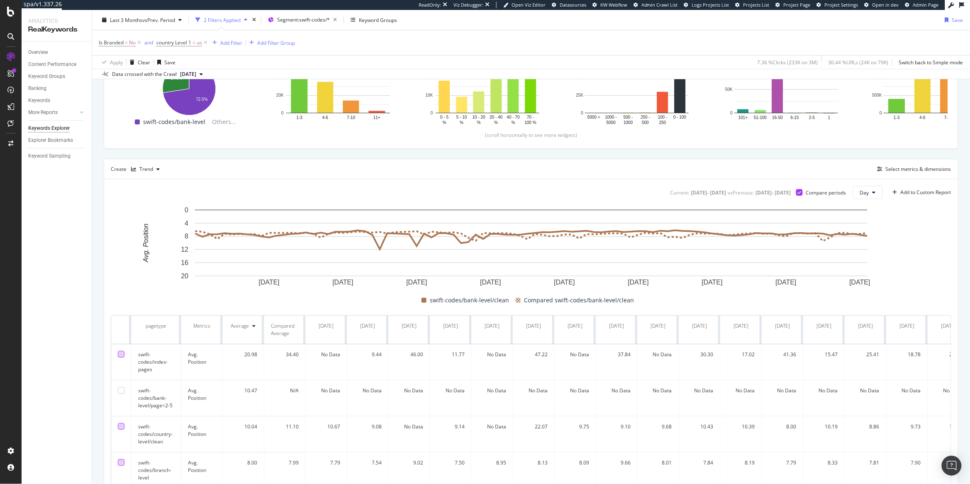
scroll to position [148, 0]
click at [904, 162] on div "Create Trend Select metrics & dimensions" at bounding box center [531, 168] width 854 height 20
click at [900, 167] on div "Select metrics & dimensions" at bounding box center [918, 168] width 66 height 7
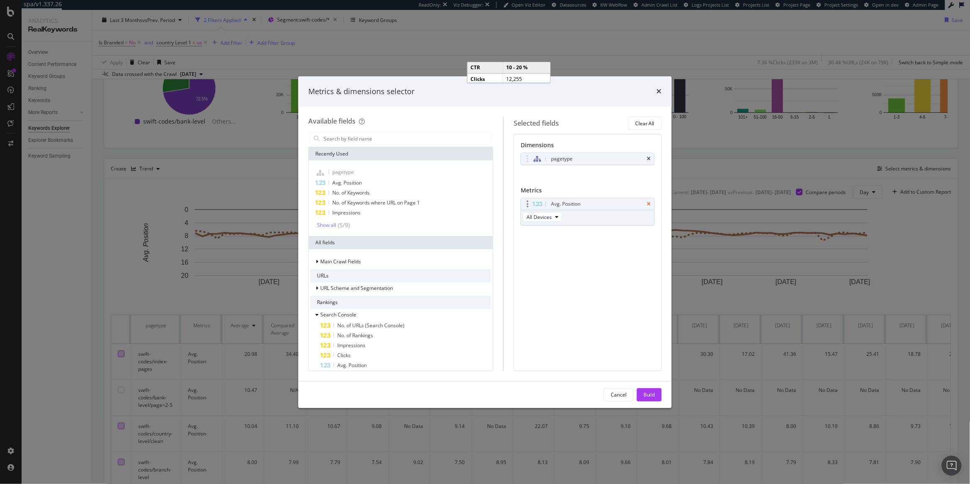
click at [650, 204] on div "Avg. Position" at bounding box center [587, 204] width 133 height 12
click at [651, 205] on div "Avg. Position" at bounding box center [587, 204] width 133 height 12
click at [648, 202] on icon "times" at bounding box center [649, 204] width 4 height 5
click at [396, 139] on input "modal" at bounding box center [407, 138] width 168 height 12
type input "unique"
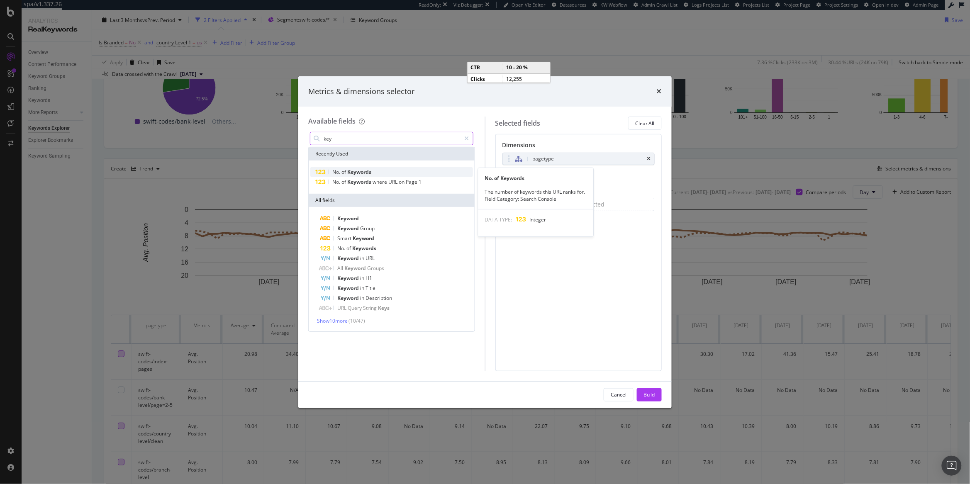
type input "key"
click at [394, 167] on div "No. of Keywords" at bounding box center [391, 172] width 163 height 10
click at [650, 204] on icon "times" at bounding box center [649, 204] width 4 height 5
click at [375, 173] on div "No. of Keywords" at bounding box center [391, 172] width 163 height 10
click at [521, 214] on span "All Keywords" at bounding box center [522, 217] width 29 height 7
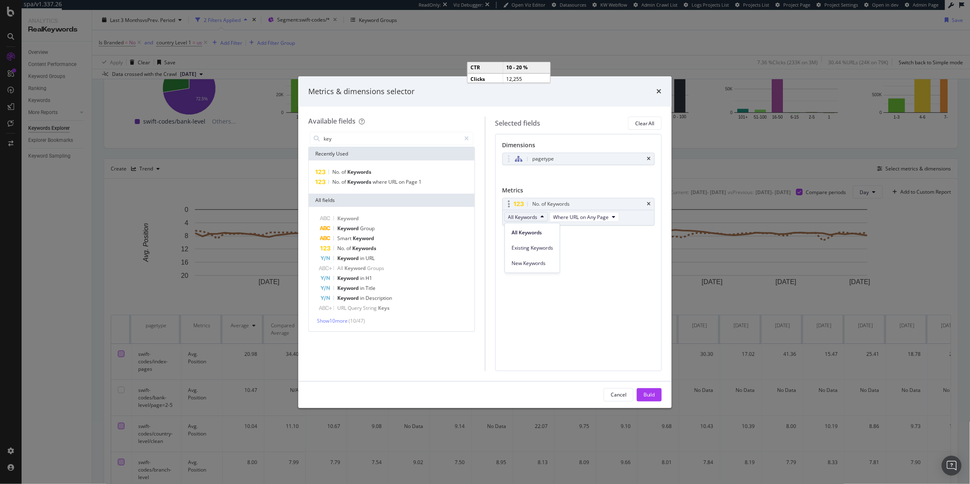
click at [521, 214] on span "All Keywords" at bounding box center [522, 217] width 29 height 7
click at [523, 214] on span "All Keywords" at bounding box center [522, 217] width 29 height 7
click at [521, 266] on span "New Keywords" at bounding box center [531, 263] width 41 height 7
click at [653, 393] on div "Build" at bounding box center [649, 394] width 12 height 7
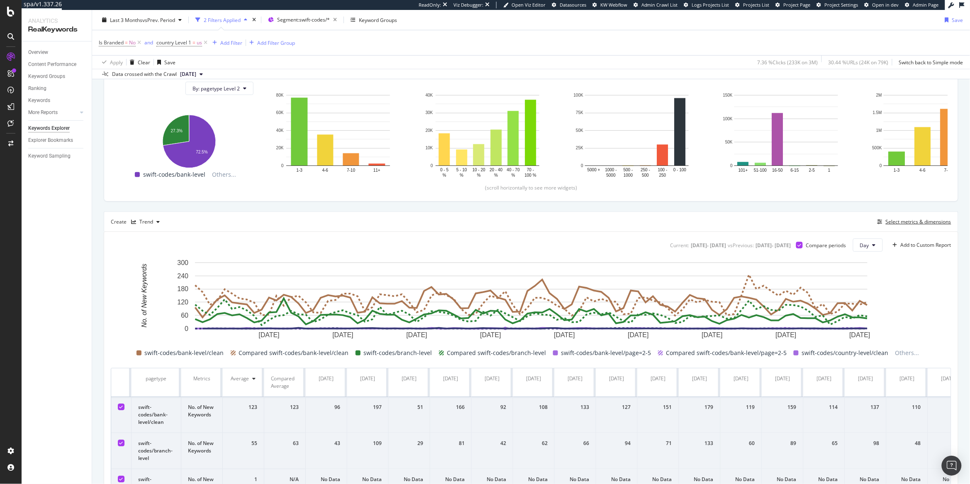
scroll to position [106, 0]
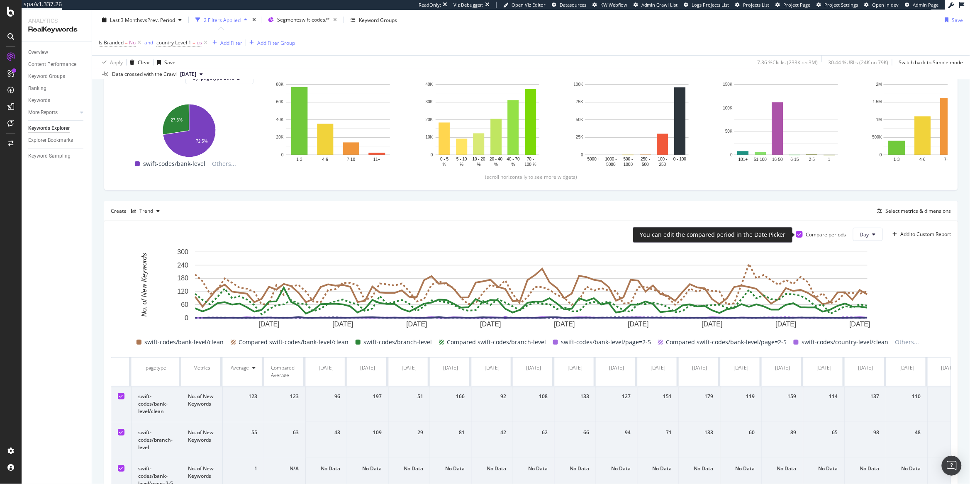
click at [798, 235] on icon at bounding box center [800, 234] width 4 height 4
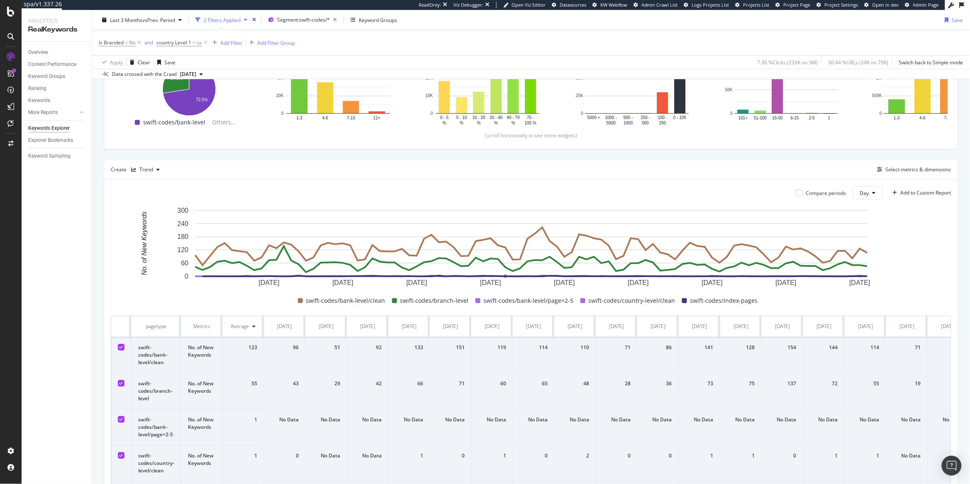
scroll to position [140, 0]
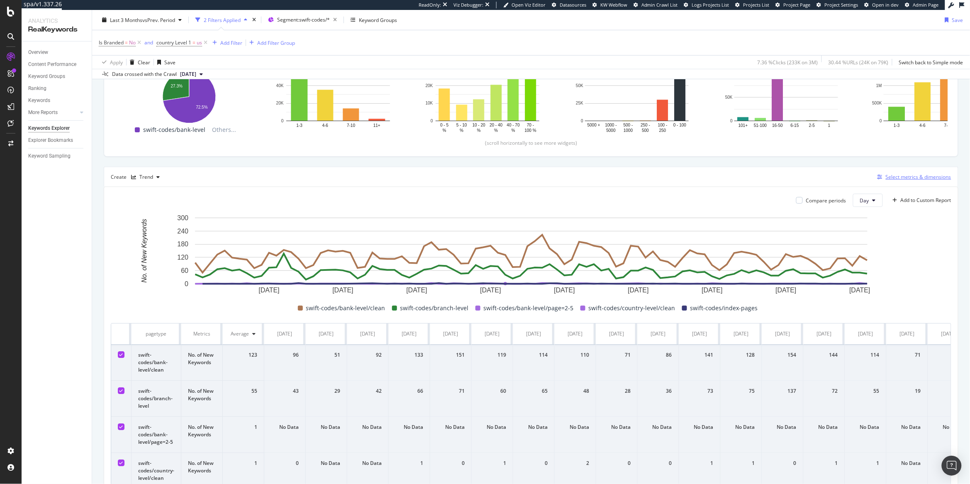
click at [920, 178] on div "Select metrics & dimensions" at bounding box center [918, 176] width 66 height 7
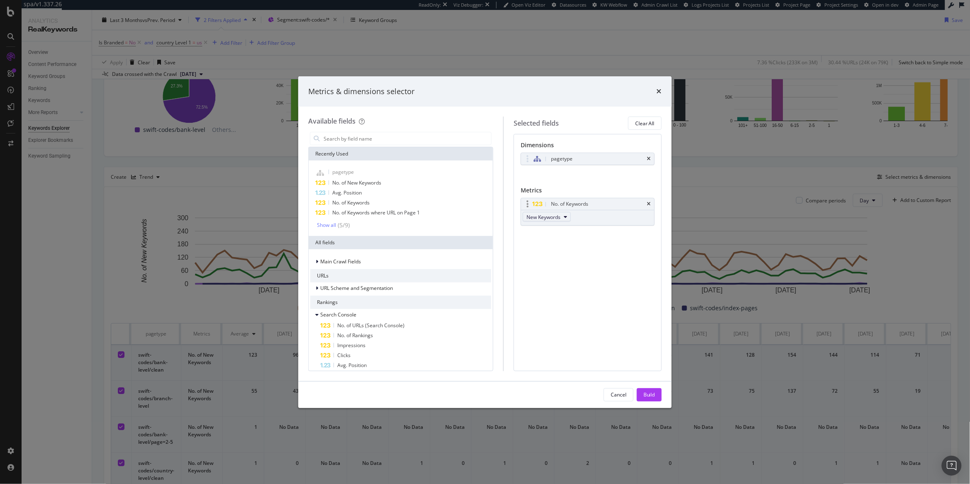
click at [557, 219] on span "New Keywords" at bounding box center [543, 217] width 34 height 7
click at [551, 232] on span "All Keywords" at bounding box center [551, 232] width 41 height 7
click at [545, 214] on span "All Keywords" at bounding box center [540, 217] width 29 height 7
click at [548, 245] on span "Existing Keywords" at bounding box center [551, 247] width 41 height 7
click at [560, 212] on button "Existing Keywords" at bounding box center [551, 217] width 56 height 10
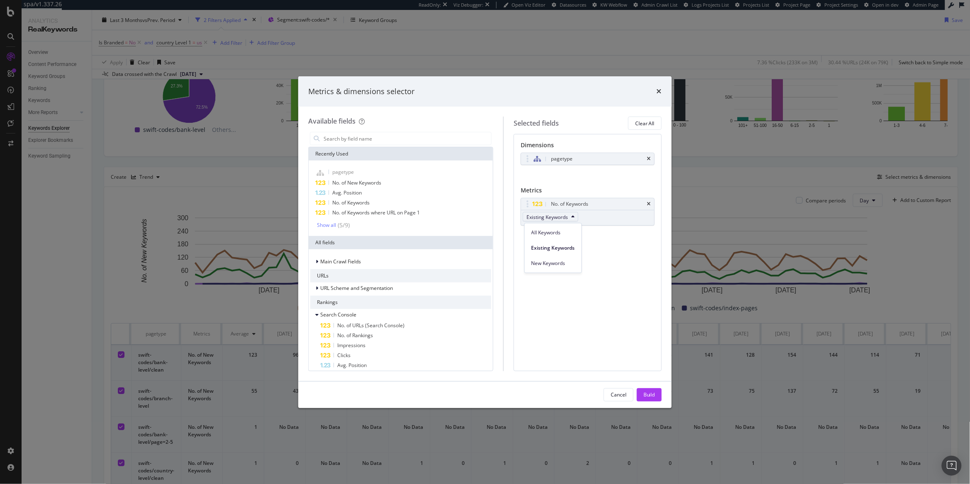
click at [666, 268] on div "Available fields Recently Used pagetype No. of New Keywords Avg. Position No. o…" at bounding box center [484, 244] width 373 height 274
click at [661, 91] on icon "times" at bounding box center [659, 91] width 5 height 7
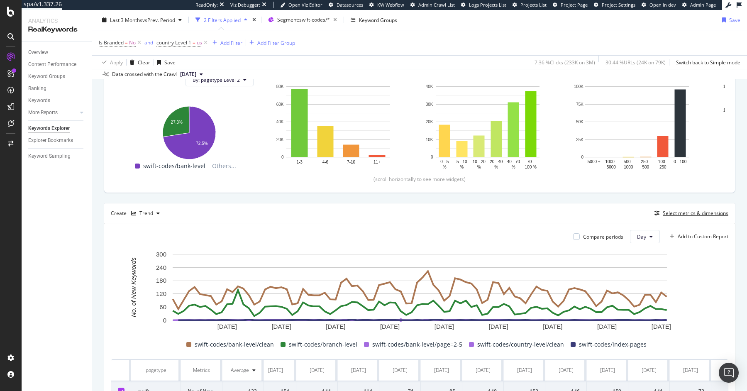
scroll to position [104, 0]
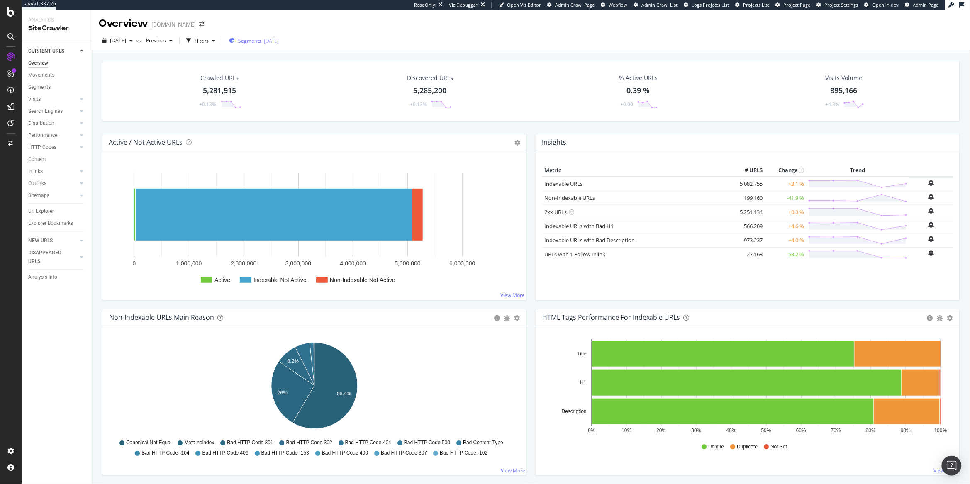
click at [261, 43] on span "Segments" at bounding box center [249, 40] width 23 height 7
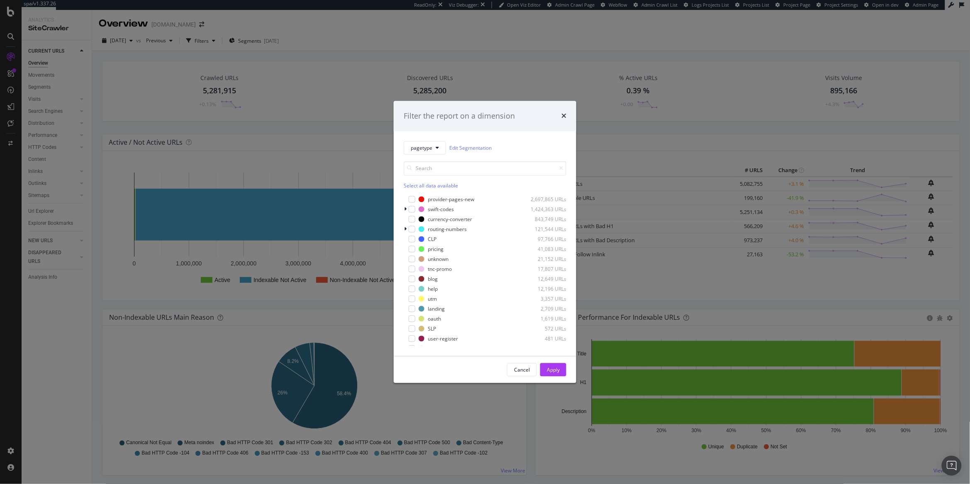
click at [501, 47] on div "Filter the report on a dimension pagetype Edit Segmentation Select all data ava…" at bounding box center [485, 242] width 970 height 484
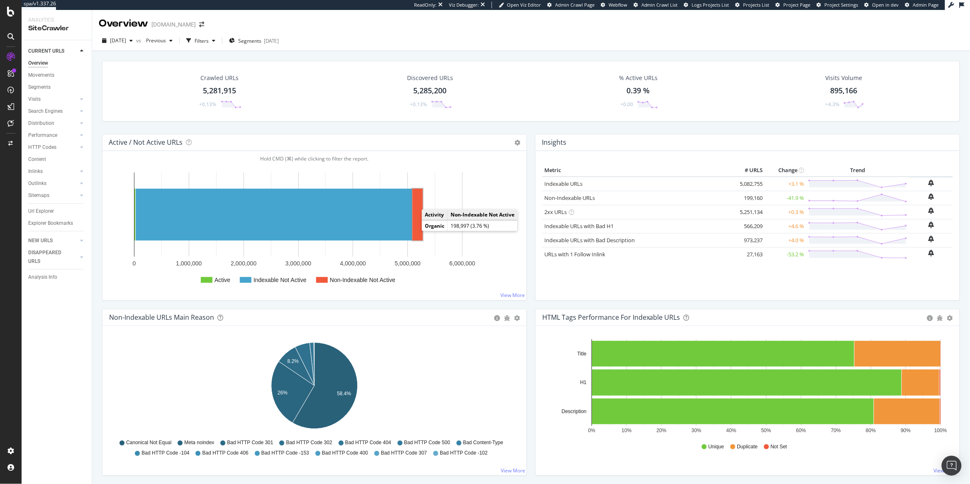
click at [418, 227] on rect "A chart." at bounding box center [417, 215] width 10 height 52
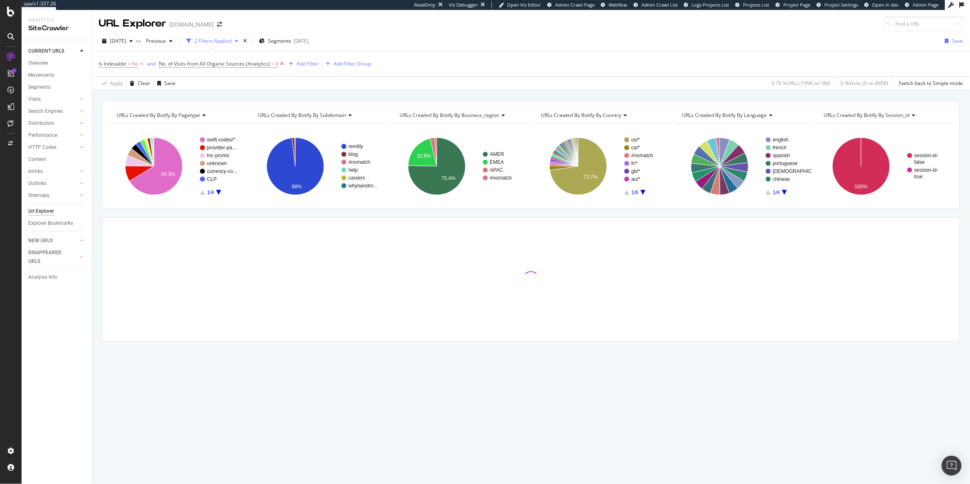
click at [281, 64] on icon at bounding box center [281, 64] width 7 height 8
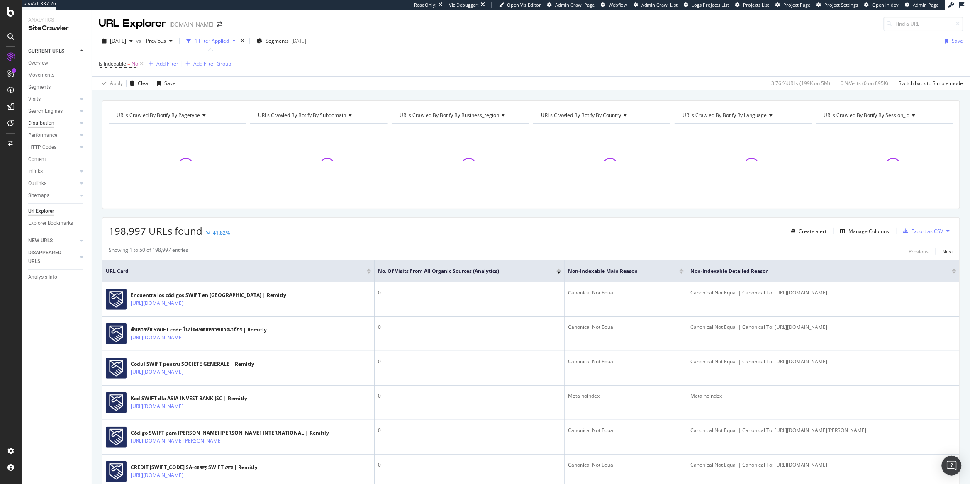
click at [41, 126] on div "Distribution" at bounding box center [41, 123] width 26 height 9
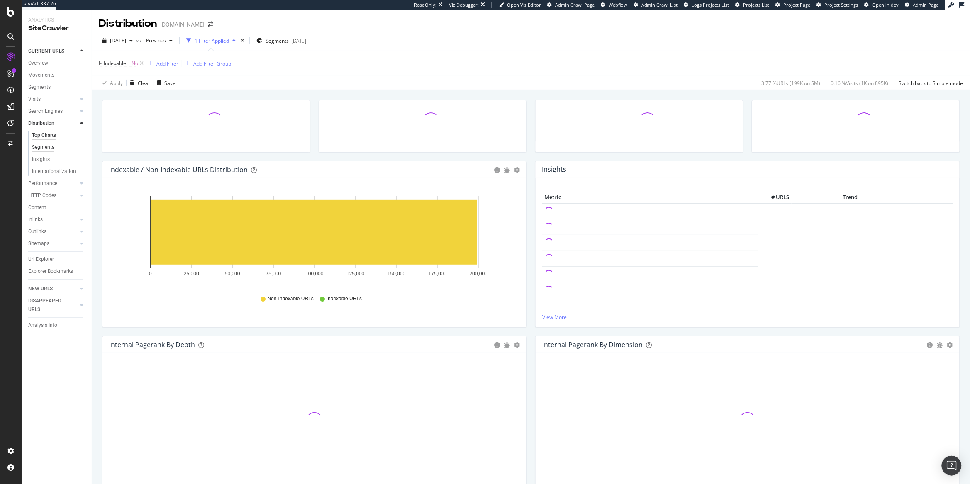
click at [42, 146] on div "Segments" at bounding box center [43, 147] width 22 height 9
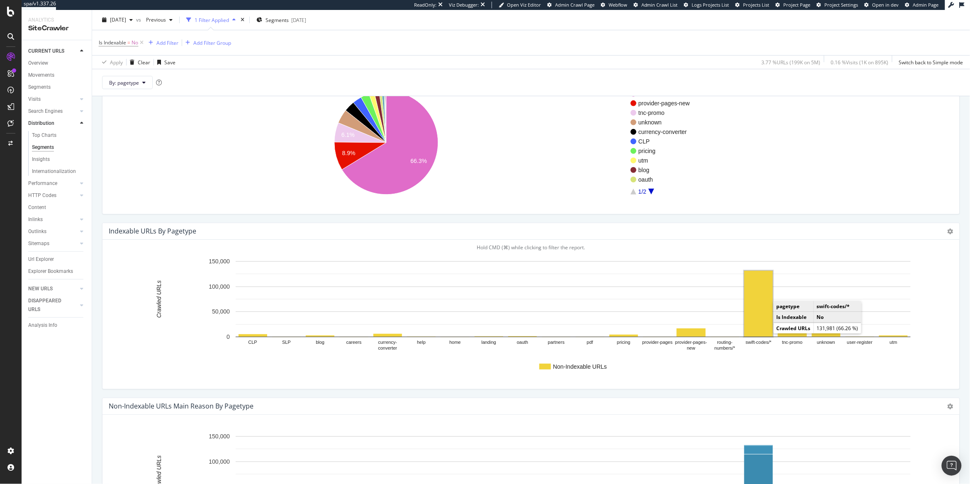
scroll to position [82, 0]
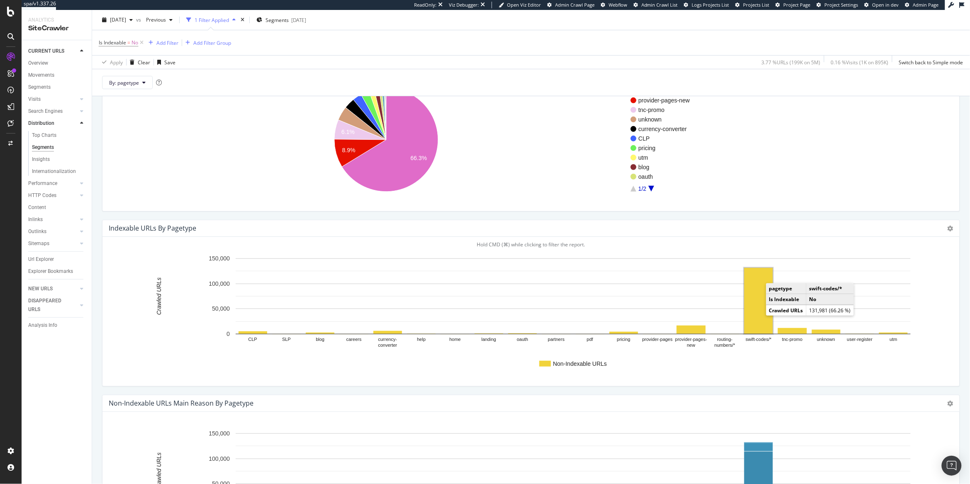
click at [746, 311] on rect "A chart." at bounding box center [758, 301] width 29 height 66
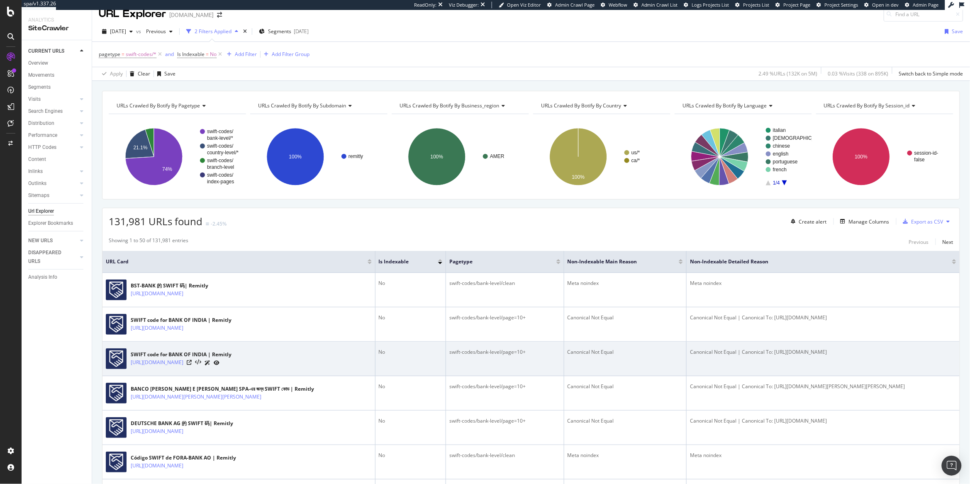
scroll to position [9, 0]
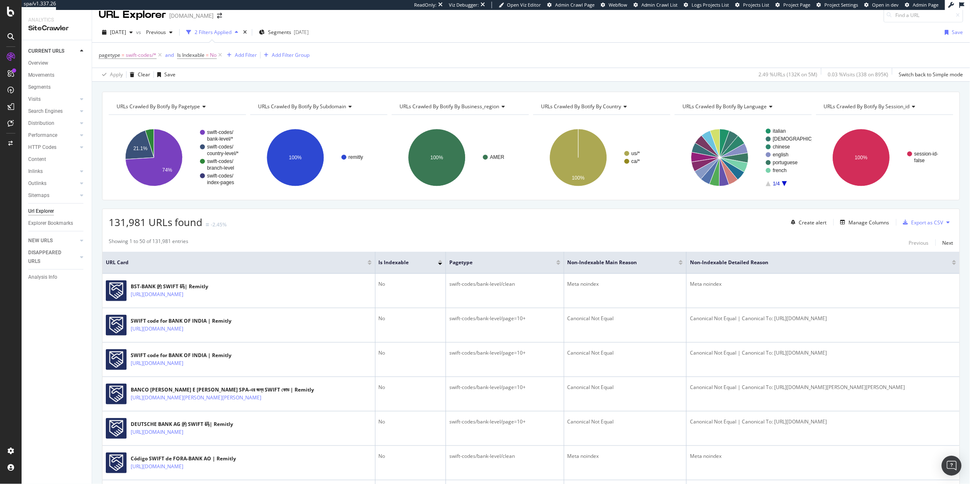
click at [317, 111] on div "URLs Crawled By Botify By subdomain" at bounding box center [318, 106] width 124 height 13
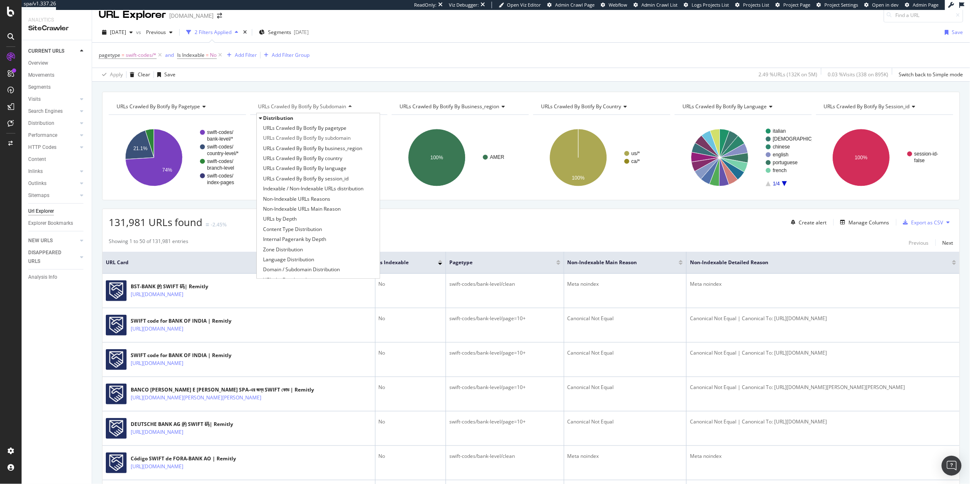
type input "c"
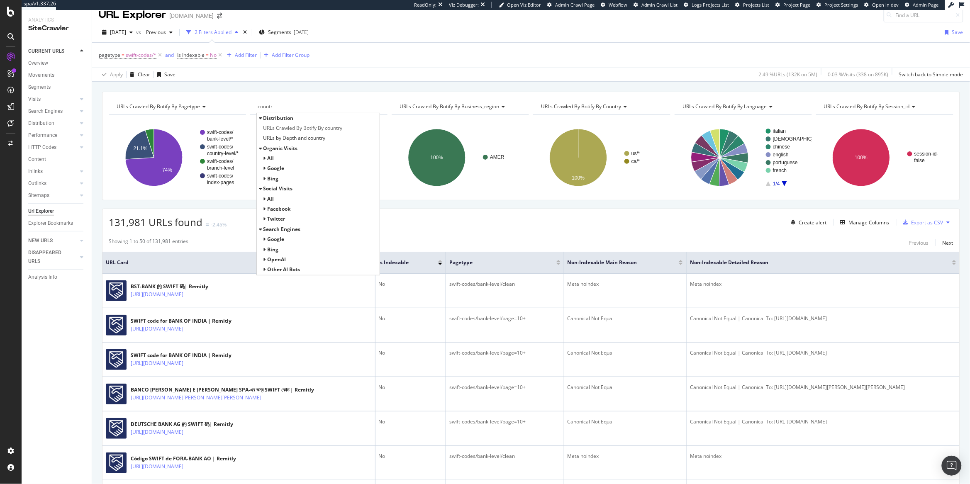
type input "country"
type input "de"
click at [331, 147] on span "Non-Indexable URLs Main Reason" at bounding box center [302, 148] width 78 height 8
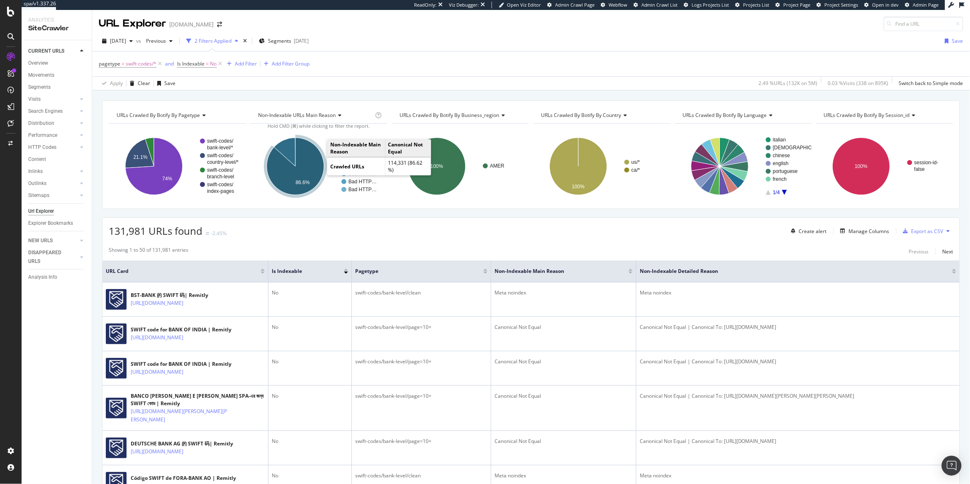
click at [311, 167] on icon "A chart." at bounding box center [295, 166] width 57 height 57
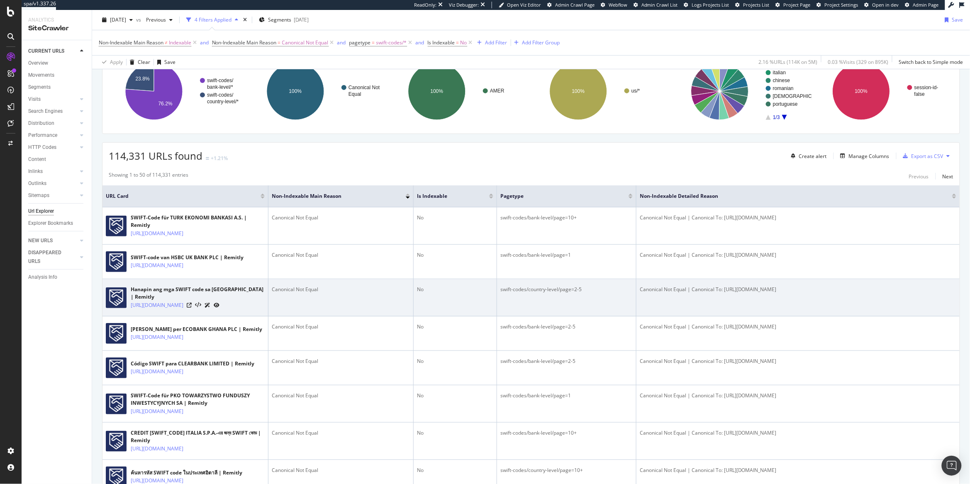
scroll to position [78, 0]
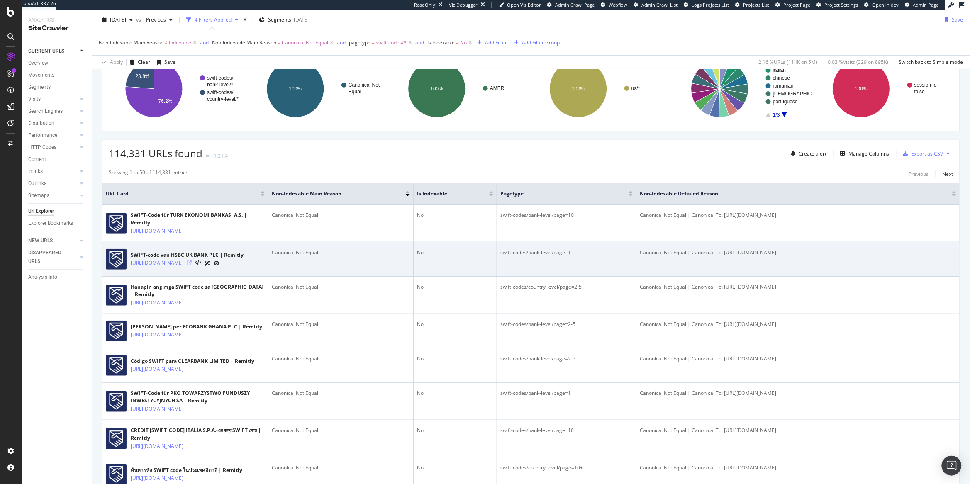
click at [192, 265] on icon at bounding box center [189, 262] width 5 height 5
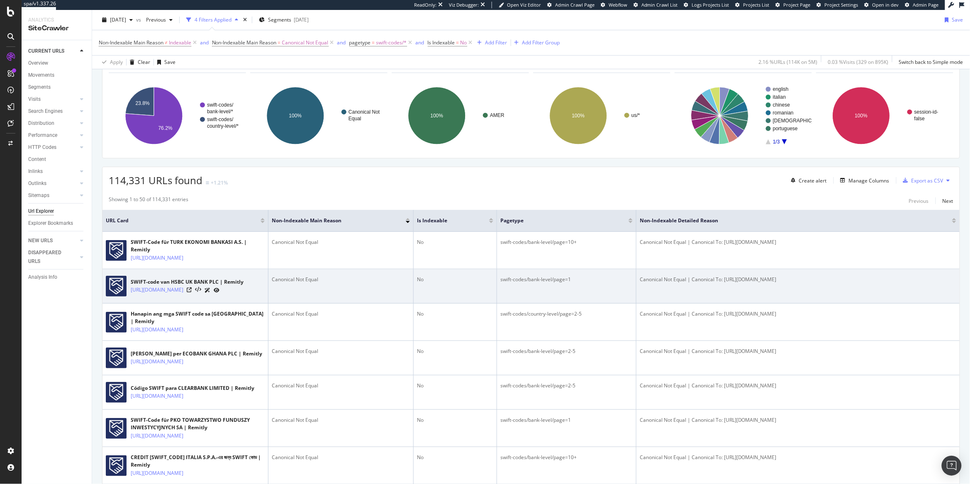
scroll to position [0, 0]
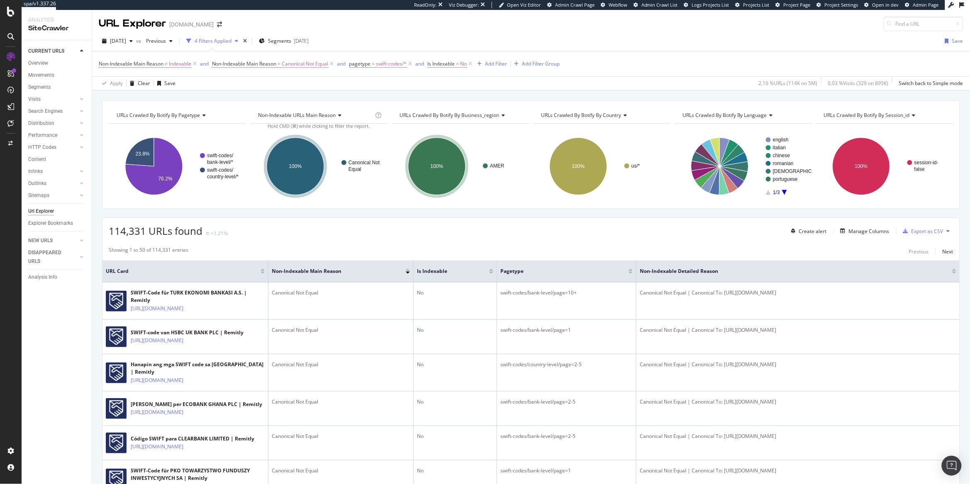
click at [187, 114] on span "URLs Crawled By Botify By pagetype" at bounding box center [158, 115] width 83 height 7
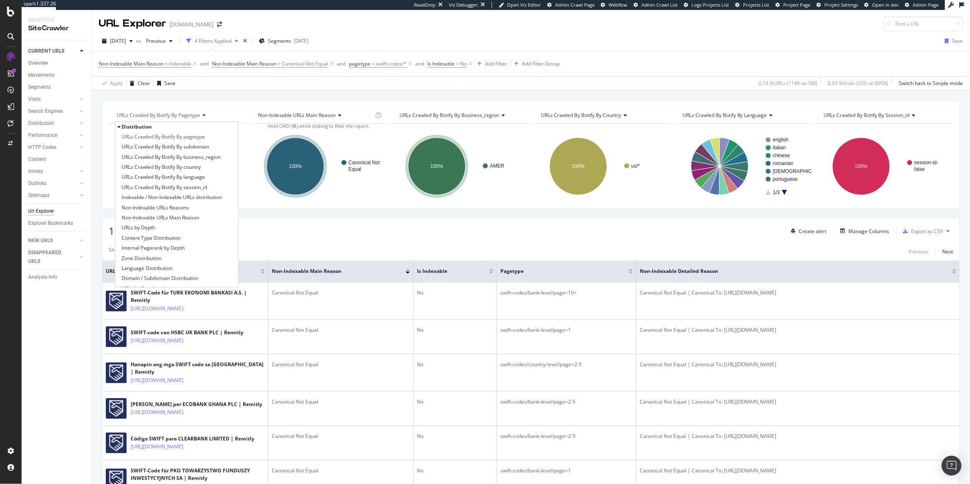
click at [187, 114] on span "URLs Crawled By Botify By pagetype" at bounding box center [158, 115] width 83 height 7
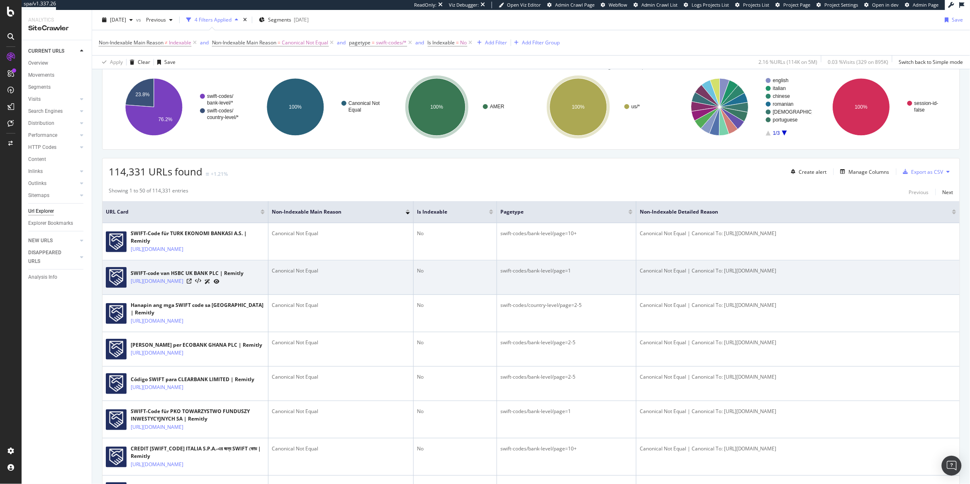
scroll to position [61, 0]
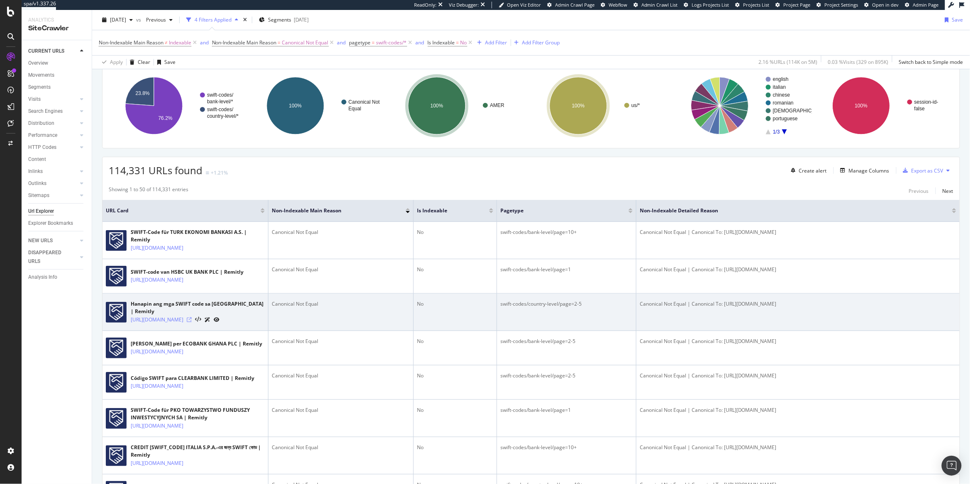
click at [192, 322] on icon at bounding box center [189, 319] width 5 height 5
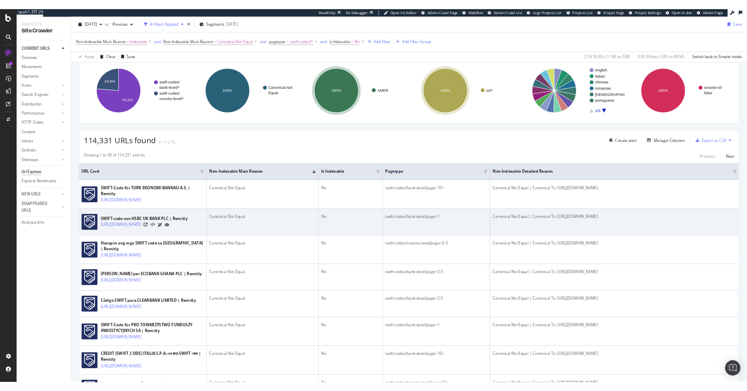
scroll to position [0, 0]
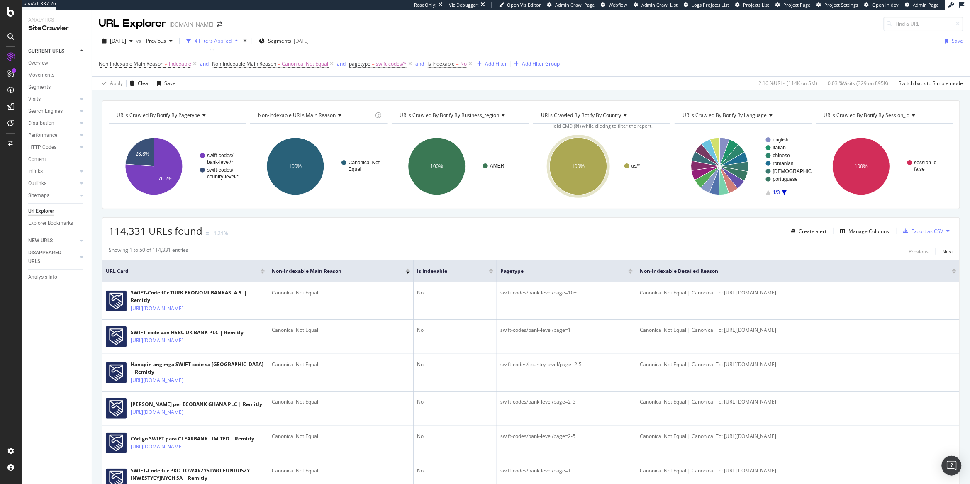
click at [478, 207] on div "URLs Crawled By Botify By pagetype Chart (by Value) Table Expand Export as CSV …" at bounding box center [531, 154] width 858 height 109
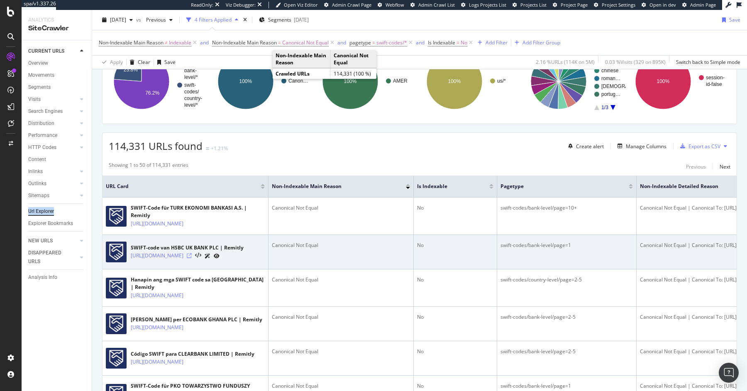
click at [192, 258] on icon at bounding box center [189, 255] width 5 height 5
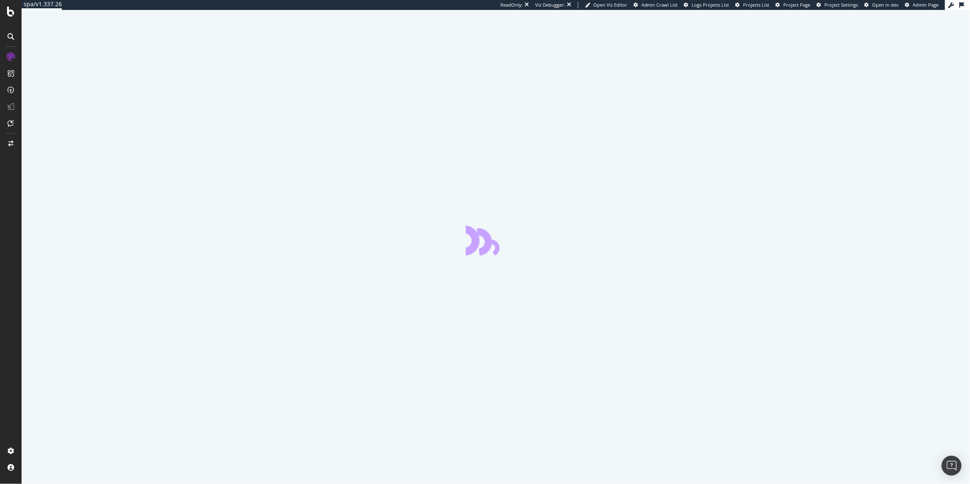
drag, startPoint x: 384, startPoint y: 93, endPoint x: 423, endPoint y: 41, distance: 65.8
click at [390, 81] on div at bounding box center [496, 247] width 948 height 474
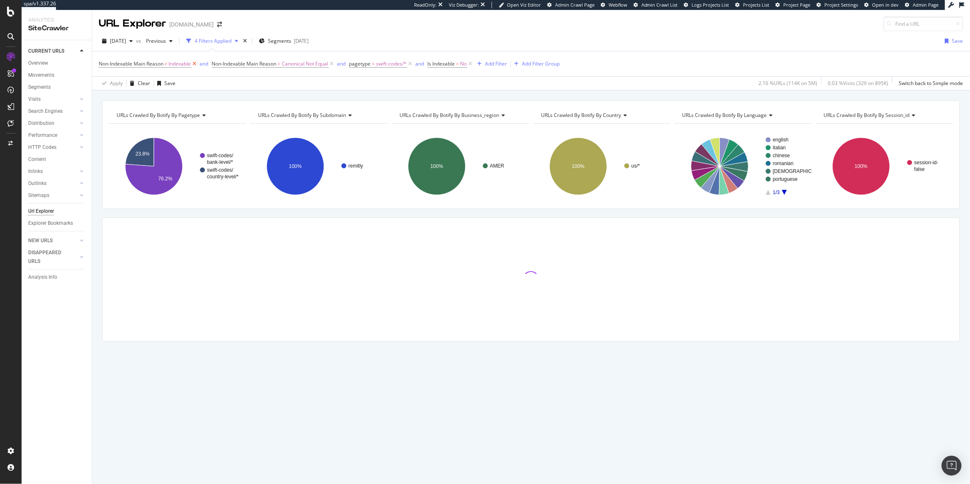
click at [195, 66] on icon at bounding box center [194, 64] width 7 height 8
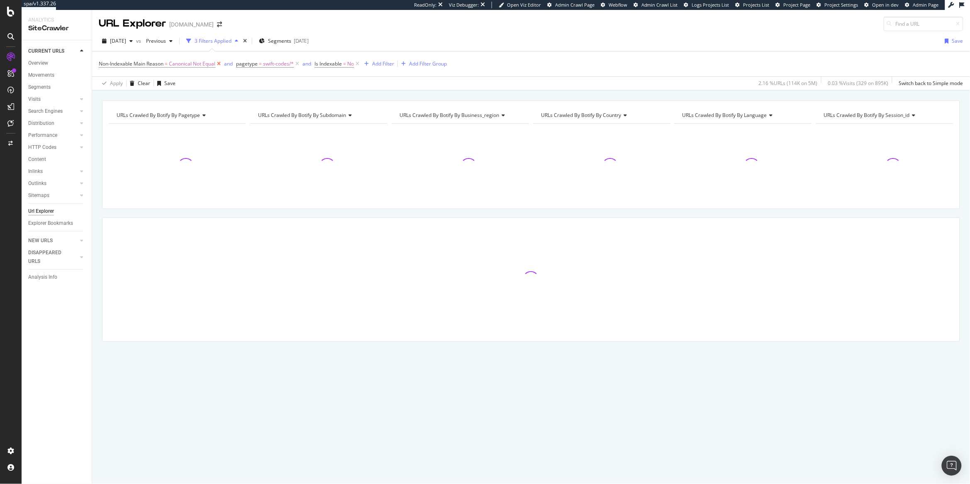
click at [219, 65] on icon at bounding box center [218, 64] width 7 height 8
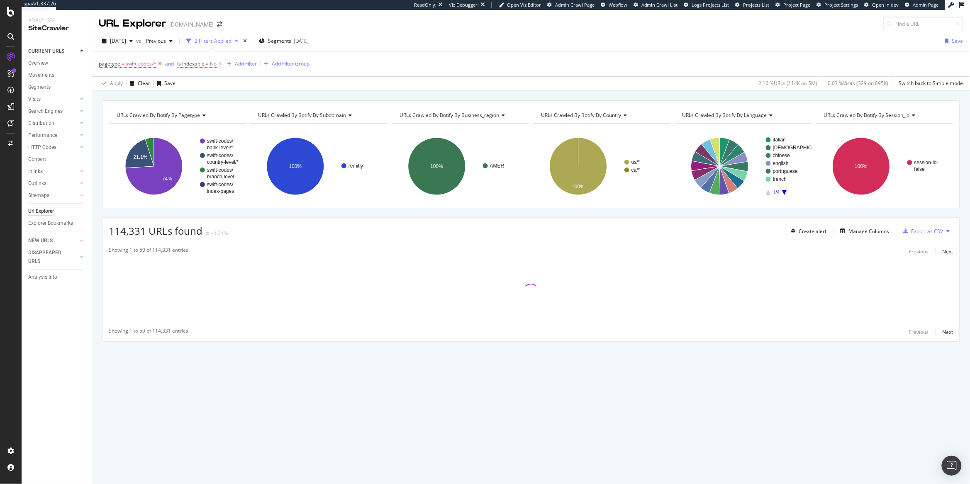
click at [156, 65] on icon at bounding box center [159, 64] width 7 height 8
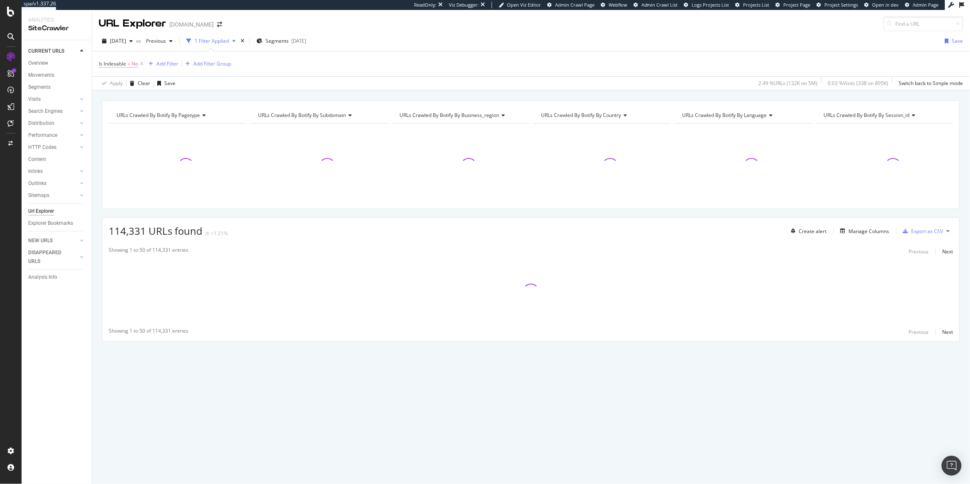
click at [137, 66] on span "No" at bounding box center [134, 64] width 7 height 12
click at [284, 88] on div "Apply Clear Save 2.49 % URLs ( 132K on 5M ) 0.03 % Visits ( 338 on 895K ) Switc…" at bounding box center [531, 83] width 878 height 14
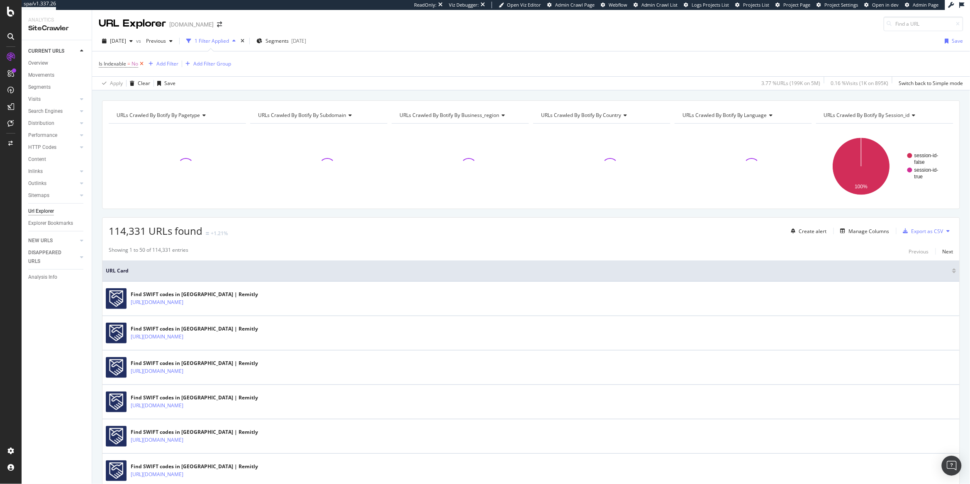
click at [143, 66] on icon at bounding box center [141, 64] width 7 height 8
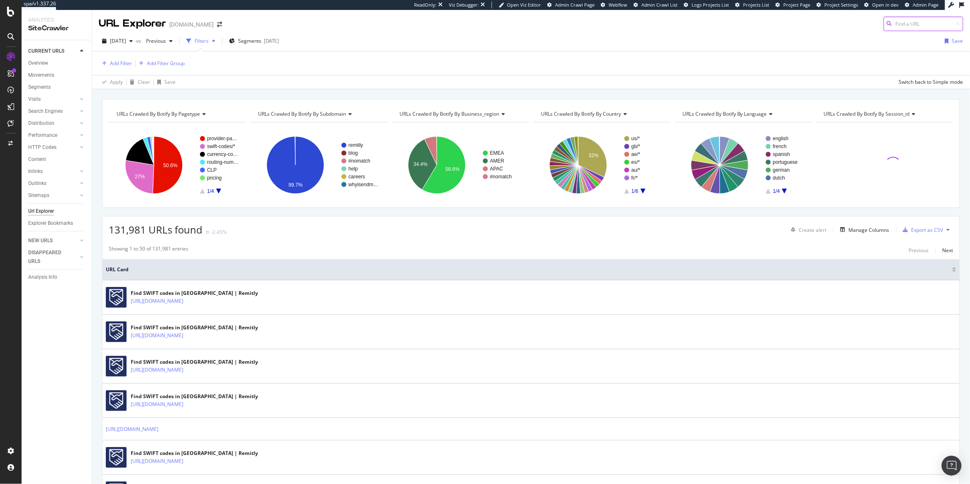
click at [913, 21] on input at bounding box center [923, 24] width 80 height 15
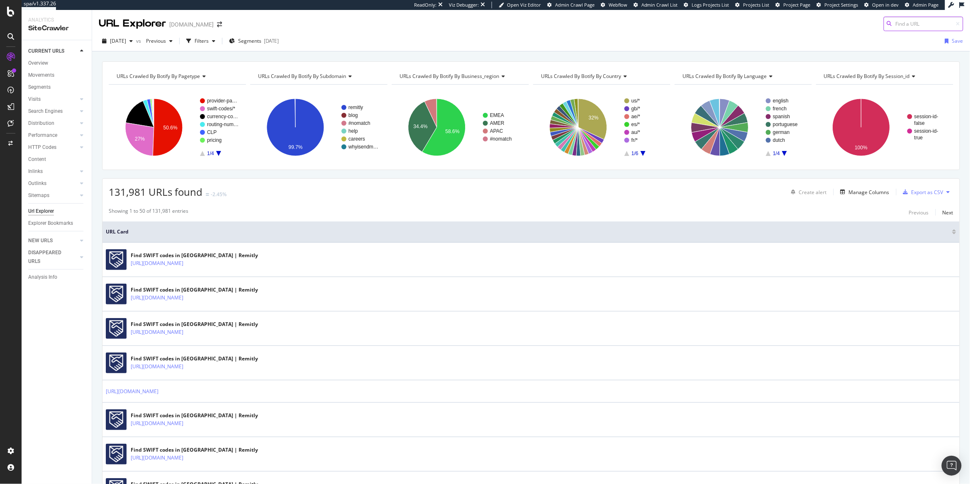
paste input "https://www.remitly.com/us/tl/swift-codes/australia/baysau51xxx/baker-young-sto…"
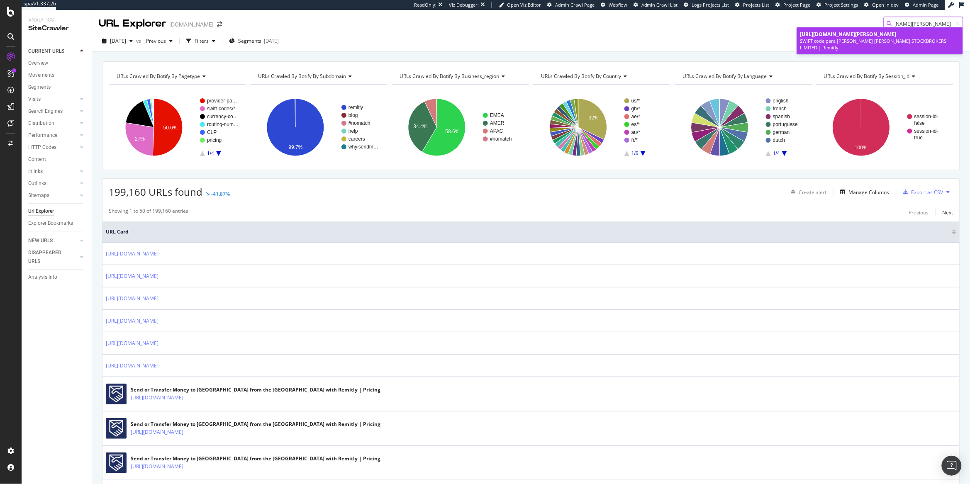
type input "https://www.remitly.com/us/tl/swift-codes/australia/baysau51xxx/baker-young-sto…"
click at [896, 38] on span "https://www.remitly.com/us/tl/swift-codes/australia/baysau51xxx/baker-young-sto…" at bounding box center [848, 34] width 96 height 7
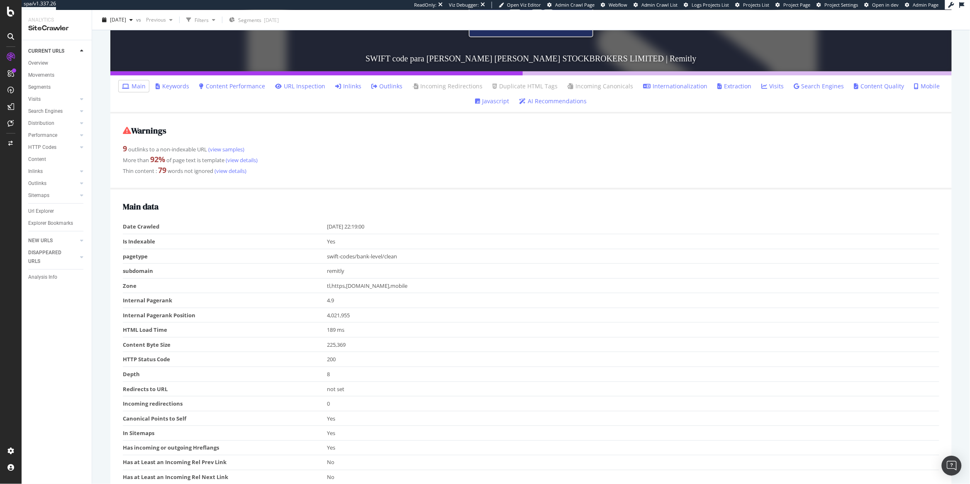
scroll to position [155, 0]
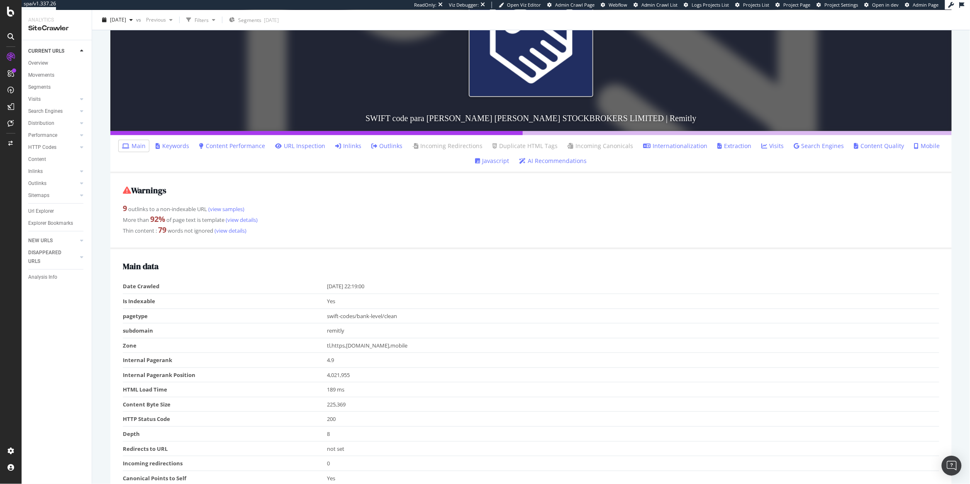
click at [348, 147] on link "Inlinks" at bounding box center [348, 146] width 26 height 8
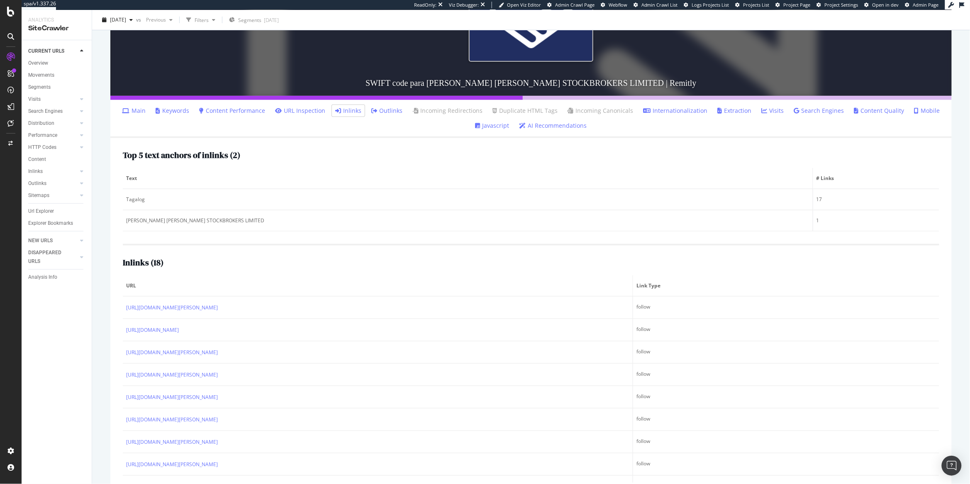
scroll to position [209, 0]
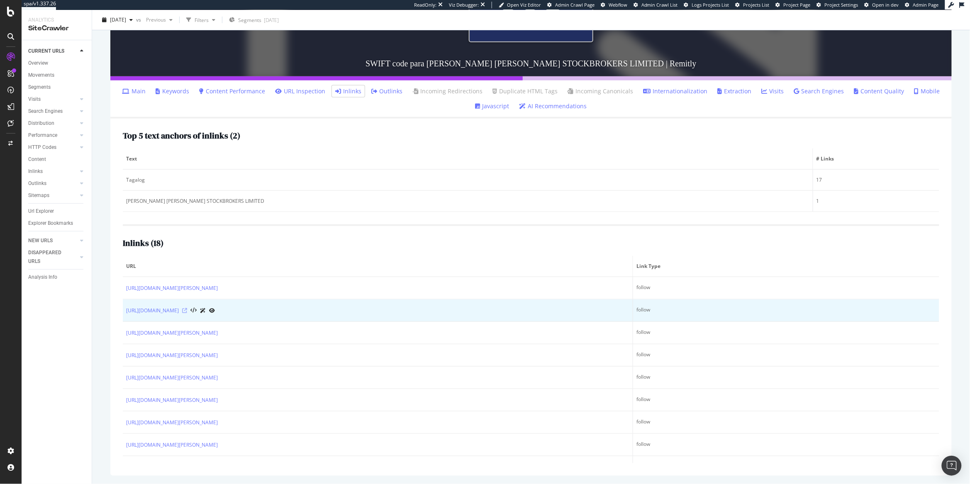
click at [187, 311] on icon at bounding box center [184, 310] width 5 height 5
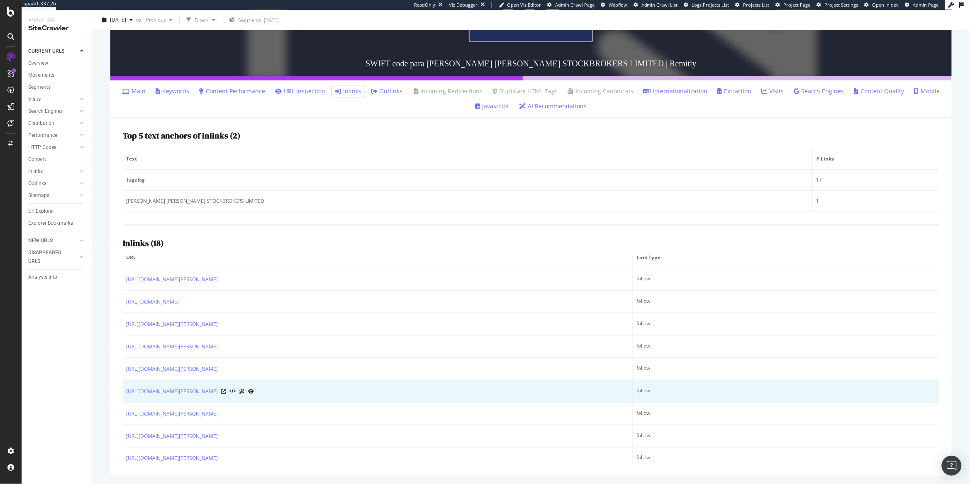
scroll to position [0, 0]
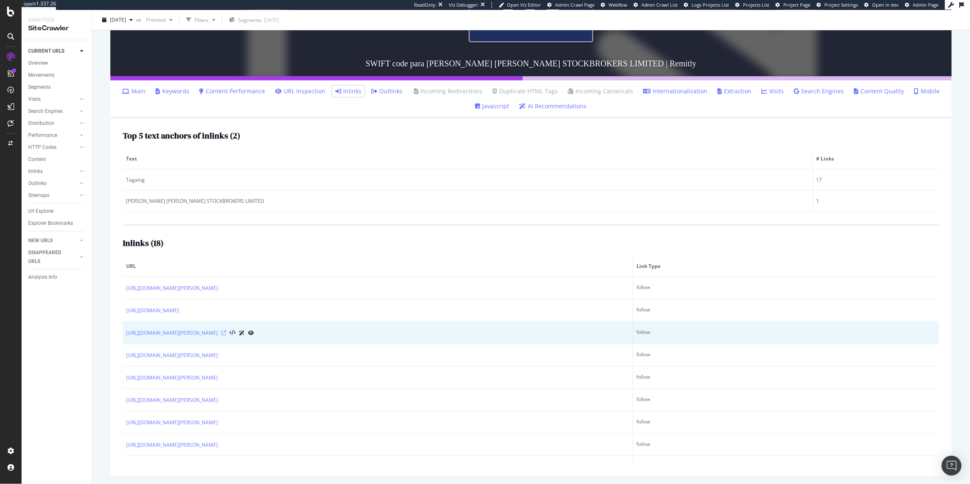
click at [226, 333] on icon at bounding box center [223, 333] width 5 height 5
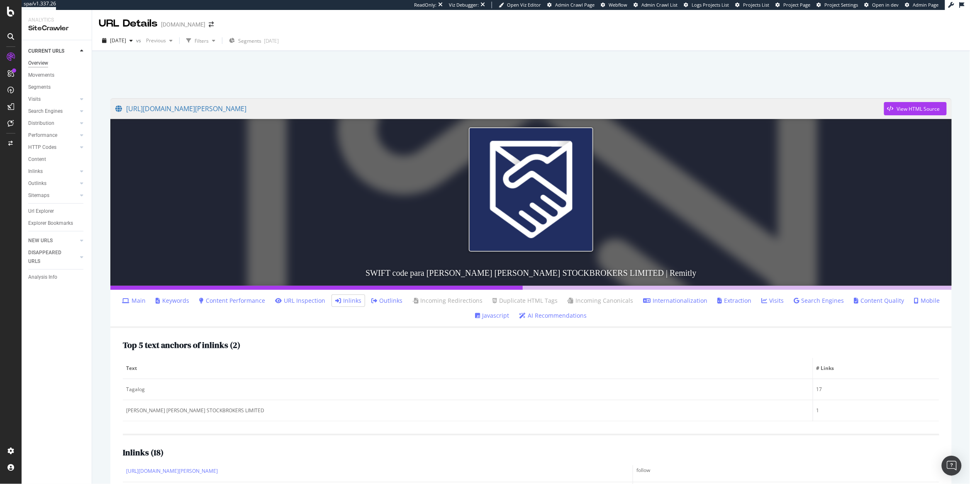
click at [39, 66] on div "Overview" at bounding box center [38, 63] width 20 height 9
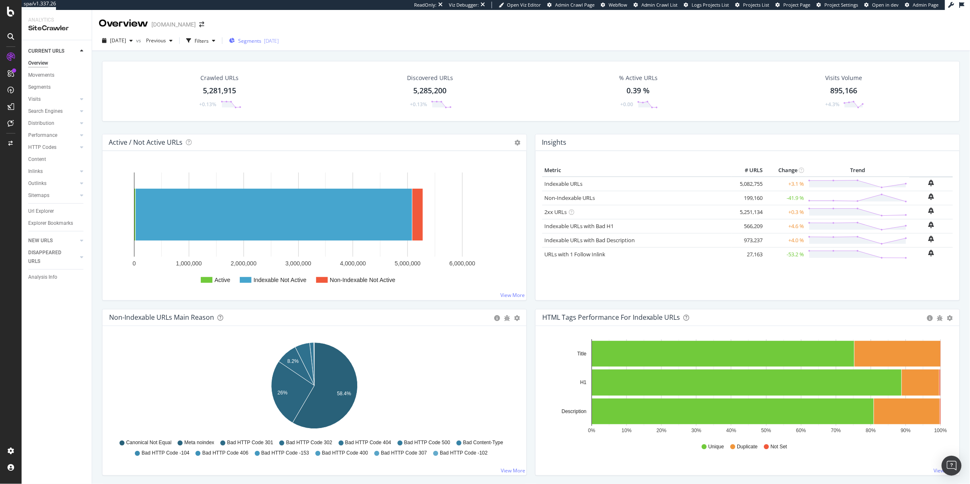
click at [265, 46] on div "Segments [DATE]" at bounding box center [254, 40] width 50 height 12
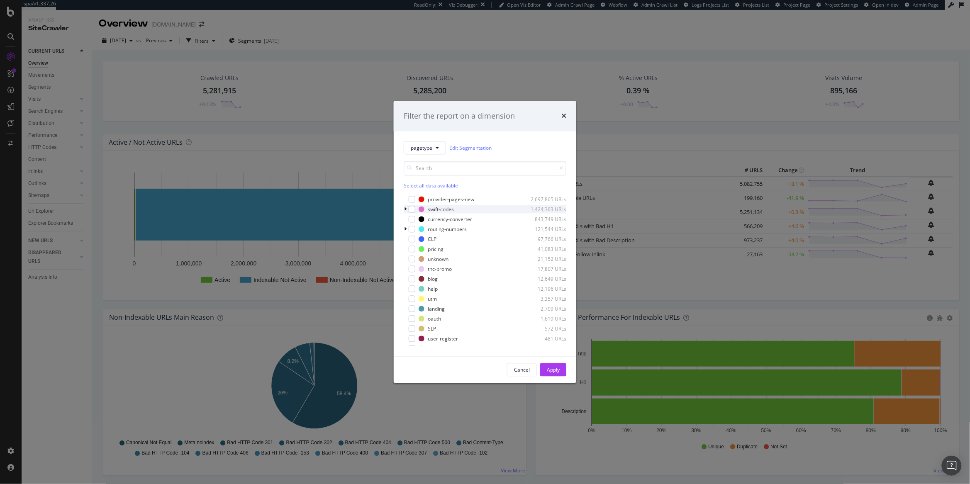
click at [406, 212] on div "modal" at bounding box center [406, 209] width 5 height 8
click at [412, 219] on div "modal" at bounding box center [411, 218] width 5 height 8
click at [421, 228] on div "modal" at bounding box center [421, 227] width 7 height 7
click at [548, 369] on div "Apply" at bounding box center [553, 369] width 13 height 7
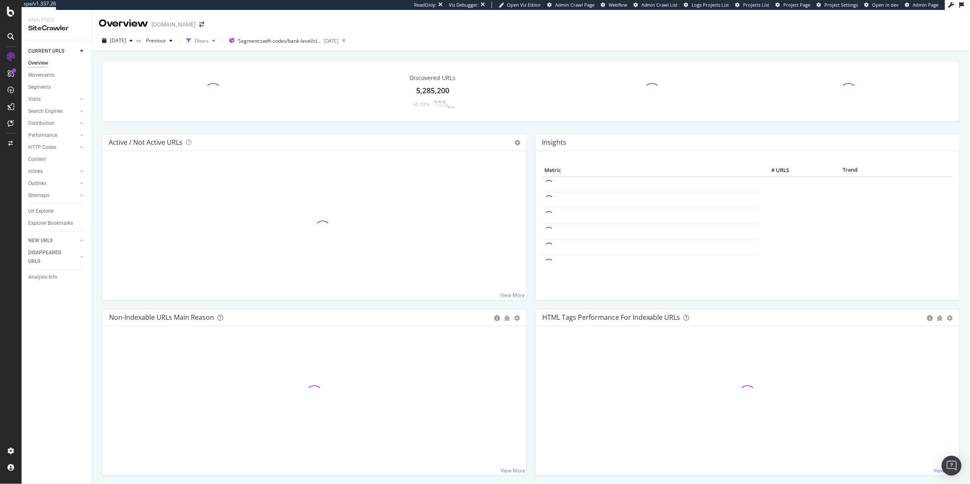
click at [219, 41] on div "button" at bounding box center [214, 40] width 10 height 5
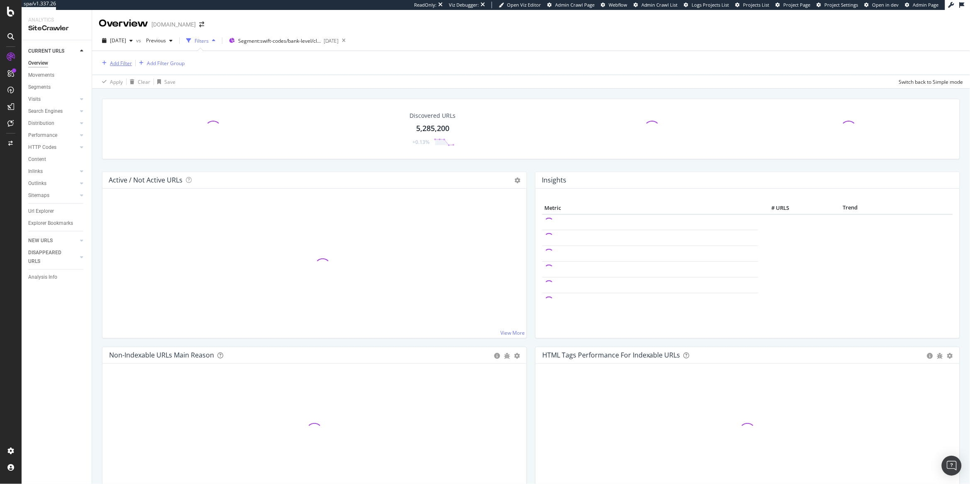
click at [119, 58] on div "Add Filter" at bounding box center [115, 62] width 33 height 9
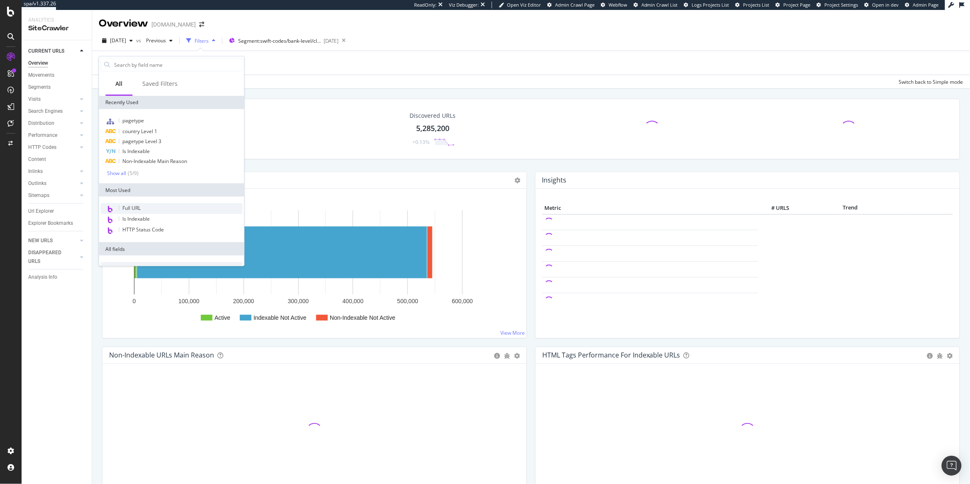
click at [161, 207] on div "Full URL" at bounding box center [172, 208] width 142 height 11
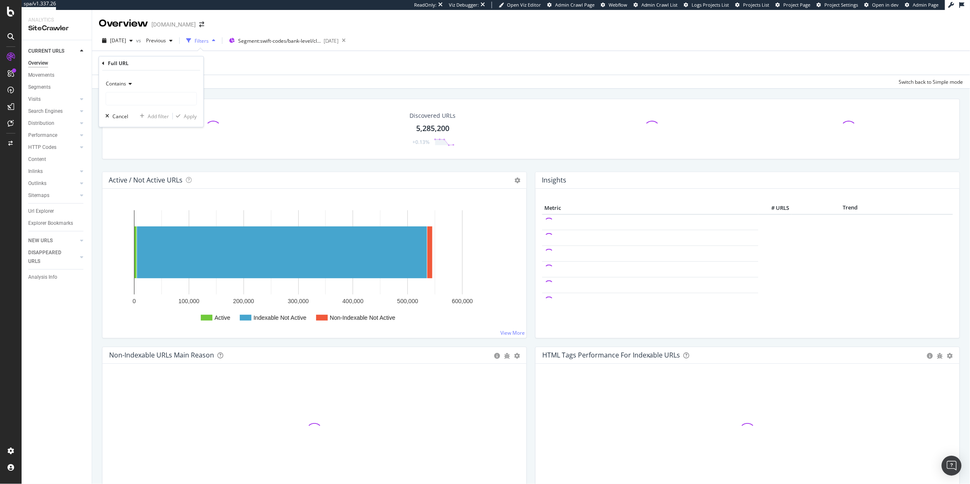
click at [117, 87] on span "Contains" at bounding box center [116, 83] width 20 height 7
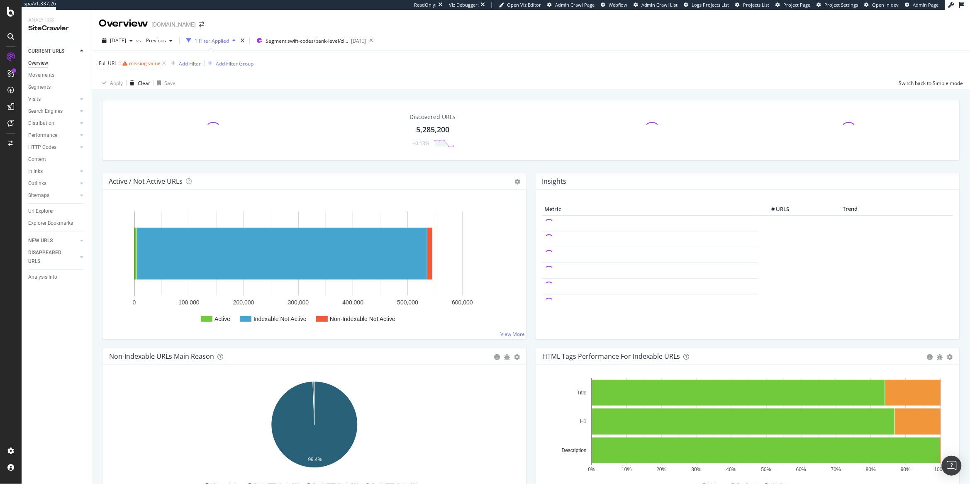
click at [166, 65] on icon at bounding box center [164, 63] width 7 height 8
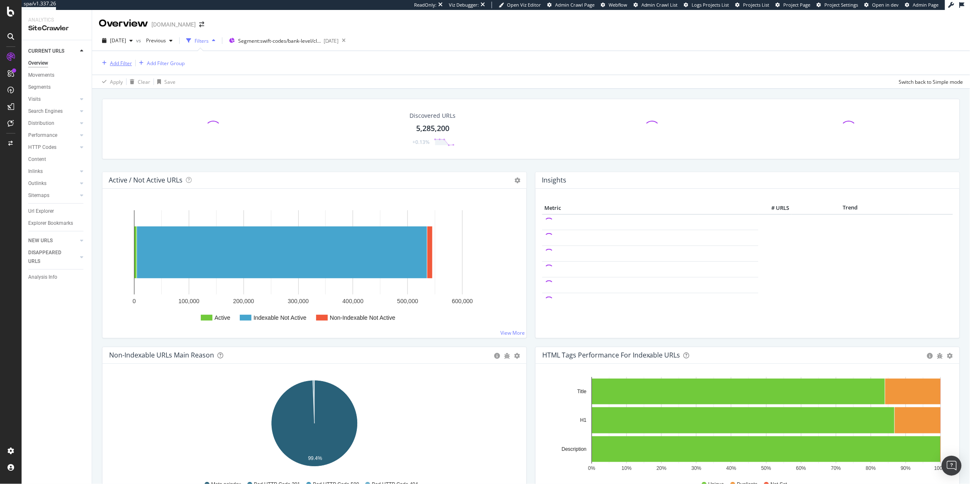
click at [126, 63] on div "Add Filter" at bounding box center [121, 63] width 22 height 7
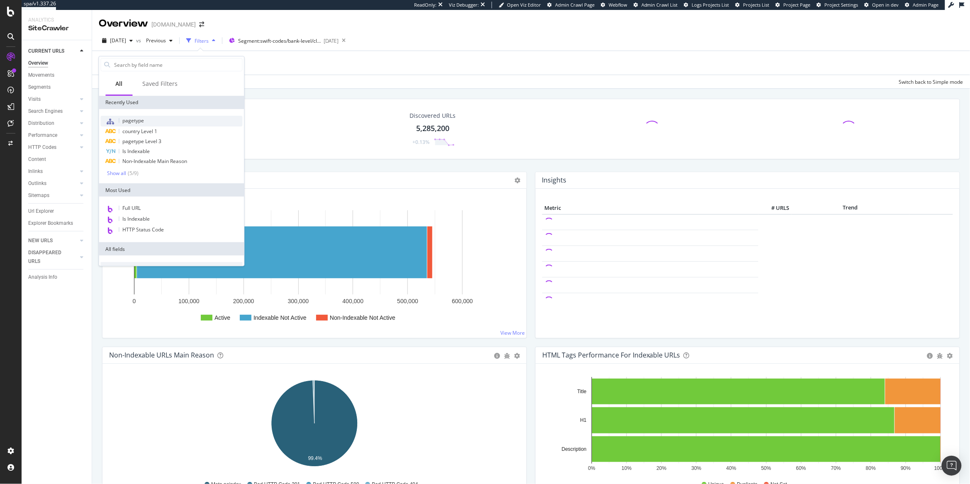
click at [159, 118] on div "pagetype" at bounding box center [172, 121] width 142 height 11
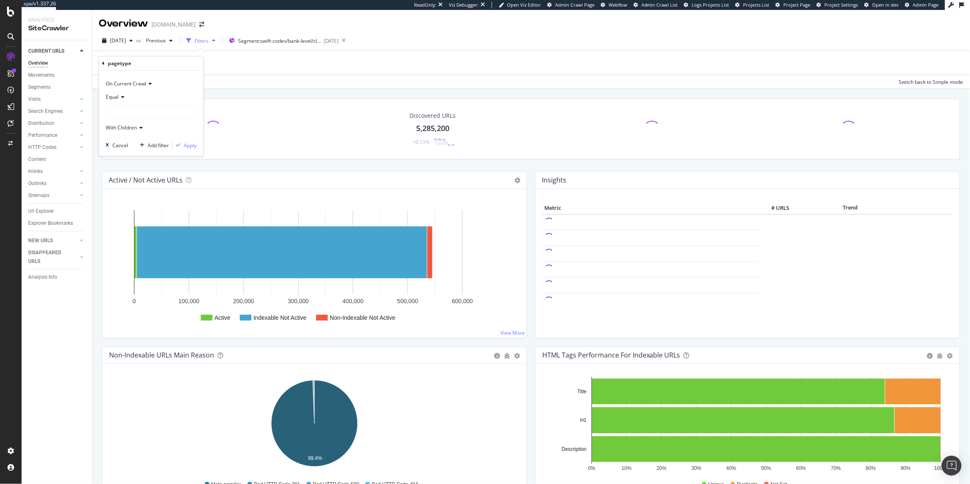
click at [104, 63] on icon at bounding box center [103, 63] width 2 height 5
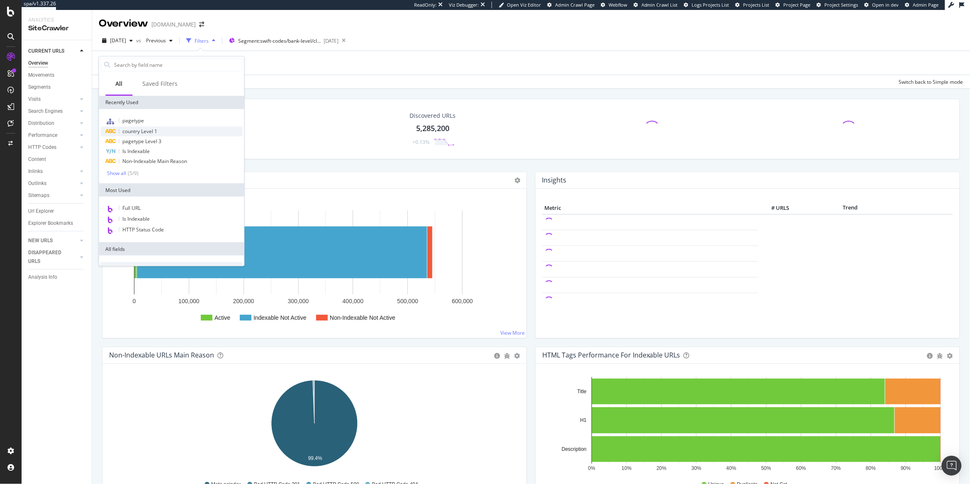
click at [157, 132] on span "country Level 1" at bounding box center [140, 131] width 35 height 7
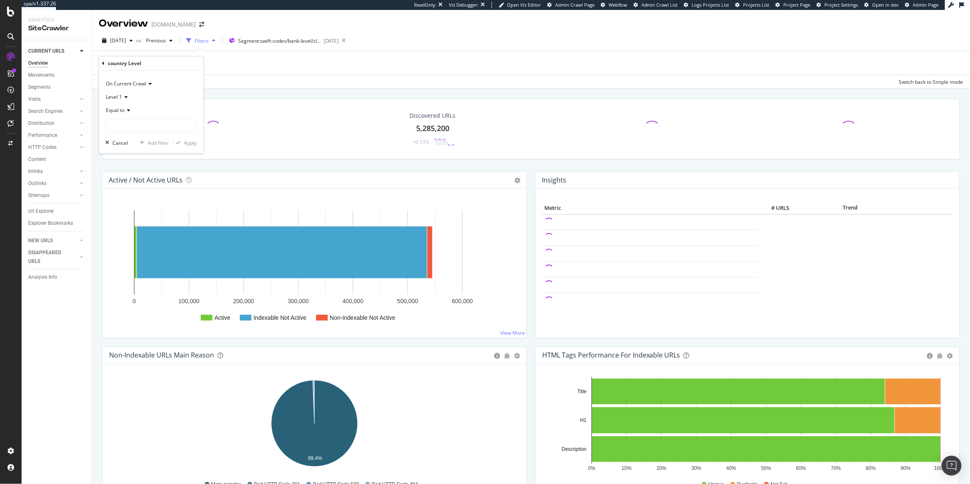
click at [137, 117] on div "Equal to" at bounding box center [151, 118] width 91 height 28
click at [134, 125] on input "text" at bounding box center [151, 125] width 90 height 13
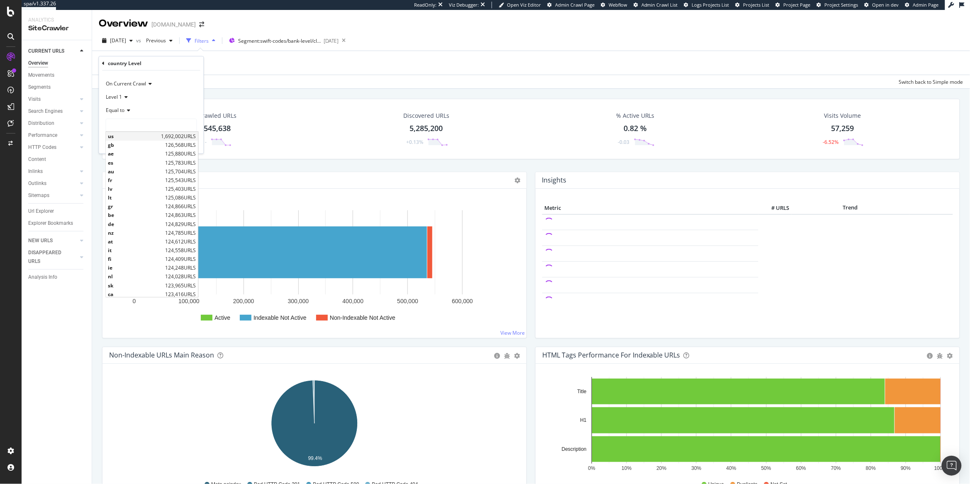
click at [150, 137] on span "us" at bounding box center [133, 136] width 51 height 7
type input "us"
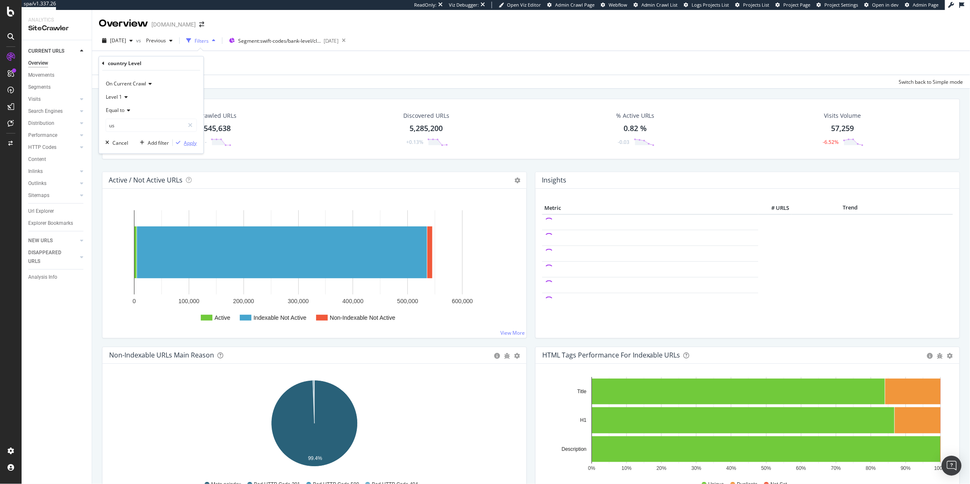
click at [193, 145] on div "Apply" at bounding box center [190, 142] width 13 height 7
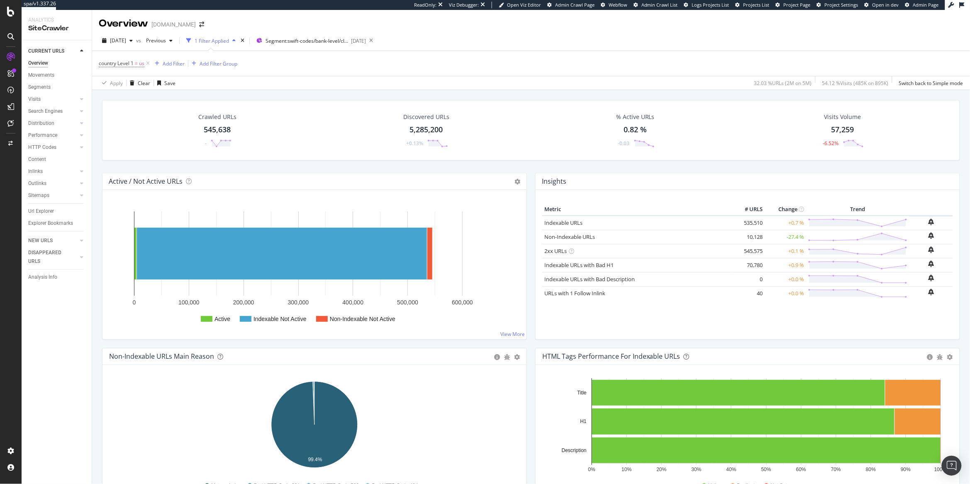
click at [123, 68] on span "country Level 1 = us" at bounding box center [125, 64] width 53 height 12
click at [126, 64] on span "country Level 1" at bounding box center [116, 63] width 35 height 7
click at [122, 122] on input "us" at bounding box center [145, 124] width 78 height 13
click at [134, 117] on div "Equal to us us" at bounding box center [151, 117] width 91 height 28
click at [129, 126] on input "us" at bounding box center [145, 124] width 78 height 13
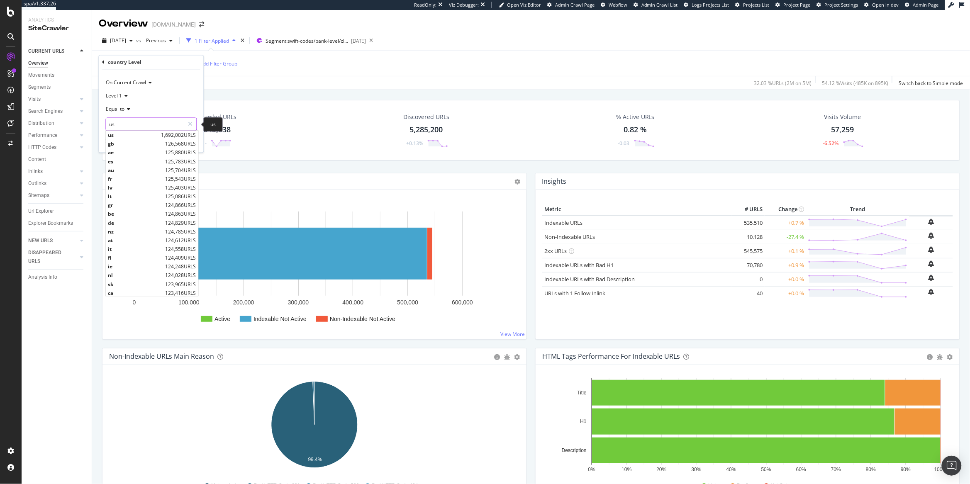
click at [136, 124] on input "us" at bounding box center [145, 124] width 78 height 13
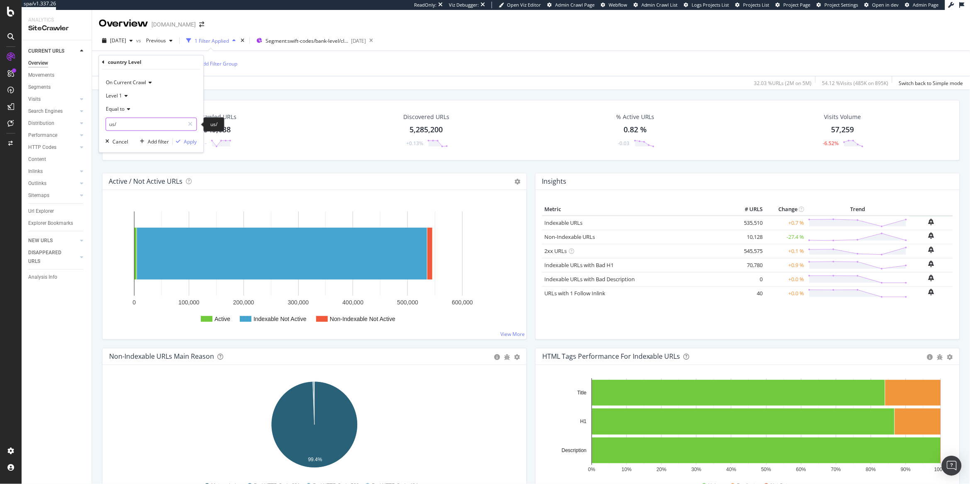
type input "us"
click at [116, 94] on span "Level 1" at bounding box center [114, 95] width 16 height 7
click at [123, 123] on span "Level 2" at bounding box center [118, 123] width 16 height 7
click at [124, 119] on input "us" at bounding box center [145, 124] width 78 height 13
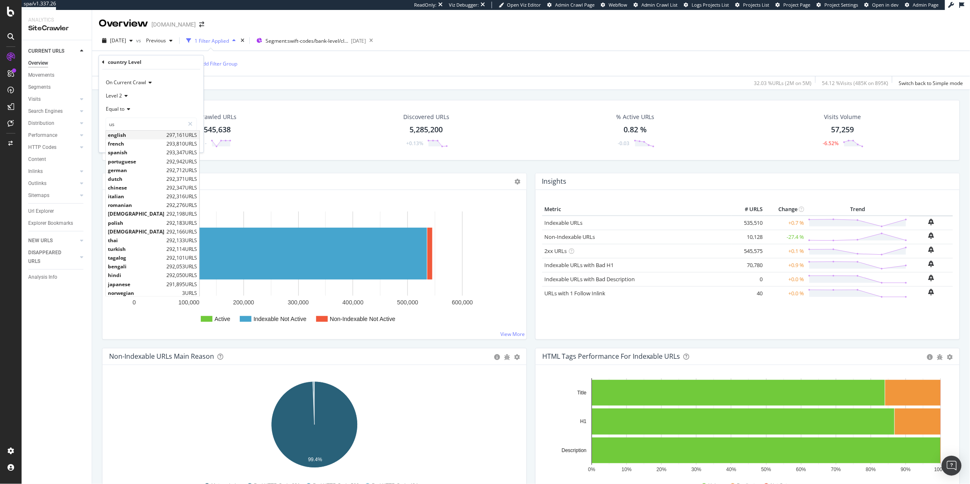
click at [128, 137] on span "english" at bounding box center [136, 135] width 56 height 7
type input "english"
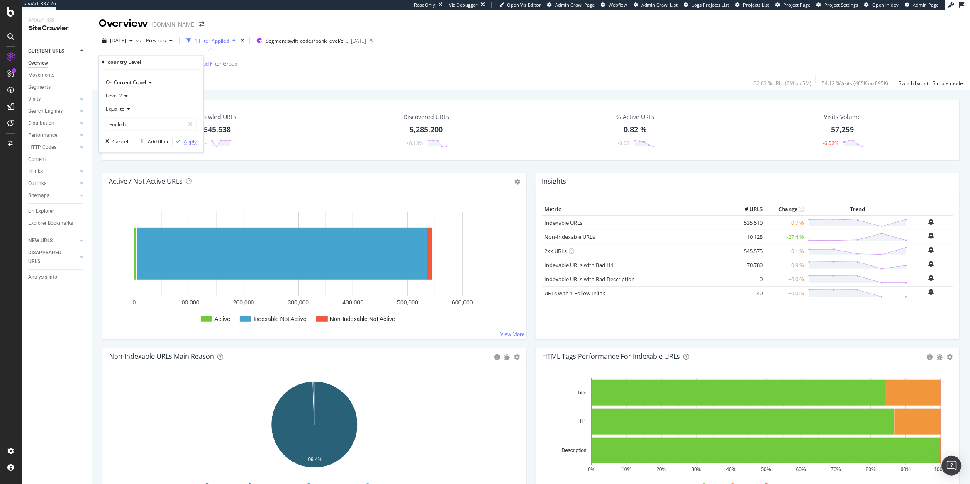
click at [183, 138] on div "Apply" at bounding box center [185, 141] width 24 height 7
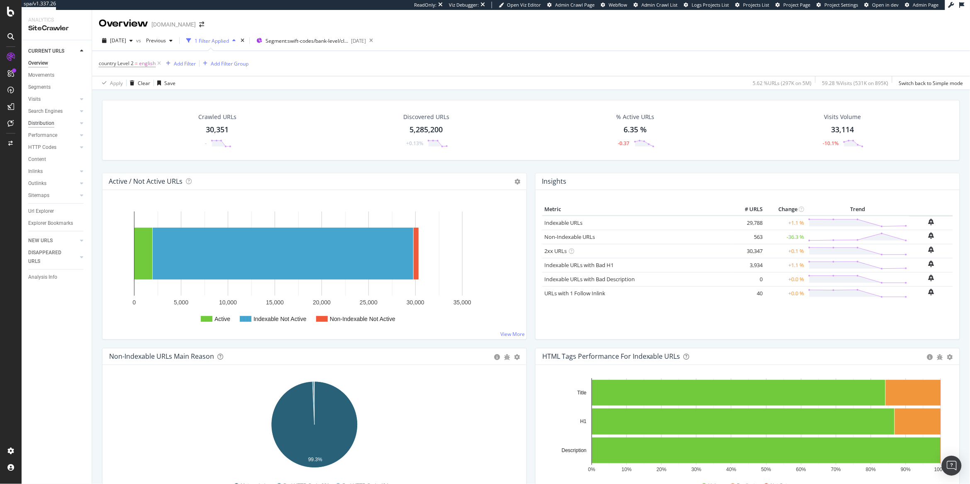
click at [40, 124] on div "Distribution" at bounding box center [41, 123] width 26 height 9
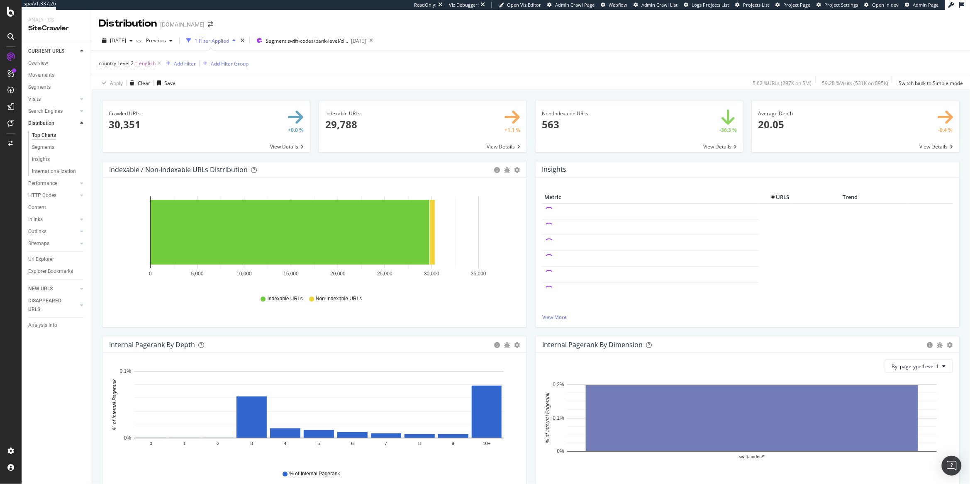
click at [39, 70] on div "Movements" at bounding box center [59, 75] width 63 height 12
click at [39, 61] on div "Overview" at bounding box center [38, 63] width 20 height 9
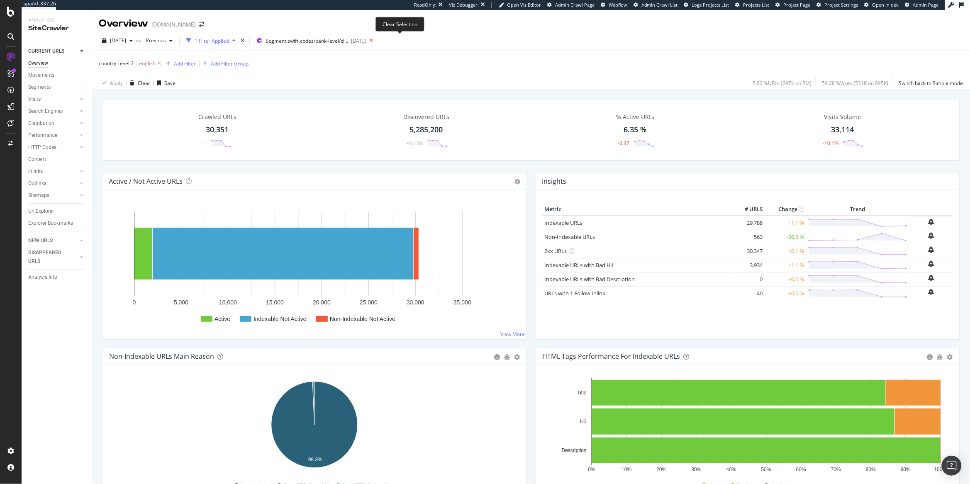
click at [376, 40] on icon at bounding box center [371, 41] width 10 height 12
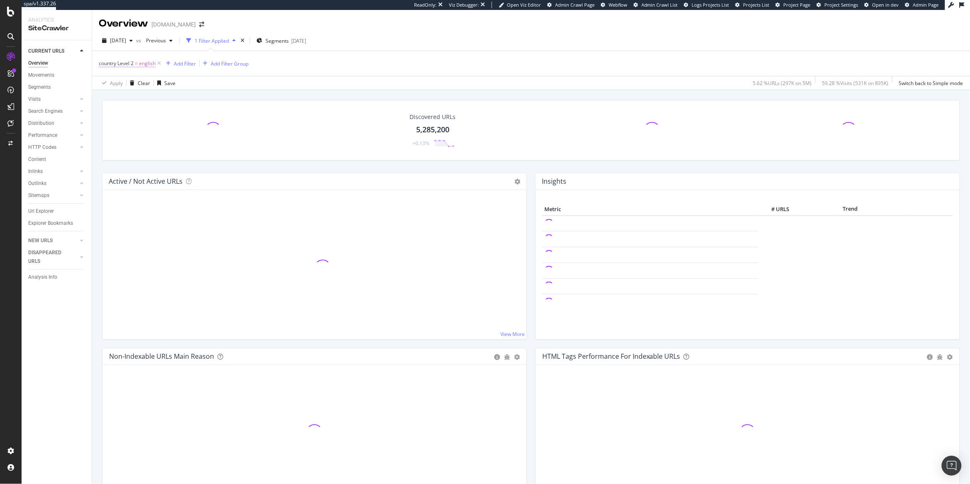
click at [131, 66] on span "country Level 2" at bounding box center [116, 63] width 35 height 7
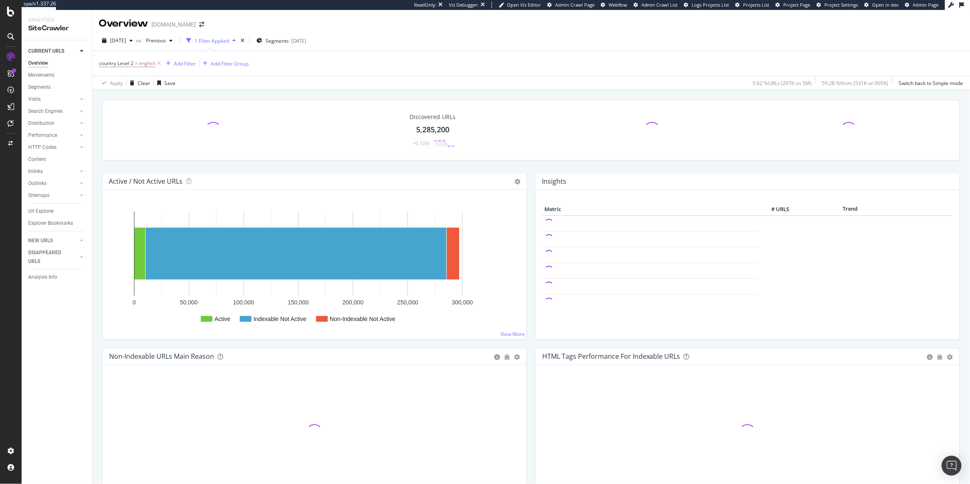
click at [332, 81] on div "Apply Clear Save 5.62 % URLs ( 297K on 5M ) 59.28 % Visits ( 531K on 895K ) Swi…" at bounding box center [531, 83] width 878 height 14
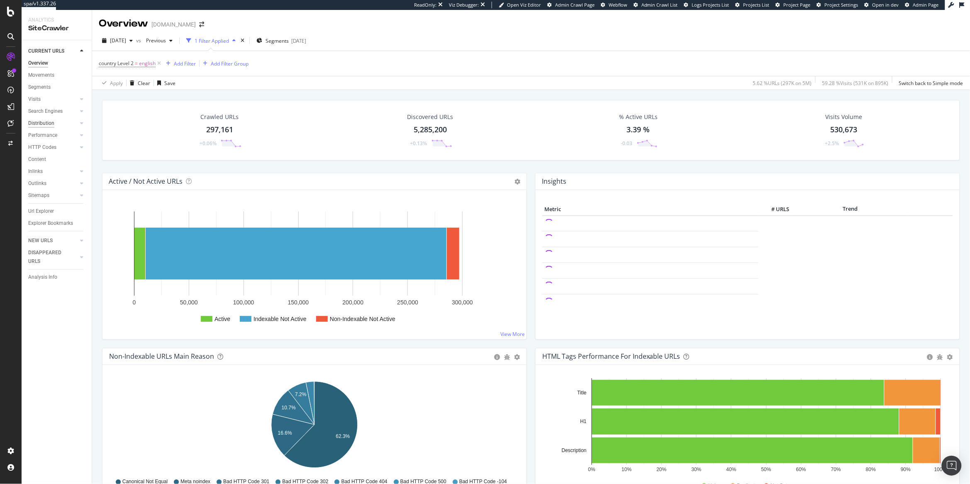
click at [49, 120] on div "Distribution" at bounding box center [41, 123] width 26 height 9
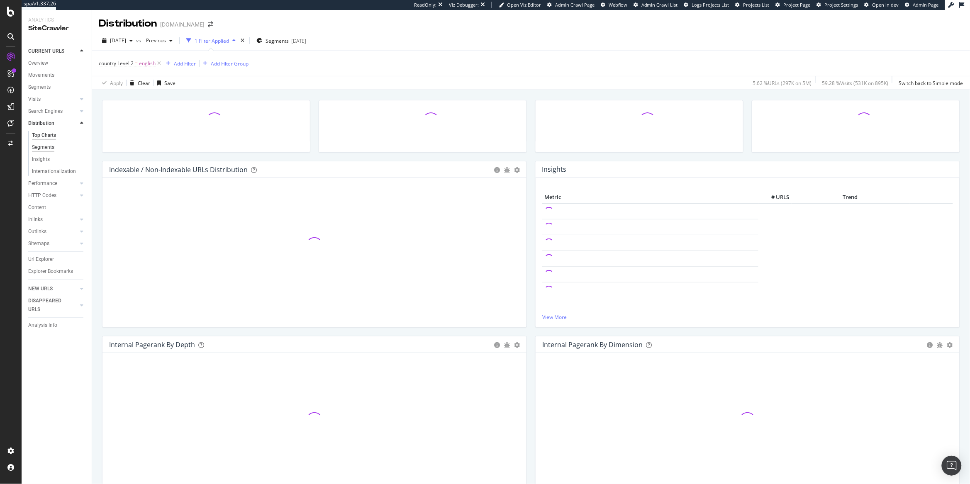
click at [41, 148] on div "Segments" at bounding box center [43, 147] width 22 height 9
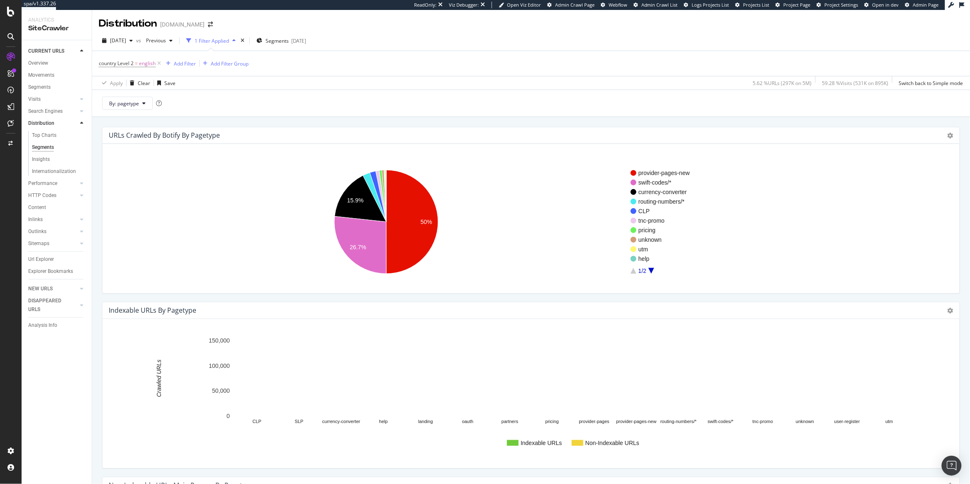
scroll to position [15, 0]
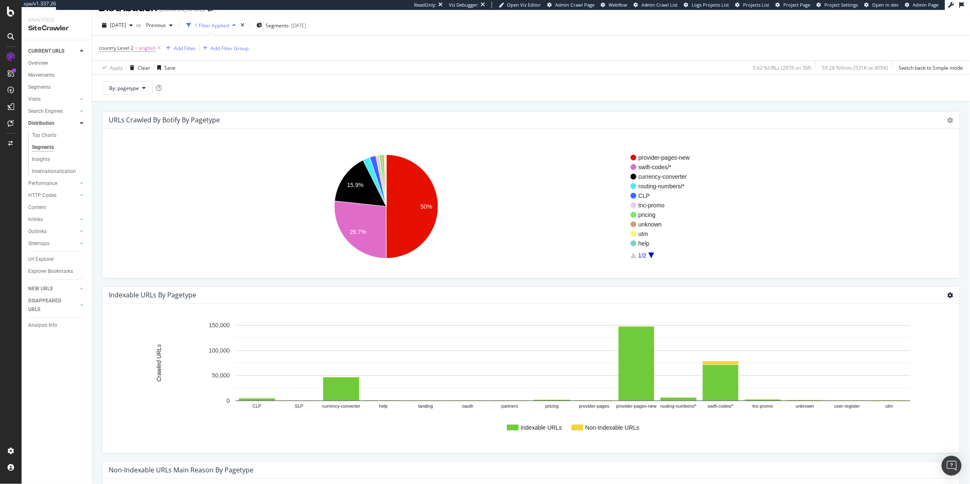
click at [951, 298] on icon at bounding box center [950, 295] width 6 height 6
click at [925, 324] on span "Chart (by Percentage)" at bounding box center [916, 324] width 86 height 11
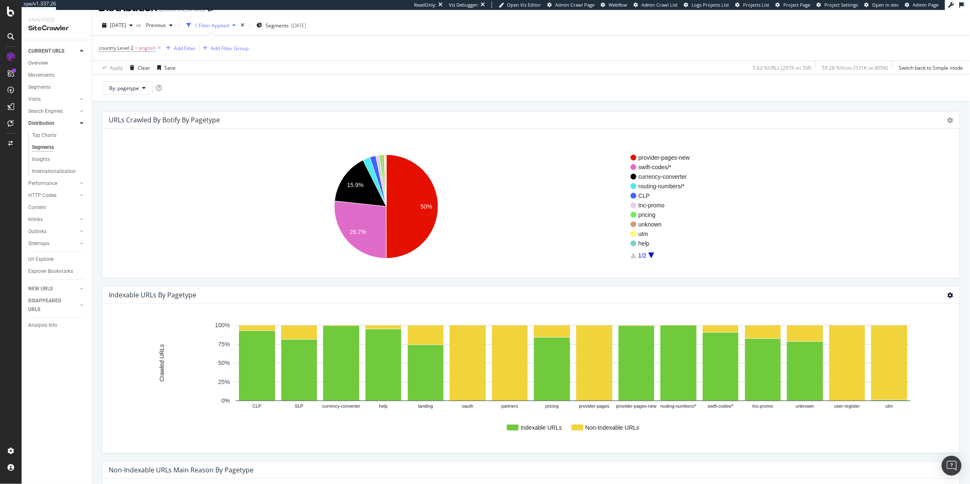
click at [950, 298] on icon at bounding box center [950, 295] width 6 height 6
click at [947, 300] on div "Indexable URLs by pagetype Chart (by Value) Chart (by Percentage) Table Expand …" at bounding box center [530, 295] width 857 height 17
click at [949, 296] on icon at bounding box center [950, 295] width 6 height 6
click at [933, 312] on span "Chart (by Value)" at bounding box center [916, 309] width 86 height 11
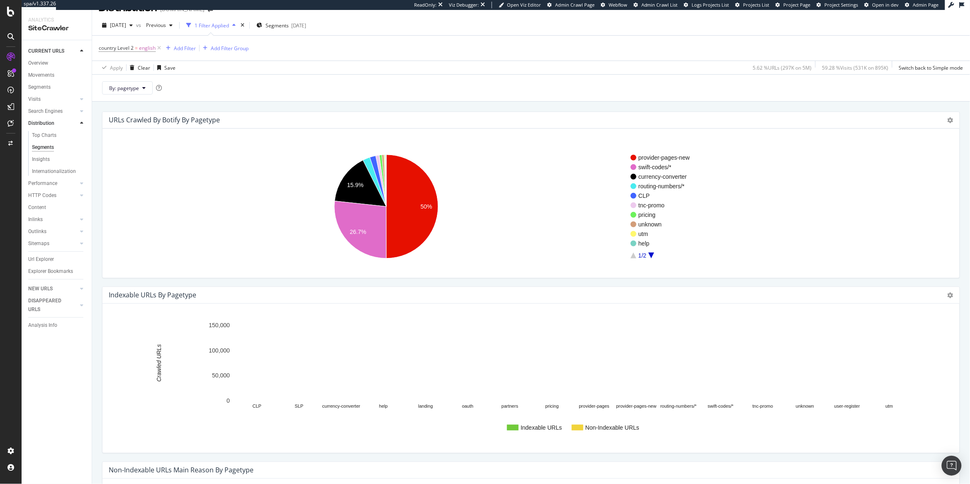
scroll to position [0, 0]
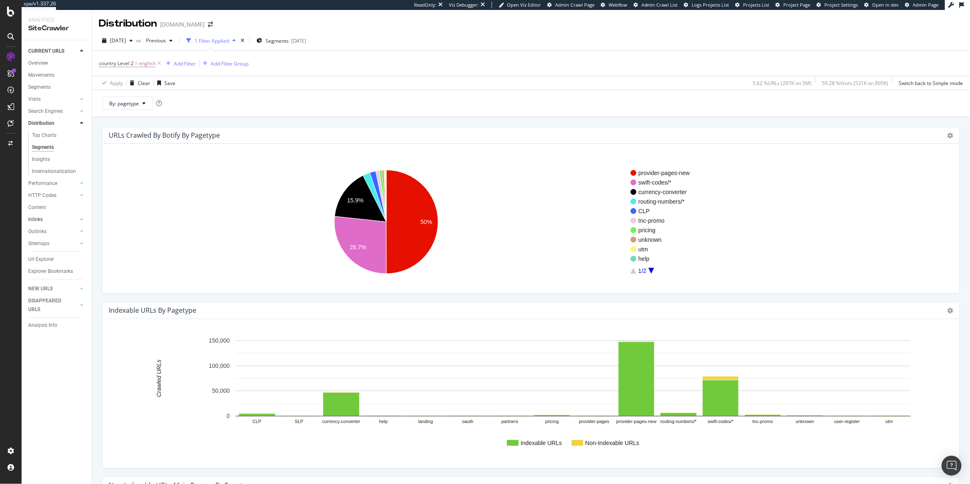
click at [42, 216] on link "Inlinks" at bounding box center [52, 219] width 49 height 9
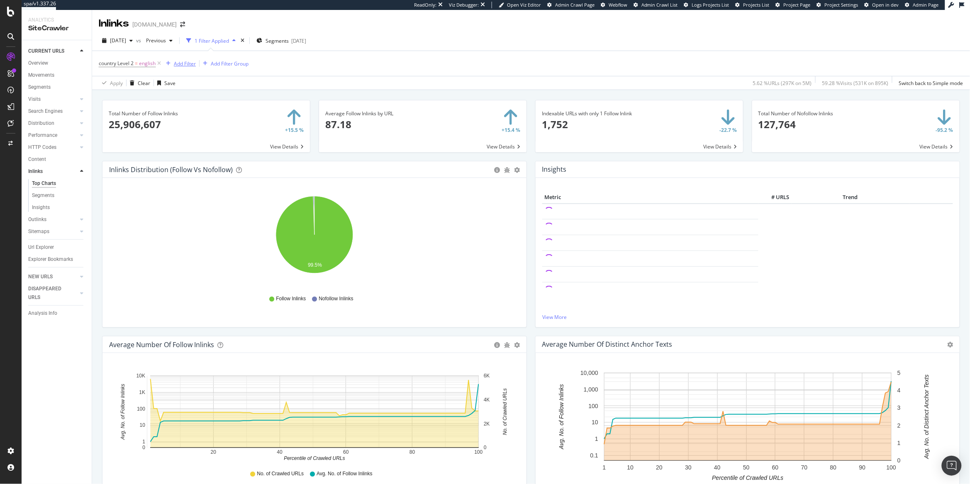
click at [180, 66] on div "Add Filter" at bounding box center [185, 63] width 22 height 7
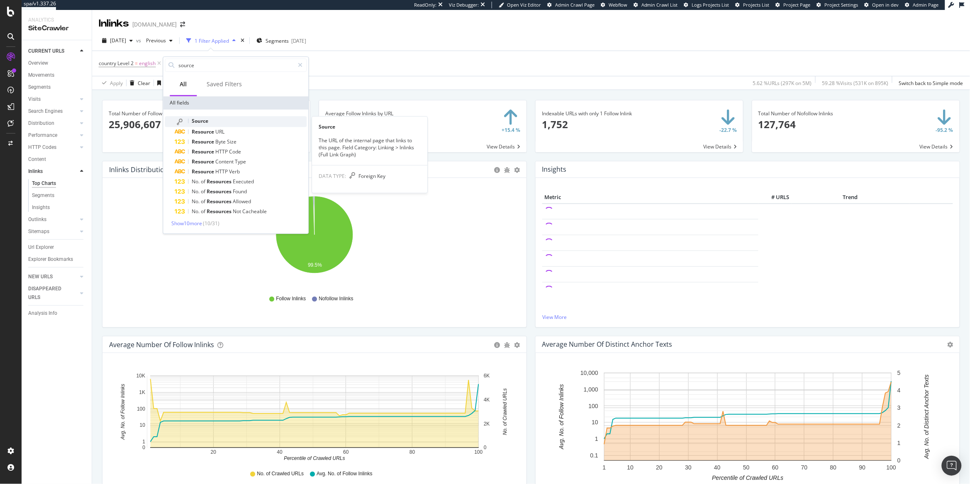
type input "source"
click at [231, 120] on div "Source" at bounding box center [241, 121] width 132 height 11
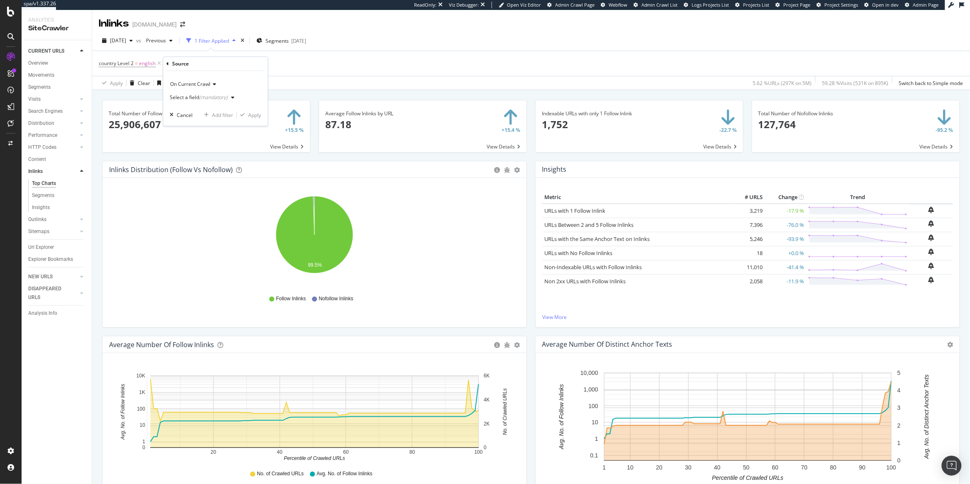
click at [185, 97] on div "Select a field (mandatory)" at bounding box center [199, 97] width 58 height 5
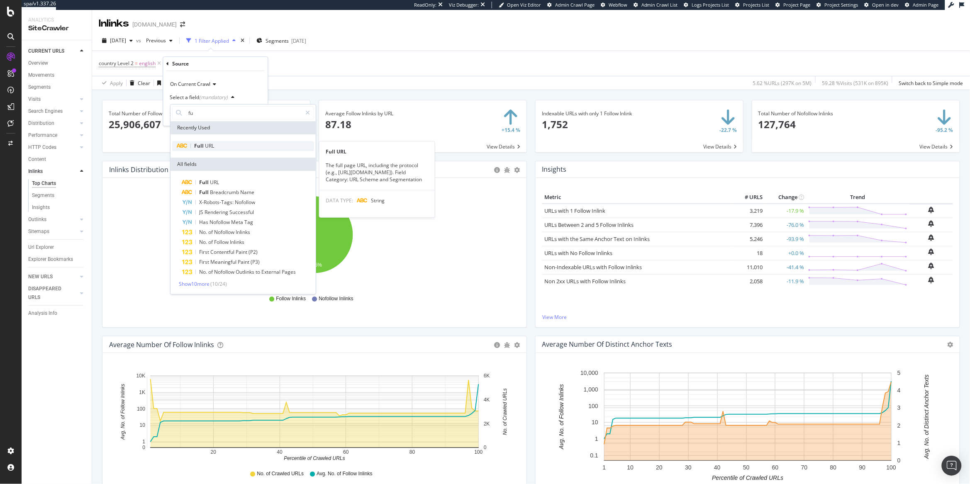
type input "f"
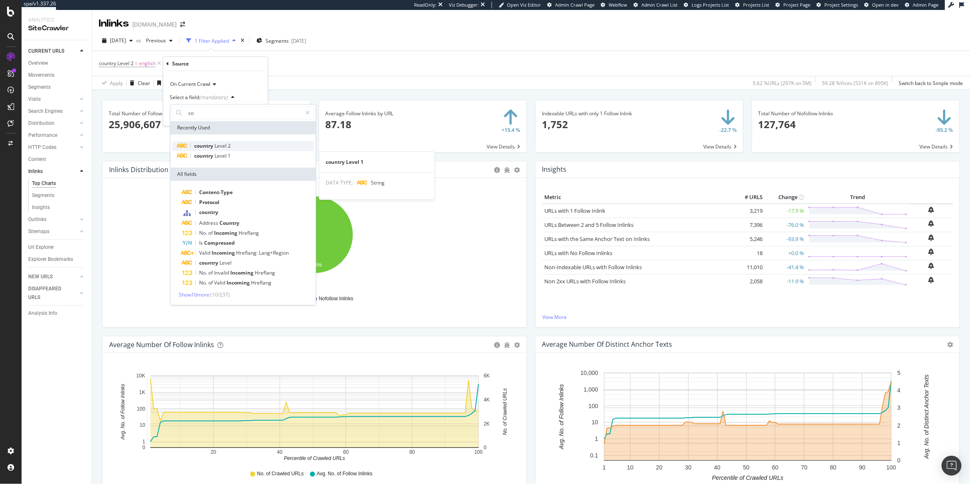
type input "co"
click at [233, 146] on div "country Level 2" at bounding box center [243, 146] width 142 height 10
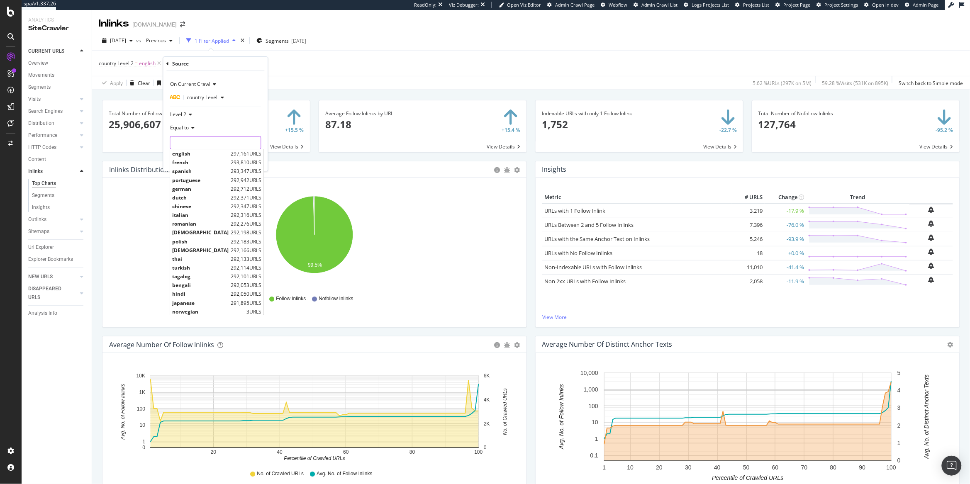
click at [187, 141] on input "text" at bounding box center [215, 142] width 90 height 13
click at [185, 153] on span "english" at bounding box center [201, 153] width 56 height 7
type input "english"
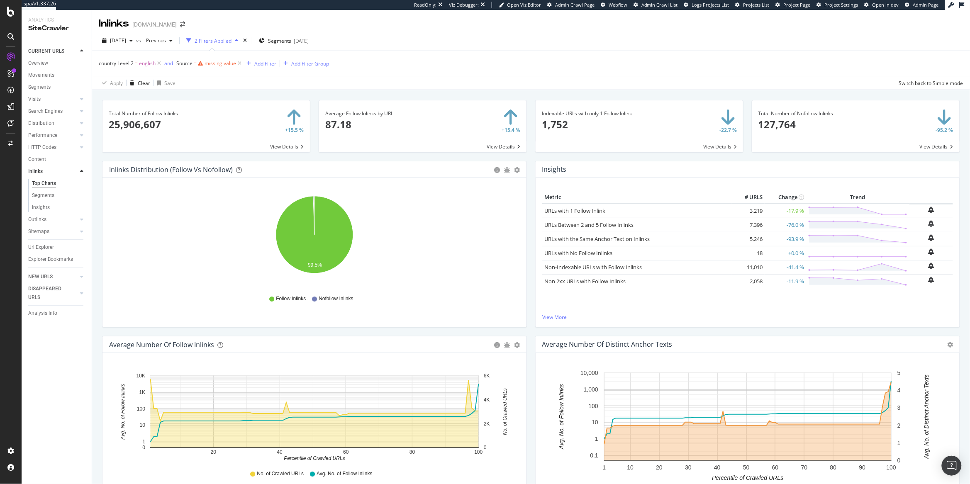
click at [122, 63] on span "country Level 2" at bounding box center [116, 63] width 35 height 7
click at [275, 78] on div "Apply Clear Save Switch back to Simple mode" at bounding box center [531, 83] width 878 height 14
click at [158, 64] on icon at bounding box center [159, 63] width 7 height 8
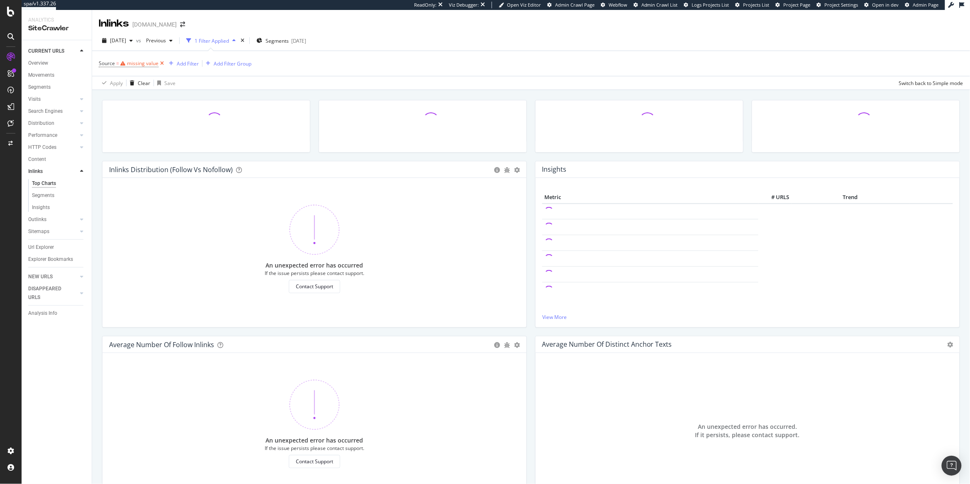
click at [161, 63] on icon at bounding box center [161, 63] width 7 height 8
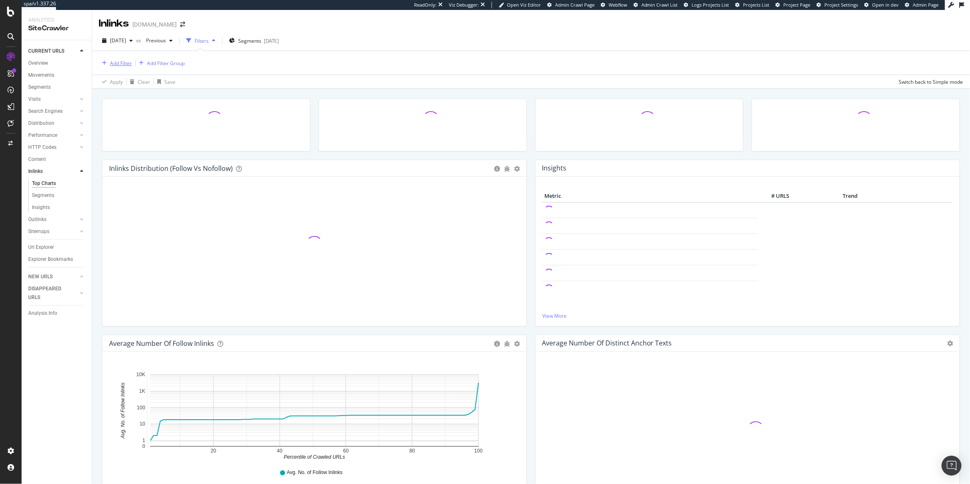
click at [113, 64] on div "Add Filter" at bounding box center [121, 63] width 22 height 7
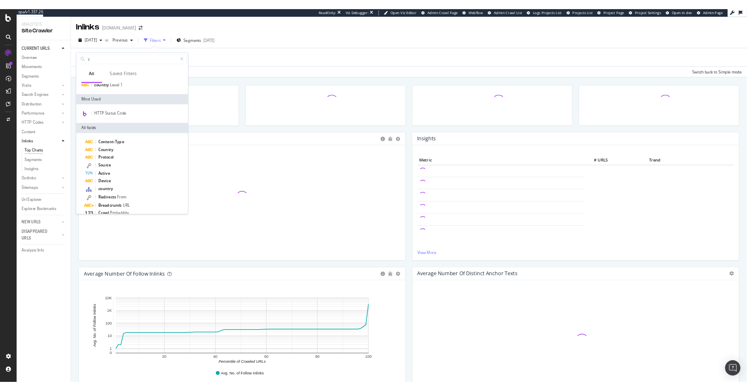
scroll to position [63, 0]
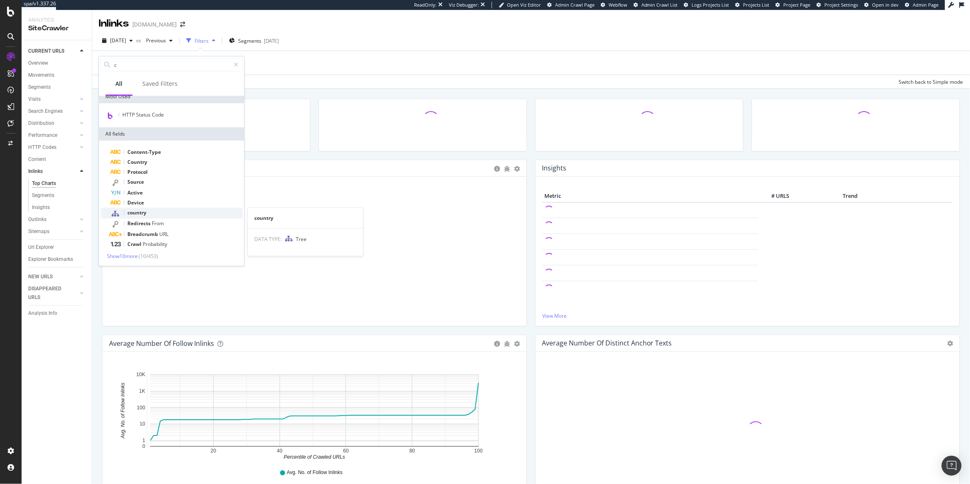
type input "c"
click at [151, 214] on div "country" at bounding box center [177, 213] width 132 height 11
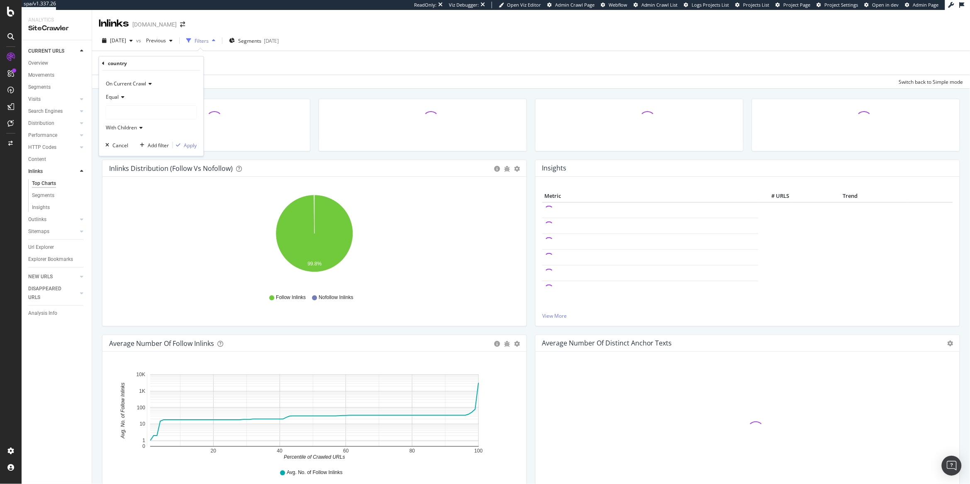
click at [123, 108] on div at bounding box center [151, 112] width 90 height 13
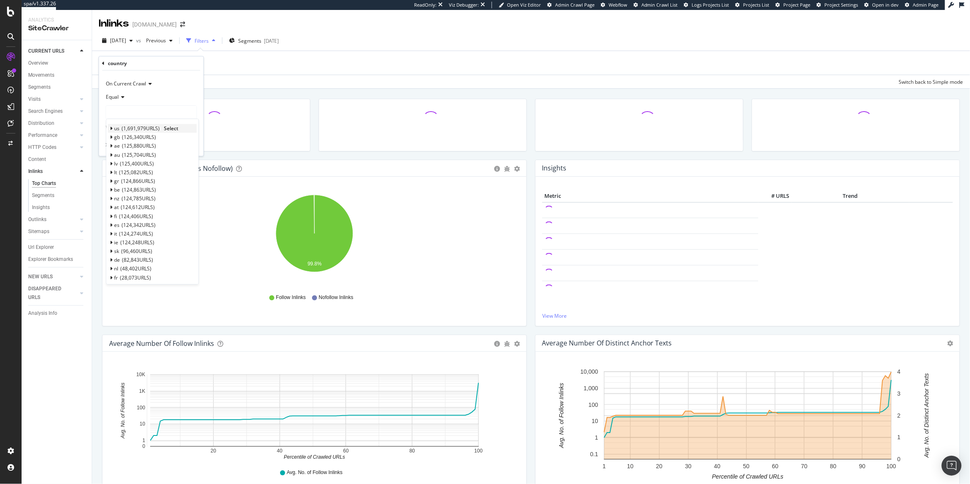
click at [110, 129] on icon at bounding box center [111, 128] width 3 height 5
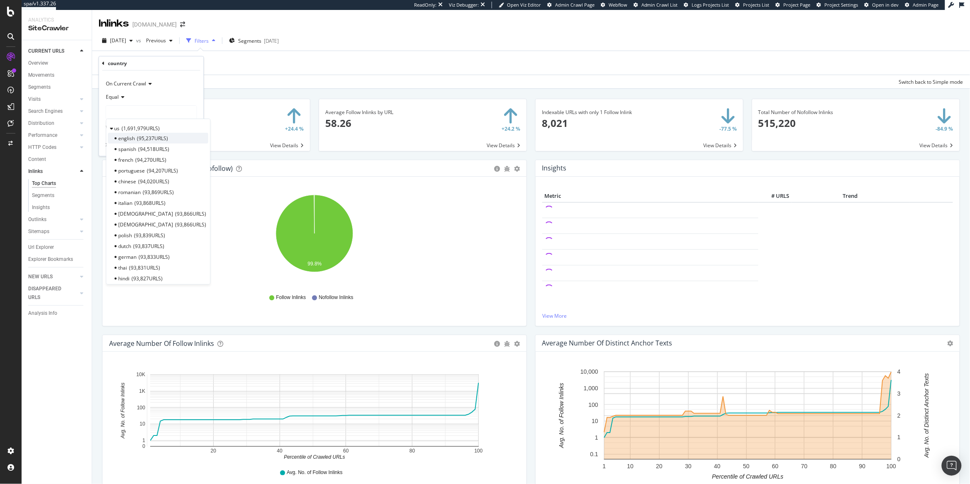
click at [132, 140] on span "english" at bounding box center [127, 138] width 17 height 7
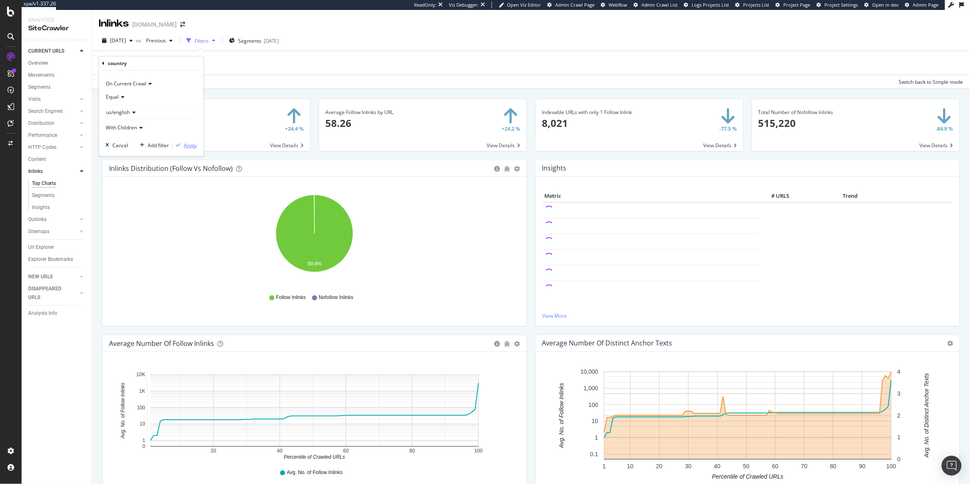
click at [185, 147] on div "Apply" at bounding box center [190, 145] width 13 height 7
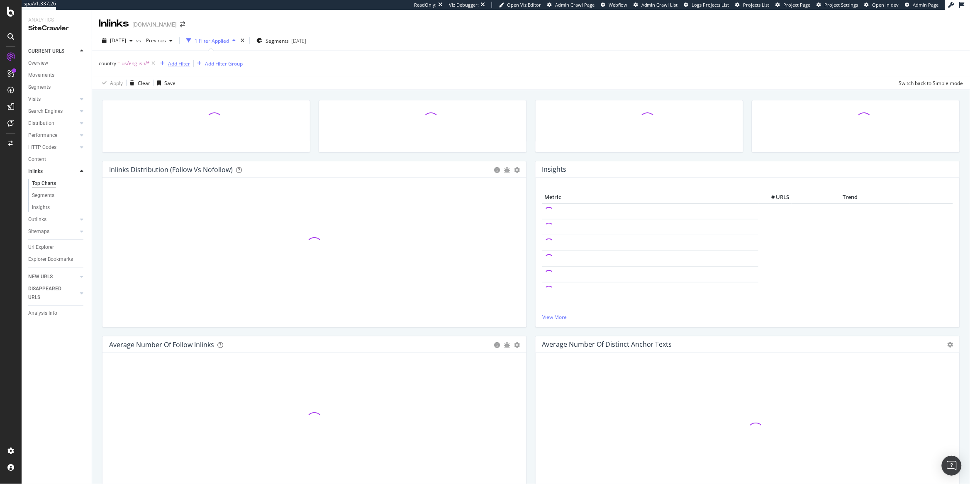
click at [181, 63] on div "Add Filter" at bounding box center [179, 63] width 22 height 7
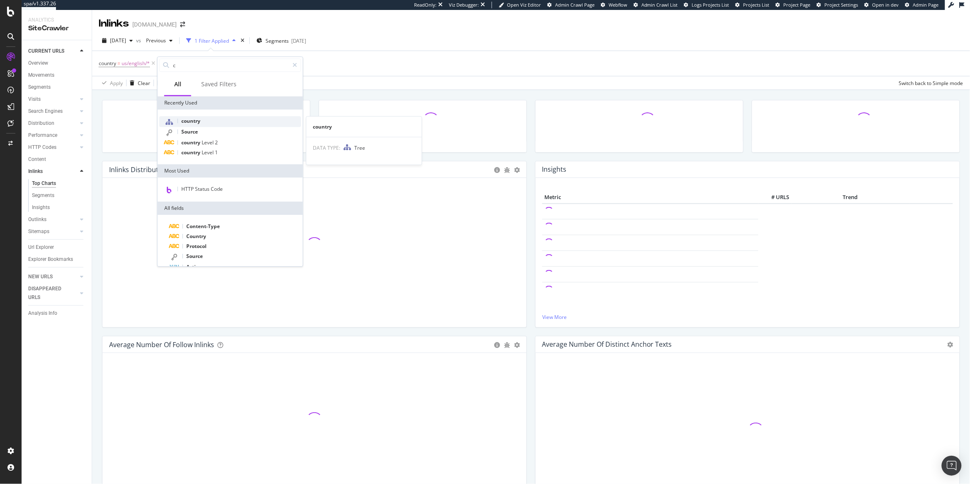
click at [198, 117] on div "country" at bounding box center [230, 121] width 142 height 11
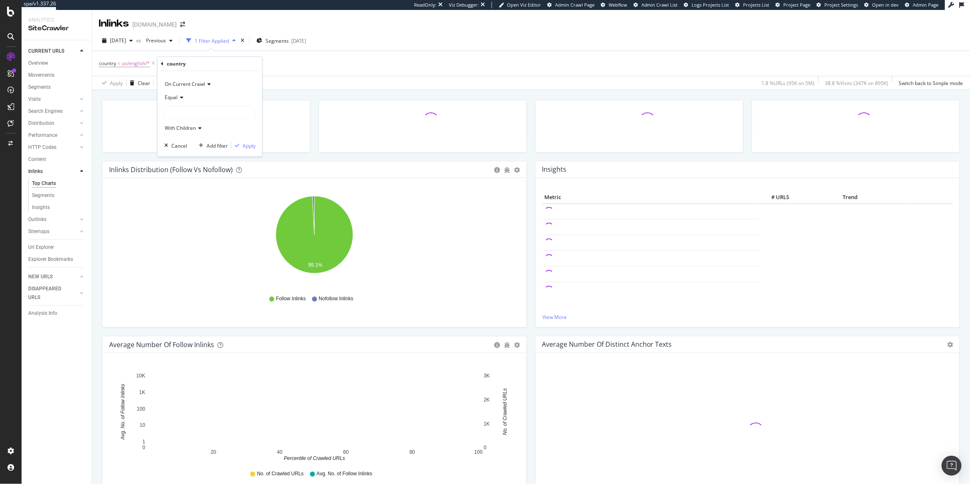
click at [313, 73] on div "country = us/english/* Add Filter Add Filter Group" at bounding box center [531, 63] width 864 height 25
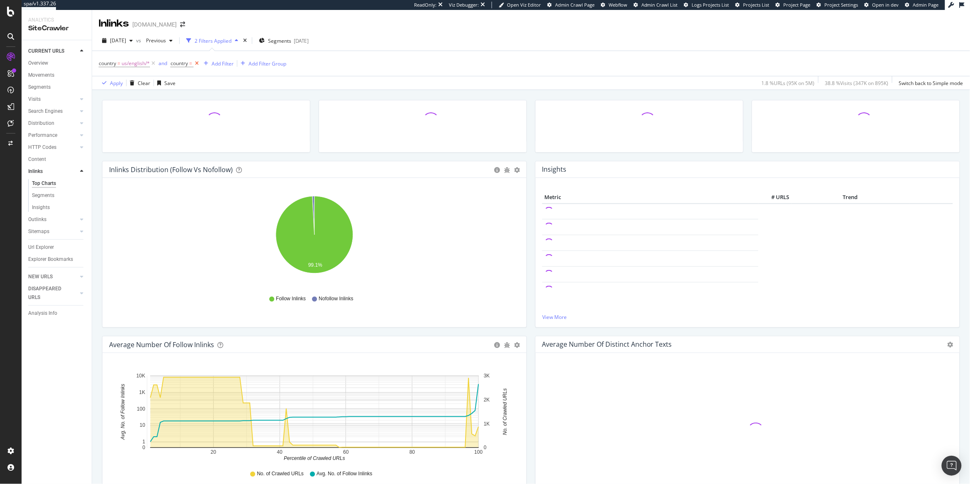
click at [197, 63] on icon at bounding box center [196, 63] width 7 height 8
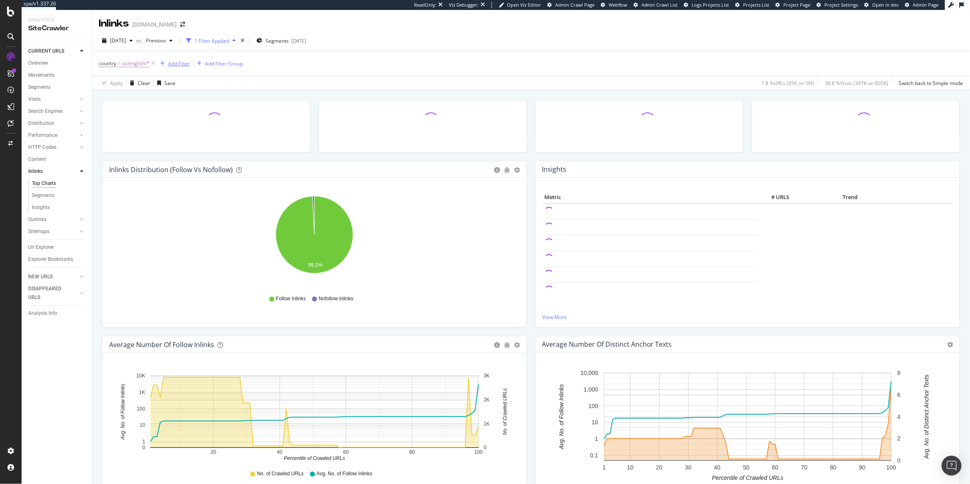
click at [187, 64] on div "Add Filter" at bounding box center [179, 63] width 22 height 7
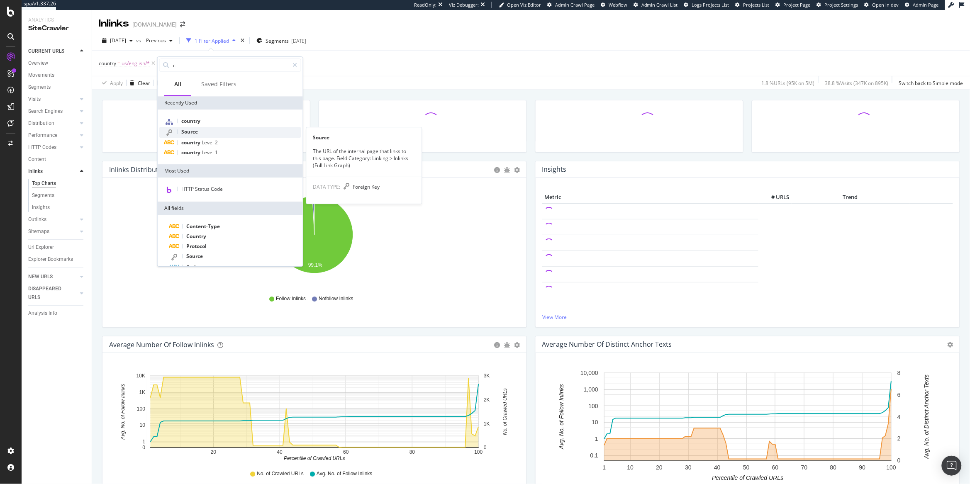
click at [212, 127] on div "Source" at bounding box center [230, 132] width 142 height 11
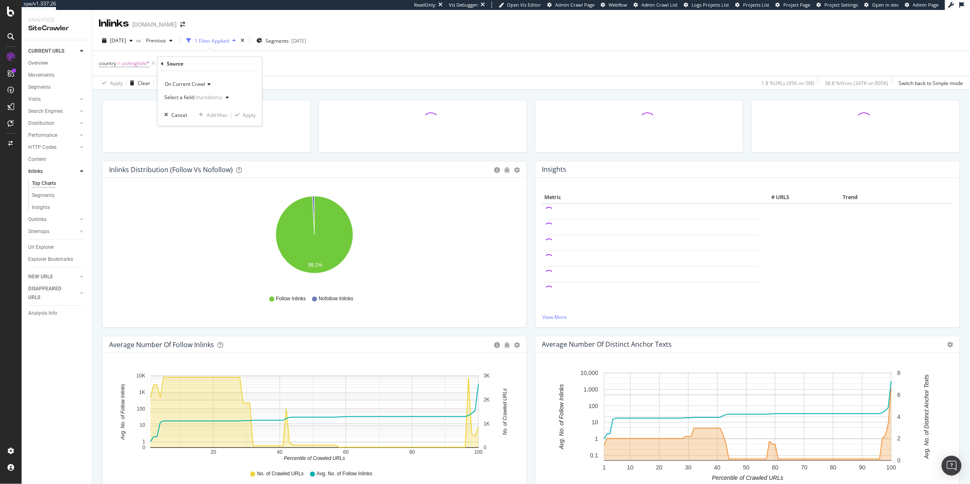
click at [197, 98] on div "(mandatory)" at bounding box center [208, 97] width 29 height 7
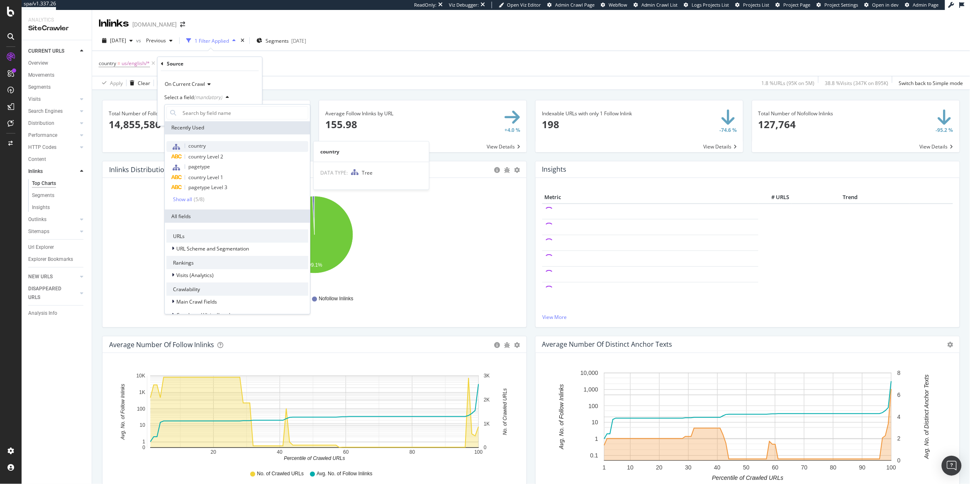
click at [202, 144] on span "country" at bounding box center [196, 145] width 17 height 7
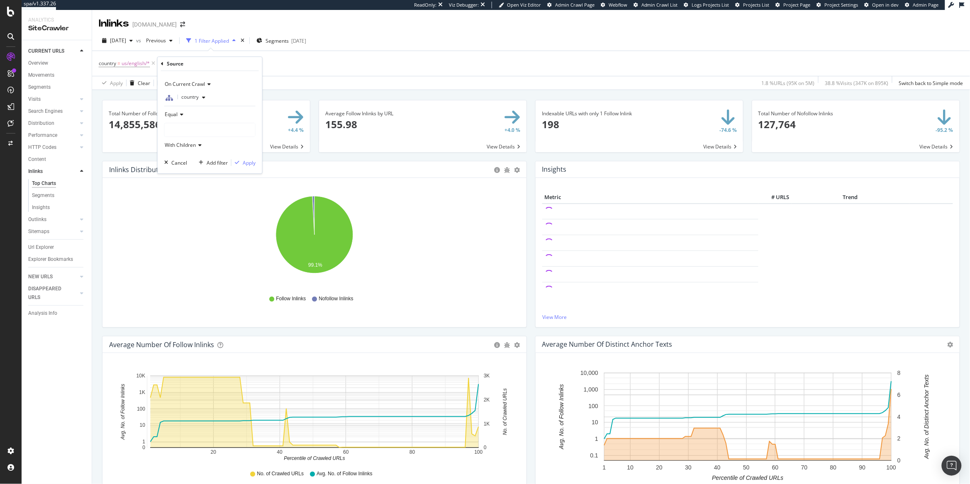
click at [187, 133] on div at bounding box center [210, 129] width 90 height 13
click at [170, 146] on icon at bounding box center [170, 146] width 3 height 5
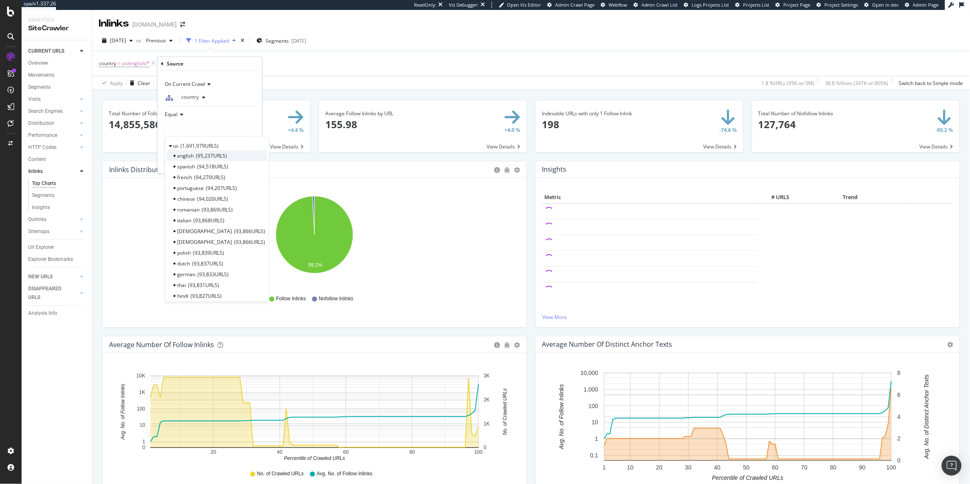
click at [183, 159] on span "english" at bounding box center [185, 155] width 17 height 7
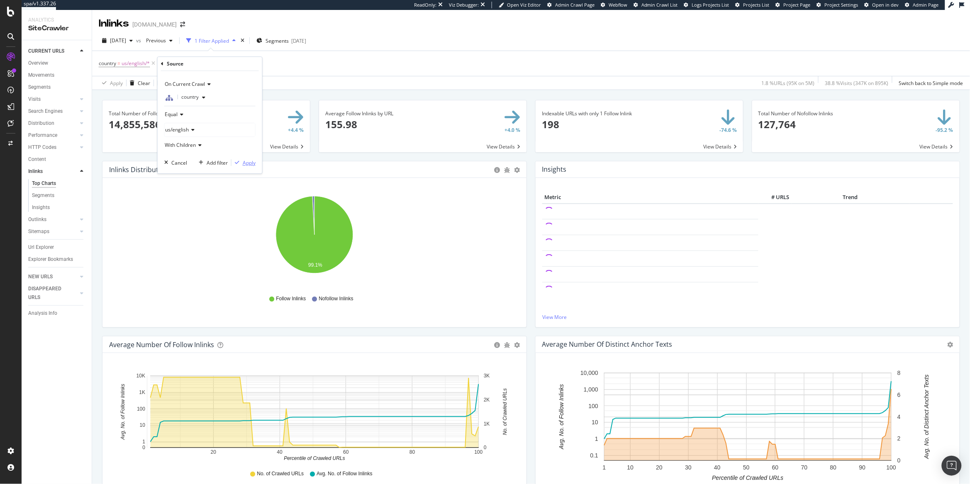
click at [247, 166] on div "Apply" at bounding box center [249, 162] width 13 height 7
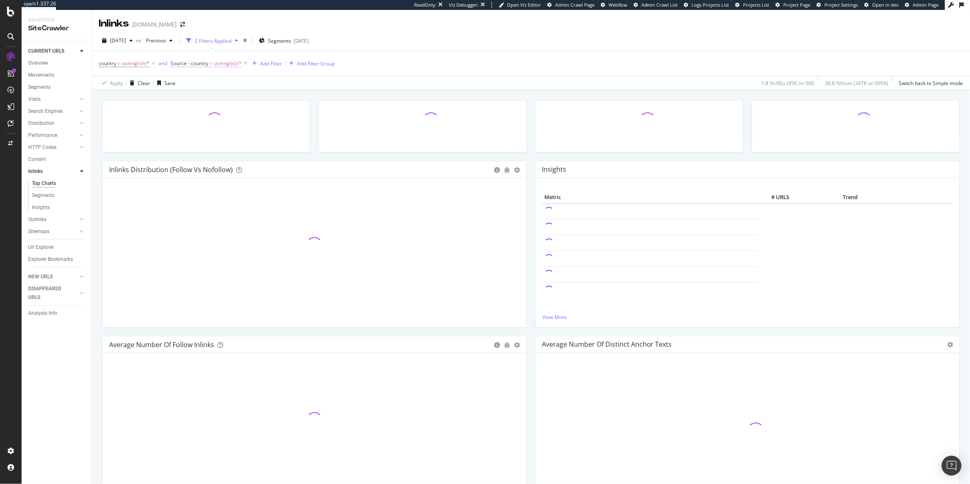
click at [222, 64] on span "us/english/*" at bounding box center [228, 64] width 28 height 12
click at [420, 85] on div "Apply Clear Save 1.8 % URLs ( 95K on 5M ) 38.8 % Visits ( 347K on 895K ) Switch…" at bounding box center [531, 83] width 878 height 14
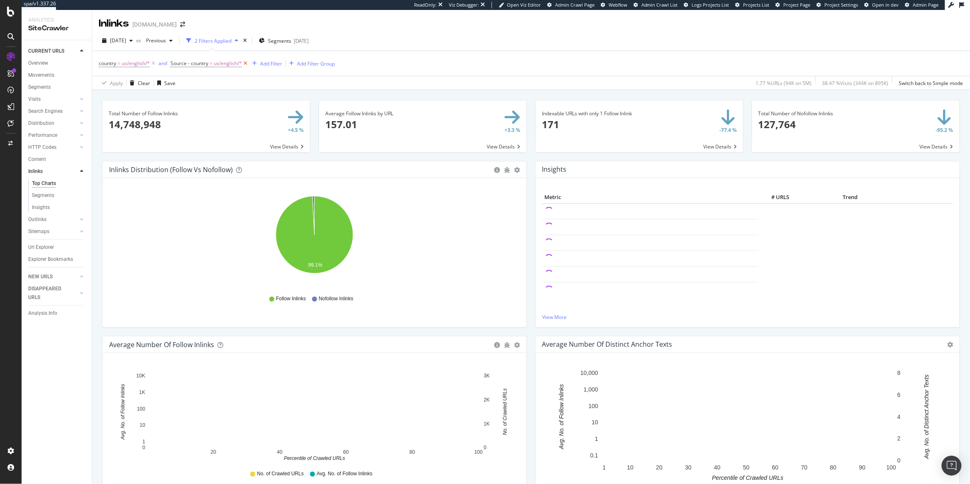
click at [246, 65] on icon at bounding box center [245, 63] width 7 height 8
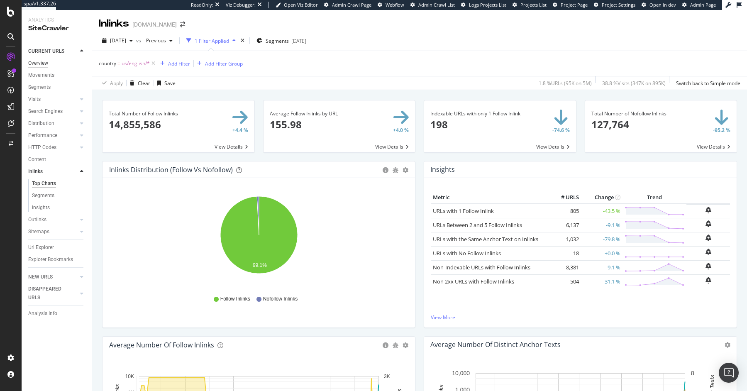
click at [44, 65] on div "Overview" at bounding box center [38, 63] width 20 height 9
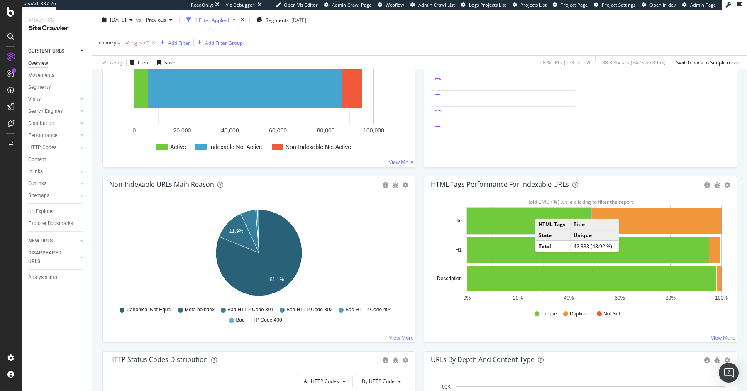
scroll to position [175, 0]
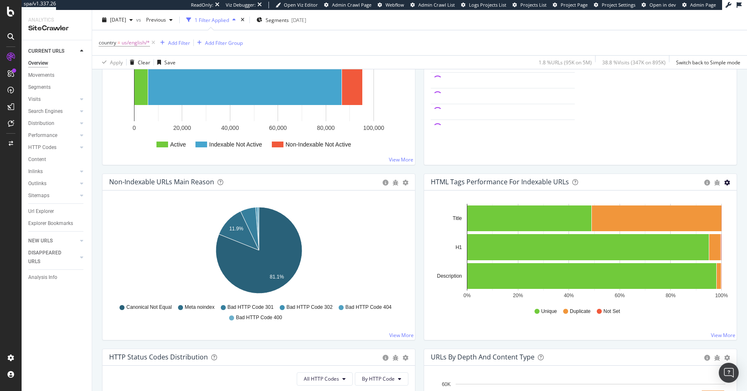
click at [727, 180] on icon "gear" at bounding box center [727, 183] width 6 height 6
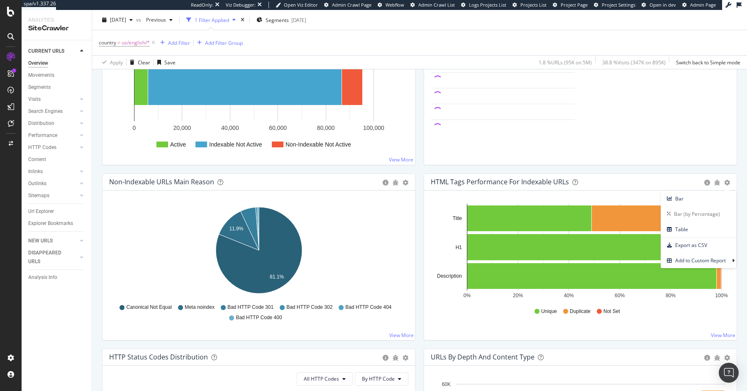
click at [683, 182] on div "HTML Tags Performance for Indexable URLs" at bounding box center [565, 182] width 269 height 8
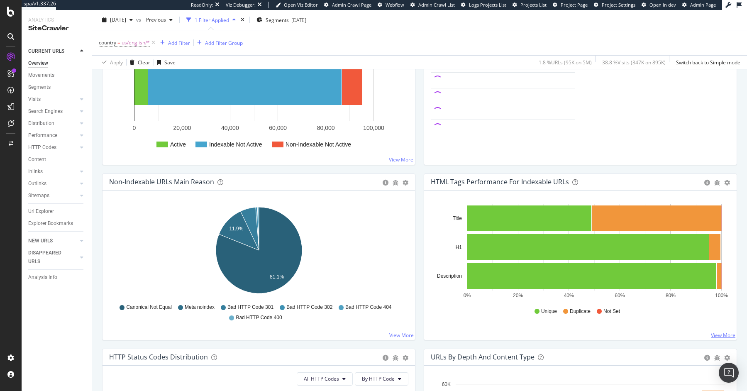
click at [721, 331] on link "View More" at bounding box center [722, 334] width 24 height 7
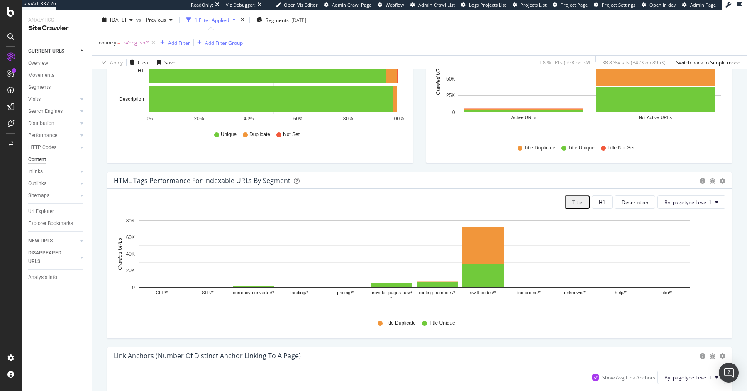
scroll to position [181, 0]
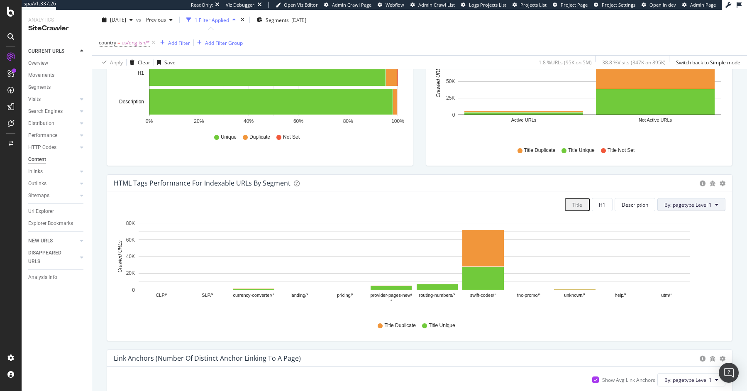
click at [705, 208] on span "By: pagetype Level 1" at bounding box center [687, 204] width 47 height 7
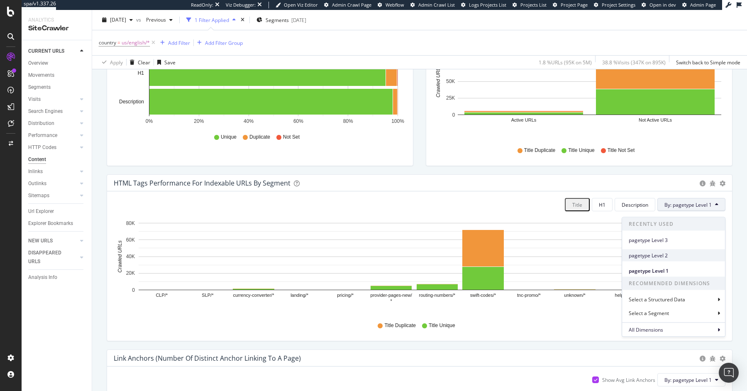
click at [676, 255] on span "pagetype Level 2" at bounding box center [673, 254] width 90 height 7
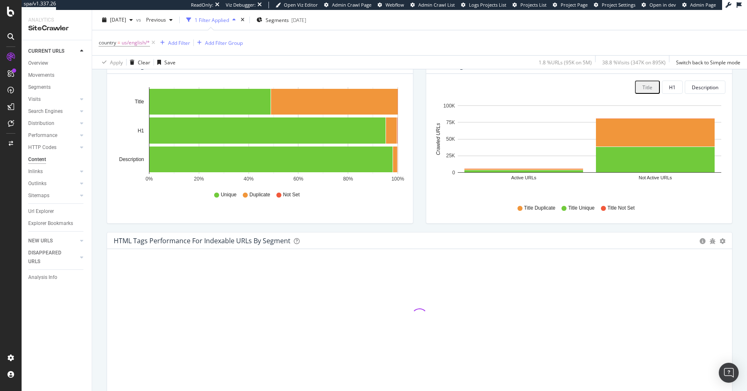
scroll to position [122, 0]
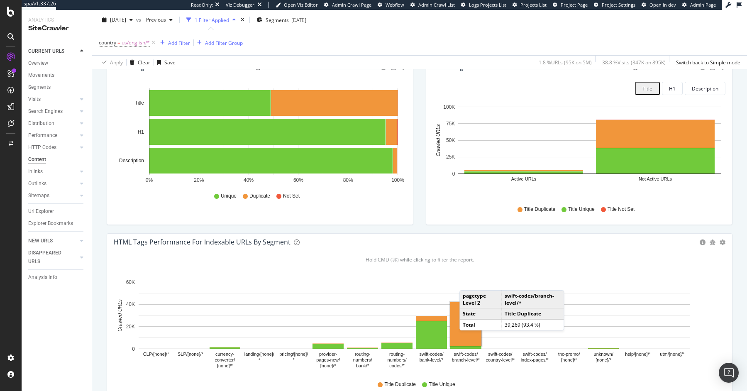
click at [467, 344] on rect "A chart." at bounding box center [465, 324] width 31 height 44
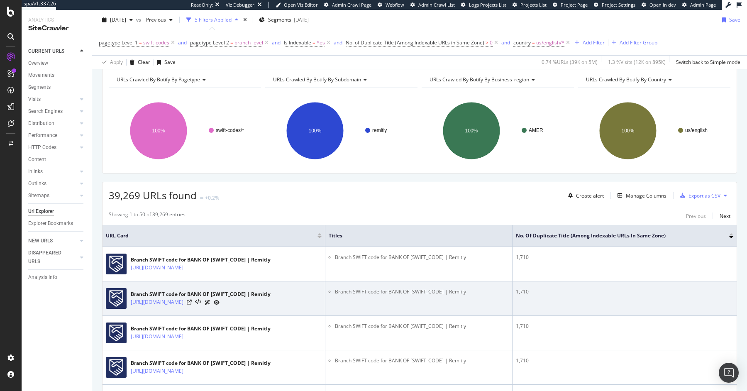
scroll to position [37, 0]
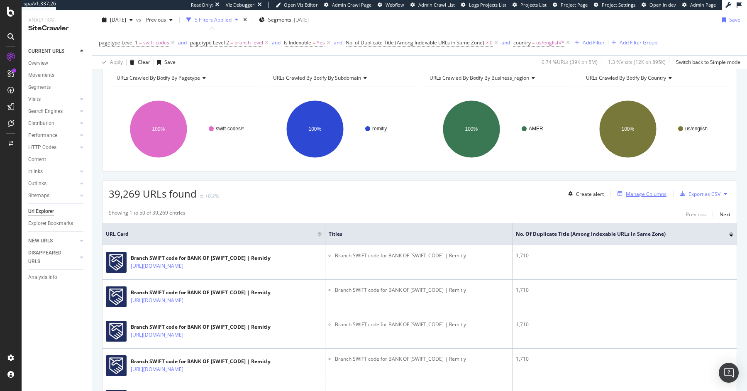
click at [650, 195] on div "Manage Columns" at bounding box center [645, 193] width 41 height 7
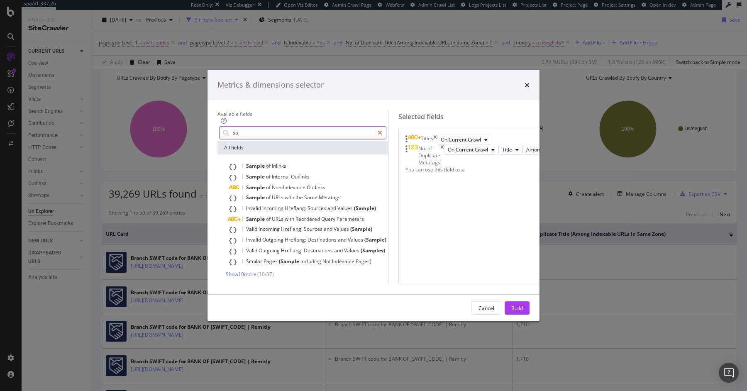
type input "sa"
click at [374, 126] on div "modal" at bounding box center [380, 132] width 12 height 13
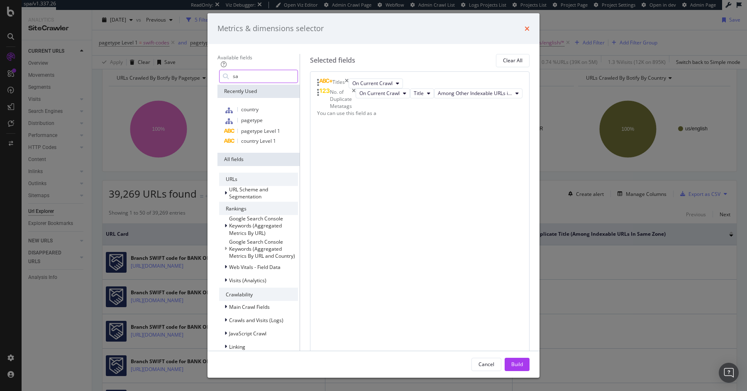
click at [529, 32] on icon "times" at bounding box center [526, 28] width 5 height 7
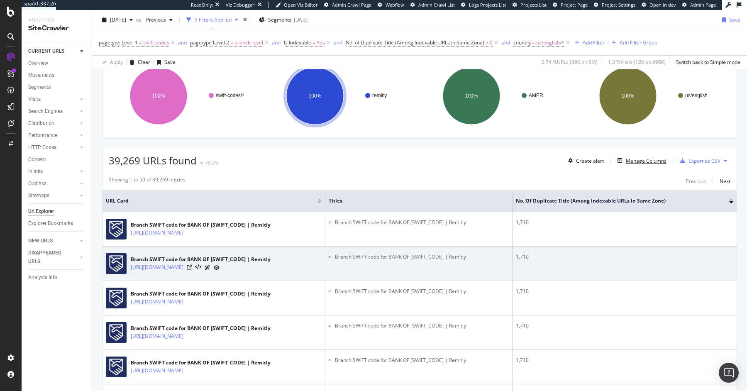
scroll to position [83, 0]
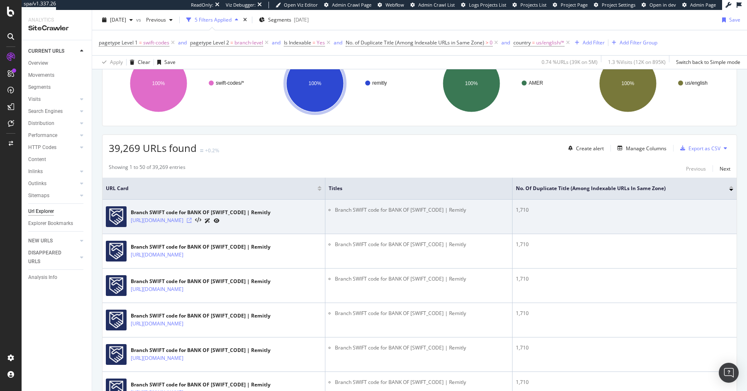
click at [192, 220] on icon at bounding box center [189, 220] width 5 height 5
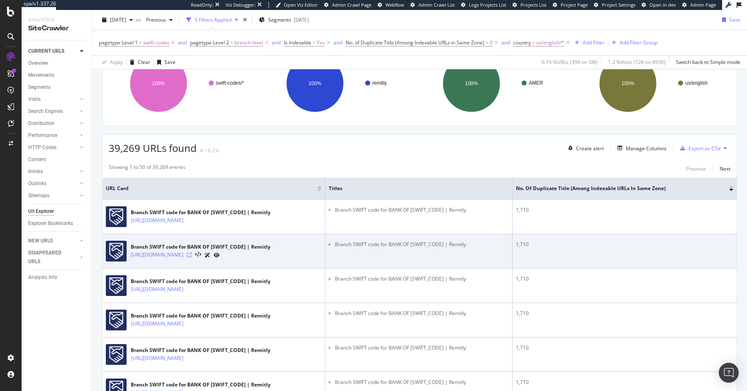
click at [192, 253] on icon at bounding box center [189, 254] width 5 height 5
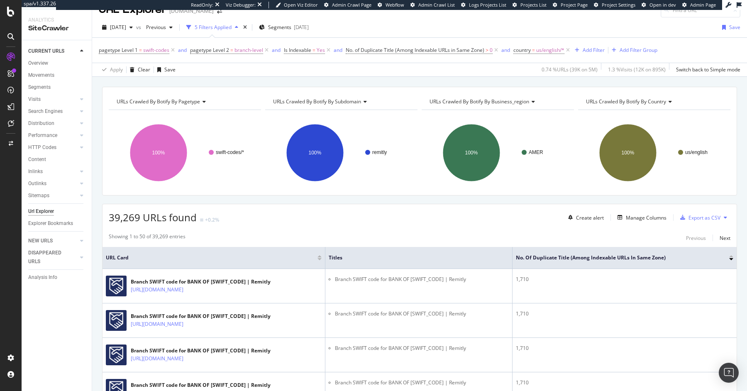
scroll to position [19, 0]
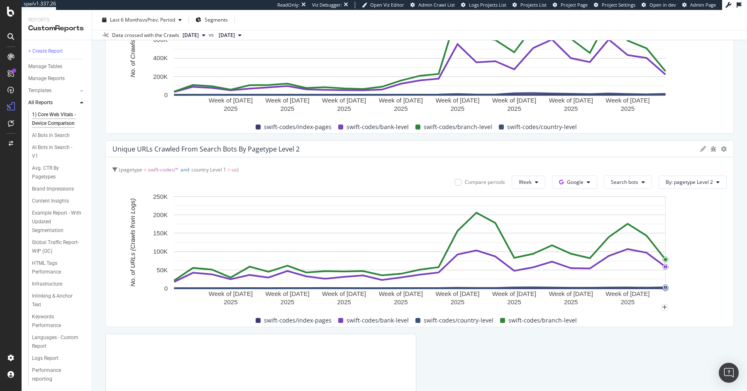
scroll to position [2671, 0]
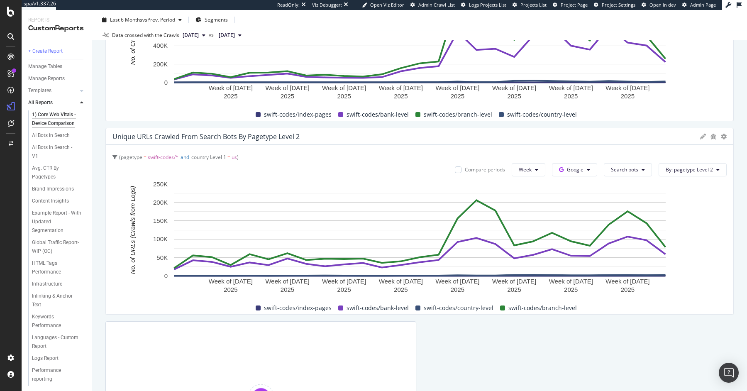
click at [233, 153] on span "country Level 1 = us" at bounding box center [214, 156] width 46 height 7
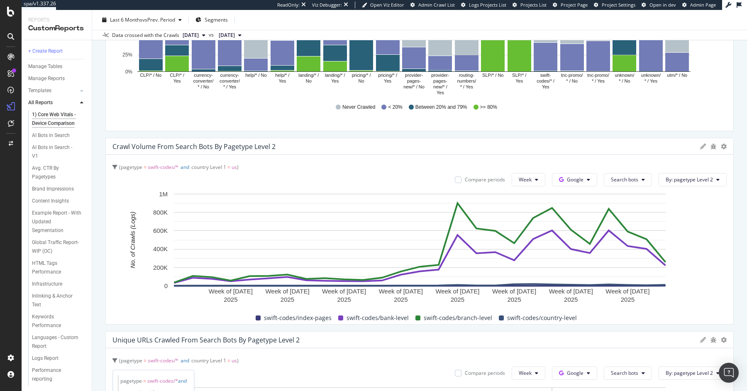
scroll to position [2809, 0]
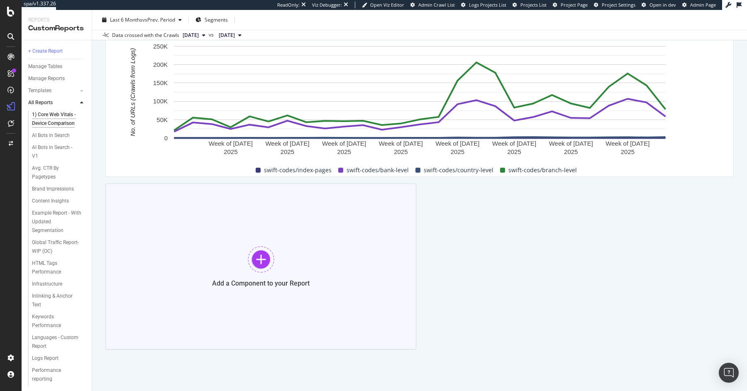
click at [302, 237] on div "Add a Component to your Report" at bounding box center [260, 266] width 311 height 166
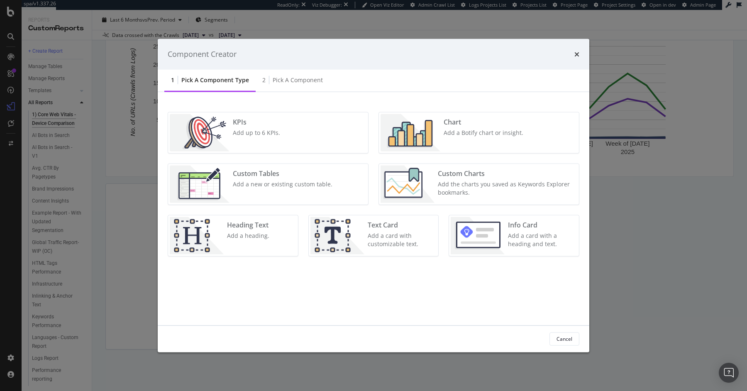
click at [487, 132] on div "Add a Botify chart or insight." at bounding box center [483, 132] width 80 height 8
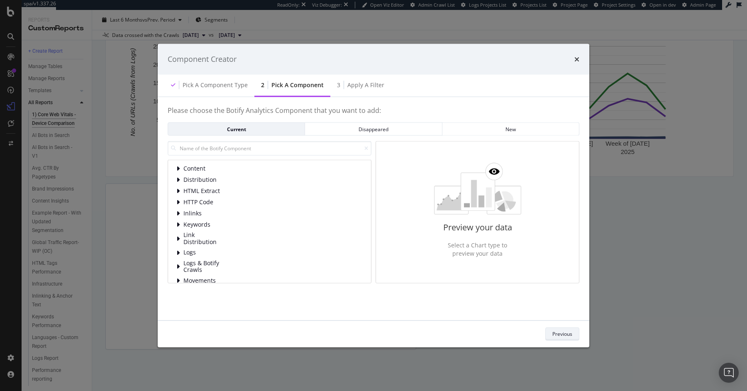
click at [555, 334] on div "Previous" at bounding box center [562, 333] width 20 height 7
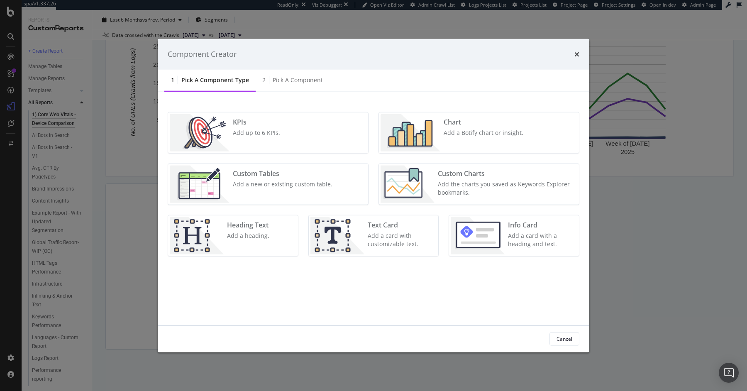
click at [490, 187] on div "Add the charts you saved as Keywords Explorer bookmarks." at bounding box center [506, 188] width 136 height 17
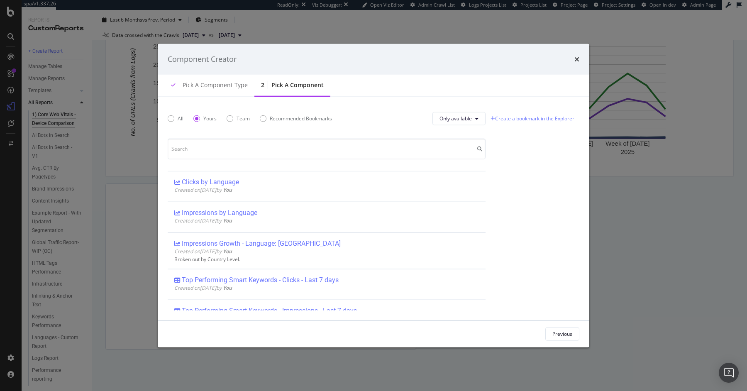
click at [570, 341] on div "Previous" at bounding box center [373, 333] width 431 height 27
click at [564, 337] on div "Previous" at bounding box center [562, 334] width 20 height 12
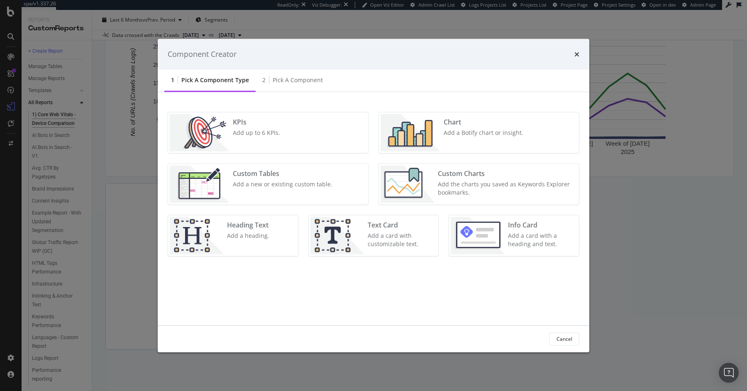
click at [268, 187] on div "Add a new or existing custom table." at bounding box center [283, 184] width 100 height 8
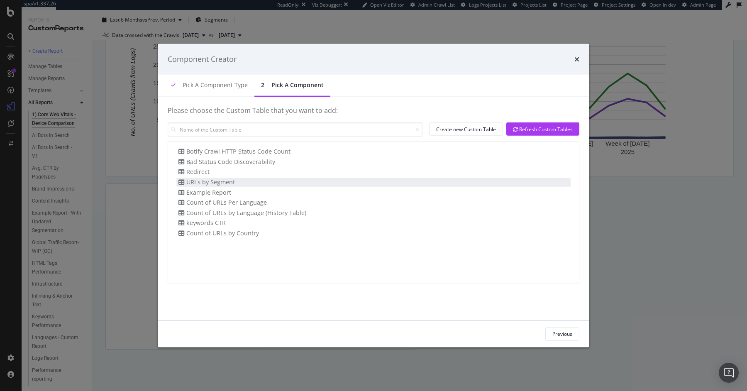
click at [232, 184] on div "URLs by Segment" at bounding box center [205, 182] width 58 height 9
click at [554, 341] on div "Previous Add Component" at bounding box center [373, 333] width 431 height 27
click at [552, 335] on div "Add Component" at bounding box center [553, 333] width 37 height 7
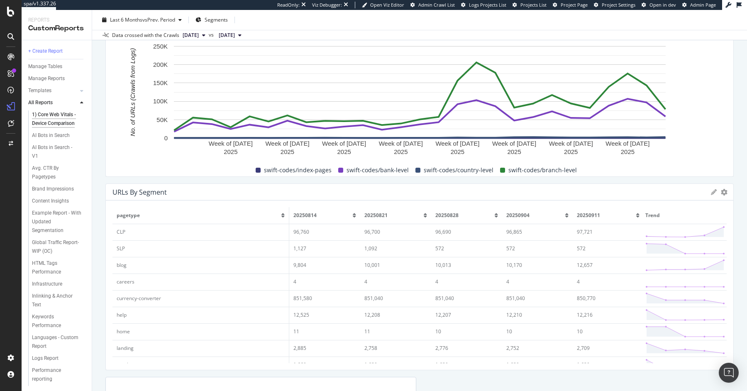
drag, startPoint x: 414, startPoint y: 196, endPoint x: 708, endPoint y: 191, distance: 294.1
click at [746, 186] on div "1) Core Web Vitals - Device Comparison 1) Core Web Vitals - Device Comparison r…" at bounding box center [419, 200] width 654 height 381
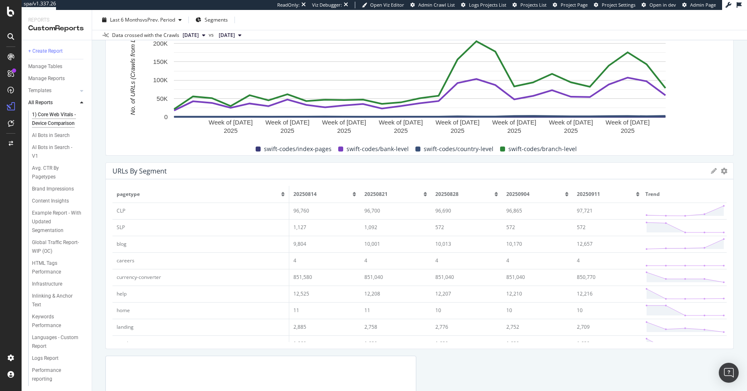
scroll to position [2832, 0]
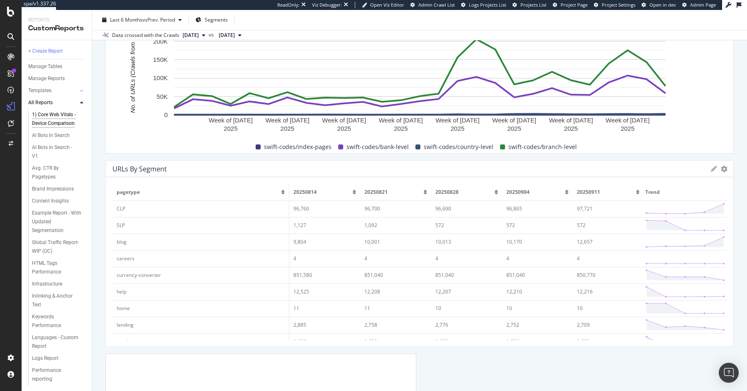
click at [302, 277] on td "851,580" at bounding box center [324, 275] width 71 height 17
click at [126, 275] on td "currency-converter" at bounding box center [200, 275] width 177 height 17
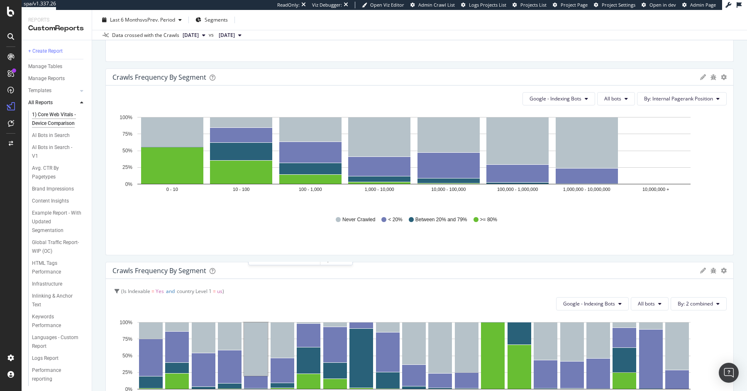
scroll to position [2082, 0]
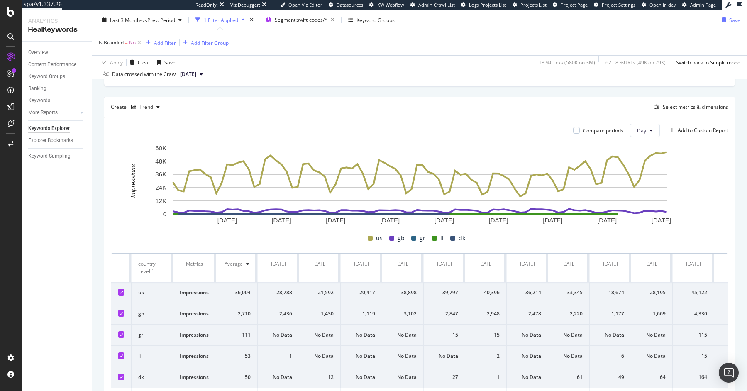
scroll to position [204, 0]
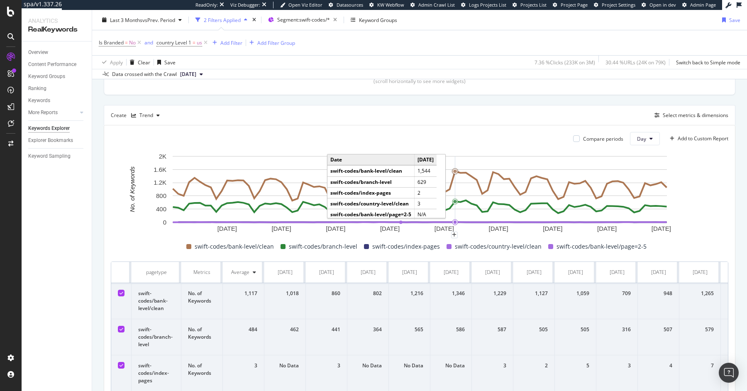
scroll to position [204, 0]
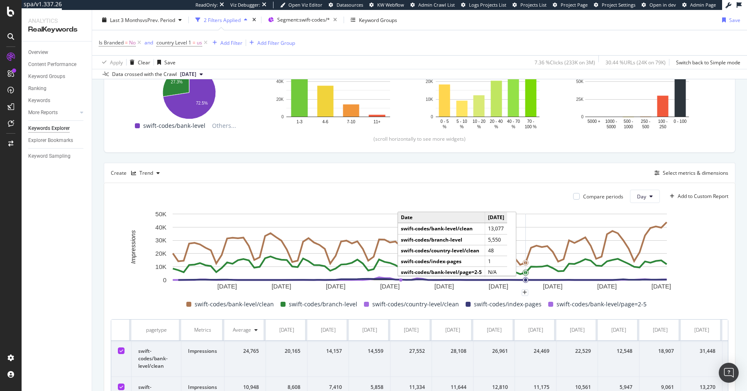
scroll to position [145, 0]
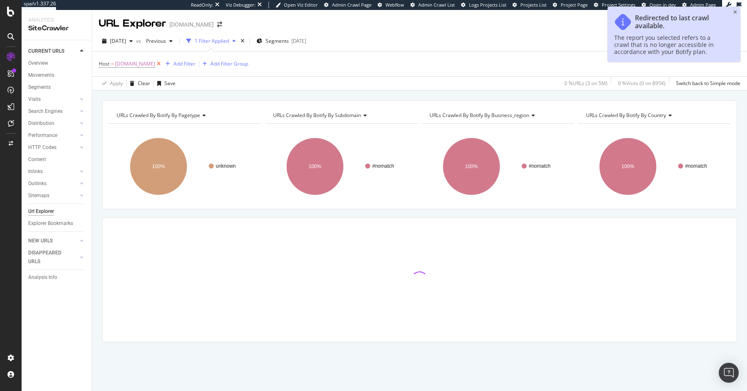
click at [158, 60] on icon at bounding box center [158, 64] width 7 height 8
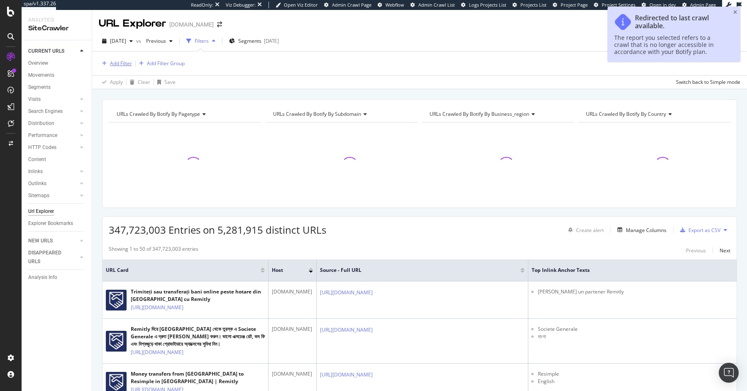
click at [119, 66] on div "Add Filter" at bounding box center [121, 63] width 22 height 7
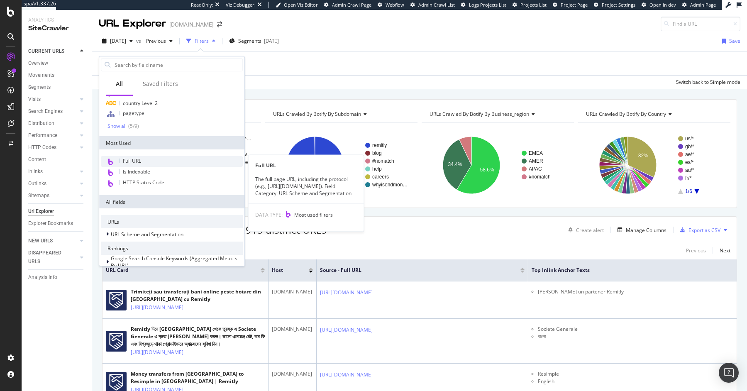
scroll to position [51, 0]
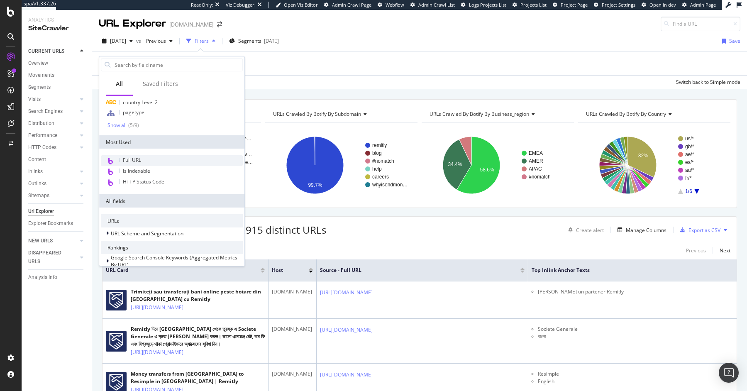
click at [150, 161] on div "Full URL" at bounding box center [172, 160] width 142 height 11
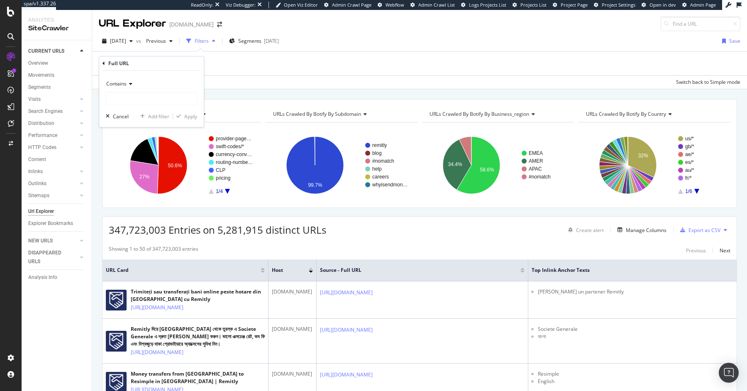
click at [116, 84] on span "Contains" at bounding box center [116, 83] width 20 height 7
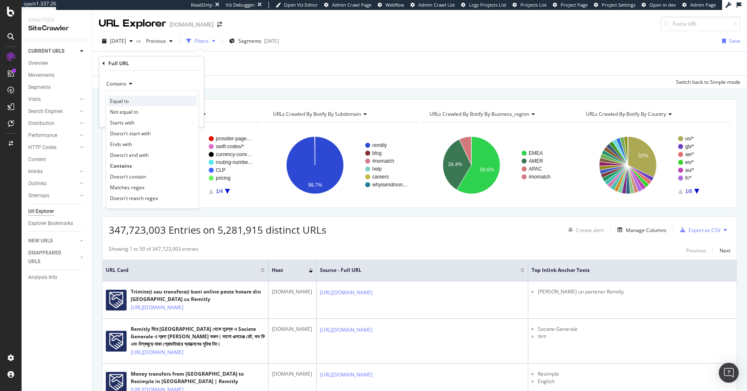
click at [117, 99] on span "Equal to" at bounding box center [119, 100] width 19 height 7
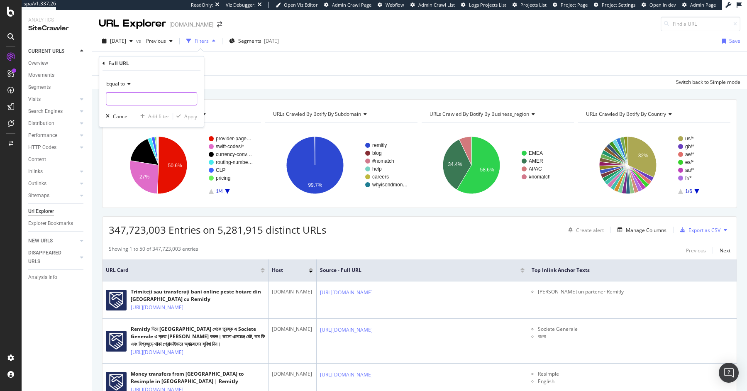
click at [117, 99] on input "text" at bounding box center [151, 98] width 90 height 13
paste input "[URL][DOMAIN_NAME]"
type input "[URL][DOMAIN_NAME]"
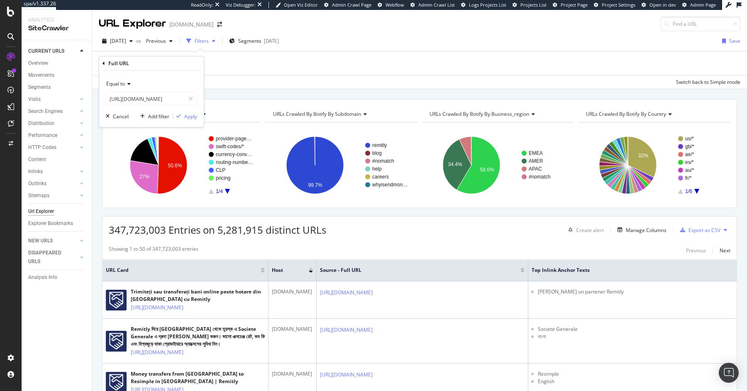
click at [179, 111] on div "Equal to https://www.remitly.com/us/nl/swift-codes/united-kingdom/hbukgb4bdtc C…" at bounding box center [151, 99] width 105 height 56
click at [182, 112] on div "Apply" at bounding box center [185, 115] width 24 height 7
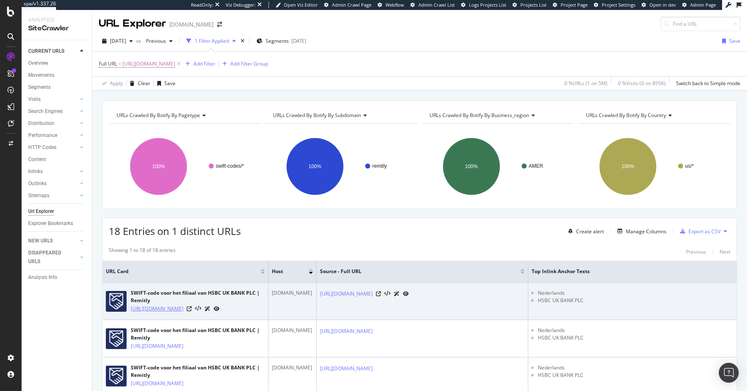
click at [183, 309] on link "[URL][DOMAIN_NAME]" at bounding box center [157, 308] width 53 height 8
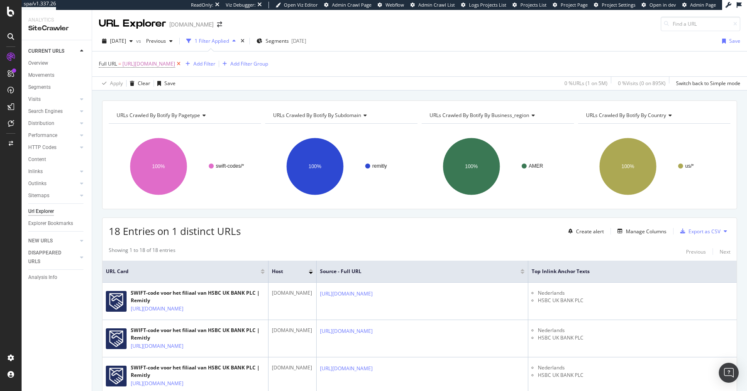
click at [182, 63] on icon at bounding box center [178, 64] width 7 height 8
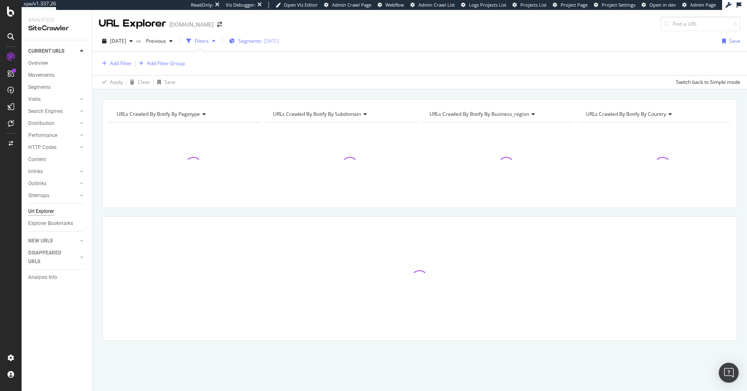
click at [261, 41] on span "Segments" at bounding box center [249, 40] width 23 height 7
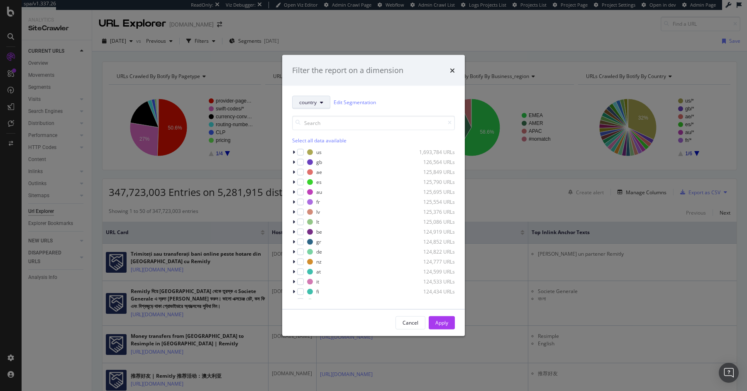
click at [302, 106] on button "country" at bounding box center [311, 101] width 38 height 13
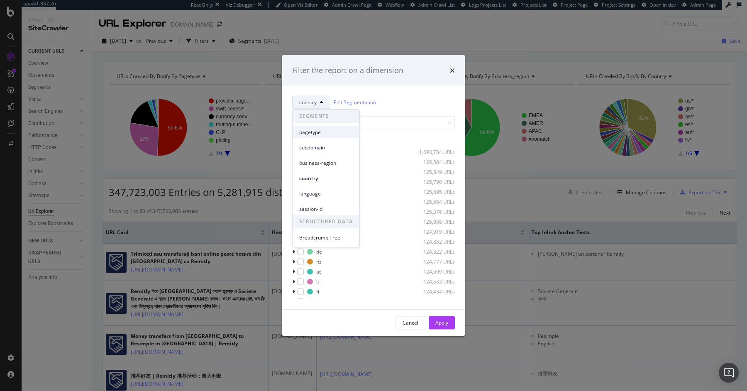
click at [305, 134] on span "pagetype" at bounding box center [326, 132] width 54 height 7
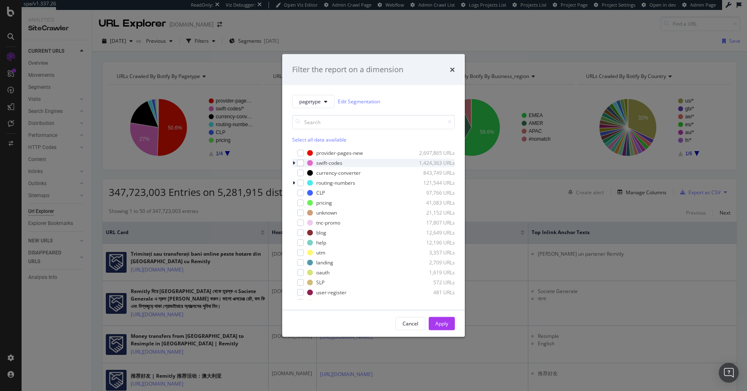
click at [292, 163] on icon "modal" at bounding box center [293, 162] width 2 height 5
click at [298, 173] on icon "modal" at bounding box center [298, 170] width 2 height 5
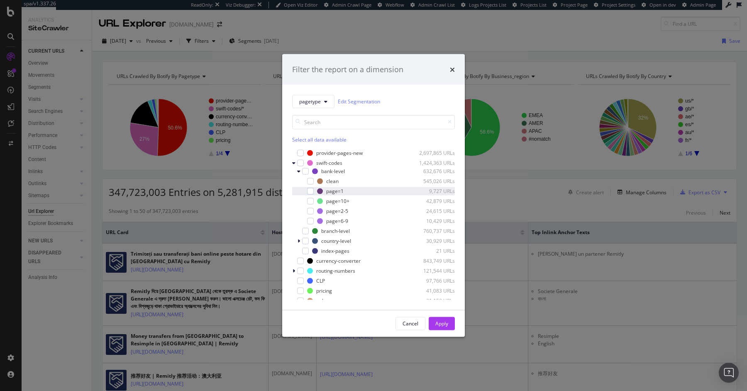
click at [305, 193] on div "modal" at bounding box center [304, 191] width 5 height 8
click at [441, 320] on div "Apply" at bounding box center [441, 323] width 13 height 7
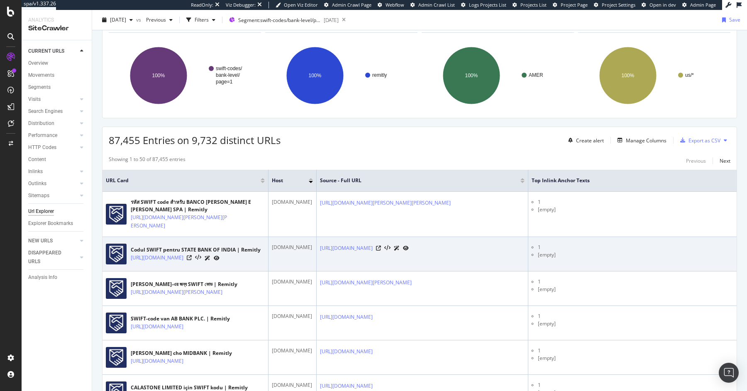
scroll to position [62, 0]
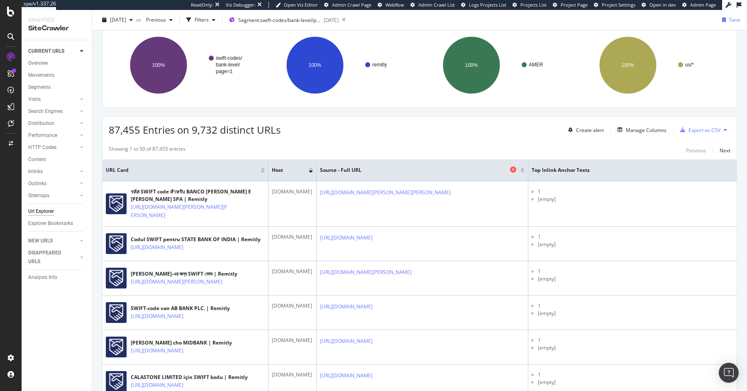
click at [515, 169] on icon at bounding box center [513, 169] width 6 height 6
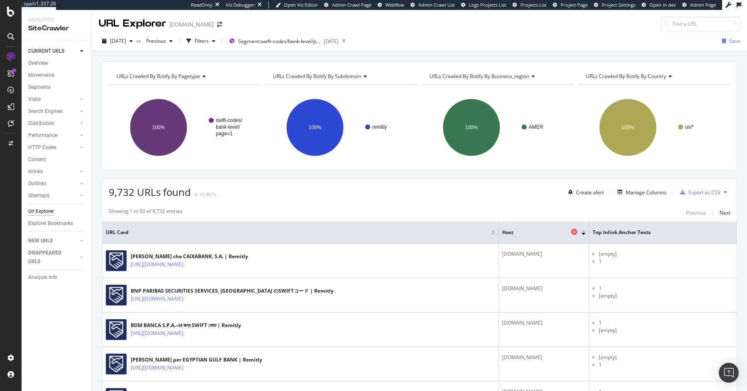
click at [574, 231] on icon at bounding box center [574, 232] width 6 height 6
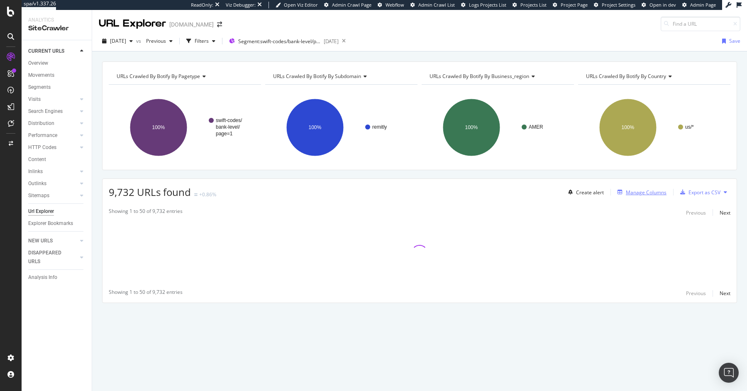
click at [641, 194] on div "Manage Columns" at bounding box center [645, 192] width 41 height 7
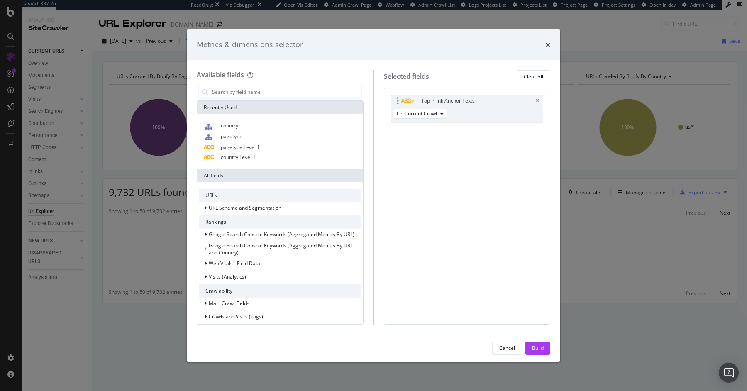
click at [539, 100] on icon "times" at bounding box center [537, 100] width 4 height 5
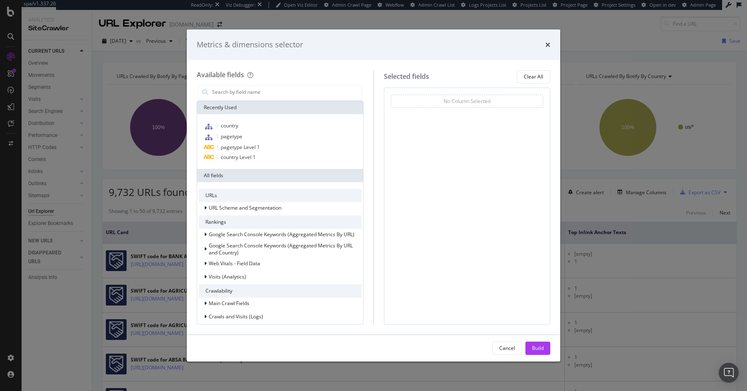
click at [528, 325] on div "Available fields Recently Used country pagetype pagetype Level 1 country Level …" at bounding box center [373, 197] width 373 height 274
click at [530, 352] on button "Build" at bounding box center [537, 347] width 25 height 13
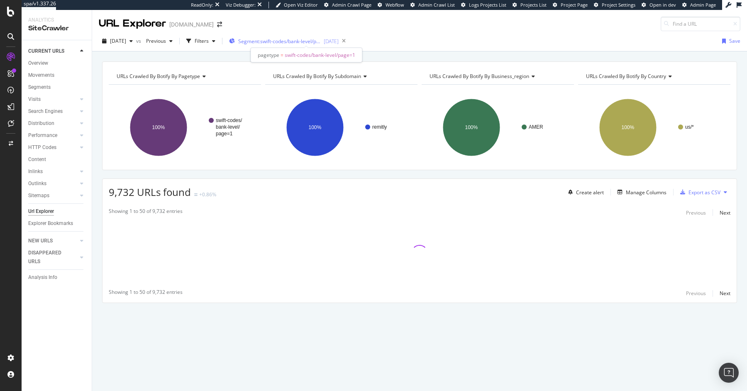
click at [292, 43] on span "Segment: swift-codes/bank-level/page=1" at bounding box center [279, 41] width 83 height 7
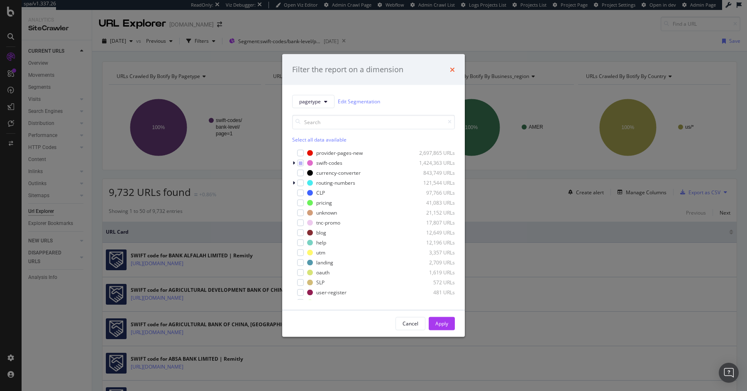
click at [450, 69] on icon "times" at bounding box center [452, 69] width 5 height 7
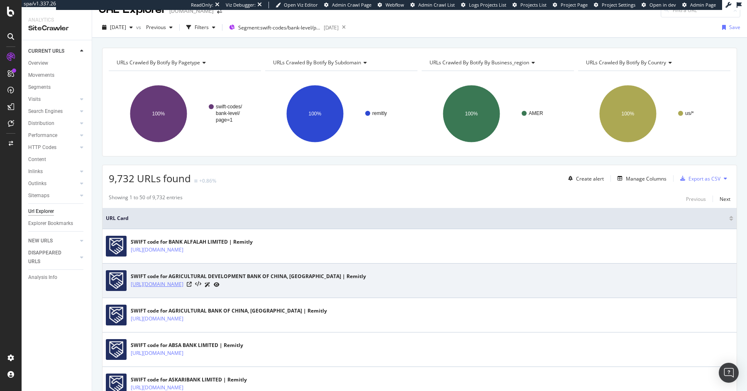
scroll to position [18, 0]
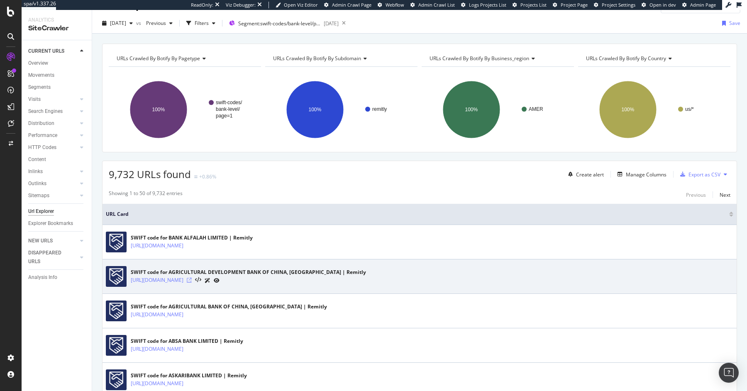
click at [192, 279] on icon at bounding box center [189, 279] width 5 height 5
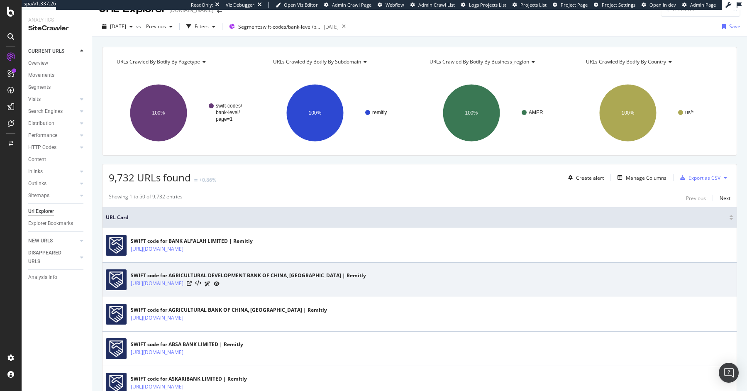
scroll to position [0, 0]
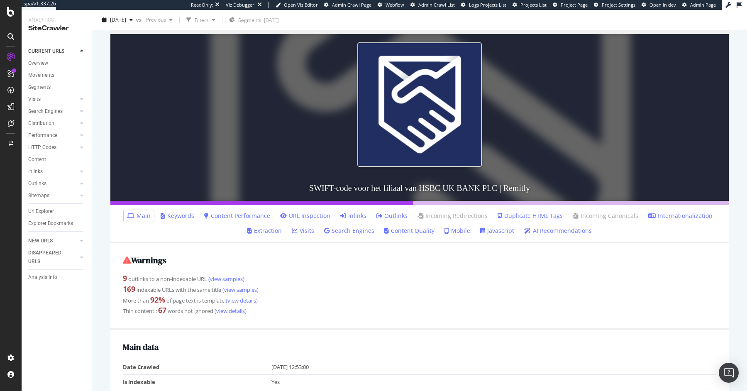
scroll to position [109, 0]
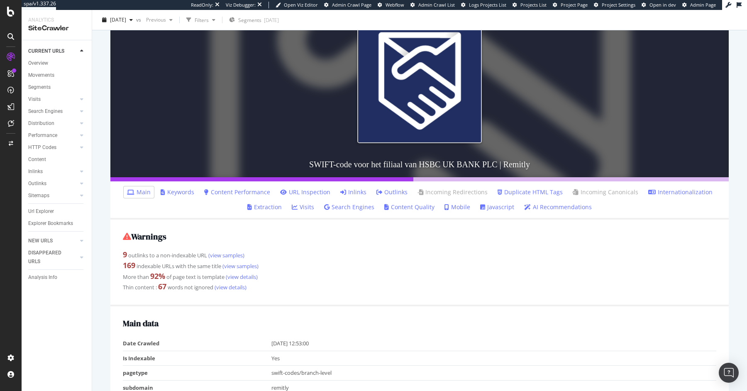
click at [355, 195] on link "Inlinks" at bounding box center [353, 192] width 26 height 8
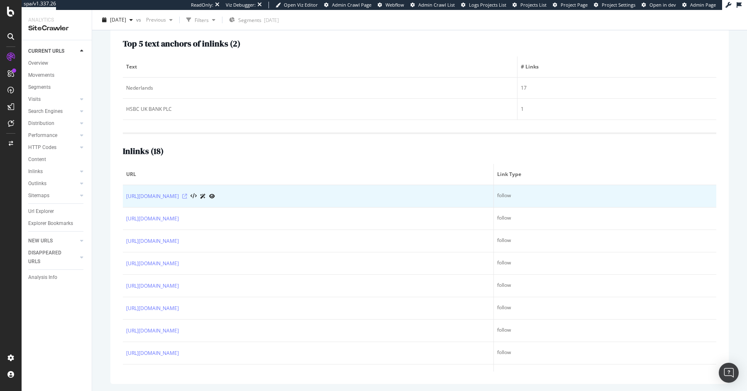
click at [187, 194] on icon at bounding box center [184, 196] width 5 height 5
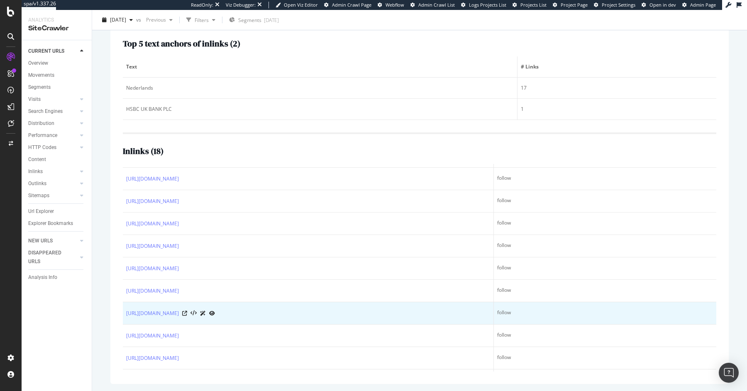
scroll to position [175, 0]
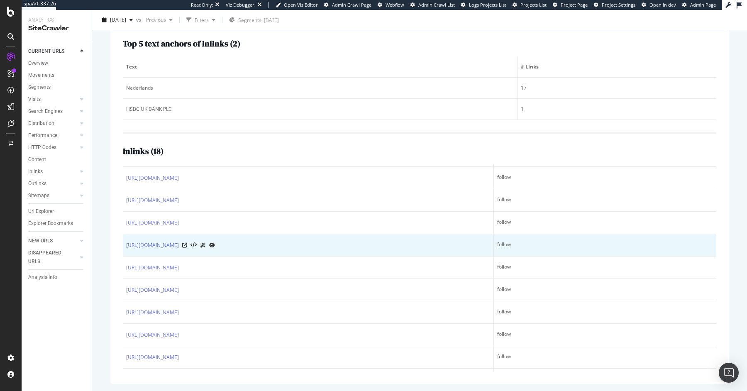
click at [215, 245] on div at bounding box center [198, 245] width 33 height 9
click at [187, 244] on icon at bounding box center [184, 245] width 5 height 5
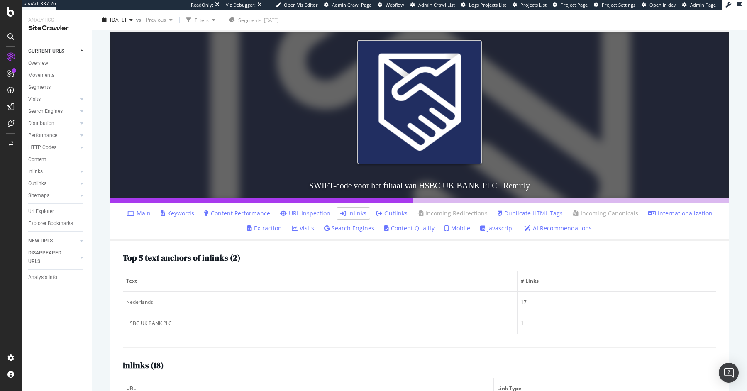
scroll to position [0, 0]
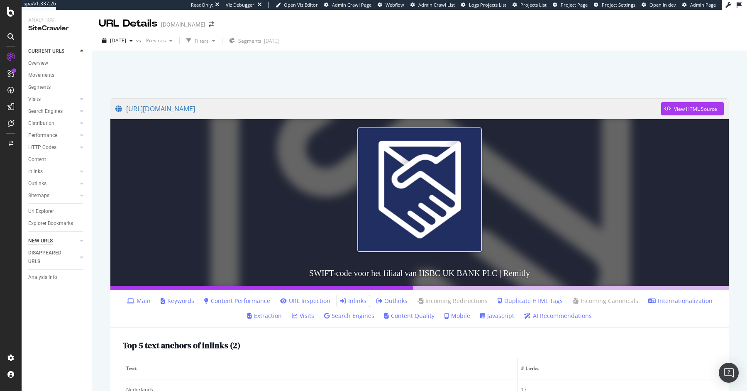
click at [37, 237] on div "NEW URLS" at bounding box center [40, 240] width 24 height 9
click at [37, 214] on div "Url Explorer" at bounding box center [41, 211] width 26 height 9
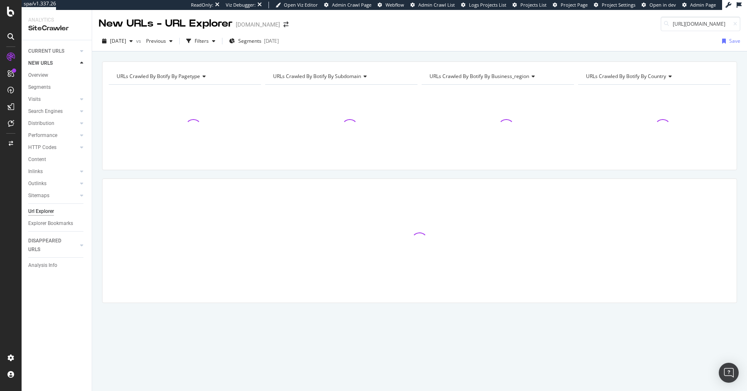
scroll to position [0, 83]
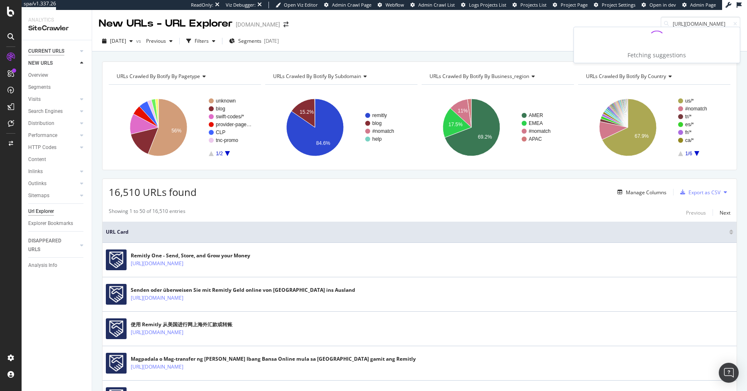
type input "https://www.remitly.com/us/en/swift-codes/united-kingdom"
click at [44, 52] on div "CURRENT URLS" at bounding box center [46, 51] width 36 height 9
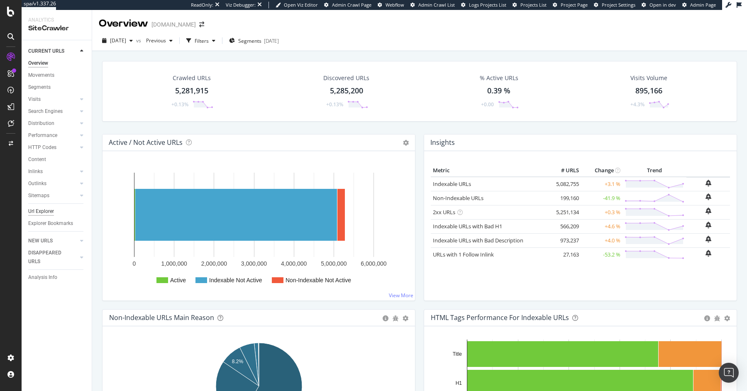
click at [39, 212] on div "Url Explorer" at bounding box center [41, 211] width 26 height 9
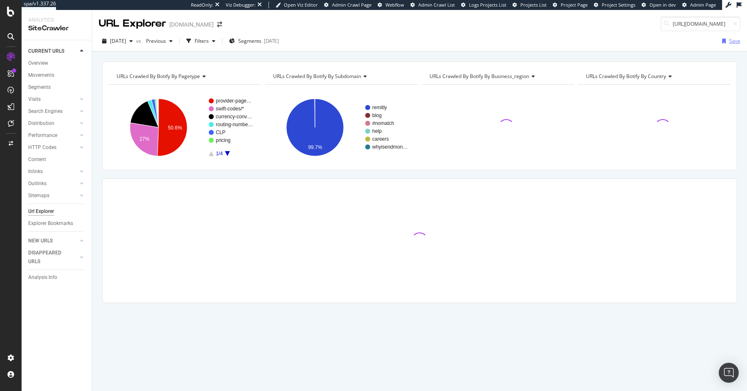
scroll to position [0, 83]
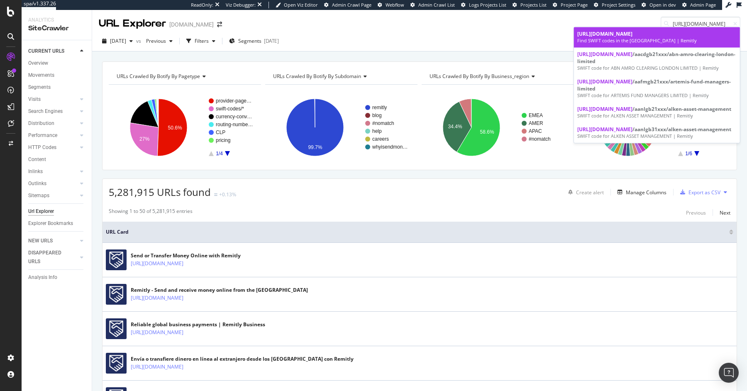
type input "https://www.remitly.com/us/en/swift-codes/united-kingdom"
click at [632, 36] on span "https://www.remitly.com/us/en/swift-codes/united-kingdom" at bounding box center [604, 33] width 55 height 7
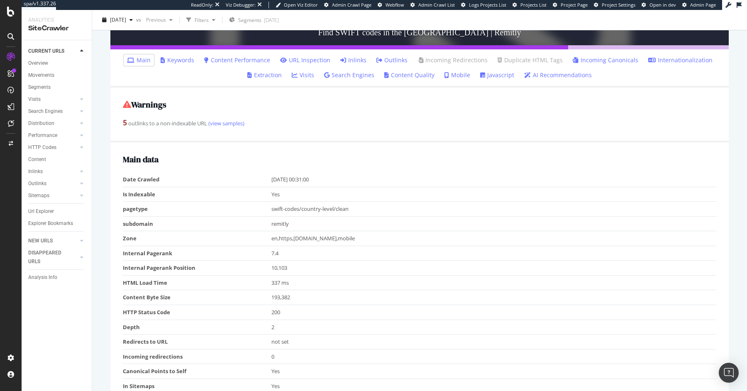
scroll to position [260, 0]
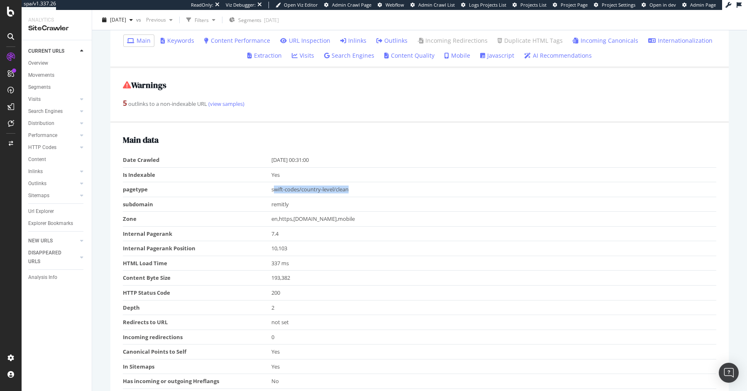
drag, startPoint x: 275, startPoint y: 186, endPoint x: 366, endPoint y: 190, distance: 91.3
click at [366, 190] on td "swift-codes/country-level/clean" at bounding box center [493, 189] width 445 height 15
click at [43, 212] on div "Url Explorer" at bounding box center [41, 211] width 26 height 9
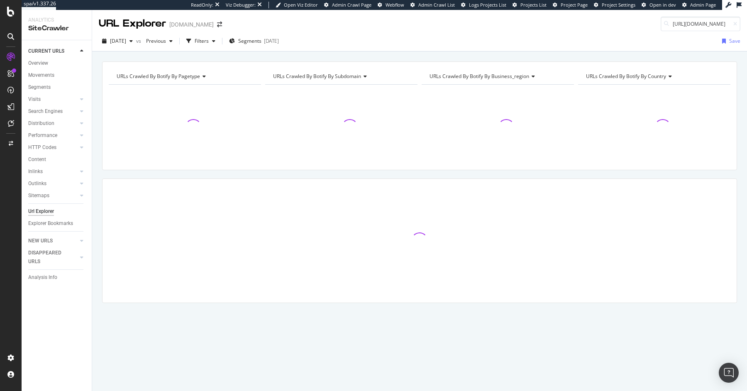
scroll to position [0, 145]
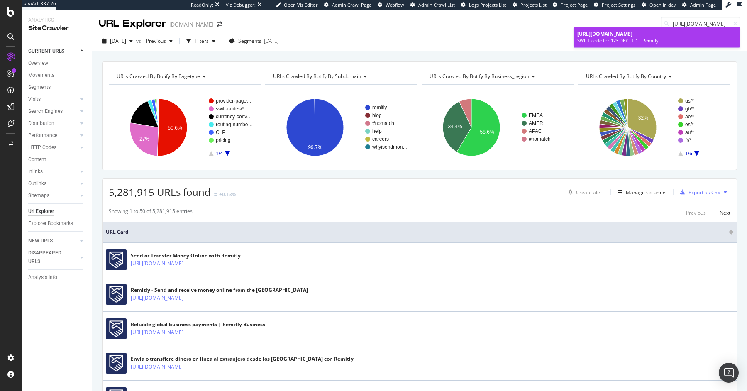
type input "https://www.remitly.com/us/en/swift-codes/united-kingdom/awaxgb21xxx/123-dex-ltd"
click at [674, 37] on div "https://www.remitly.com/us/en/swift-codes/united-kingdom/awaxgb21xxx/123-dex-ltd" at bounding box center [656, 33] width 159 height 7
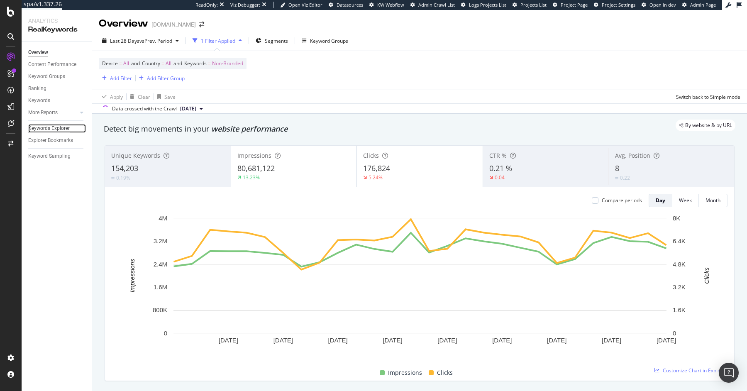
click at [30, 131] on div "Keywords Explorer" at bounding box center [48, 128] width 41 height 9
click at [36, 129] on div "Keywords Explorer" at bounding box center [48, 128] width 41 height 9
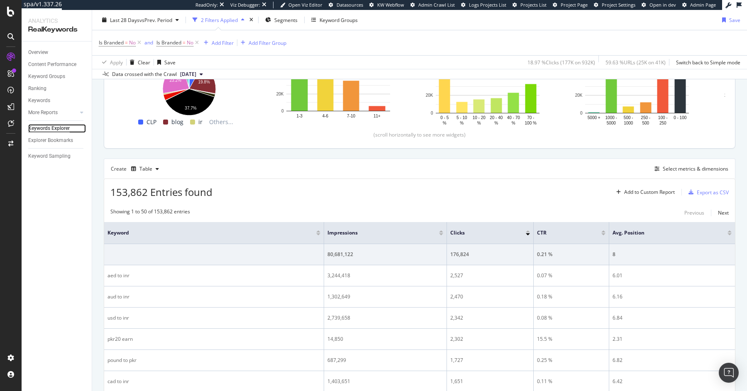
scroll to position [154, 0]
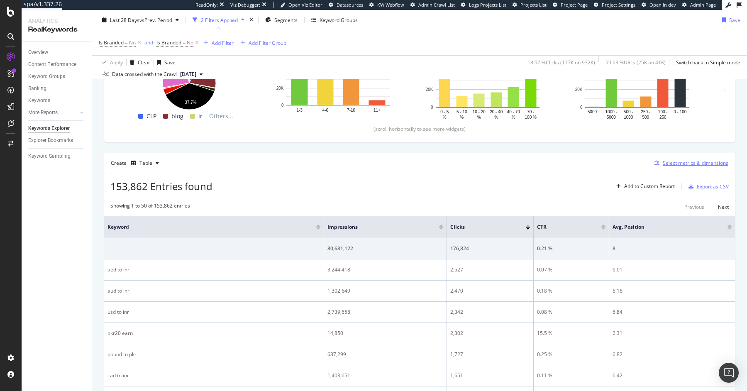
click at [597, 163] on div "Select metrics & dimensions" at bounding box center [695, 162] width 66 height 7
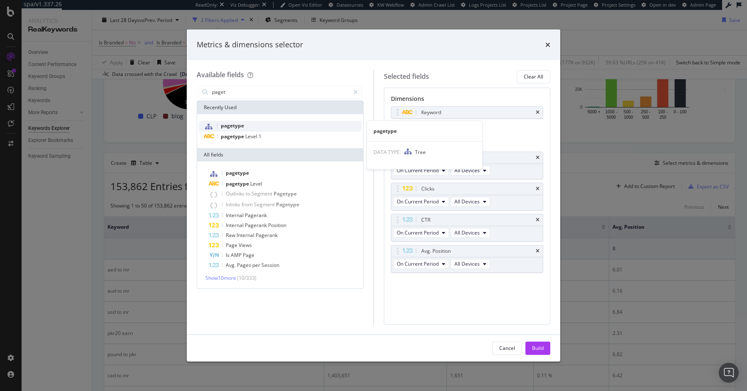
type input "paget"
click at [236, 126] on span "pagetype" at bounding box center [232, 125] width 23 height 7
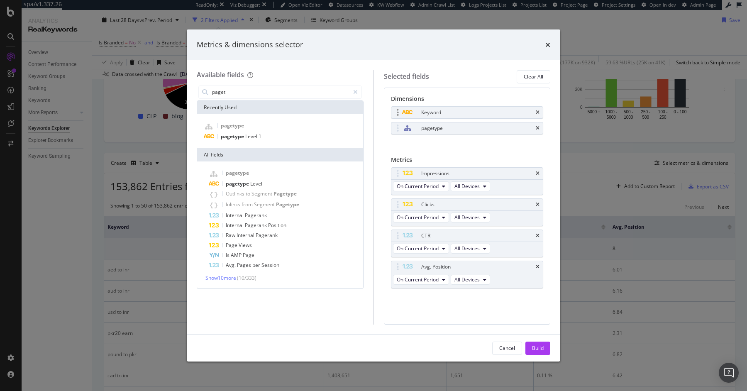
click at [540, 110] on div "Keyword" at bounding box center [467, 113] width 152 height 12
click at [537, 110] on icon "times" at bounding box center [537, 112] width 4 height 5
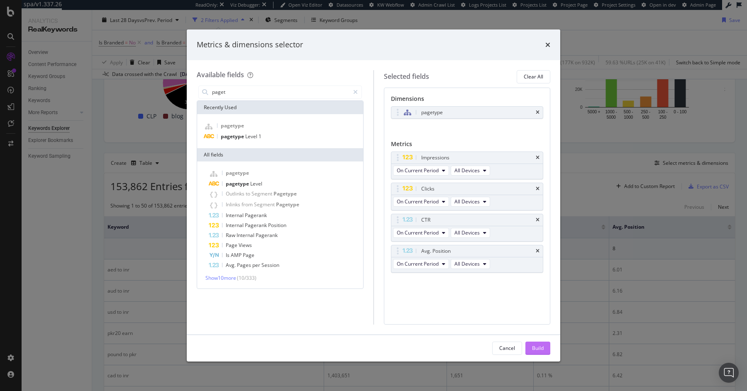
click at [538, 312] on div "Build" at bounding box center [538, 347] width 12 height 7
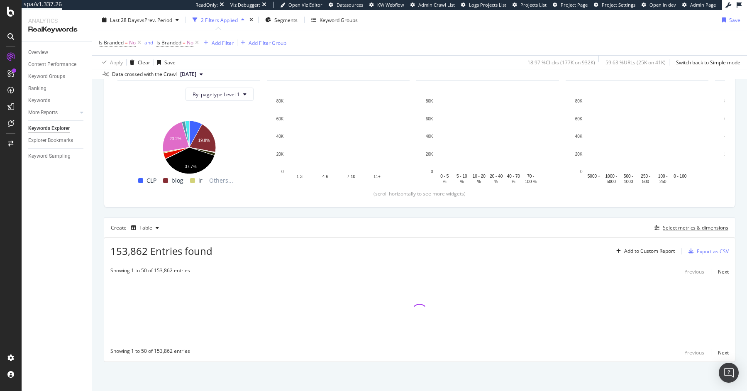
scroll to position [88, 0]
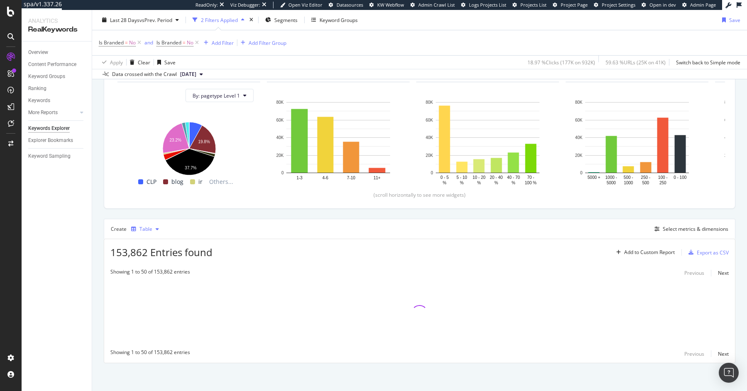
click at [142, 228] on div "Table" at bounding box center [145, 228] width 13 height 5
click at [150, 255] on div "Trend" at bounding box center [155, 255] width 14 height 7
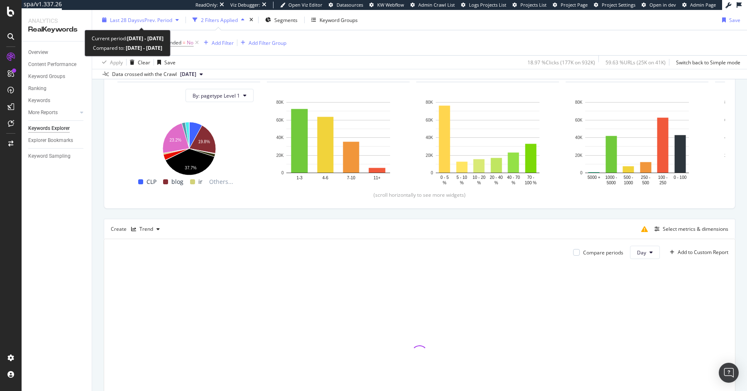
click at [141, 19] on span "vs Prev. Period" at bounding box center [155, 19] width 33 height 7
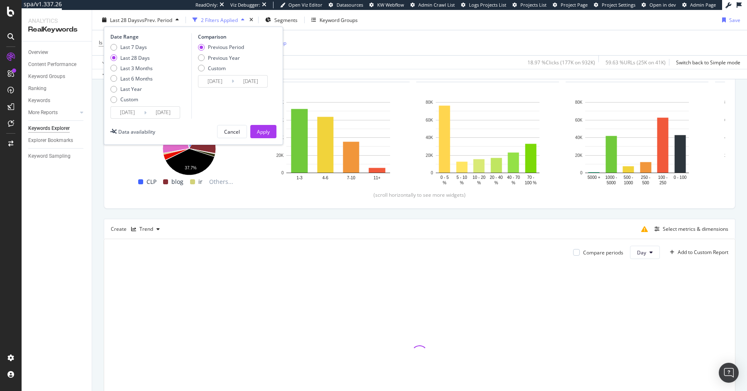
scroll to position [89, 0]
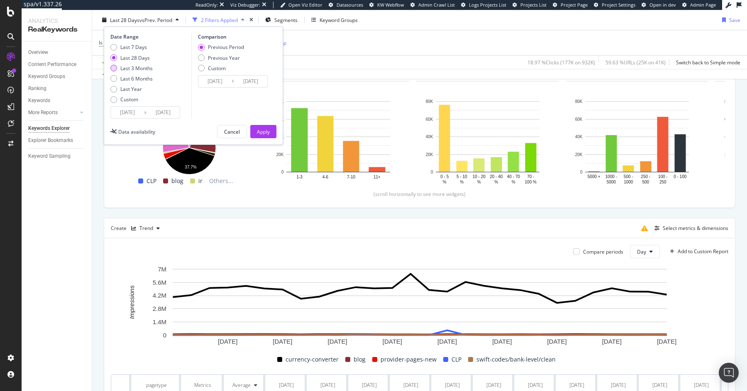
click at [141, 67] on div "Last 3 Months" at bounding box center [136, 67] width 32 height 7
type input "2025/06/13"
type input "2025/03/13"
type input "2025/06/12"
click at [268, 139] on div "Date Range Last 7 Days Last 28 Days Last 3 Months Last 6 Months Last Year Custo…" at bounding box center [193, 86] width 179 height 118
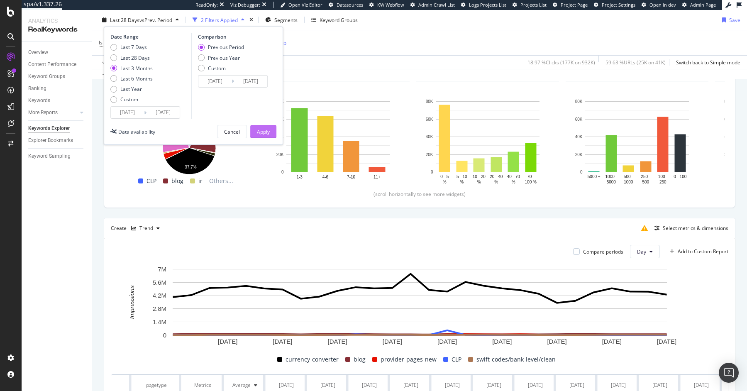
click at [273, 134] on button "Apply" at bounding box center [263, 131] width 26 height 13
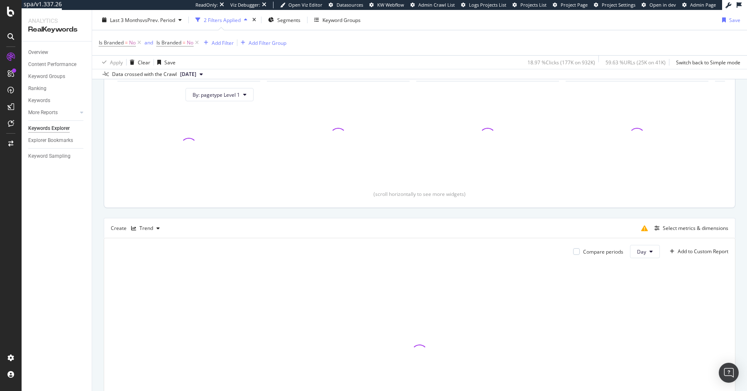
click at [264, 131] on div "Clicks By Average Position" at bounding box center [337, 128] width 149 height 126
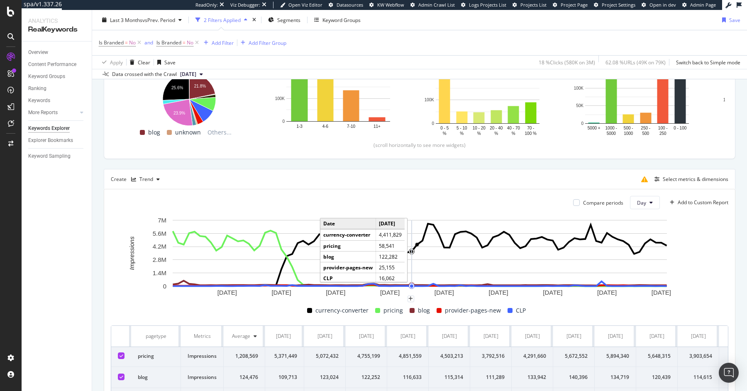
scroll to position [146, 0]
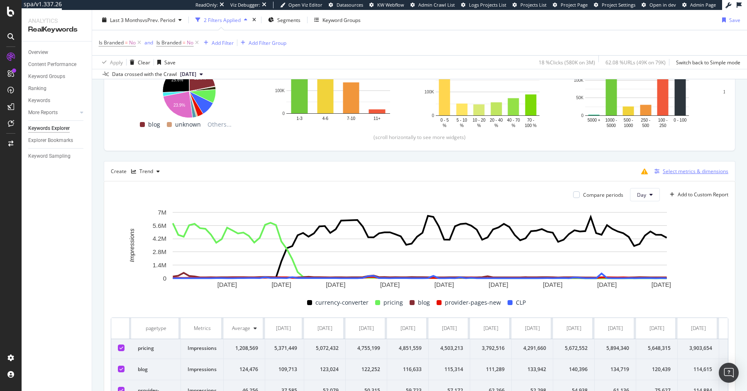
click at [597, 173] on div "Select metrics & dimensions" at bounding box center [695, 171] width 66 height 7
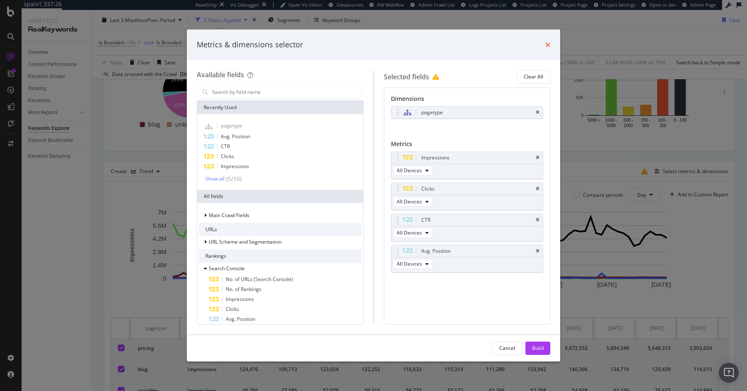
click at [545, 46] on icon "times" at bounding box center [547, 44] width 5 height 7
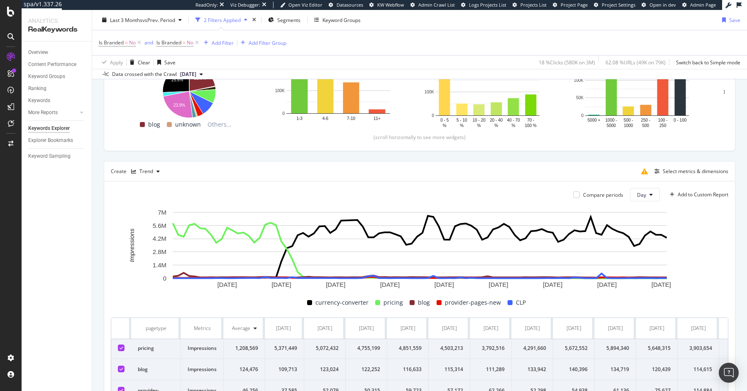
click at [35, 44] on div "Overview Content Performance Keyword Groups Ranking Keywords More Reports Count…" at bounding box center [57, 215] width 70 height 349
click at [35, 50] on div "Overview" at bounding box center [38, 52] width 20 height 9
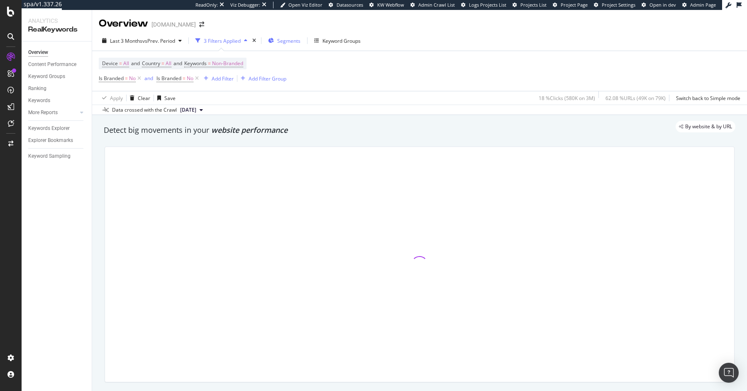
click at [291, 39] on span "Segments" at bounding box center [288, 40] width 23 height 7
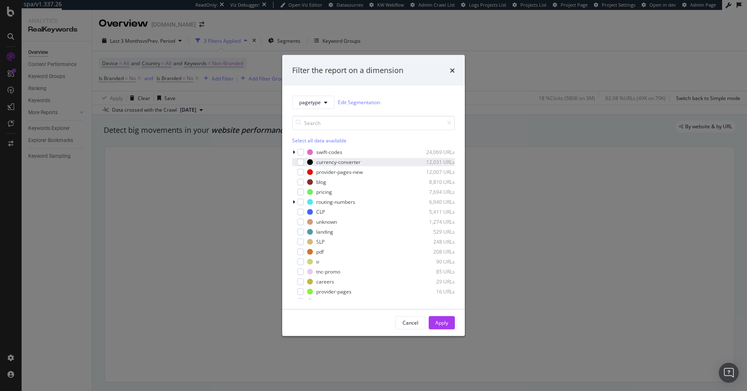
click at [304, 164] on div "currency-converter 12,031 URLs" at bounding box center [373, 162] width 163 height 8
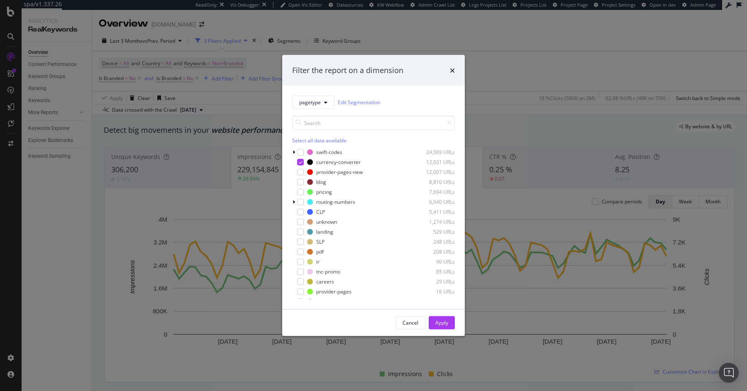
click at [449, 312] on div "Cancel Apply" at bounding box center [373, 322] width 182 height 27
click at [445, 312] on div "Apply" at bounding box center [441, 322] width 13 height 7
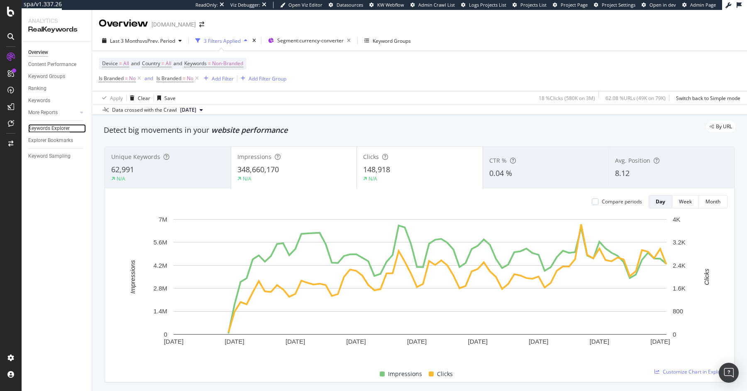
click at [41, 126] on div "Keywords Explorer" at bounding box center [48, 128] width 41 height 9
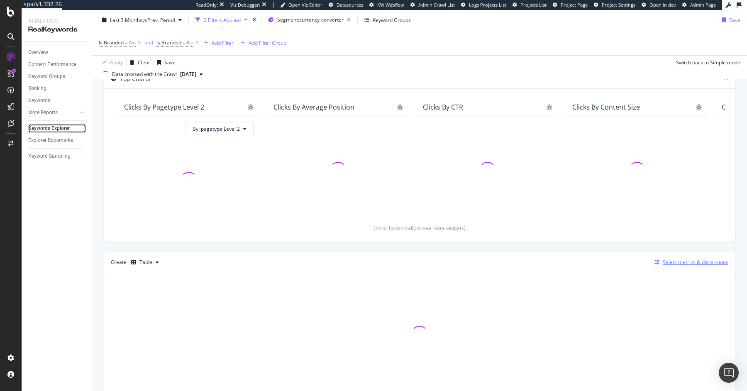
scroll to position [77, 0]
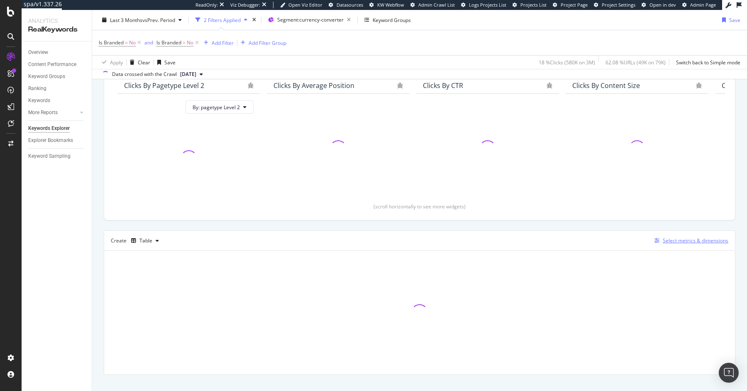
click at [597, 237] on div "Select metrics & dimensions" at bounding box center [695, 240] width 66 height 7
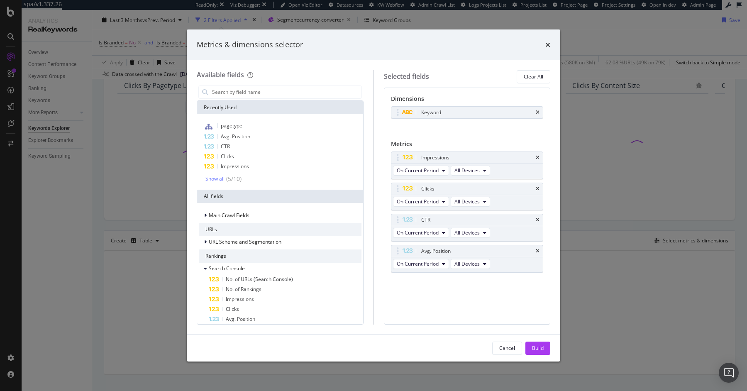
click at [597, 243] on div "Metrics & dimensions selector Available fields Recently Used pagetype Avg. Posi…" at bounding box center [373, 195] width 747 height 391
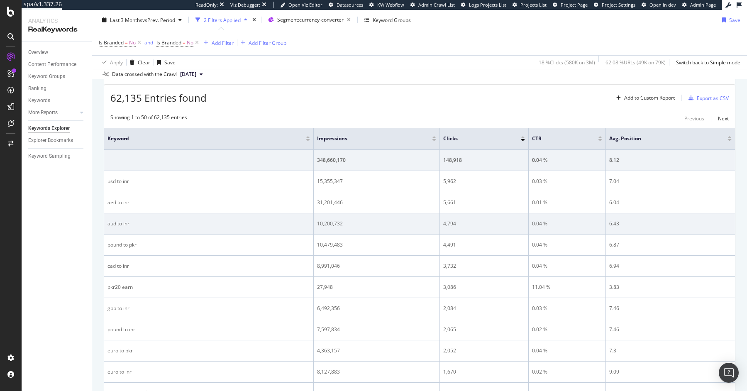
scroll to position [254, 0]
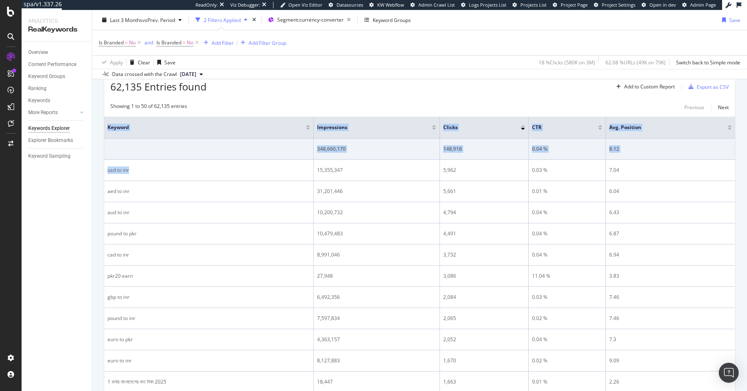
drag, startPoint x: 143, startPoint y: 173, endPoint x: 97, endPoint y: 170, distance: 46.2
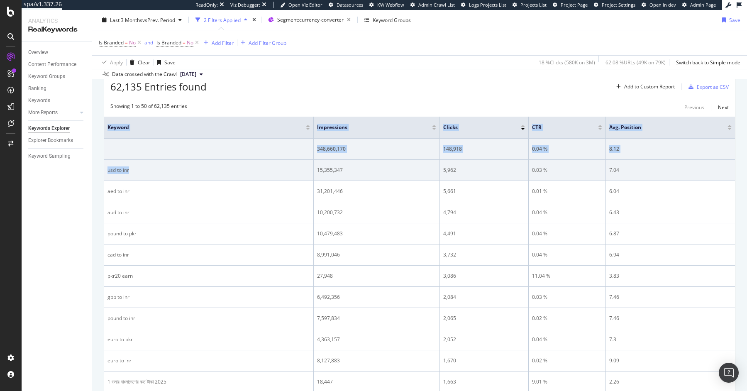
click at [137, 168] on div "usd to inr" at bounding box center [208, 169] width 202 height 7
drag, startPoint x: 134, startPoint y: 168, endPoint x: 106, endPoint y: 168, distance: 28.2
click at [106, 168] on td "usd to inr" at bounding box center [208, 170] width 209 height 21
copy div "usd to inr"
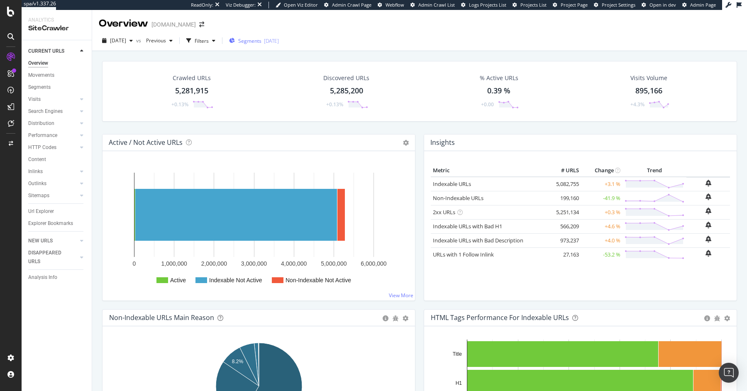
click at [256, 47] on button "Segments [DATE]" at bounding box center [254, 40] width 56 height 13
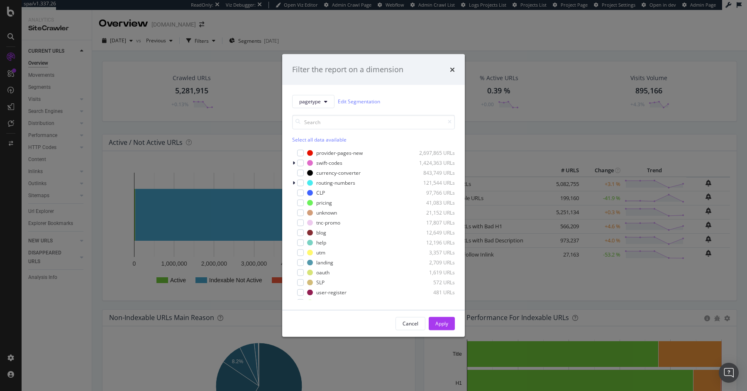
click at [455, 71] on div "Filter the report on a dimension" at bounding box center [373, 69] width 182 height 31
click at [450, 69] on icon "times" at bounding box center [452, 69] width 5 height 7
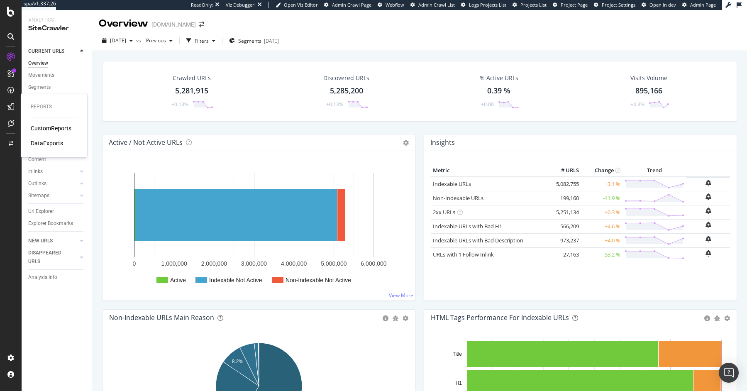
click at [37, 131] on div "CustomReports" at bounding box center [51, 128] width 41 height 8
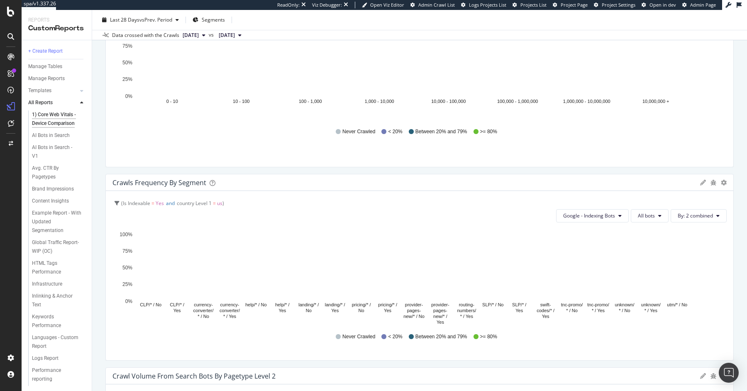
scroll to position [2809, 0]
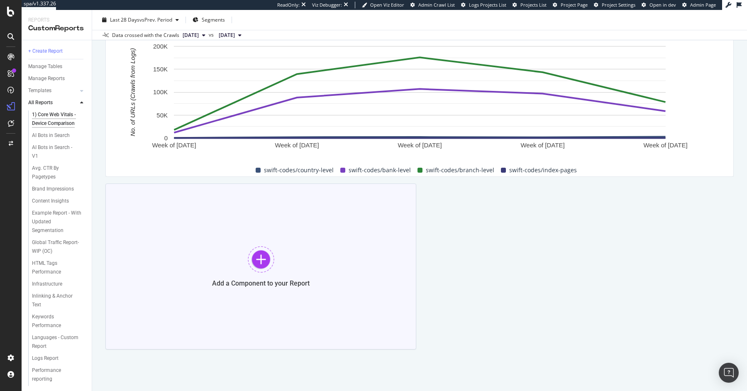
click at [257, 262] on div at bounding box center [261, 259] width 27 height 27
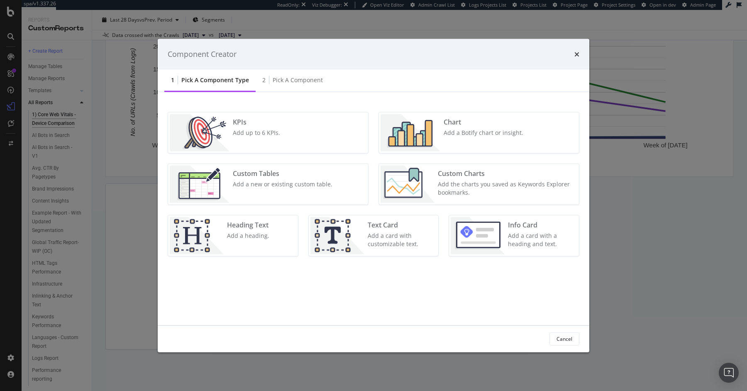
click at [285, 190] on div "Custom Tables Add a new or existing custom table." at bounding box center [282, 183] width 106 height 37
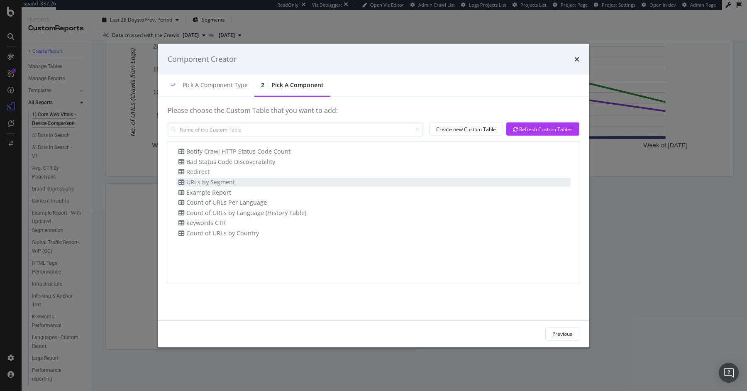
click at [258, 182] on div "URLs by Segment" at bounding box center [373, 182] width 394 height 9
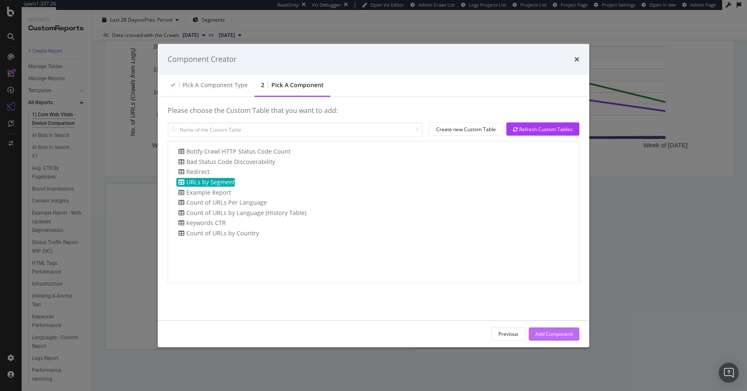
click at [555, 333] on div "Add Component" at bounding box center [553, 333] width 37 height 7
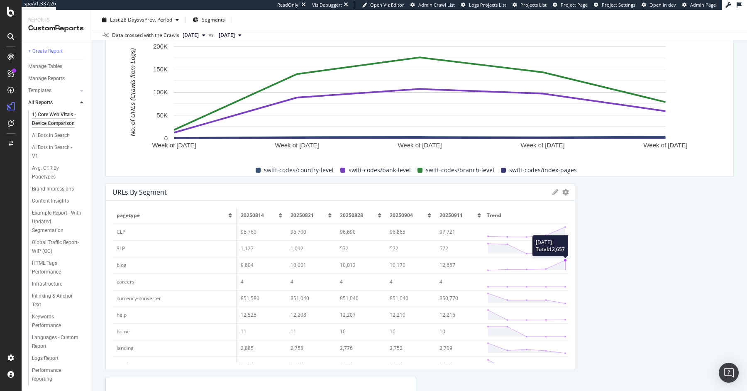
drag, startPoint x: 501, startPoint y: 263, endPoint x: 555, endPoint y: 267, distance: 54.9
click at [555, 267] on div "URLs by Segment Export as CSV Delete Add to Custom Report pagetype 20250814 202…" at bounding box center [339, 276] width 469 height 187
drag, startPoint x: 705, startPoint y: 203, endPoint x: 712, endPoint y: 202, distance: 6.8
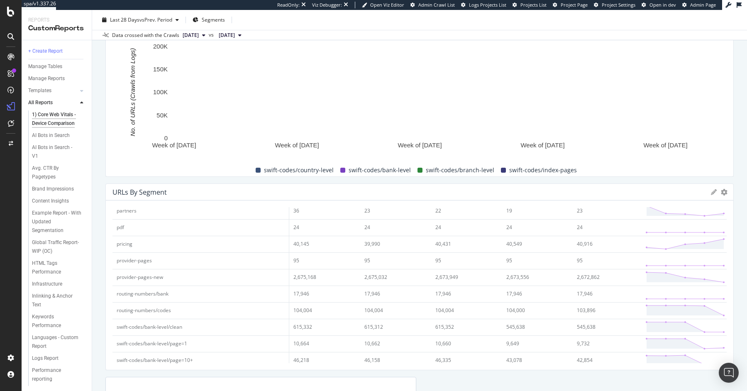
scroll to position [163, 0]
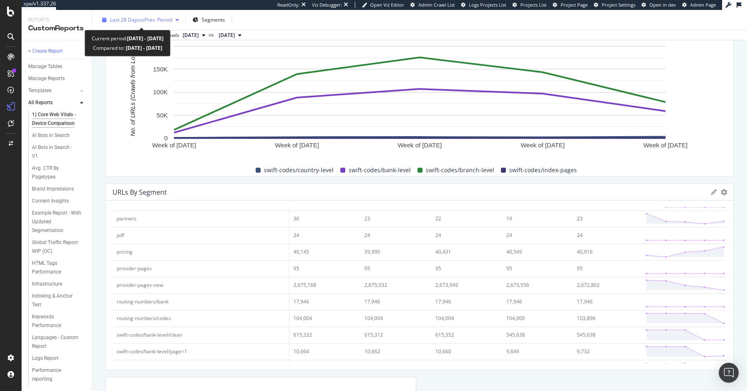
click at [136, 22] on span "Last 28 Days" at bounding box center [124, 19] width 29 height 7
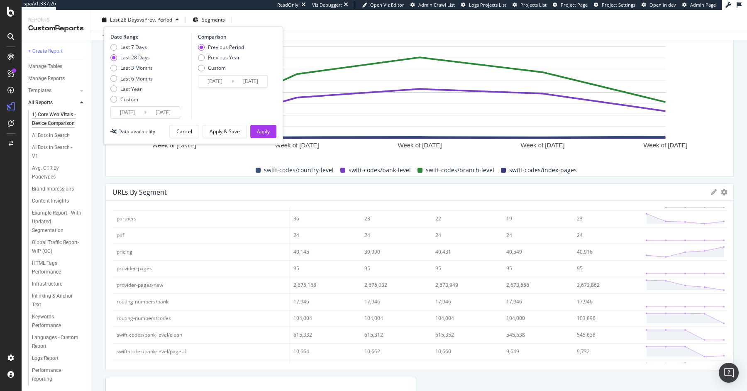
scroll to position [2817, 0]
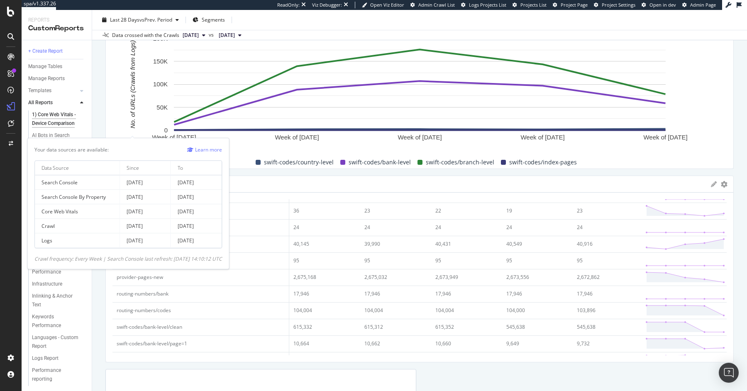
click at [170, 180] on td "[DATE]" at bounding box center [145, 182] width 51 height 15
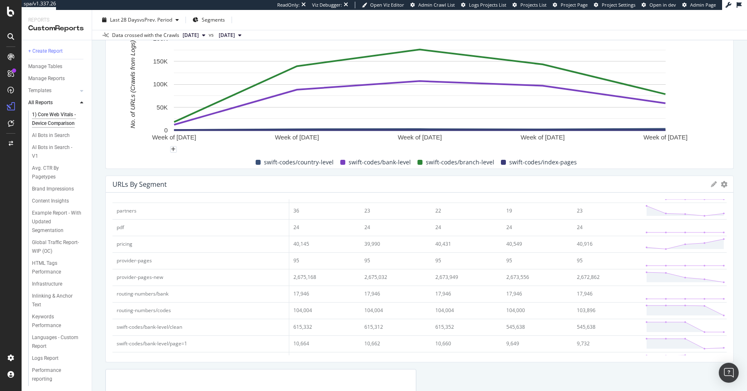
click at [199, 34] on span "[DATE]" at bounding box center [190, 35] width 16 height 7
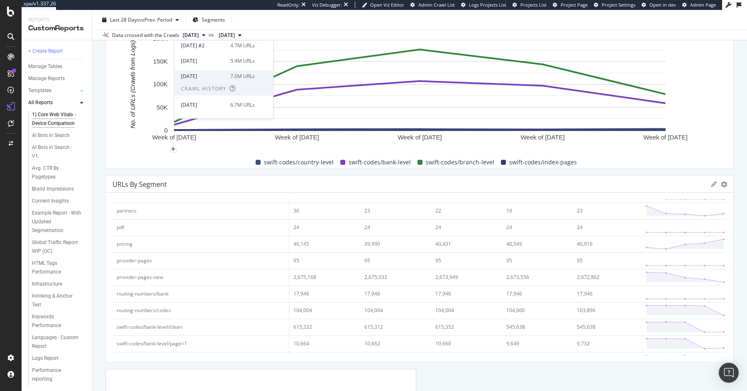
scroll to position [123, 0]
click at [215, 72] on div "[DATE] 7.0M URLs" at bounding box center [223, 78] width 99 height 12
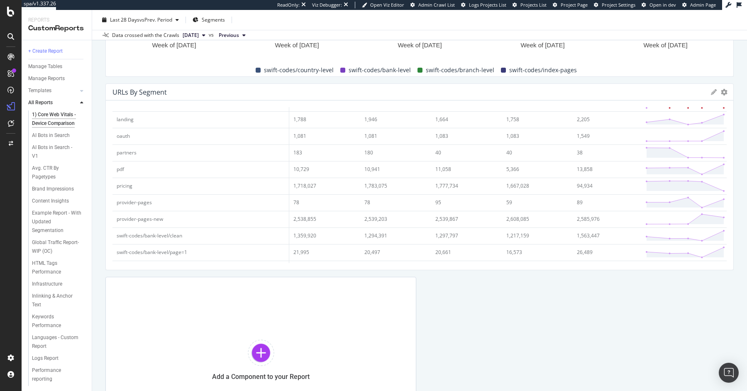
scroll to position [145, 0]
click at [524, 171] on td "1,667,028" at bounding box center [537, 169] width 71 height 17
click at [519, 169] on td "1,667,028" at bounding box center [537, 169] width 71 height 17
click at [455, 167] on td "1,777,734" at bounding box center [466, 169] width 71 height 17
click at [289, 165] on td "pricing" at bounding box center [200, 169] width 177 height 17
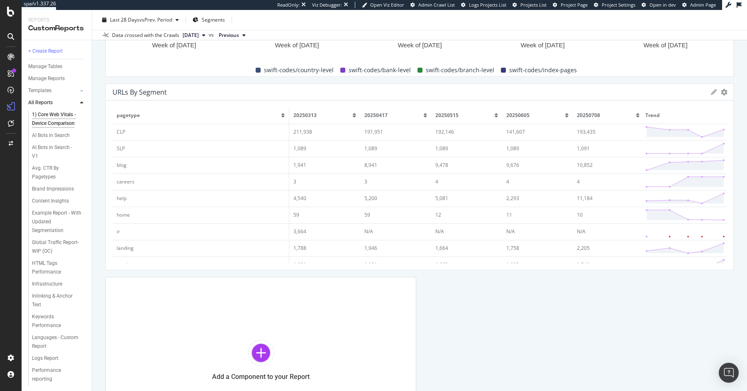
scroll to position [0, 0]
click at [44, 90] on div "SiteCrawler" at bounding box center [45, 93] width 29 height 8
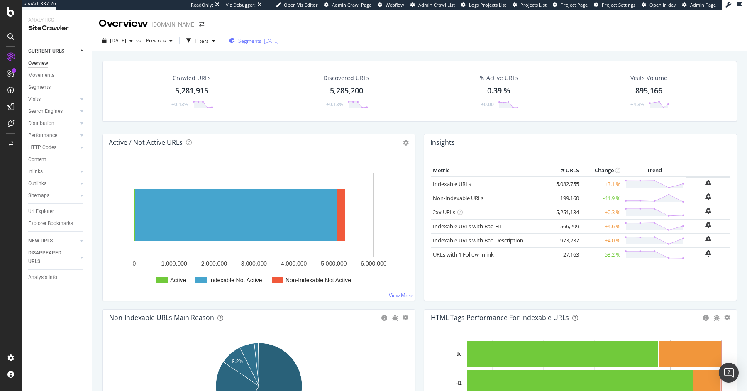
click at [261, 41] on span "Segments" at bounding box center [249, 40] width 23 height 7
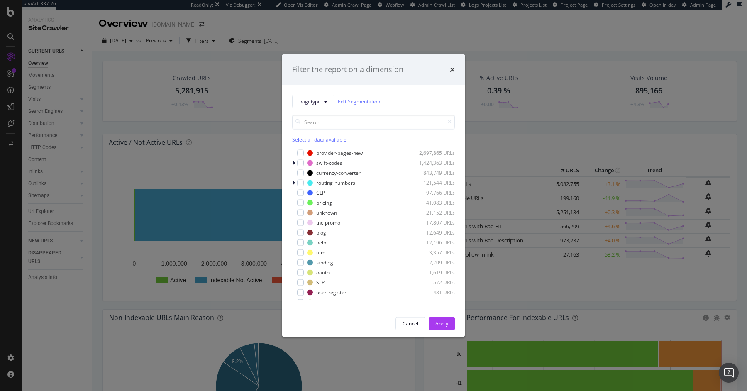
click at [196, 55] on div "Filter the report on a dimension pagetype Edit Segmentation Select all data ava…" at bounding box center [373, 195] width 747 height 391
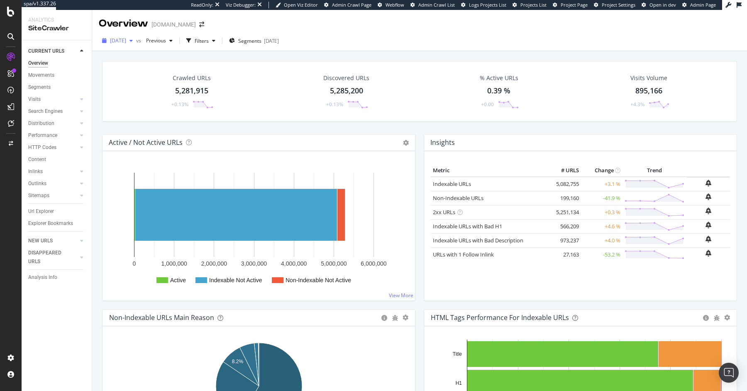
click at [133, 45] on div "[DATE]" at bounding box center [117, 40] width 37 height 12
click at [155, 71] on div "[DATE] 6.7M URLs" at bounding box center [148, 69] width 74 height 7
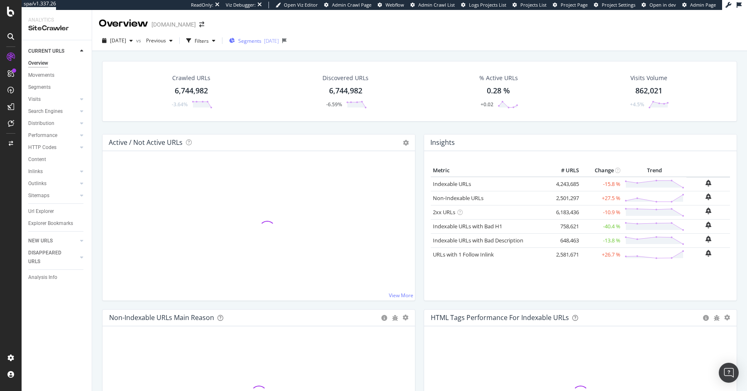
click at [261, 43] on span "Segments" at bounding box center [249, 40] width 23 height 7
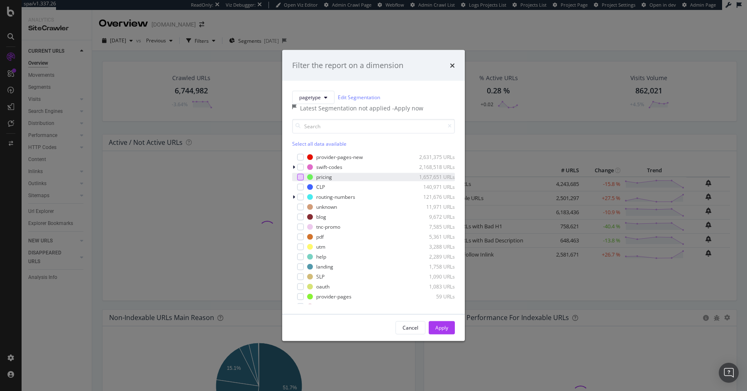
click at [301, 180] on div "modal" at bounding box center [300, 176] width 7 height 7
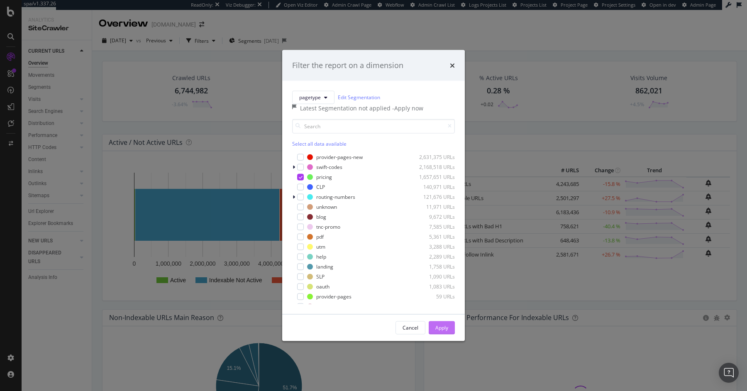
click at [446, 331] on div "Apply" at bounding box center [441, 327] width 13 height 7
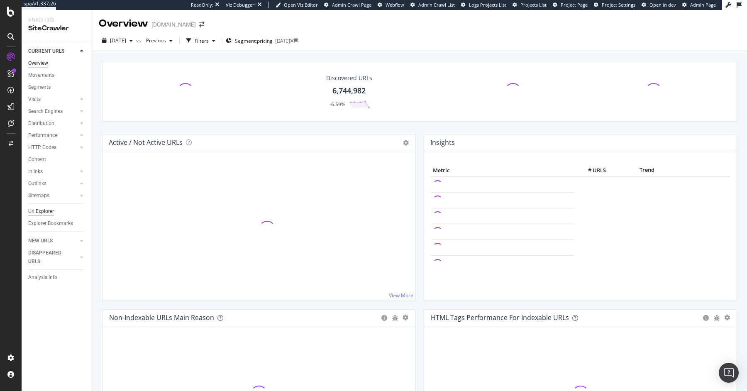
click at [34, 210] on div "Url Explorer" at bounding box center [41, 211] width 26 height 9
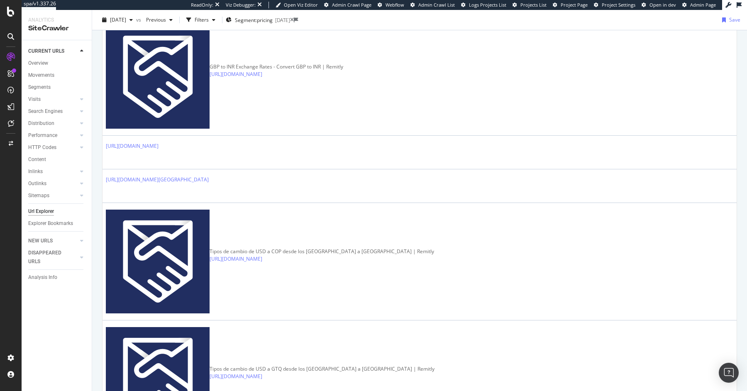
scroll to position [603, 0]
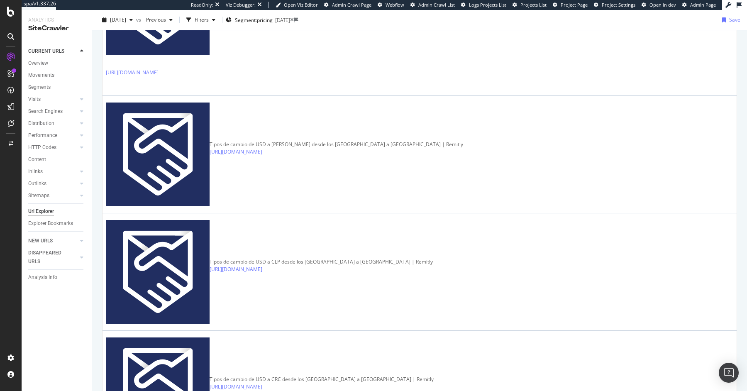
scroll to position [1100, 0]
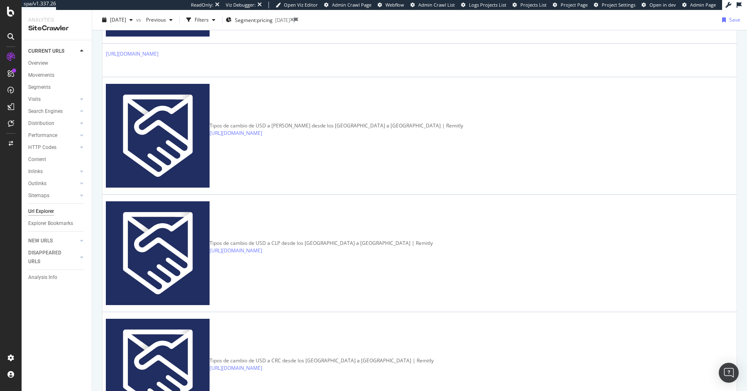
scroll to position [1118, 0]
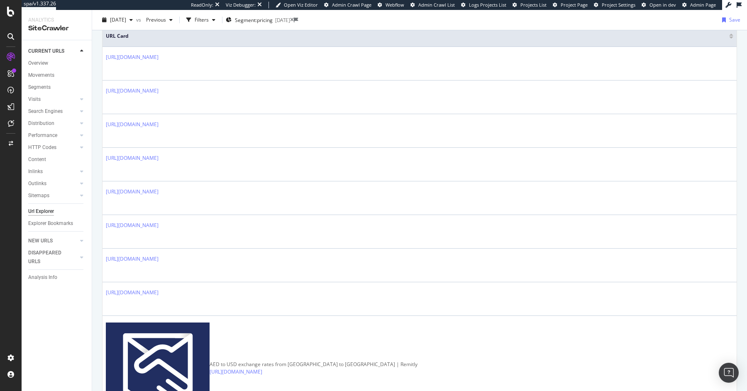
scroll to position [0, 0]
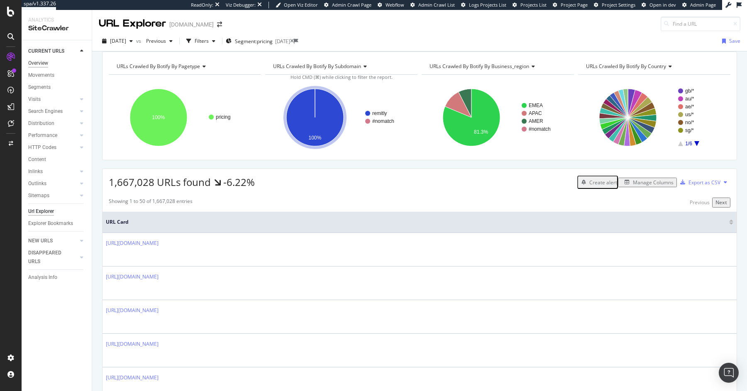
click at [38, 63] on div "Overview" at bounding box center [38, 63] width 20 height 9
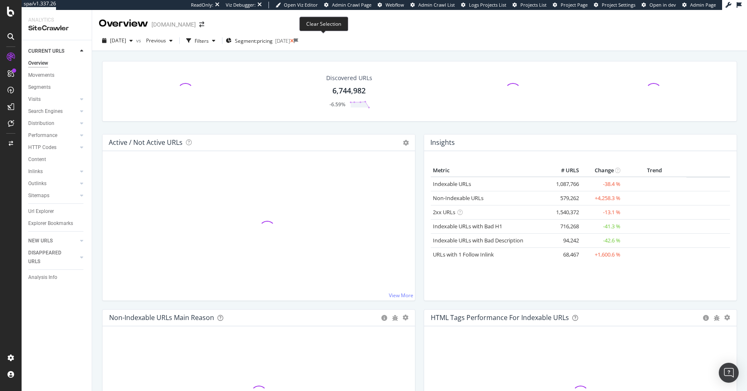
click at [294, 41] on icon at bounding box center [292, 41] width 4 height 5
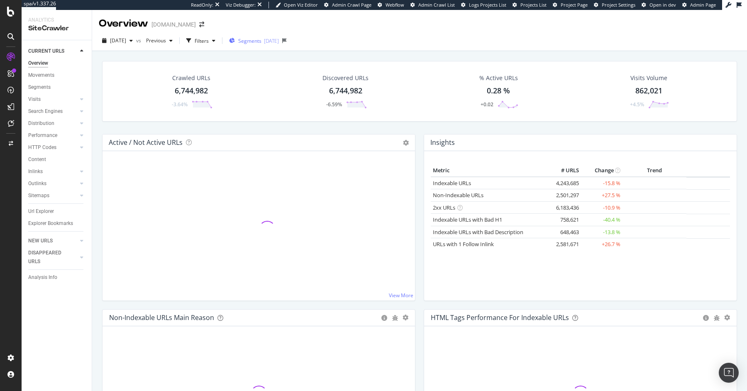
click at [261, 43] on span "Segments" at bounding box center [249, 40] width 23 height 7
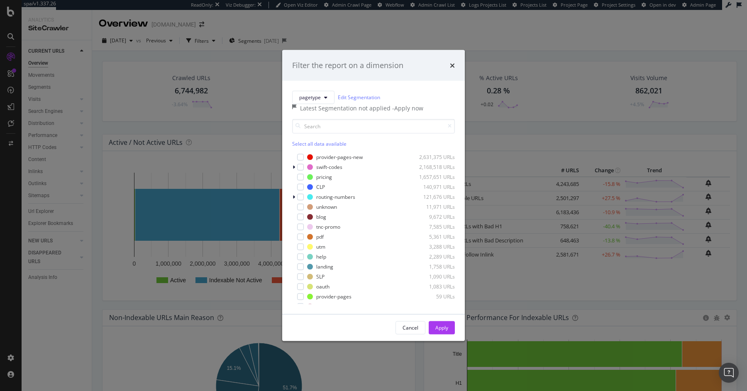
click at [130, 52] on div "Filter the report on a dimension pagetype Edit Segmentation Latest Segmentation…" at bounding box center [373, 195] width 747 height 391
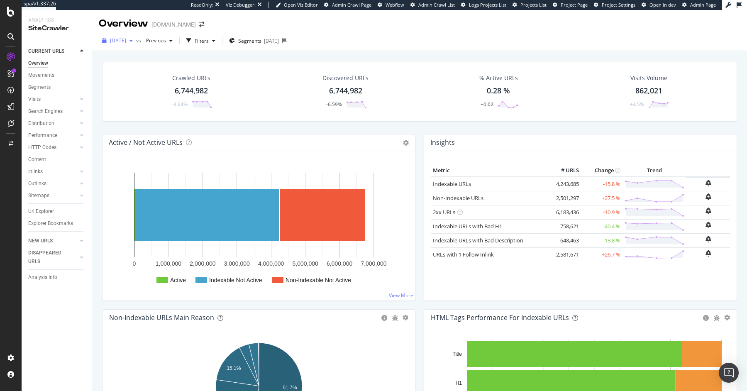
click at [126, 41] on span "[DATE]" at bounding box center [118, 40] width 16 height 7
click at [136, 75] on div "[DATE] 5.3M URLs" at bounding box center [153, 70] width 99 height 12
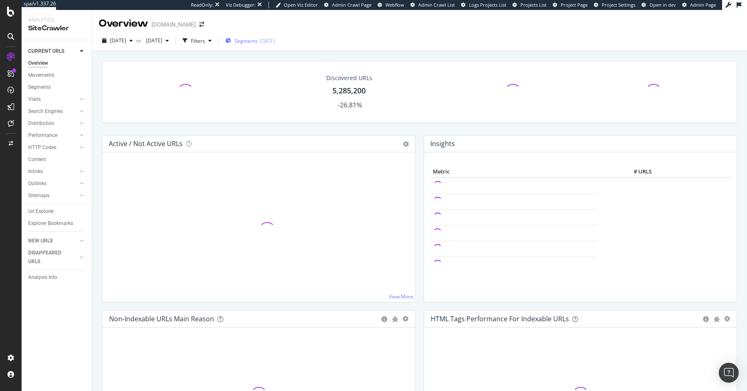
click at [275, 39] on div "Segments [DATE]" at bounding box center [250, 40] width 50 height 7
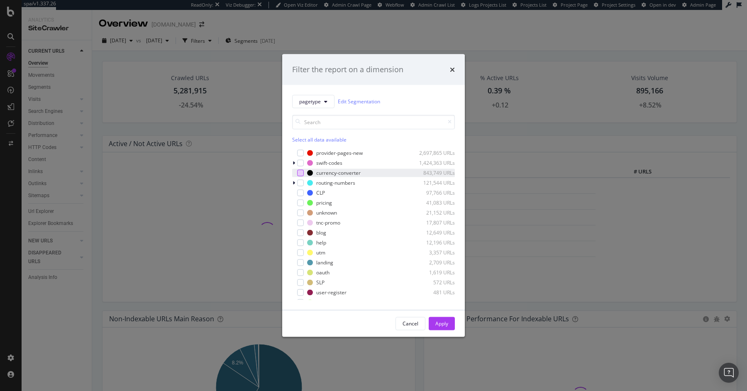
click at [299, 174] on div "modal" at bounding box center [300, 172] width 7 height 7
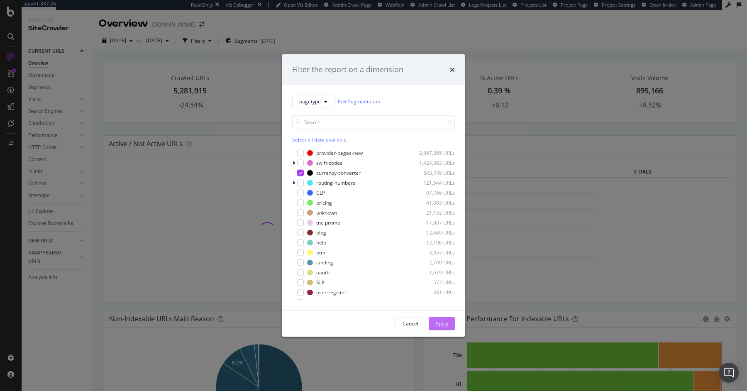
click at [438, 322] on div "Apply" at bounding box center [441, 323] width 13 height 7
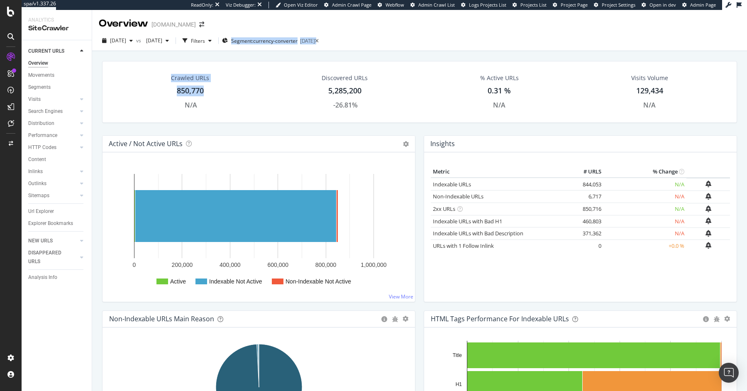
drag, startPoint x: 258, startPoint y: 125, endPoint x: 263, endPoint y: 110, distance: 15.6
click at [248, 34] on div "Overview [DOMAIN_NAME] [DATE] vs [DATE] Filters Segment: currency-converter [DA…" at bounding box center [419, 200] width 654 height 381
click at [228, 98] on div "Crawled URLs 850,770 N/A" at bounding box center [190, 92] width 151 height 44
click at [205, 40] on div "Filters" at bounding box center [198, 40] width 14 height 7
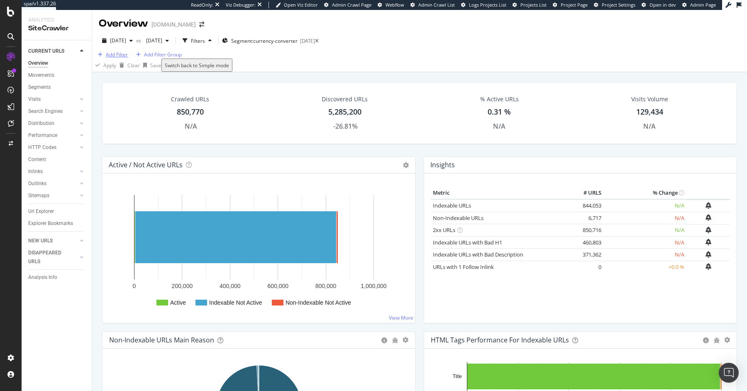
click at [122, 58] on div "Add Filter" at bounding box center [117, 54] width 22 height 7
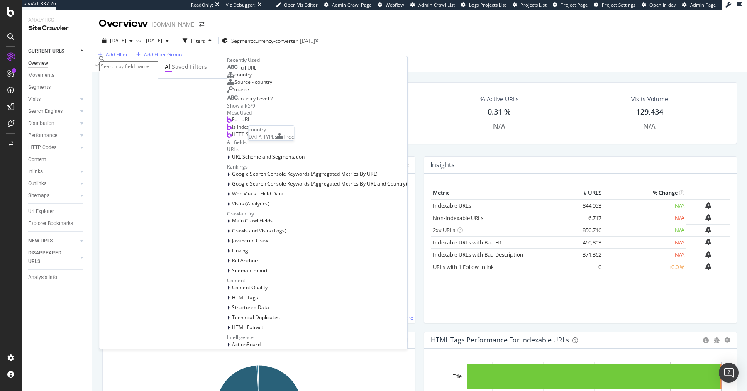
click at [227, 78] on div "country" at bounding box center [239, 74] width 25 height 7
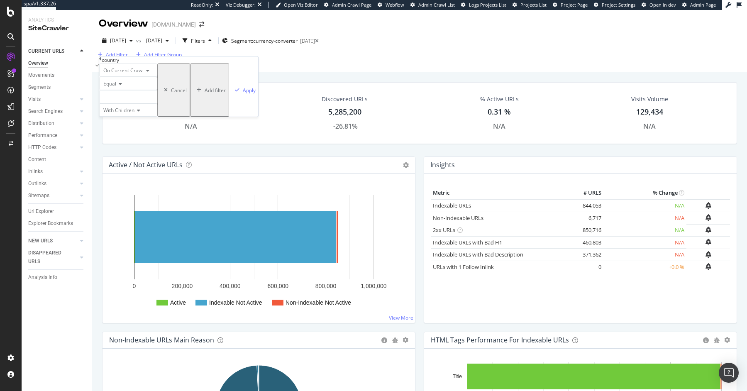
click at [114, 103] on div at bounding box center [128, 96] width 58 height 13
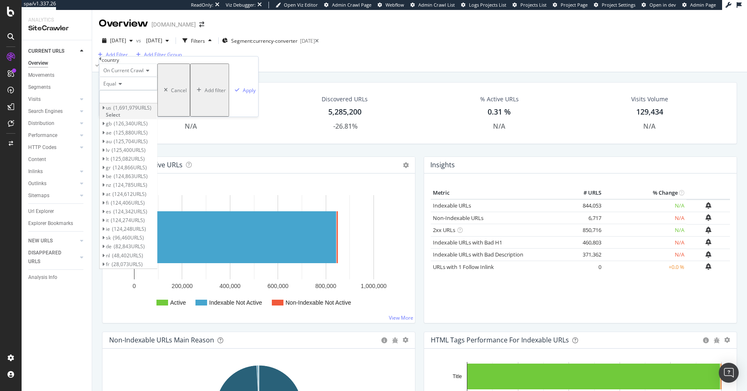
click at [105, 110] on icon at bounding box center [103, 107] width 3 height 5
click at [126, 120] on span "english" at bounding box center [117, 116] width 17 height 7
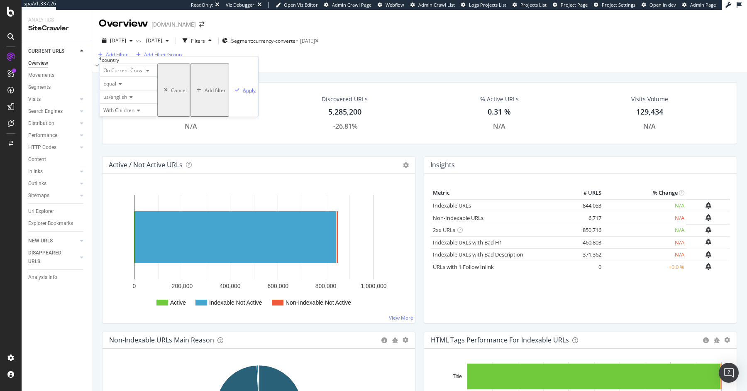
click at [243, 94] on div "Apply" at bounding box center [249, 90] width 13 height 7
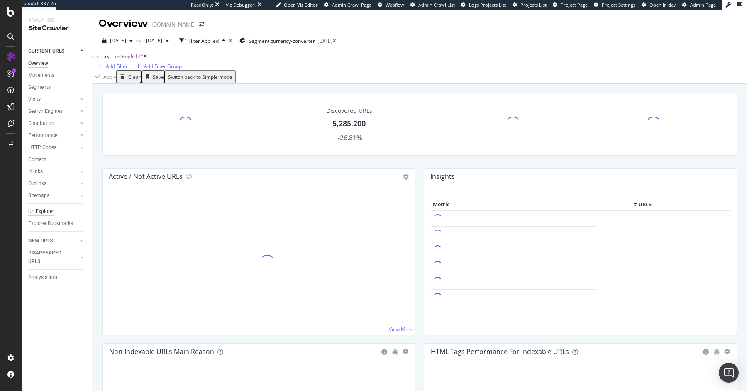
click at [38, 210] on div "Url Explorer" at bounding box center [41, 211] width 26 height 9
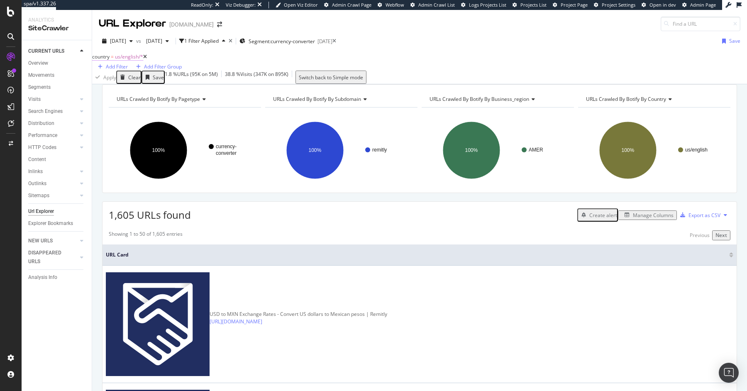
click at [131, 60] on span "us/english/*" at bounding box center [129, 56] width 28 height 7
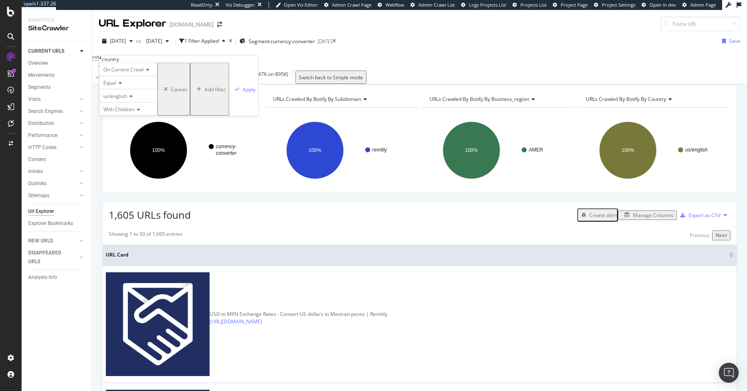
click at [121, 100] on span "us/english" at bounding box center [115, 95] width 24 height 7
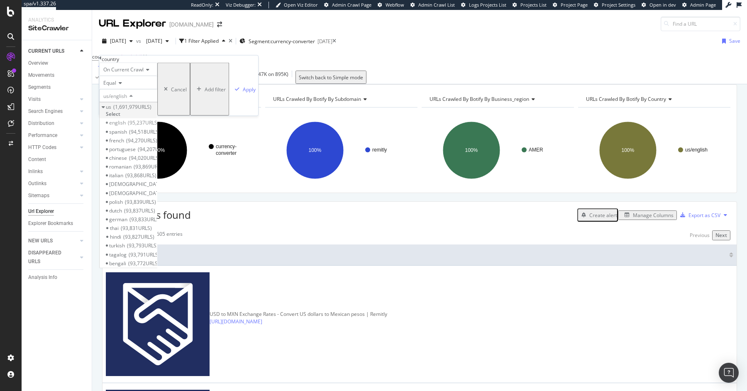
click at [111, 110] on span "us" at bounding box center [108, 106] width 5 height 7
click at [120, 117] on span "Select" at bounding box center [113, 113] width 15 height 7
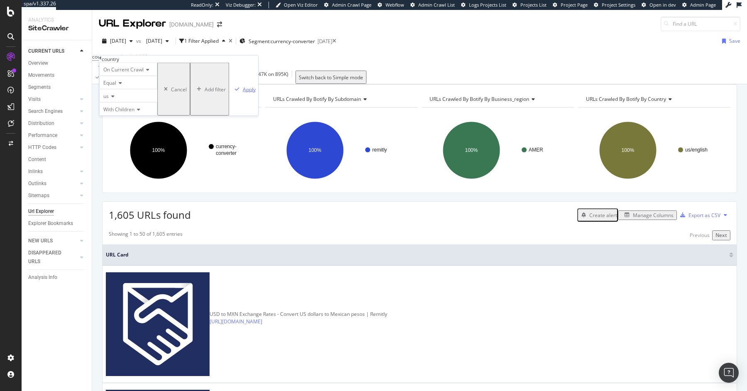
click at [243, 92] on div "Apply" at bounding box center [249, 88] width 13 height 7
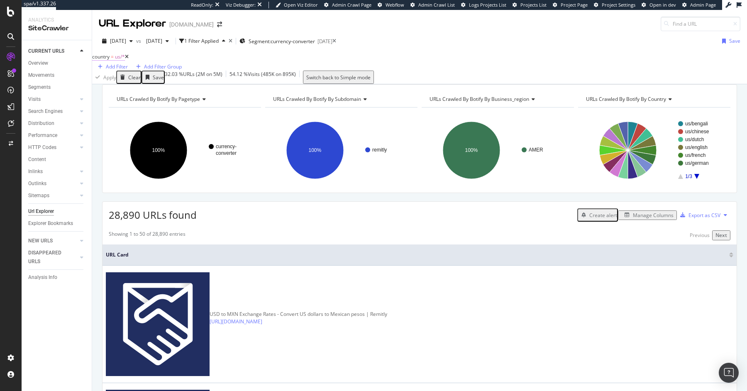
click at [121, 61] on span "country = us/*" at bounding box center [108, 56] width 33 height 7
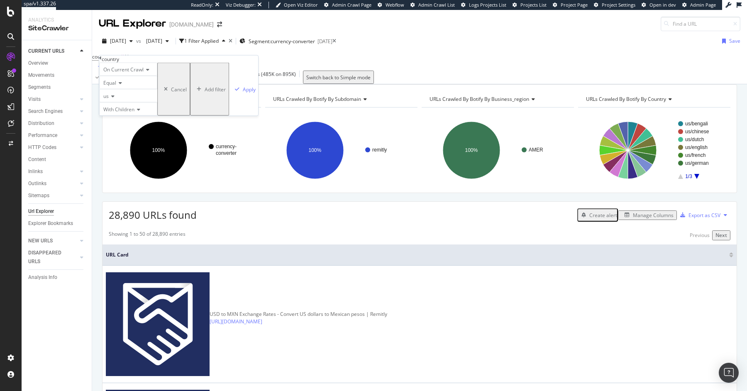
click at [102, 61] on icon at bounding box center [100, 58] width 2 height 5
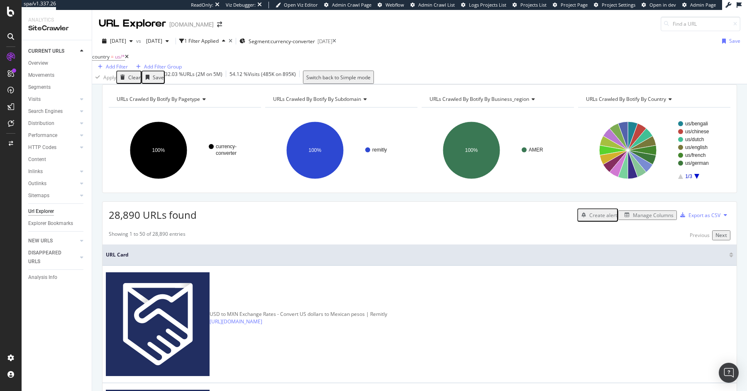
click at [300, 71] on div "country = us/* Add Filter Add Filter Group" at bounding box center [419, 60] width 654 height 19
click at [110, 58] on span "country = us/*" at bounding box center [110, 57] width 36 height 12
click at [109, 60] on span "country" at bounding box center [100, 56] width 17 height 7
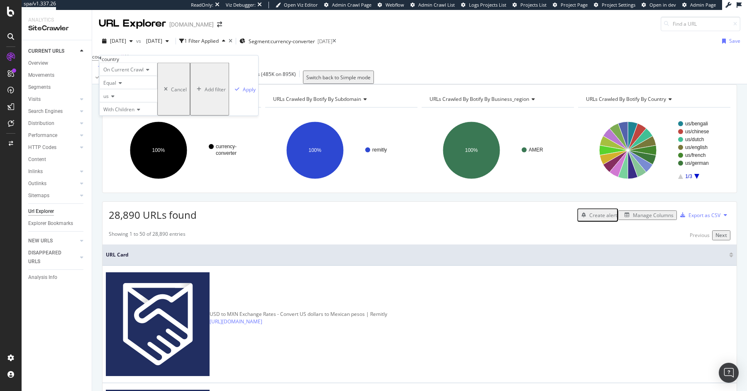
click at [141, 102] on div "us" at bounding box center [128, 95] width 58 height 13
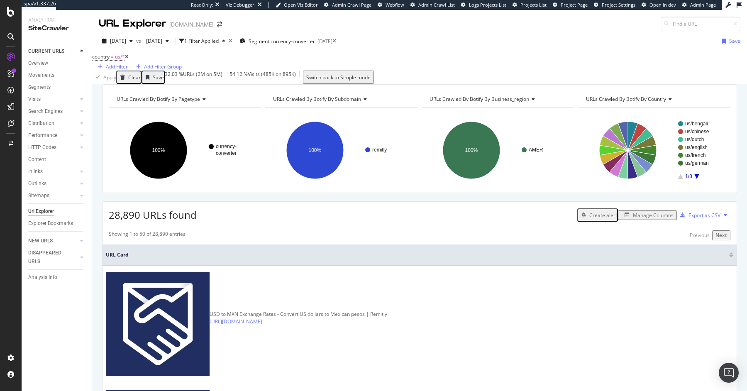
click at [241, 107] on div "URLs Crawled By Botify By pagetype Chart (by Value) Table Expand Export as CSV …" at bounding box center [185, 99] width 152 height 17
click at [129, 59] on icon at bounding box center [127, 56] width 4 height 5
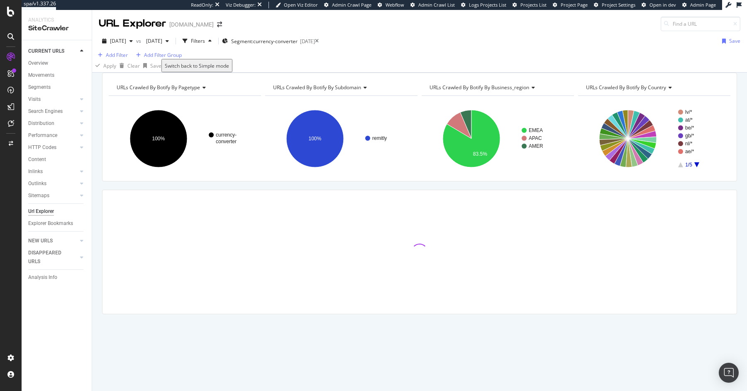
click at [184, 94] on h4 "URLs Crawled By Botify By pagetype" at bounding box center [184, 87] width 139 height 13
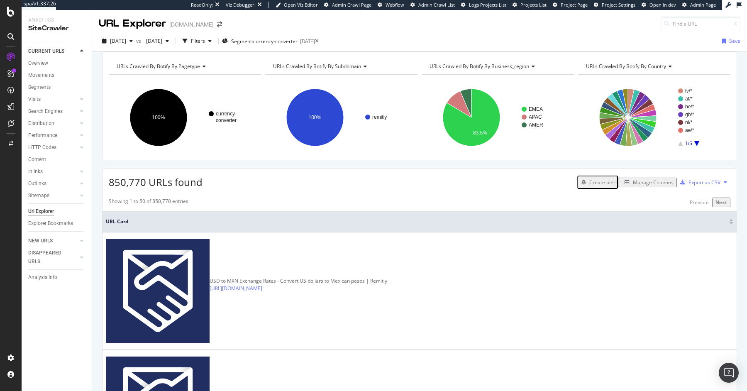
click at [184, 70] on span "URLs Crawled By Botify By pagetype" at bounding box center [158, 66] width 83 height 7
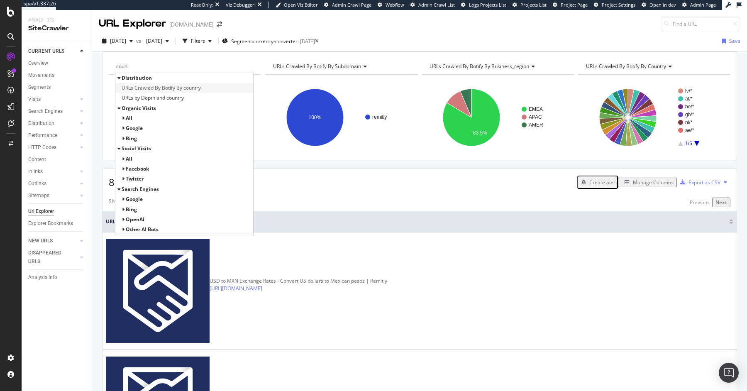
type input "coun"
click at [195, 92] on span "URLs Crawled By Botify By country" at bounding box center [161, 88] width 79 height 8
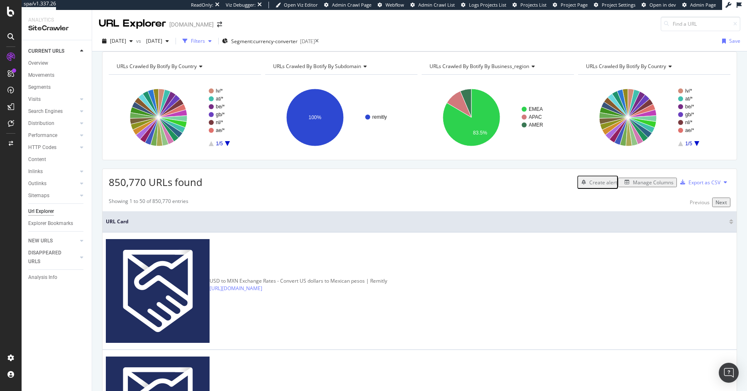
click at [205, 40] on div "Filters" at bounding box center [198, 40] width 14 height 7
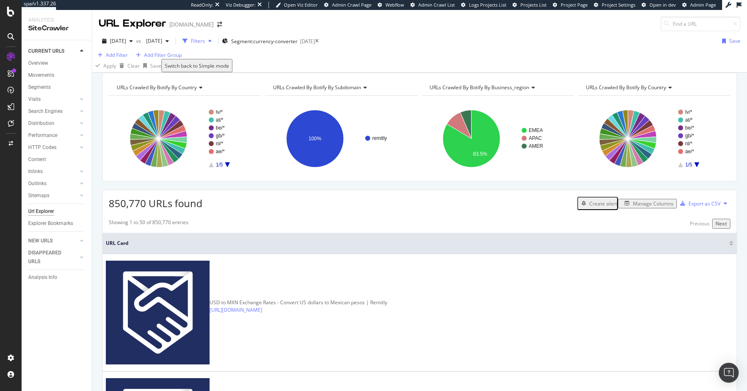
click at [205, 40] on div "Filters" at bounding box center [198, 40] width 14 height 7
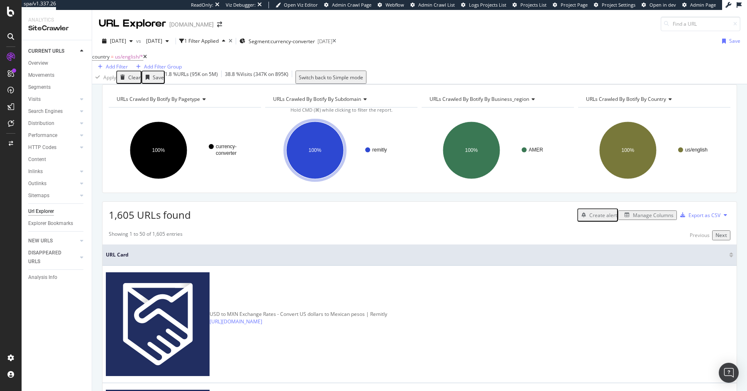
click at [184, 69] on div "country = us/english/* Add Filter Add Filter Group" at bounding box center [138, 60] width 92 height 19
click at [128, 63] on div "Add Filter" at bounding box center [117, 66] width 22 height 7
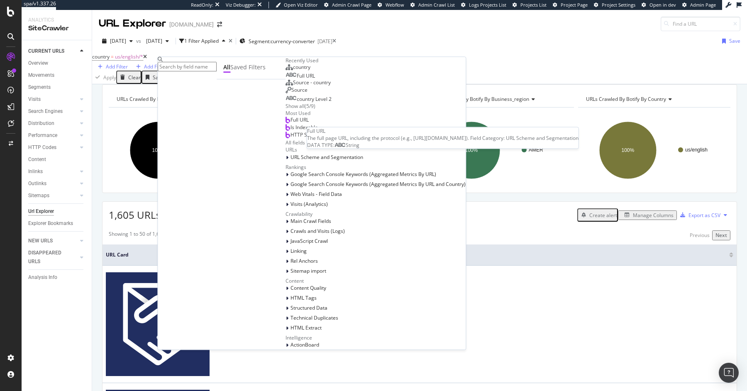
click at [297, 80] on span "Full URL" at bounding box center [306, 76] width 18 height 7
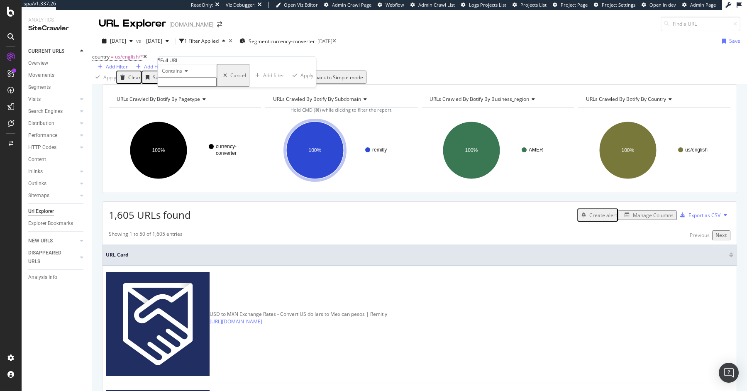
click at [186, 87] on input "text" at bounding box center [187, 82] width 59 height 10
click at [182, 74] on span "Contains" at bounding box center [172, 70] width 20 height 7
click at [192, 139] on div "Contains" at bounding box center [187, 134] width 58 height 9
click at [199, 87] on input "text" at bounding box center [187, 82] width 59 height 10
type input "?"
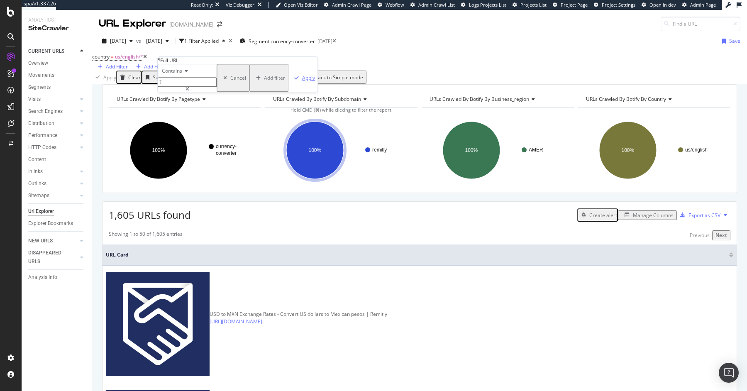
click at [302, 81] on div "Apply" at bounding box center [308, 77] width 13 height 7
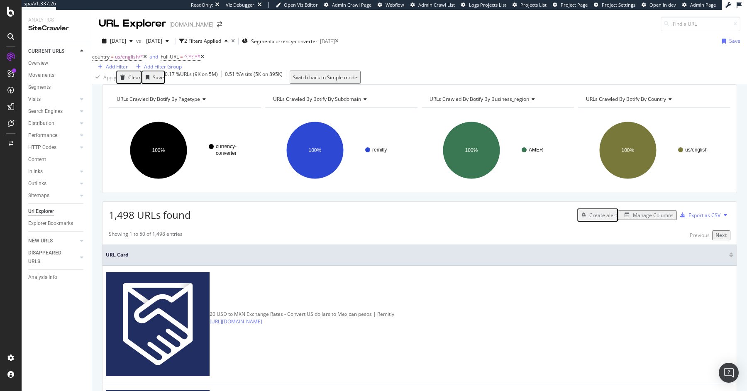
click at [337, 106] on div "URLs Crawled By Botify By subdomain" at bounding box center [340, 98] width 139 height 13
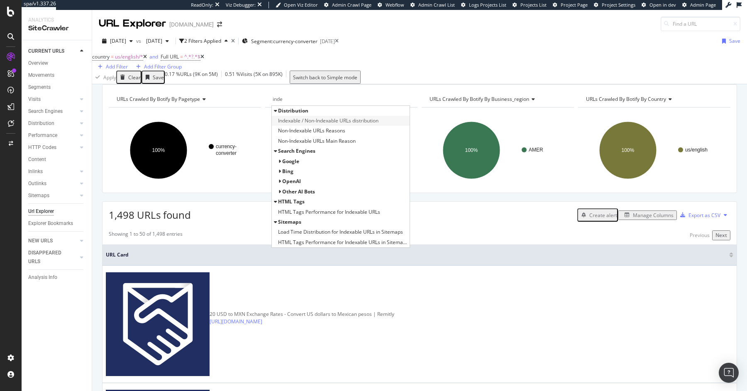
type input "inde"
click at [363, 125] on span "Indexable / Non-Indexable URLs distribution" at bounding box center [328, 121] width 100 height 8
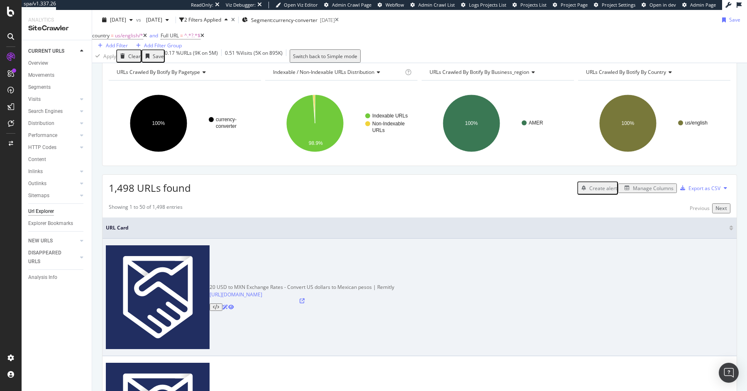
scroll to position [34, 0]
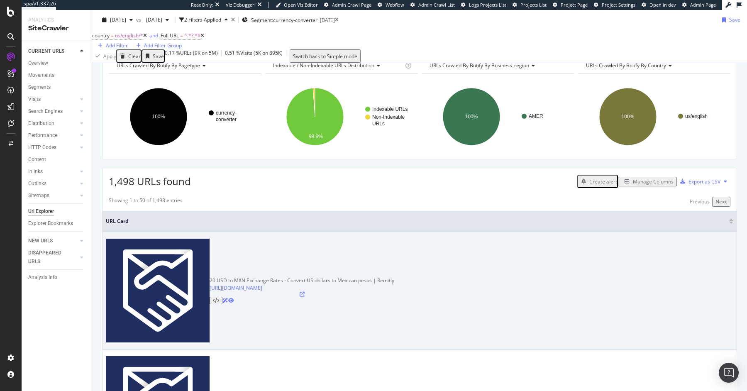
click at [304, 292] on icon at bounding box center [301, 294] width 5 height 5
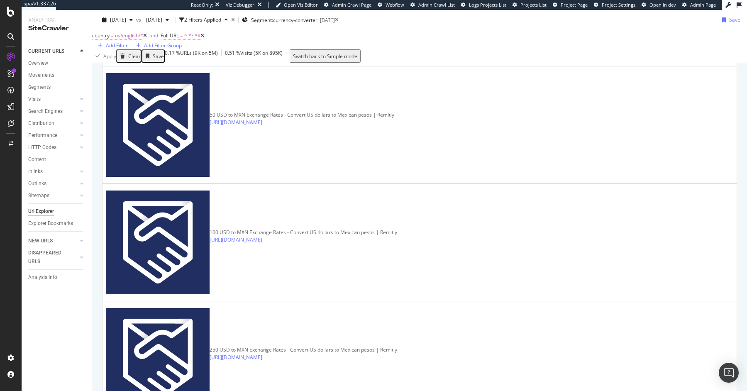
scroll to position [322, 0]
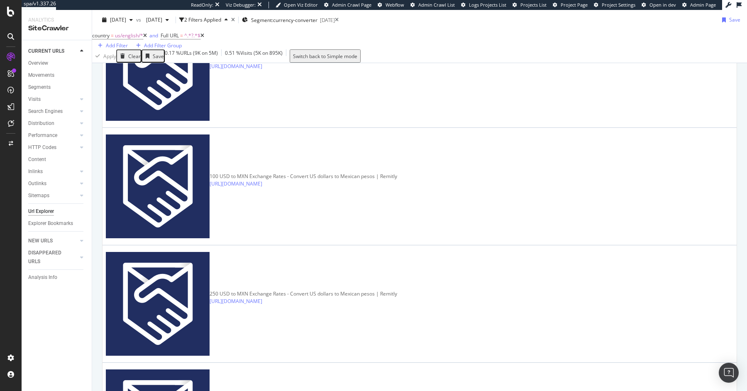
scroll to position [0, 0]
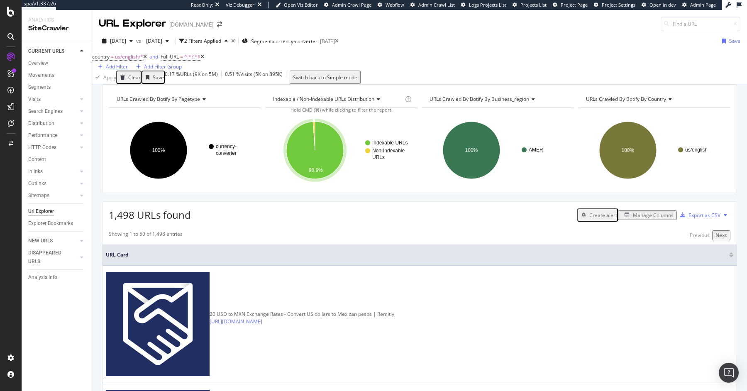
click at [128, 66] on div "Add Filter" at bounding box center [117, 66] width 22 height 7
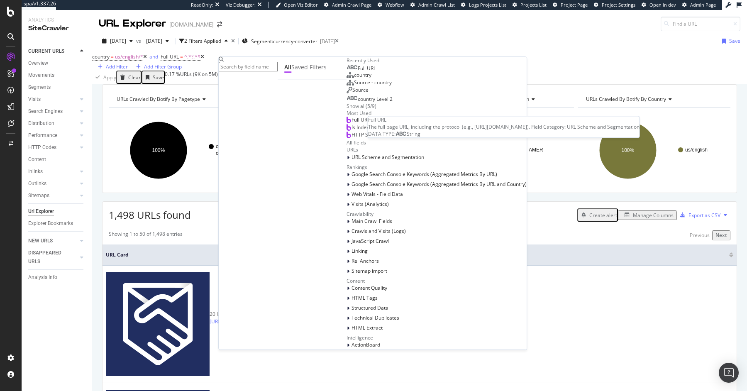
click at [346, 72] on div "Full URL" at bounding box center [360, 68] width 29 height 7
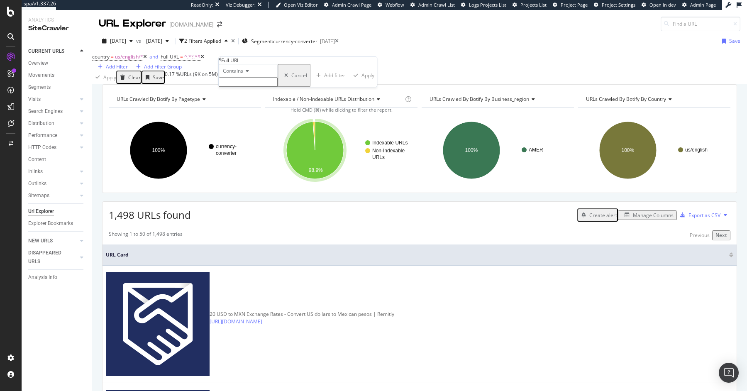
click at [253, 87] on input "text" at bounding box center [248, 82] width 59 height 10
type input "=send"
click at [349, 92] on button "Apply" at bounding box center [363, 78] width 29 height 28
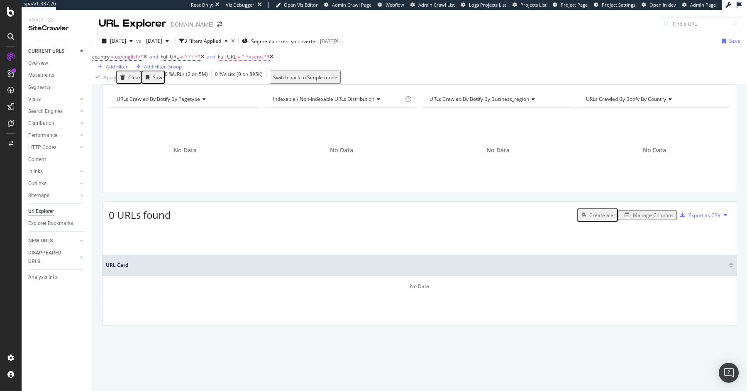
click at [270, 60] on span "^.*=send.*$" at bounding box center [255, 56] width 28 height 7
click at [244, 85] on input "=send" at bounding box center [261, 81] width 59 height 10
click at [245, 85] on input "=send" at bounding box center [261, 81] width 59 height 10
click at [277, 85] on input "&send" at bounding box center [261, 81] width 59 height 10
drag, startPoint x: 246, startPoint y: 98, endPoint x: 204, endPoint y: 97, distance: 41.5
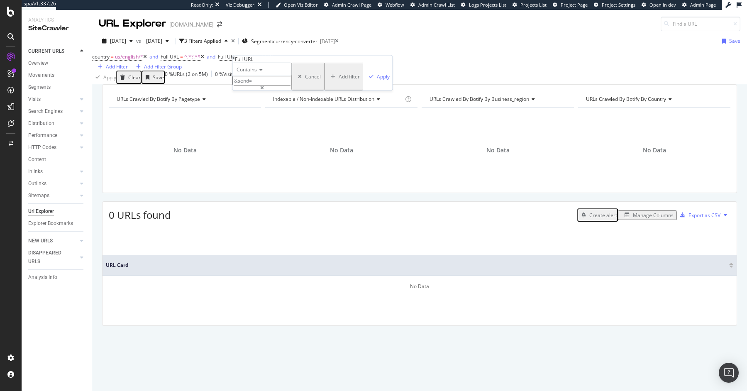
click at [204, 97] on body "spa/v1.337.26 ReadOnly: Viz Debugger: Open Viz Editor Admin Crawl Page Webflow …" at bounding box center [373, 195] width 747 height 391
type input "send="
click at [365, 79] on div "button" at bounding box center [370, 76] width 11 height 5
click at [263, 60] on span "^.*send=.*$" at bounding box center [255, 56] width 28 height 7
click at [246, 85] on input "send=" at bounding box center [261, 81] width 59 height 10
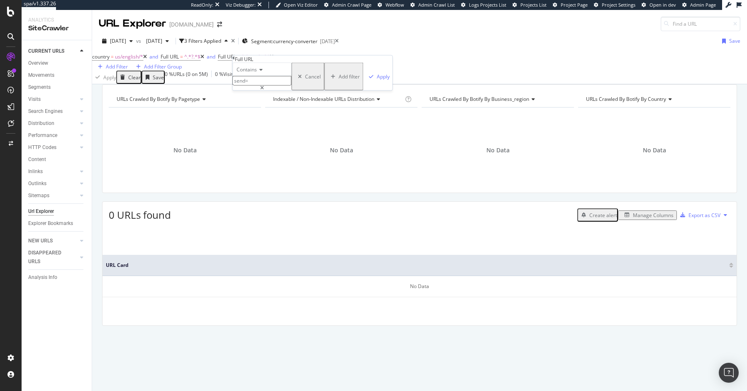
paste input "type=send"
type input "type=send"
click at [377, 80] on div "Apply" at bounding box center [383, 76] width 13 height 7
click at [204, 59] on icon at bounding box center [202, 56] width 4 height 5
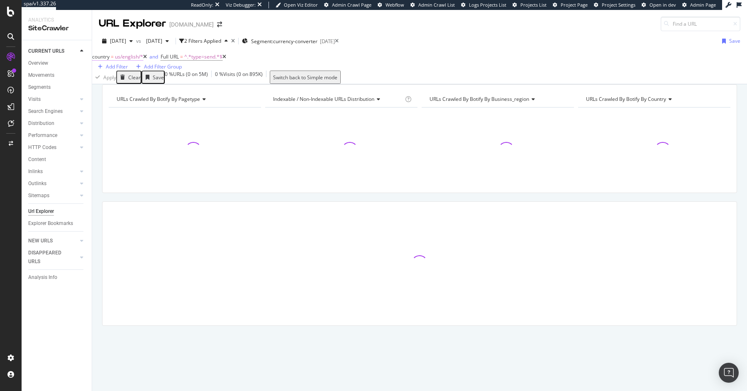
click at [143, 60] on span "us/english/*" at bounding box center [129, 56] width 28 height 7
click at [148, 51] on div "country = us/english/* and Full URL = ^.*type=send.*$ Add Filter Add Filter Gro…" at bounding box center [419, 67] width 654 height 33
click at [147, 59] on icon at bounding box center [145, 56] width 4 height 5
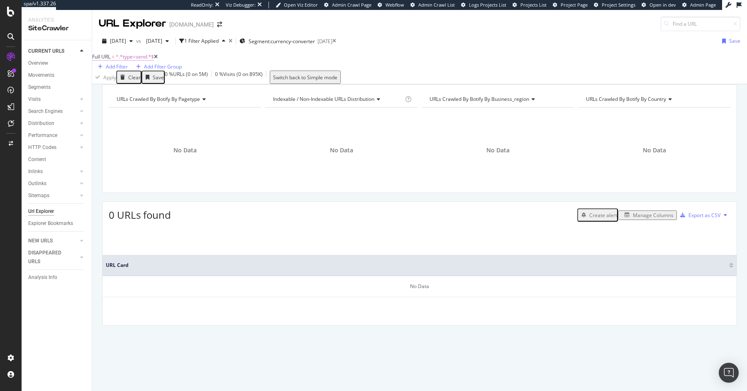
click at [129, 60] on span "^.*type=send.*$" at bounding box center [135, 56] width 38 height 7
click at [129, 72] on icon at bounding box center [127, 69] width 6 height 5
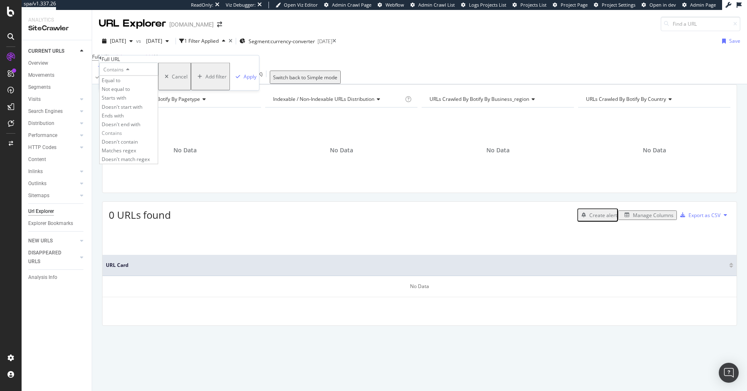
click at [102, 61] on icon at bounding box center [100, 58] width 2 height 5
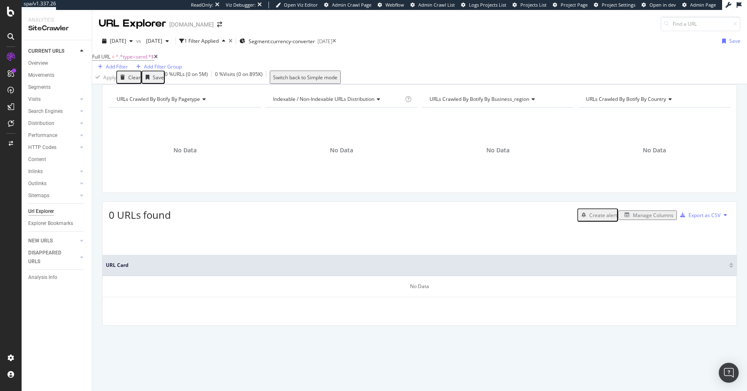
click at [652, 36] on div "[DATE] vs [DATE] 1 Filter Applied Segment: currency-converter [DATE] Save" at bounding box center [419, 42] width 654 height 17
click at [692, 31] on div "[DATE] vs [DATE] 1 Filter Applied Segment: currency-converter [DATE] Save Full …" at bounding box center [419, 57] width 654 height 53
click at [689, 29] on input at bounding box center [700, 24] width 80 height 15
paste input "[URL][DOMAIN_NAME]"
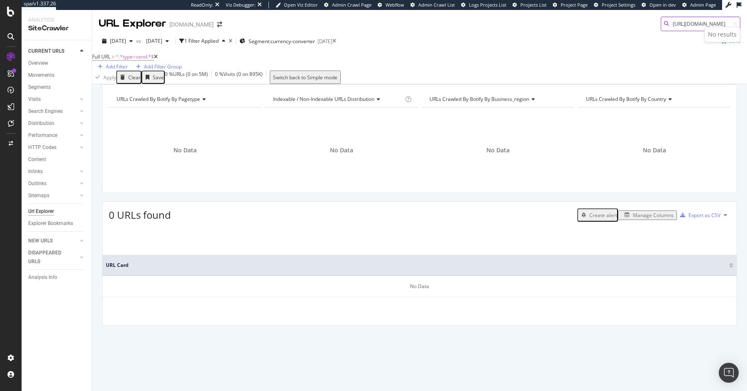
type input "[URL][DOMAIN_NAME]"
click at [158, 59] on icon at bounding box center [156, 56] width 4 height 5
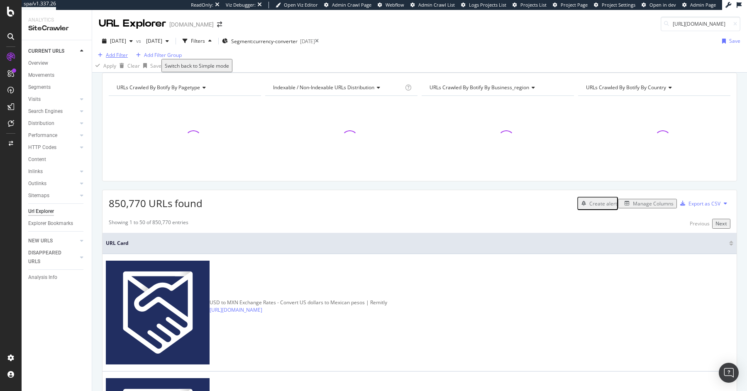
click at [121, 58] on div "Add Filter" at bounding box center [117, 54] width 22 height 7
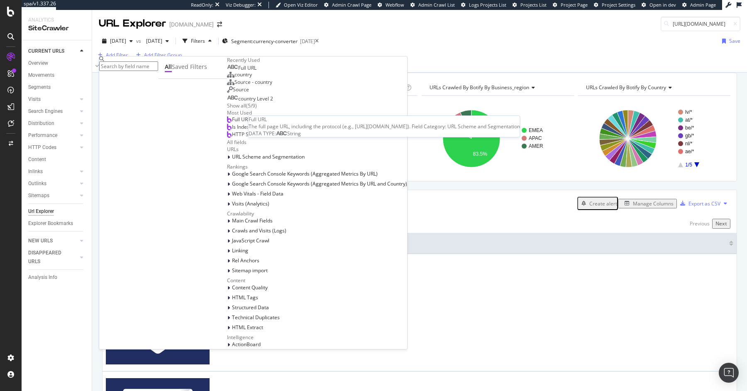
click at [227, 71] on div "Full URL" at bounding box center [241, 68] width 29 height 7
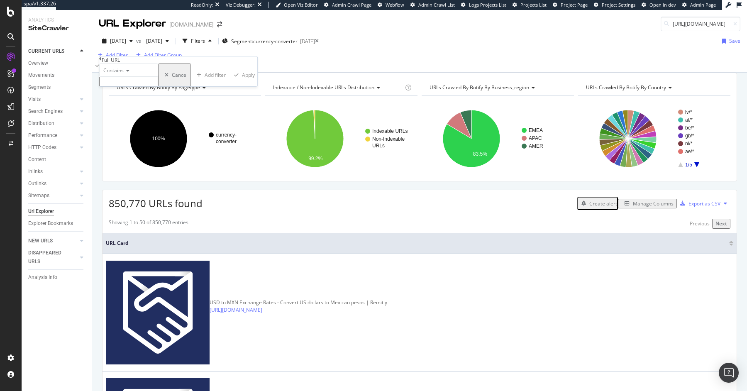
click at [131, 86] on input "text" at bounding box center [128, 82] width 59 height 10
click at [124, 86] on div "Contains" at bounding box center [128, 74] width 59 height 23
click at [122, 74] on span "Contains" at bounding box center [113, 70] width 20 height 7
click at [109, 63] on div "Full URL" at bounding box center [111, 59] width 18 height 7
click at [102, 61] on icon at bounding box center [100, 58] width 2 height 5
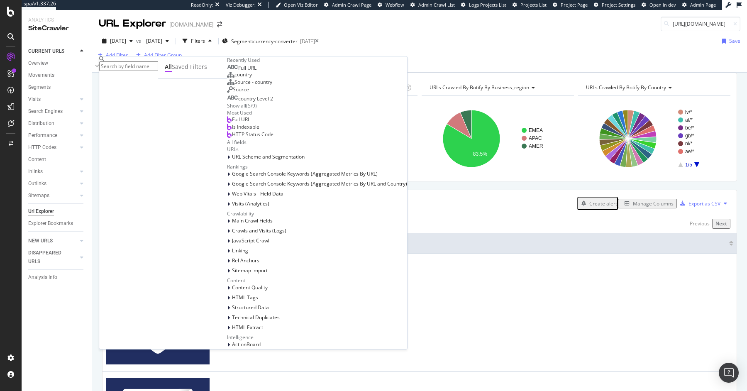
click at [234, 78] on span "country" at bounding box center [242, 74] width 17 height 7
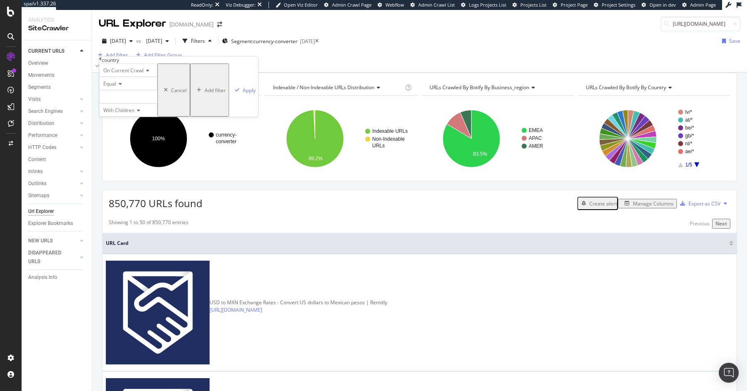
click at [146, 90] on div "Equal" at bounding box center [128, 83] width 58 height 13
click at [149, 90] on div "Equal" at bounding box center [128, 83] width 58 height 13
click at [146, 103] on div at bounding box center [128, 96] width 58 height 13
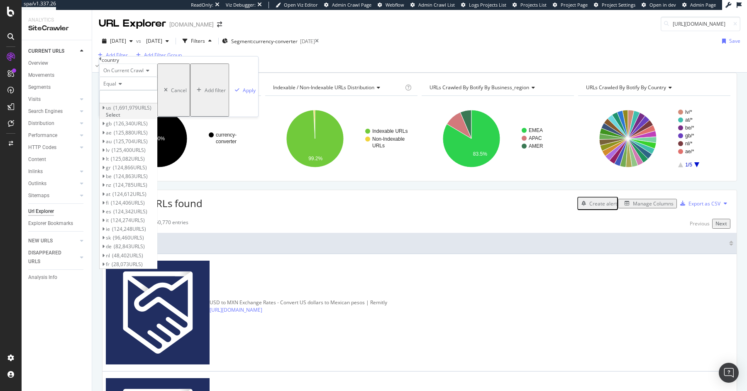
click at [105, 110] on icon at bounding box center [103, 107] width 3 height 5
click at [126, 120] on span "english" at bounding box center [117, 116] width 17 height 7
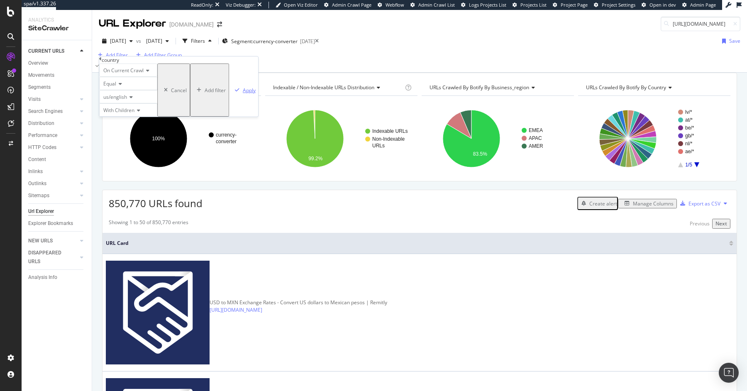
click at [231, 116] on div "Apply" at bounding box center [243, 90] width 24 height 52
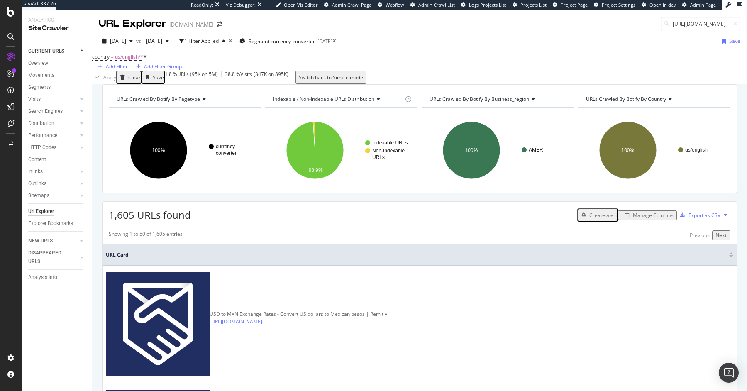
click at [128, 65] on div "Add Filter" at bounding box center [117, 66] width 22 height 7
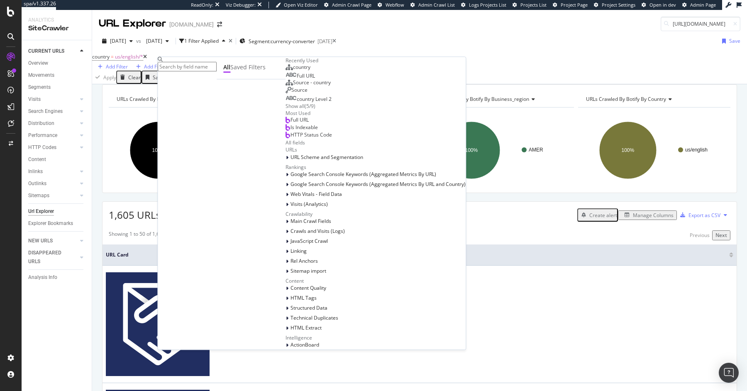
click at [297, 80] on span "Full URL" at bounding box center [306, 76] width 18 height 7
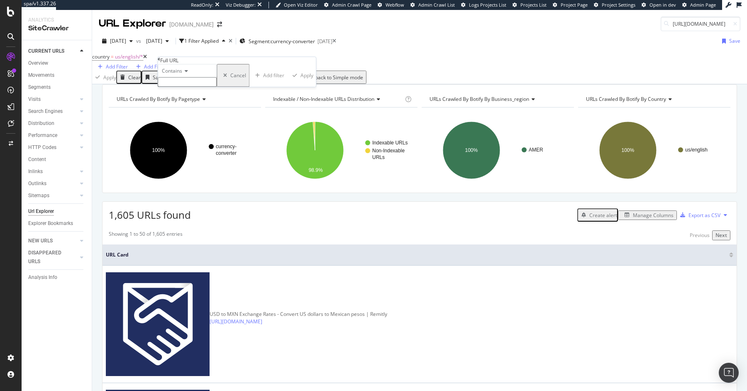
click at [192, 87] on input "text" at bounding box center [187, 82] width 59 height 10
type input "?"
click at [256, 92] on div "Contains ? Cancel Add filter Apply" at bounding box center [238, 78] width 160 height 28
click at [302, 81] on div "Apply" at bounding box center [308, 77] width 13 height 7
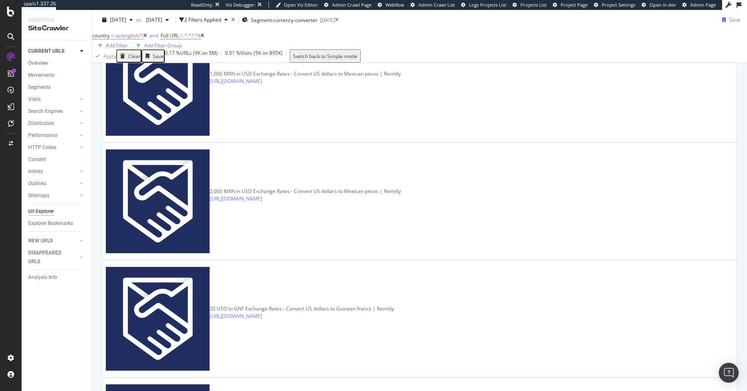
scroll to position [1650, 0]
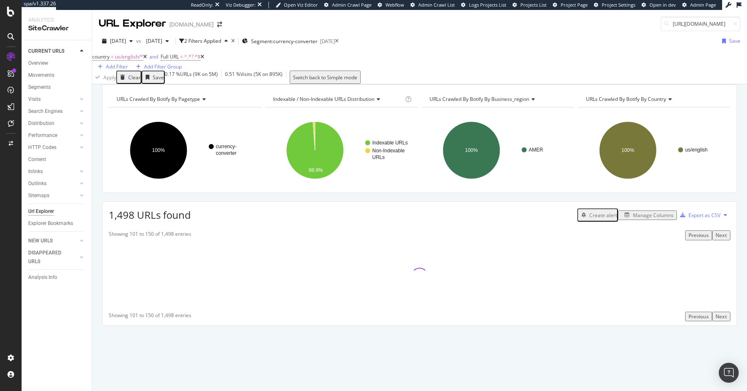
scroll to position [0, 0]
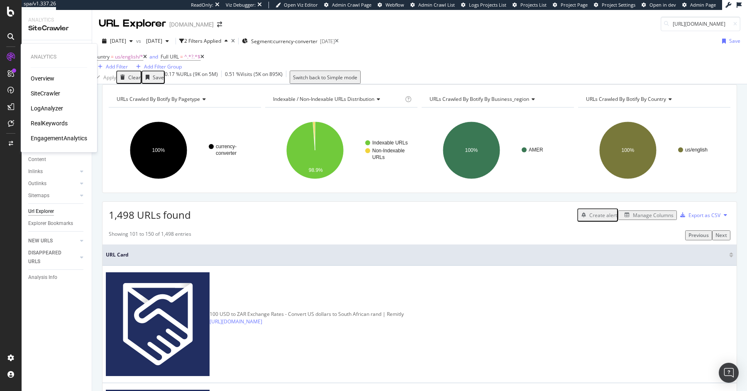
click at [56, 122] on div "RealKeywords" at bounding box center [49, 123] width 37 height 8
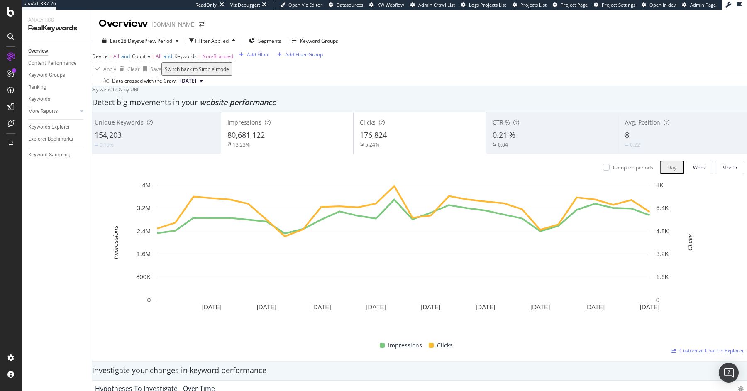
click at [52, 122] on div "Keywords Explorer" at bounding box center [59, 127] width 63 height 12
click at [50, 126] on div "Keywords Explorer" at bounding box center [48, 127] width 41 height 9
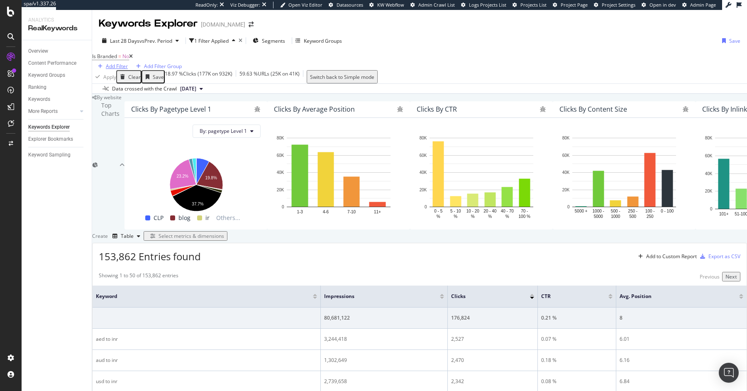
click at [128, 63] on div "Add Filter" at bounding box center [117, 66] width 22 height 7
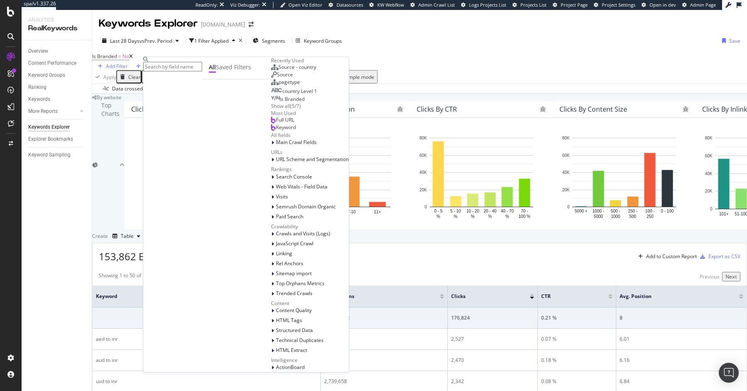
click at [271, 123] on div "Full URL" at bounding box center [282, 120] width 23 height 7
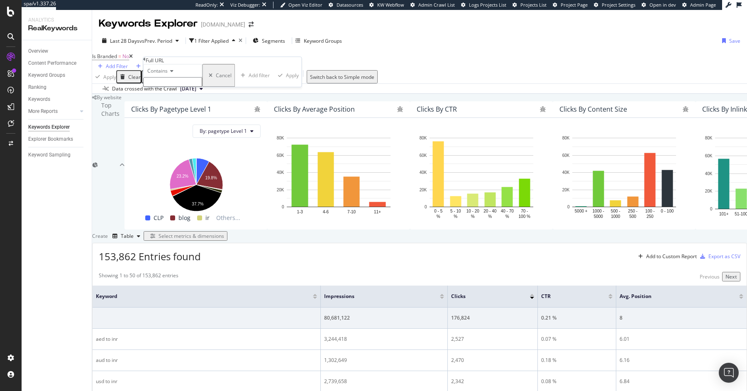
click at [192, 87] on input "text" at bounding box center [172, 82] width 59 height 10
paste input "[URL][DOMAIN_NAME]"
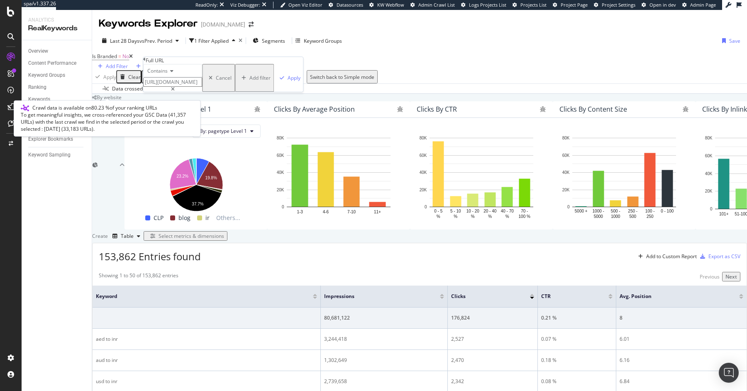
drag, startPoint x: 201, startPoint y: 99, endPoint x: 154, endPoint y: 100, distance: 46.5
click at [154, 100] on body "spa/v1.337.26 ReadOnly: Viz Debugger: Open Viz Editor Datasources KW Webflow Ad…" at bounding box center [373, 195] width 747 height 391
type input "type=send"
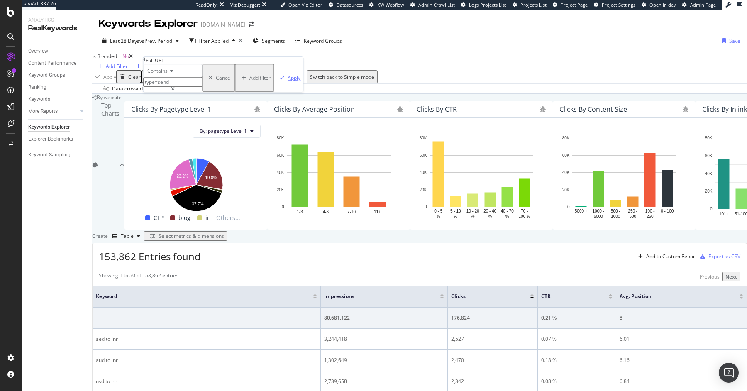
click at [287, 81] on div "Apply" at bounding box center [293, 77] width 13 height 7
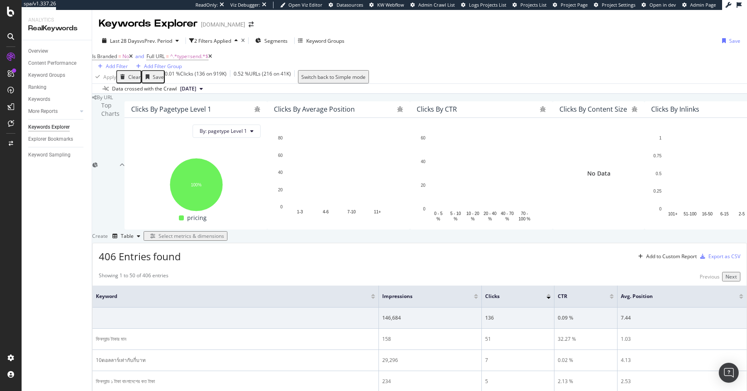
scroll to position [126, 0]
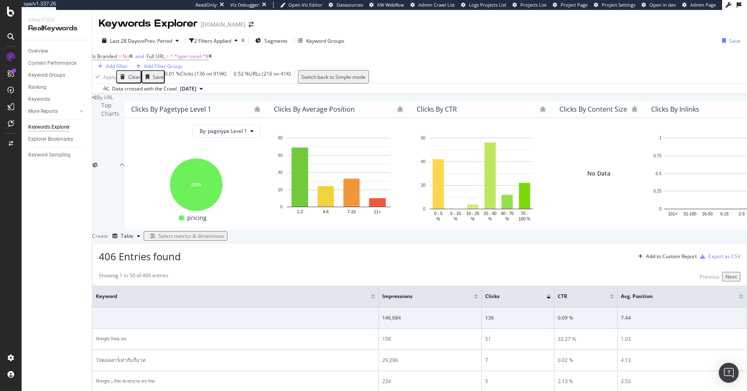
click at [224, 232] on div "Select metrics & dimensions" at bounding box center [191, 235] width 66 height 7
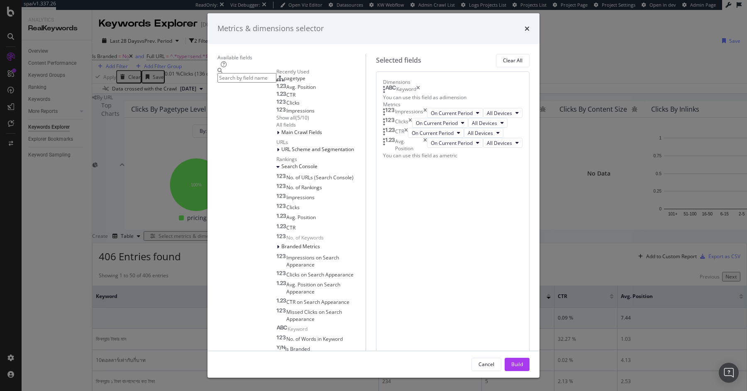
click at [420, 94] on icon "times" at bounding box center [418, 89] width 4 height 8
click at [273, 83] on input "modal" at bounding box center [246, 78] width 59 height 10
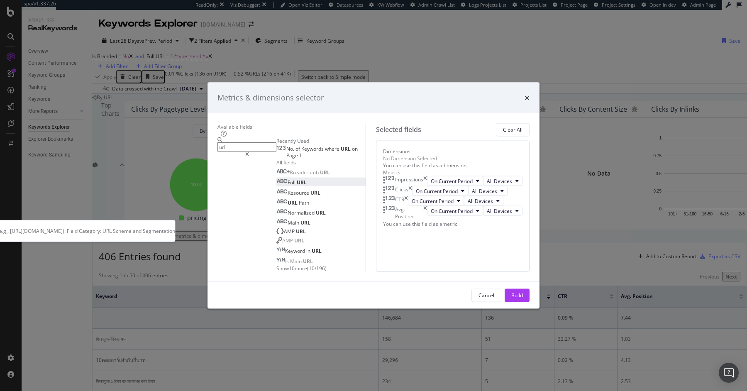
type input "url"
click at [276, 179] on div "Full URL" at bounding box center [291, 182] width 30 height 7
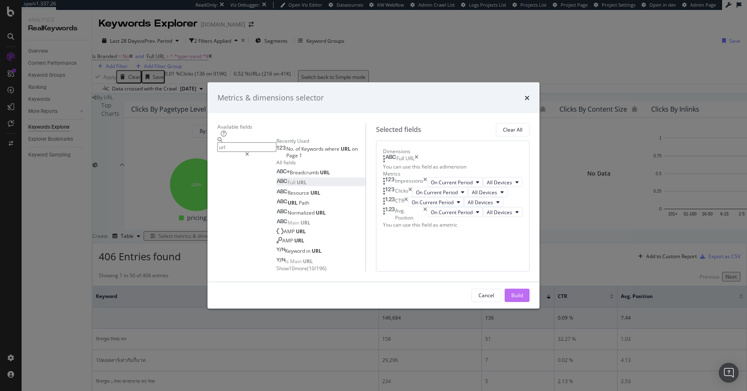
click at [523, 299] on div "Build" at bounding box center [517, 295] width 12 height 7
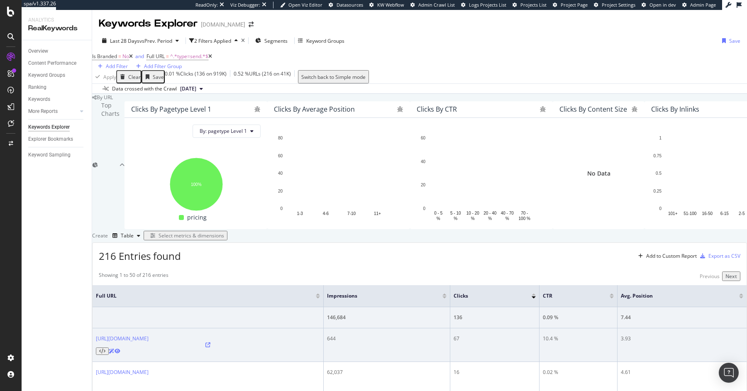
scroll to position [205, 0]
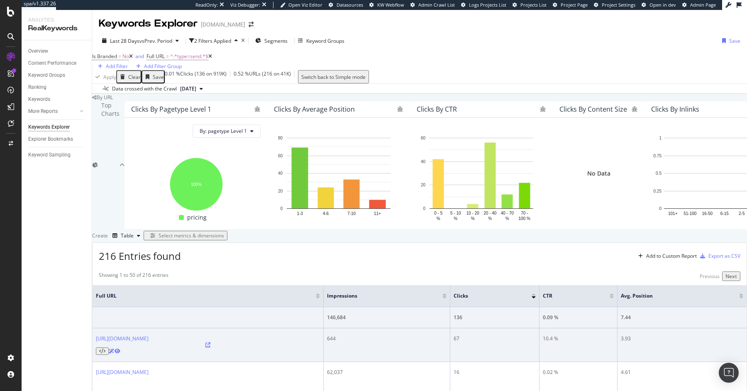
click at [210, 342] on icon at bounding box center [207, 344] width 5 height 5
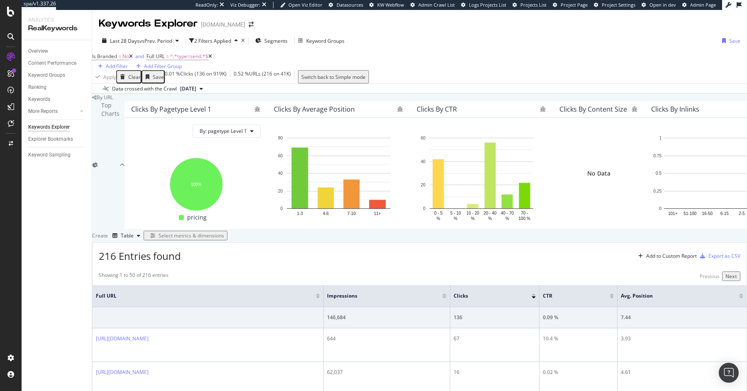
scroll to position [0, 0]
click at [212, 59] on icon at bounding box center [210, 56] width 4 height 5
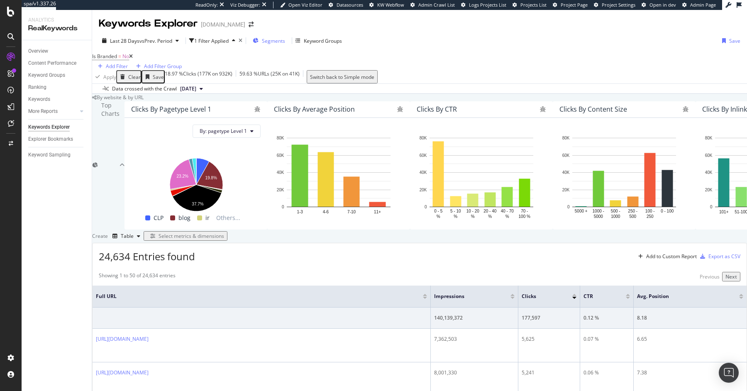
click at [285, 44] on div "Segments" at bounding box center [269, 40] width 32 height 12
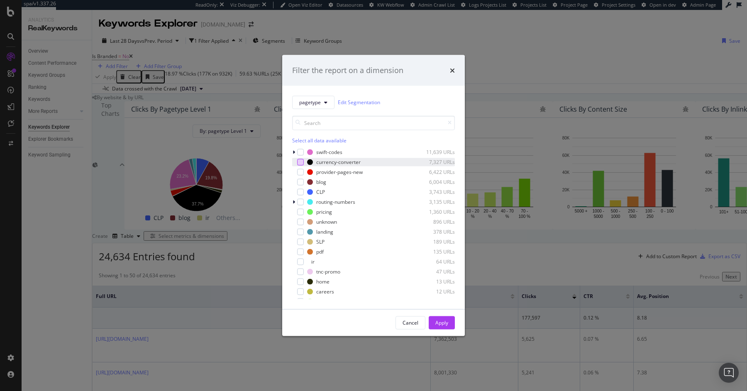
click at [301, 161] on div "modal" at bounding box center [300, 161] width 7 height 7
click at [448, 324] on button "Apply" at bounding box center [441, 322] width 26 height 13
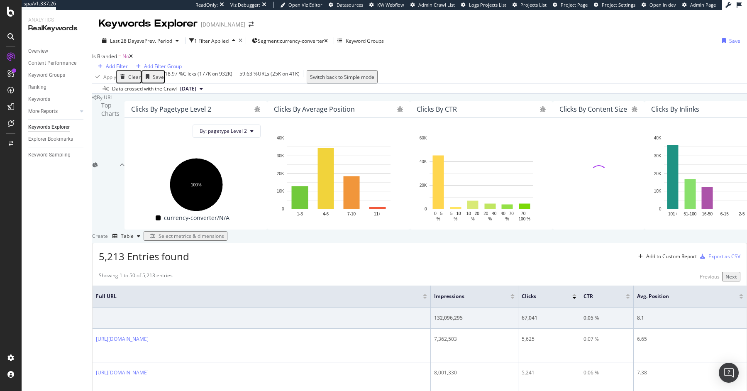
scroll to position [273, 0]
